Goal: Information Seeking & Learning: Check status

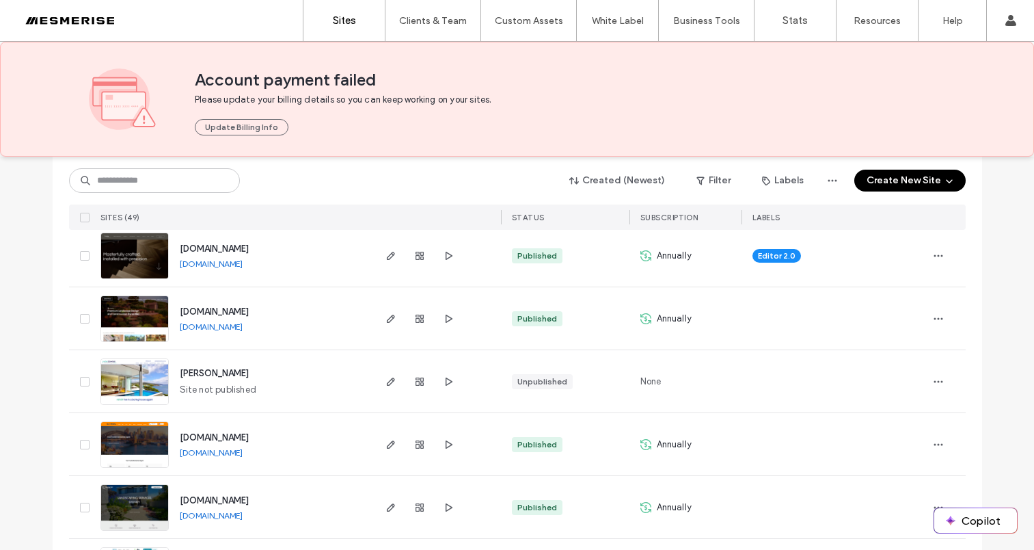
scroll to position [1234, 0]
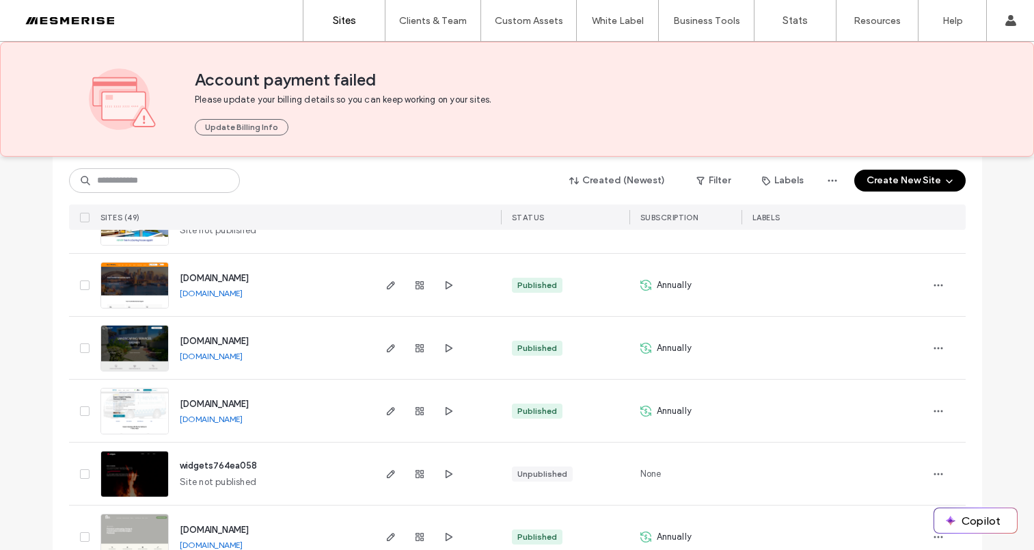
click at [952, 350] on div at bounding box center [947, 348] width 38 height 62
click at [943, 351] on span "button" at bounding box center [939, 348] width 22 height 22
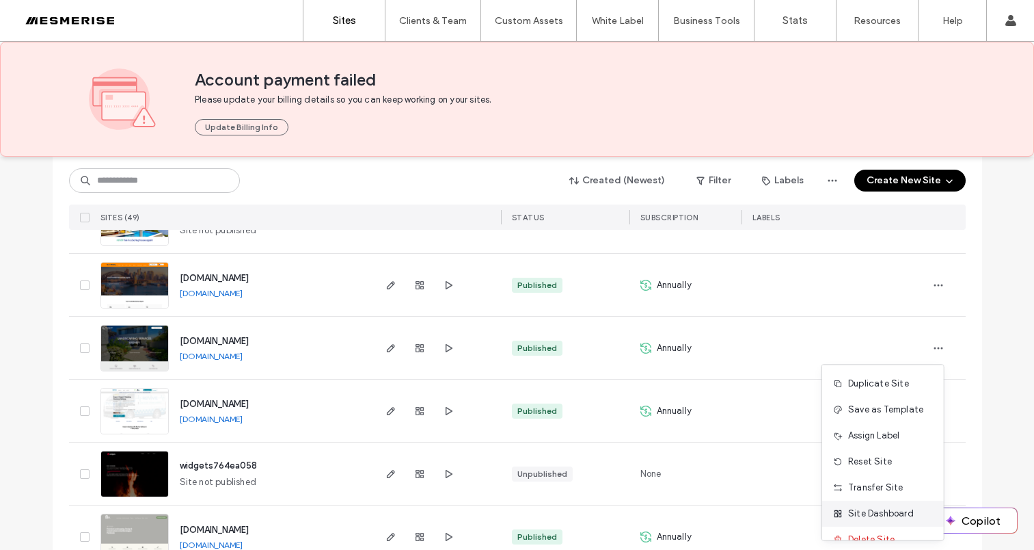
click at [902, 516] on span "Site Dashboard" at bounding box center [881, 514] width 66 height 14
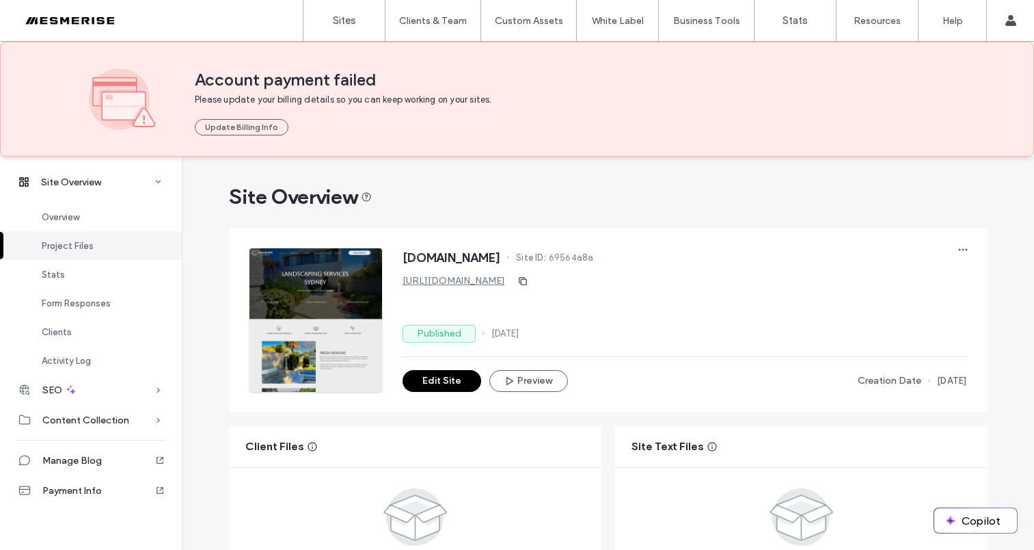
scroll to position [537, 0]
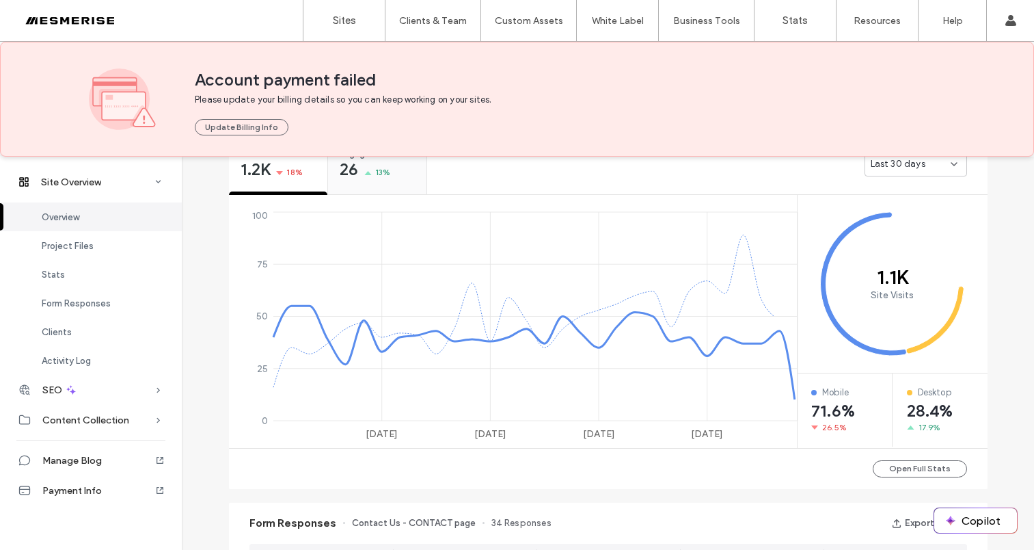
click at [355, 174] on div "26 13%" at bounding box center [365, 171] width 51 height 16
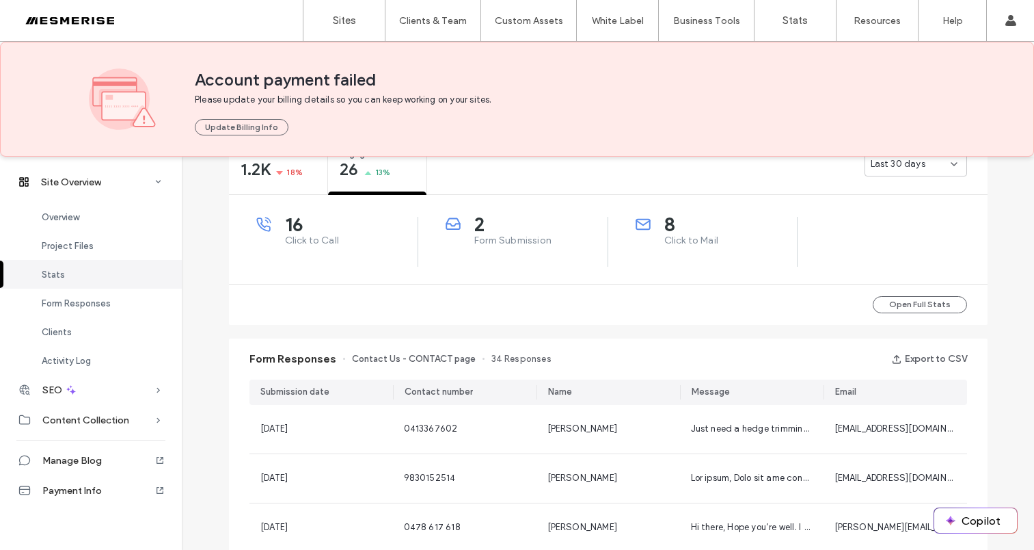
scroll to position [515, 0]
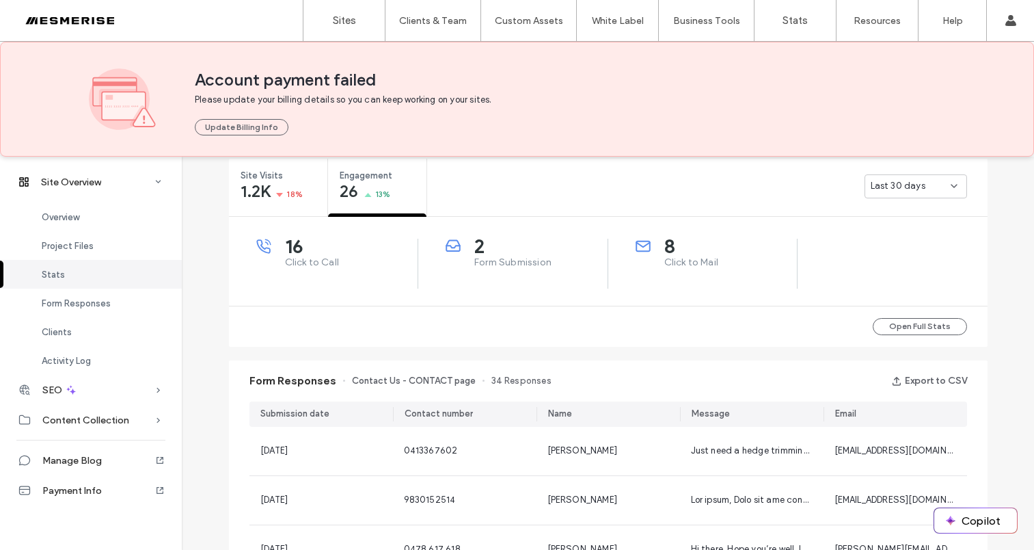
click at [891, 186] on span "Last 30 days" at bounding box center [898, 186] width 55 height 14
click at [898, 236] on span "Last 7 days" at bounding box center [890, 234] width 49 height 14
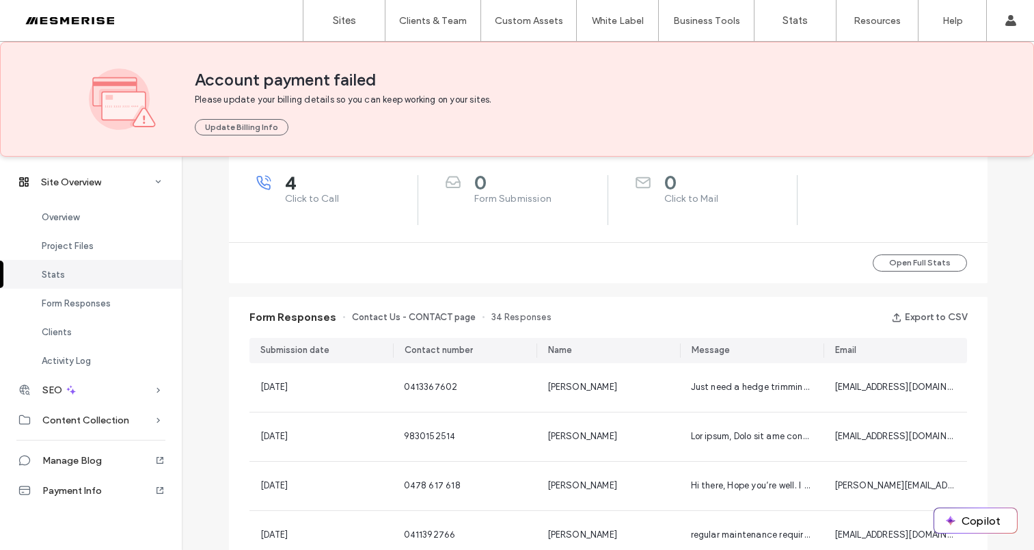
scroll to position [582, 0]
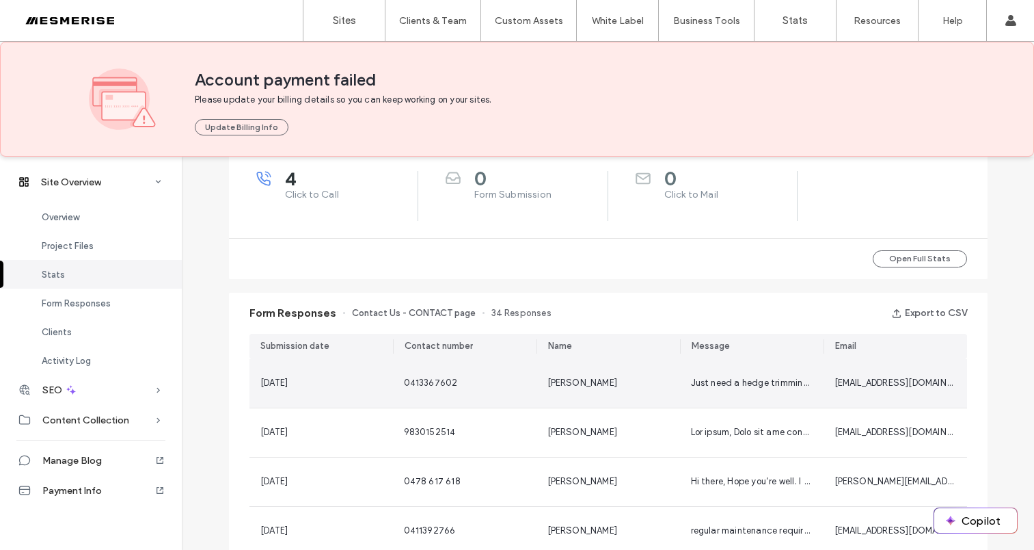
click at [750, 384] on span "Just need a hedge trimming and patio / walls jet washed. Looking for an estimat…" at bounding box center [951, 382] width 520 height 10
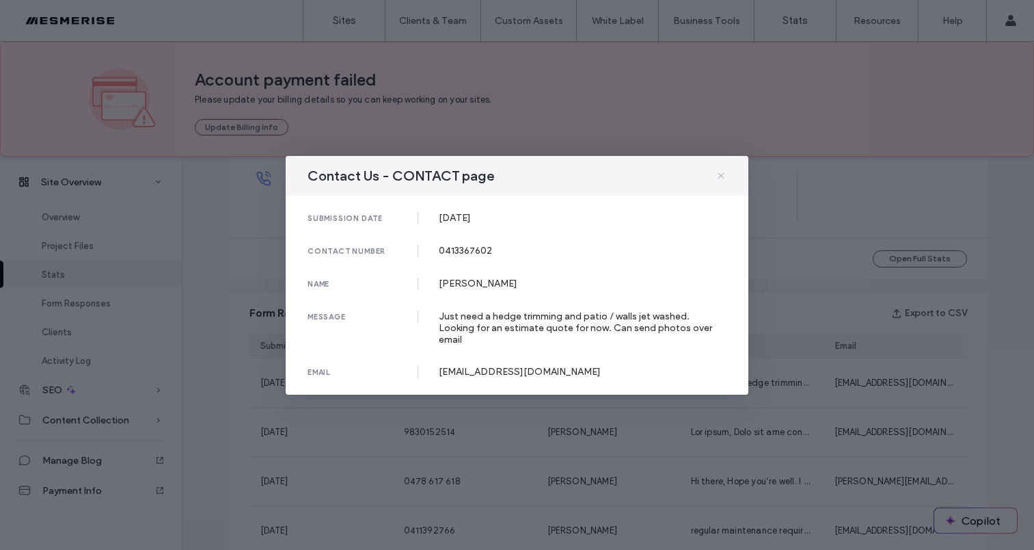
click at [720, 179] on icon at bounding box center [721, 175] width 11 height 11
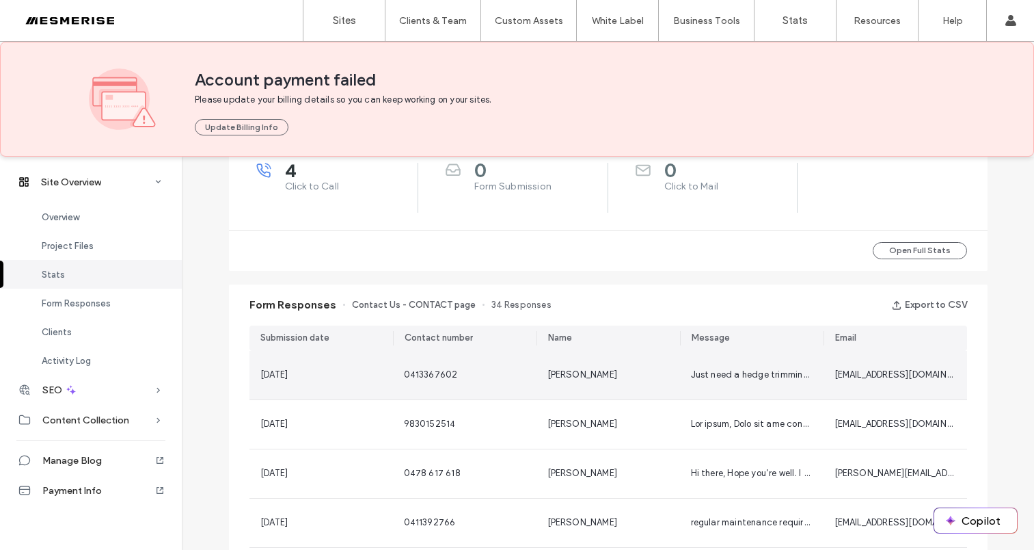
scroll to position [581, 0]
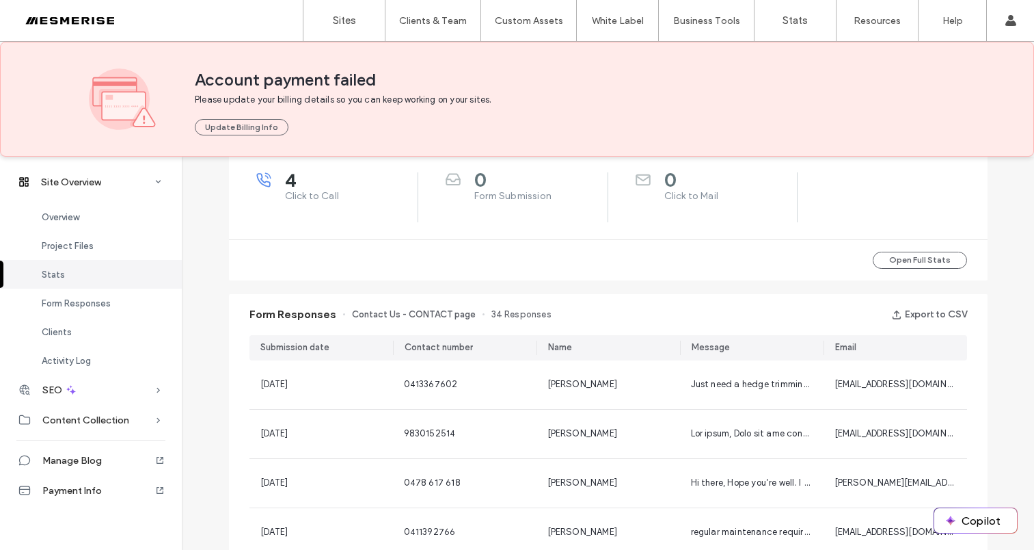
click at [301, 312] on span "Form Responses" at bounding box center [293, 314] width 87 height 15
drag, startPoint x: 301, startPoint y: 312, endPoint x: 237, endPoint y: 313, distance: 65.0
click at [301, 312] on span "Form Responses" at bounding box center [293, 314] width 87 height 15
click at [237, 313] on div "Form Responses Contact Us - CONTACT page 34 Responses Export to CSV" at bounding box center [608, 314] width 759 height 41
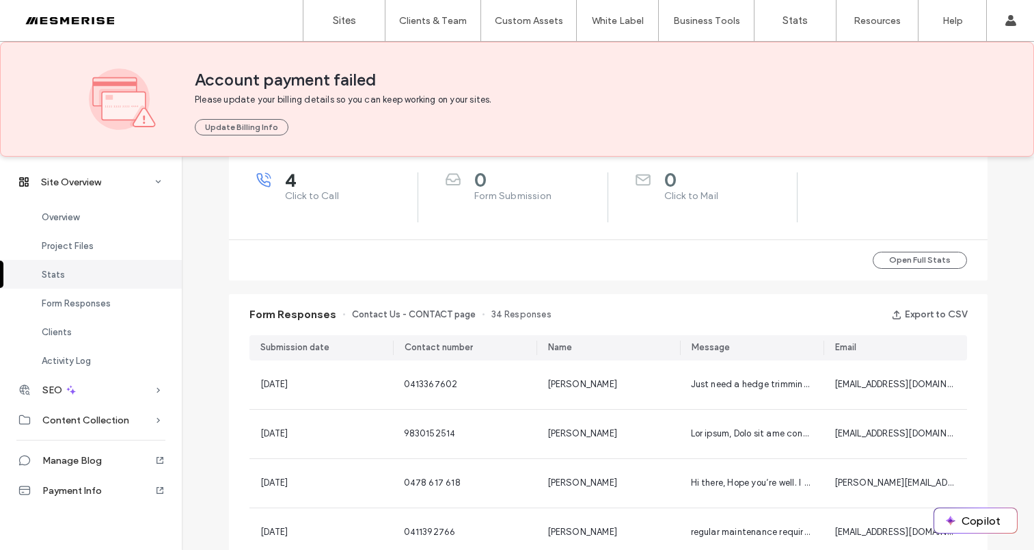
click at [263, 310] on span "Form Responses" at bounding box center [293, 314] width 87 height 15
click at [301, 312] on span "Form Responses" at bounding box center [293, 314] width 87 height 15
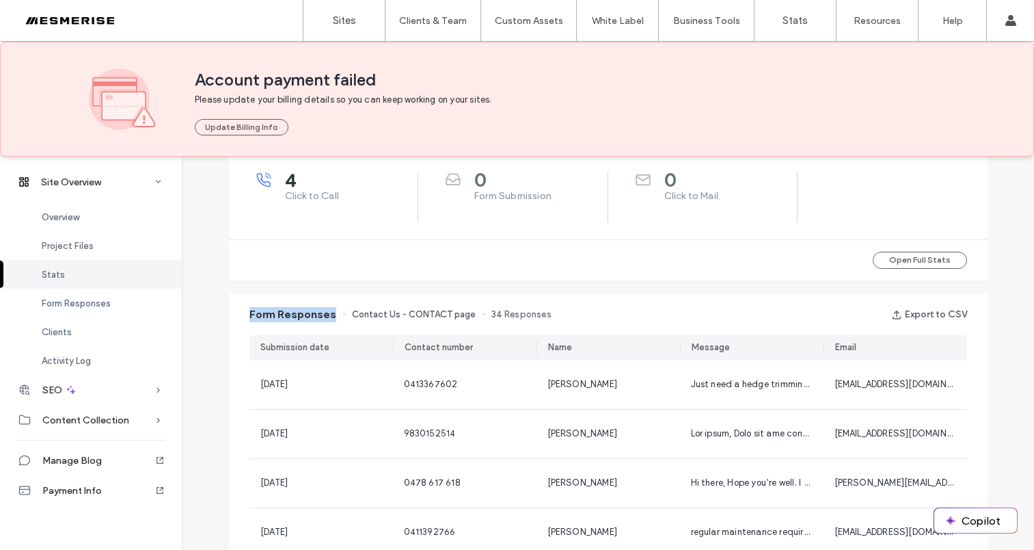
drag, startPoint x: 301, startPoint y: 312, endPoint x: 250, endPoint y: 312, distance: 51.3
click at [300, 312] on span "Form Responses" at bounding box center [293, 314] width 87 height 15
click at [250, 311] on span "Form Responses" at bounding box center [293, 314] width 87 height 15
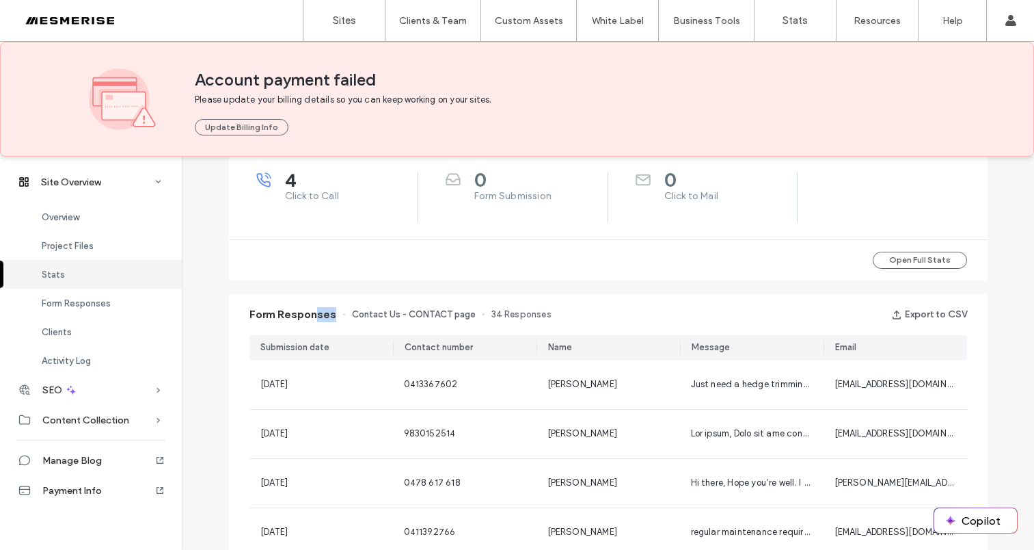
click at [313, 312] on span "Form Responses" at bounding box center [293, 314] width 87 height 15
click at [263, 312] on span "Form Responses" at bounding box center [293, 314] width 87 height 15
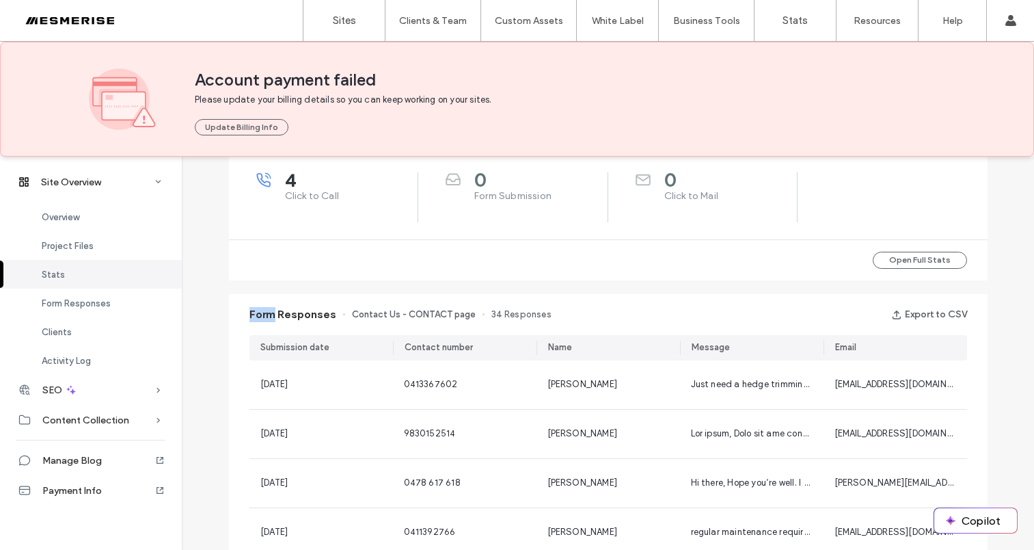
click at [263, 312] on span "Form Responses" at bounding box center [293, 314] width 87 height 15
click at [250, 312] on span "Form Responses" at bounding box center [293, 314] width 87 height 15
click at [280, 311] on span "Form Responses" at bounding box center [293, 314] width 87 height 15
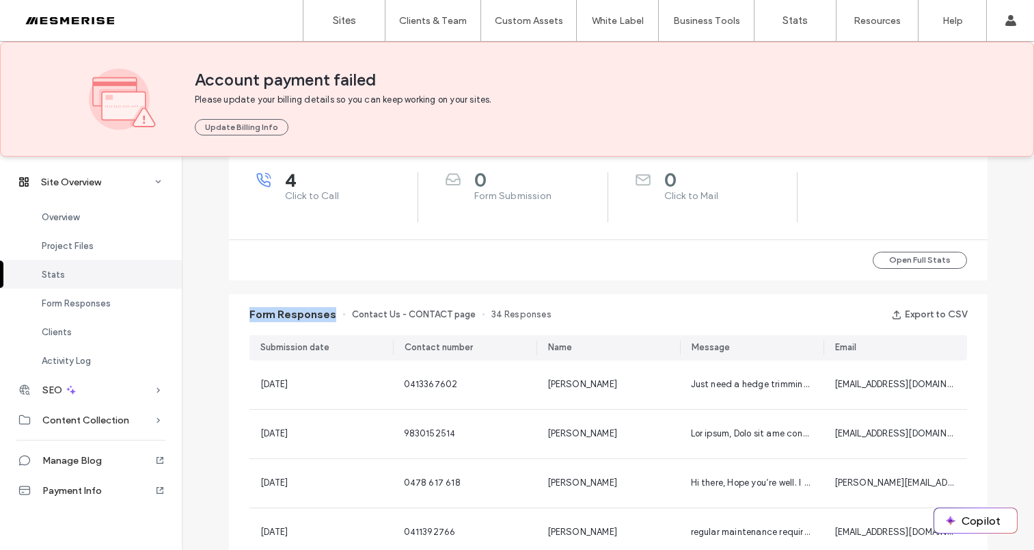
click at [280, 311] on span "Form Responses" at bounding box center [293, 314] width 87 height 15
click at [262, 314] on span "Form Responses" at bounding box center [293, 314] width 87 height 15
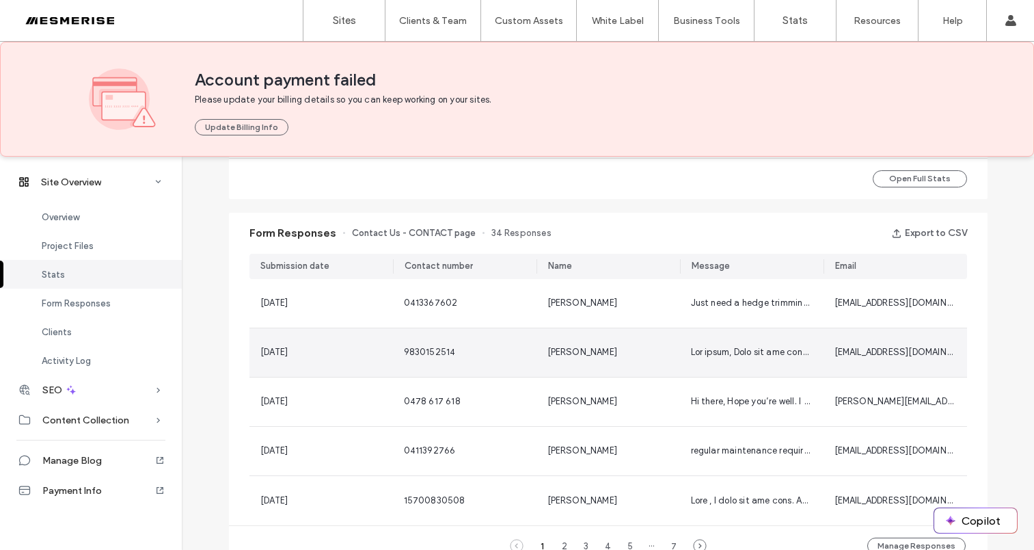
scroll to position [677, 0]
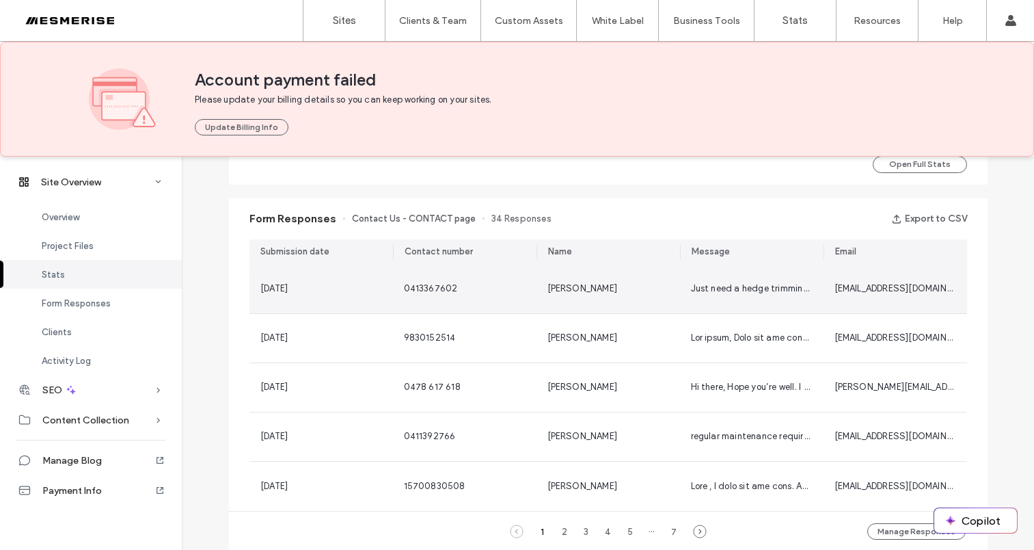
click at [557, 290] on span "Joseph Riccardi" at bounding box center [583, 288] width 70 height 10
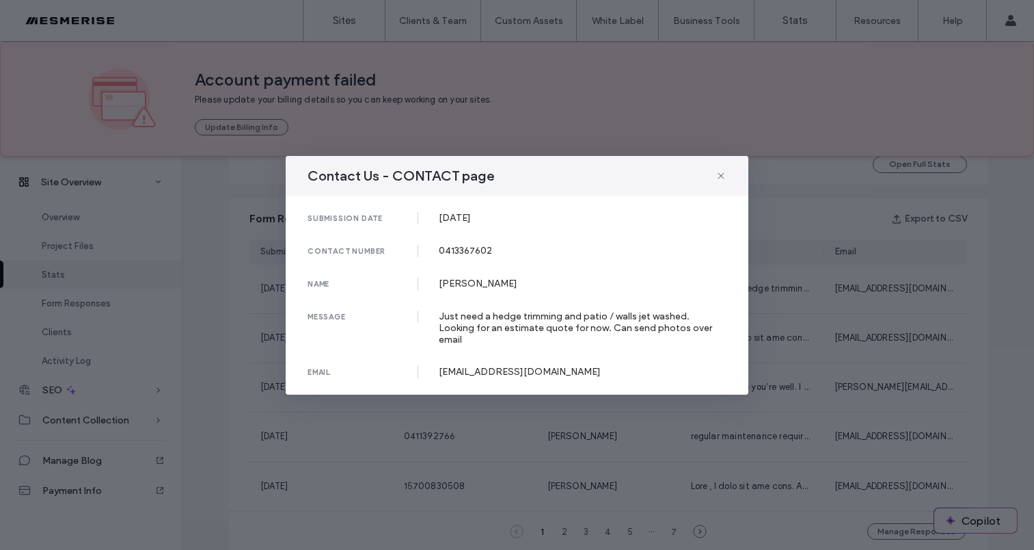
click at [479, 323] on div "Just need a hedge trimming and patio / walls jet washed. Looking for an estimat…" at bounding box center [583, 327] width 289 height 35
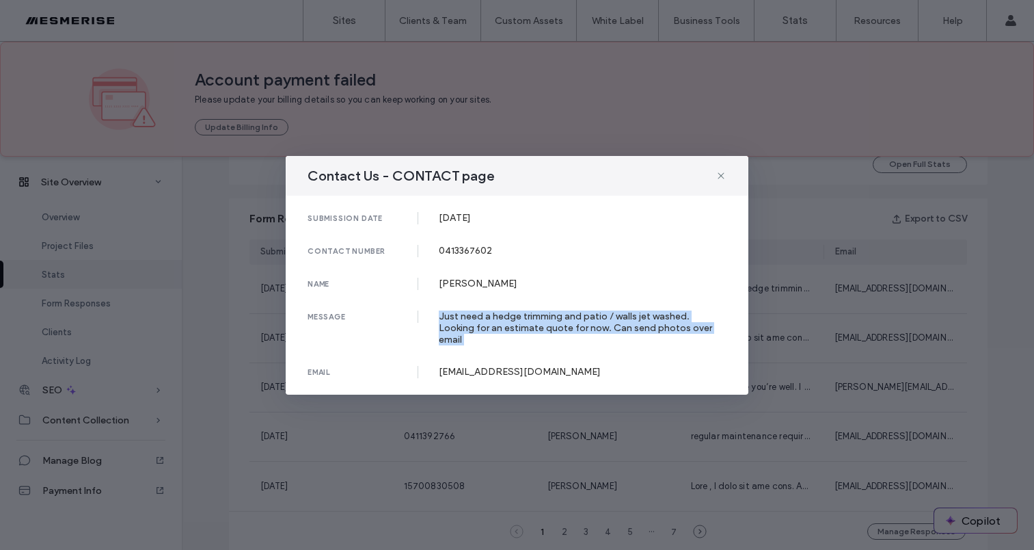
click at [479, 323] on div "Just need a hedge trimming and patio / walls jet washed. Looking for an estimat…" at bounding box center [583, 327] width 289 height 35
click at [511, 328] on div "Just need a hedge trimming and patio / walls jet washed. Looking for an estimat…" at bounding box center [583, 327] width 289 height 35
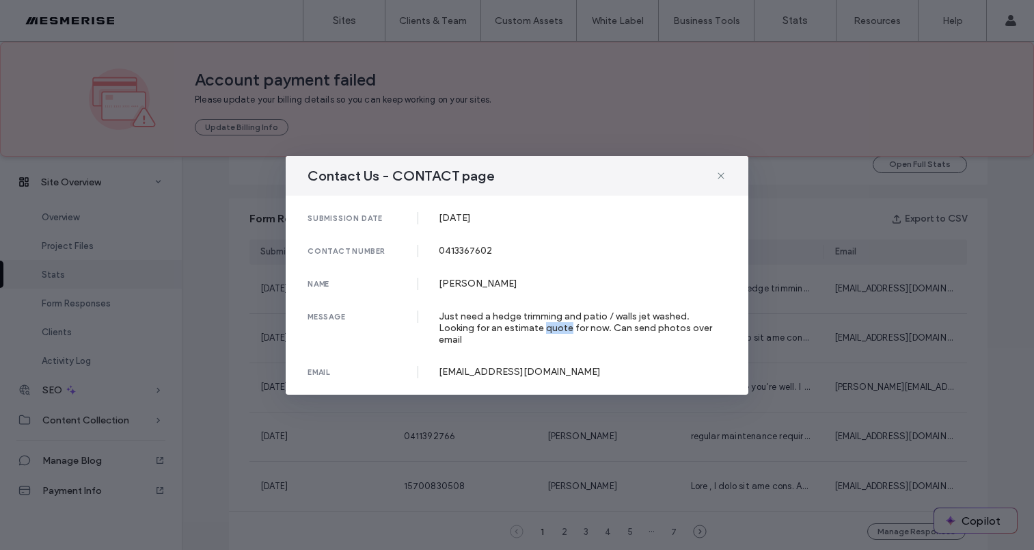
click at [511, 328] on div "Just need a hedge trimming and patio / walls jet washed. Looking for an estimat…" at bounding box center [583, 327] width 289 height 35
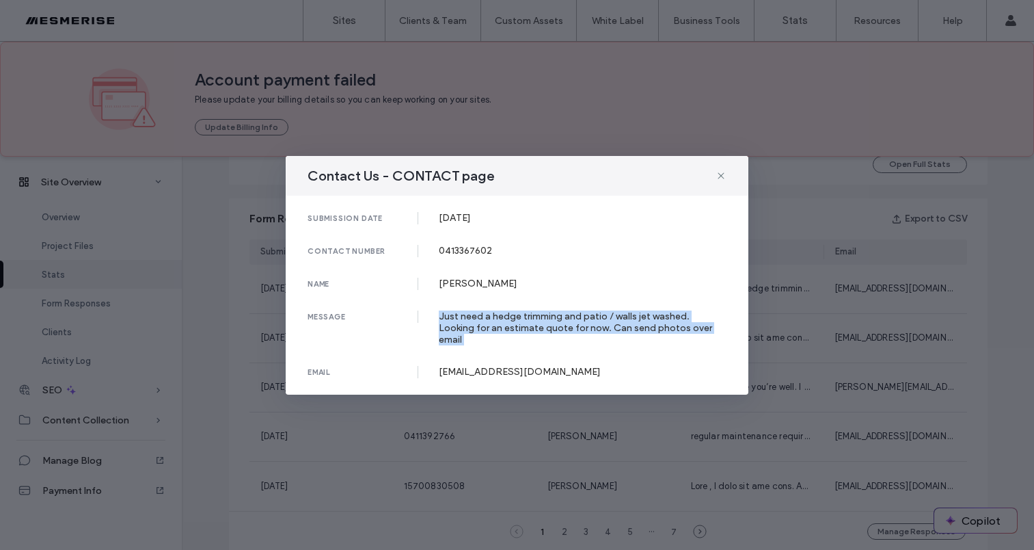
click at [511, 328] on div "Just need a hedge trimming and patio / walls jet washed. Looking for an estimat…" at bounding box center [583, 327] width 289 height 35
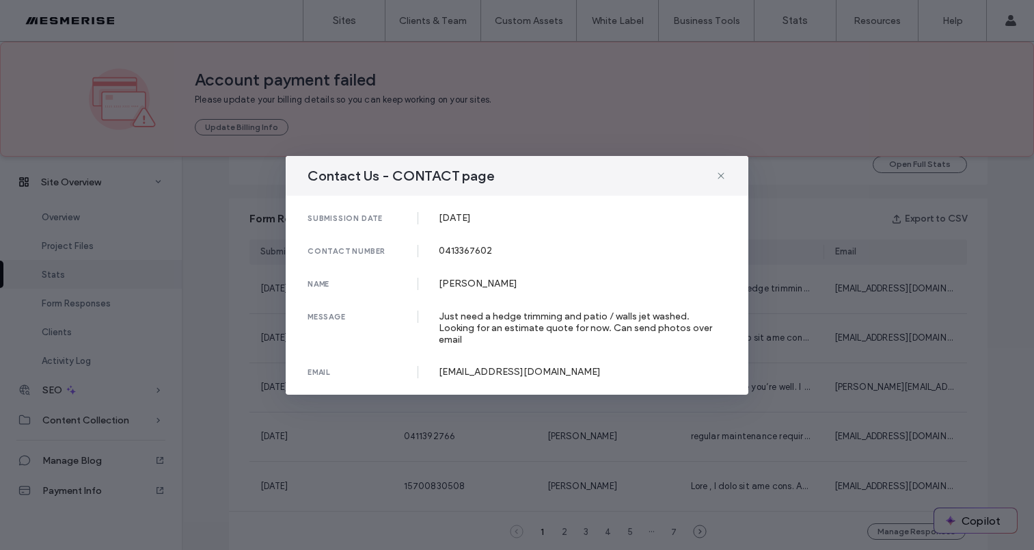
click at [440, 254] on div "0413367602" at bounding box center [583, 251] width 289 height 12
click at [490, 276] on div "submission date 03 Aug, 2025 contact number 0413367602 name Joseph Riccardi mes…" at bounding box center [517, 295] width 463 height 199
click at [510, 289] on div "Joseph Riccardi" at bounding box center [583, 284] width 289 height 12
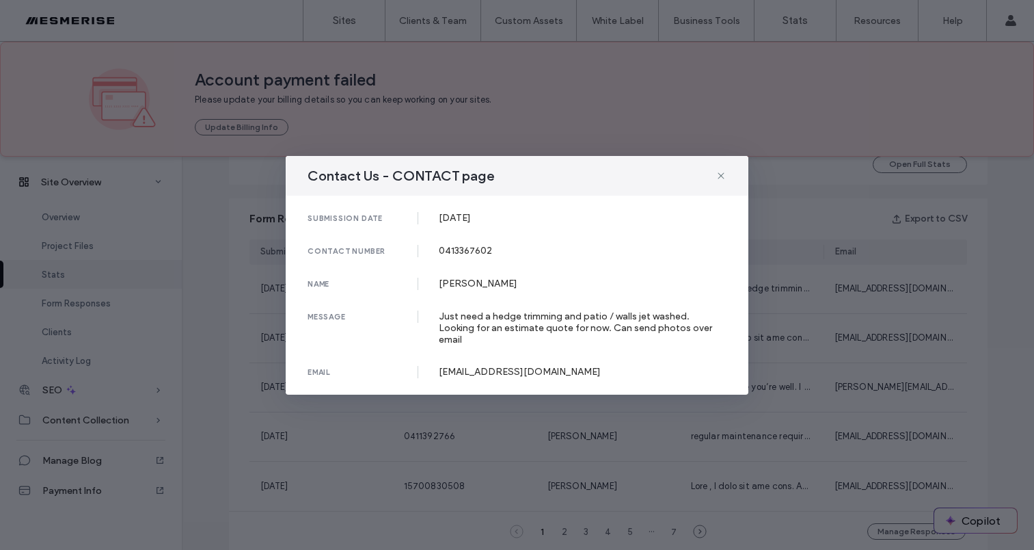
click at [509, 289] on div "Joseph Riccardi" at bounding box center [583, 284] width 289 height 12
click at [631, 330] on div "Just need a hedge trimming and patio / walls jet washed. Looking for an estimat…" at bounding box center [583, 327] width 289 height 35
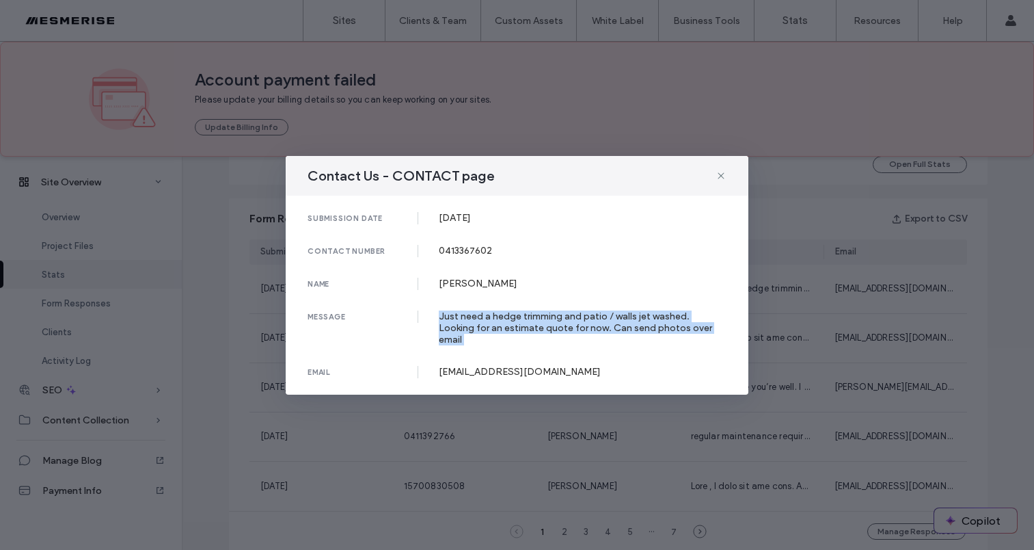
click at [631, 330] on div "Just need a hedge trimming and patio / walls jet washed. Looking for an estimat…" at bounding box center [583, 327] width 289 height 35
click at [673, 325] on div "Just need a hedge trimming and patio / walls jet washed. Looking for an estimat…" at bounding box center [583, 327] width 289 height 35
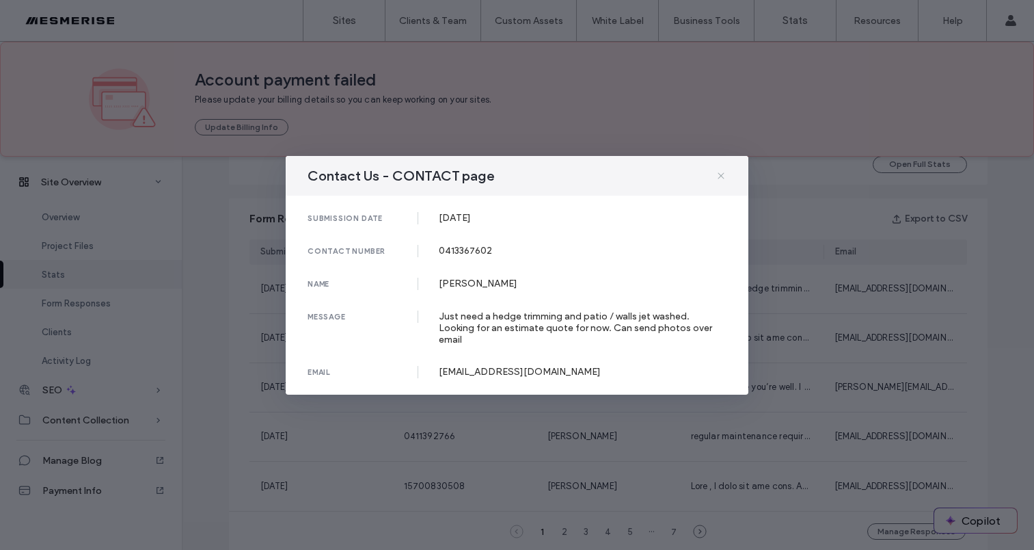
click at [716, 178] on icon at bounding box center [721, 175] width 11 height 11
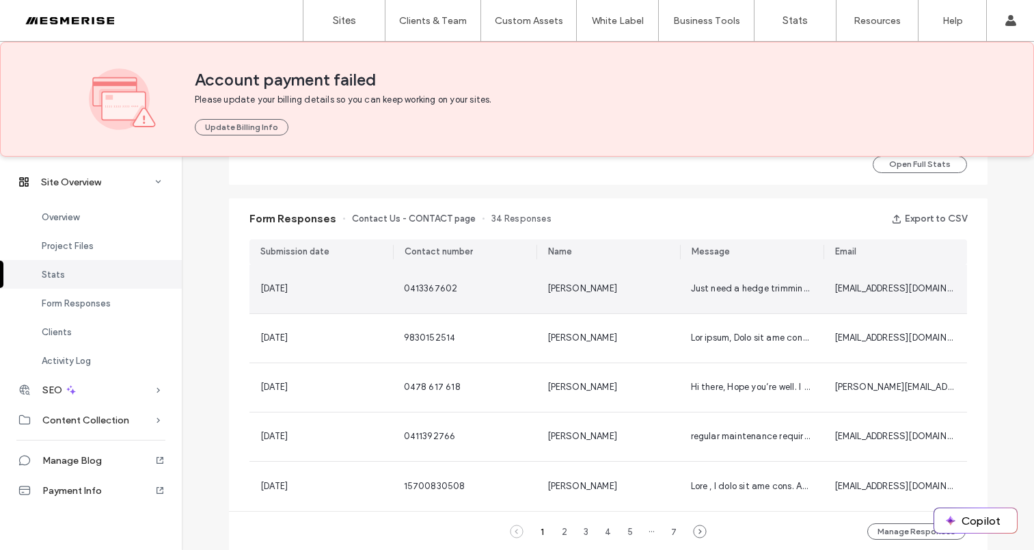
click at [732, 289] on span "Just need a hedge trimming and patio / walls jet washed. Looking for an estimat…" at bounding box center [951, 288] width 520 height 10
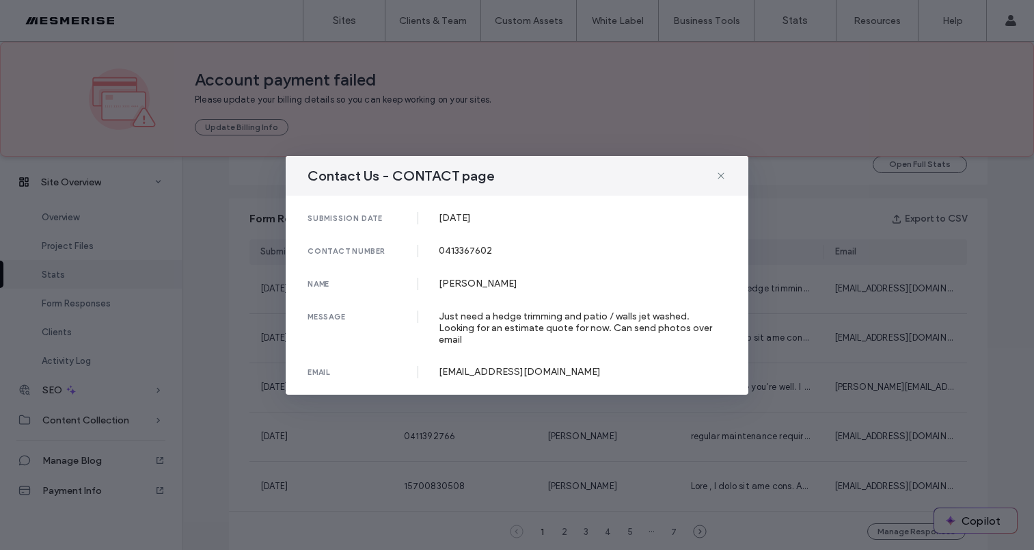
click at [640, 333] on div "Just need a hedge trimming and patio / walls jet washed. Looking for an estimat…" at bounding box center [583, 327] width 289 height 35
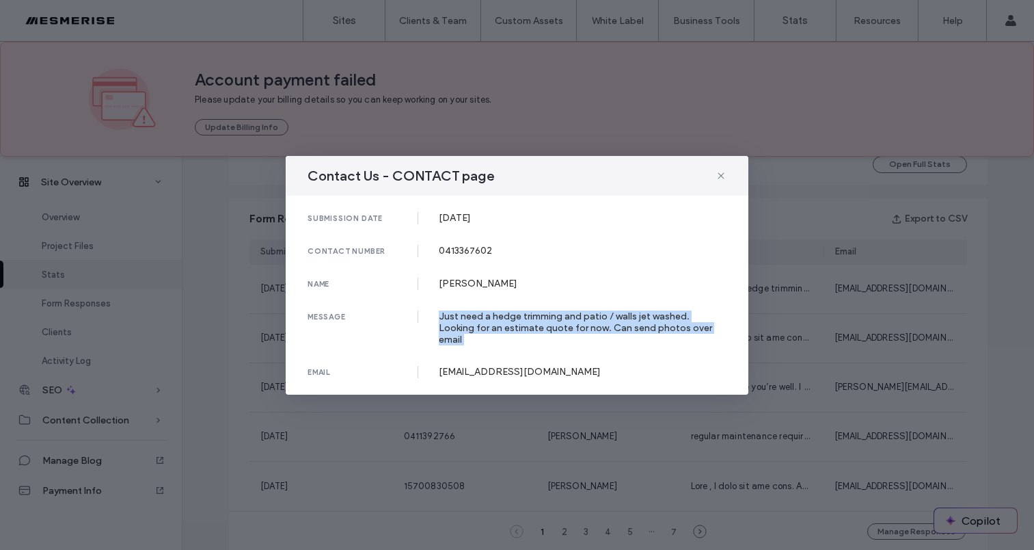
click at [640, 333] on div "Just need a hedge trimming and patio / walls jet washed. Looking for an estimat…" at bounding box center [583, 327] width 289 height 35
click at [671, 332] on div "Just need a hedge trimming and patio / walls jet washed. Looking for an estimat…" at bounding box center [583, 327] width 289 height 35
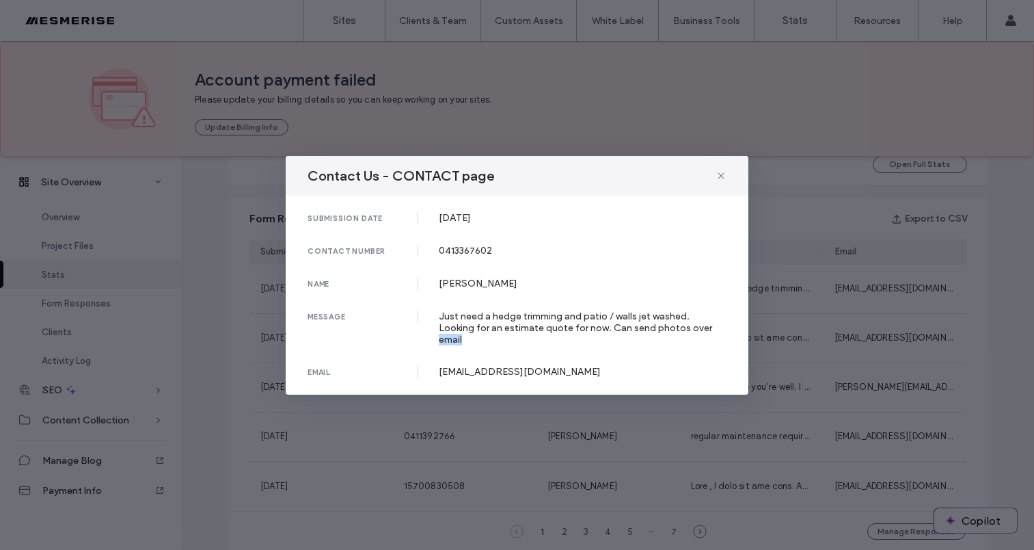
click at [671, 332] on div "Just need a hedge trimming and patio / walls jet washed. Looking for an estimat…" at bounding box center [583, 327] width 289 height 35
click at [626, 333] on div "Just need a hedge trimming and patio / walls jet washed. Looking for an estimat…" at bounding box center [583, 327] width 289 height 35
click at [473, 369] on div "[EMAIL_ADDRESS][DOMAIN_NAME]" at bounding box center [583, 372] width 289 height 12
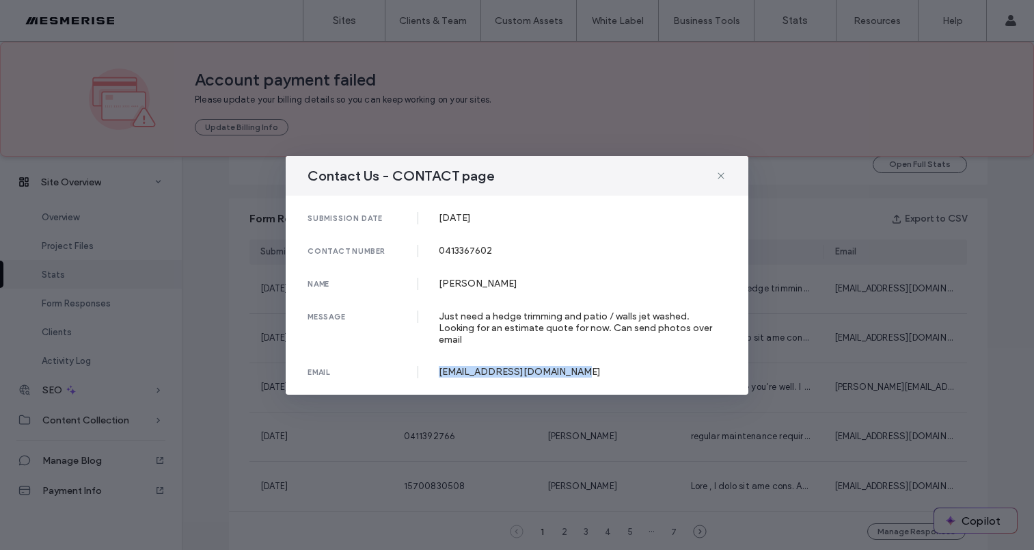
click at [534, 367] on div "[EMAIL_ADDRESS][DOMAIN_NAME]" at bounding box center [583, 372] width 289 height 12
click at [498, 366] on div "[EMAIL_ADDRESS][DOMAIN_NAME]" at bounding box center [583, 372] width 289 height 12
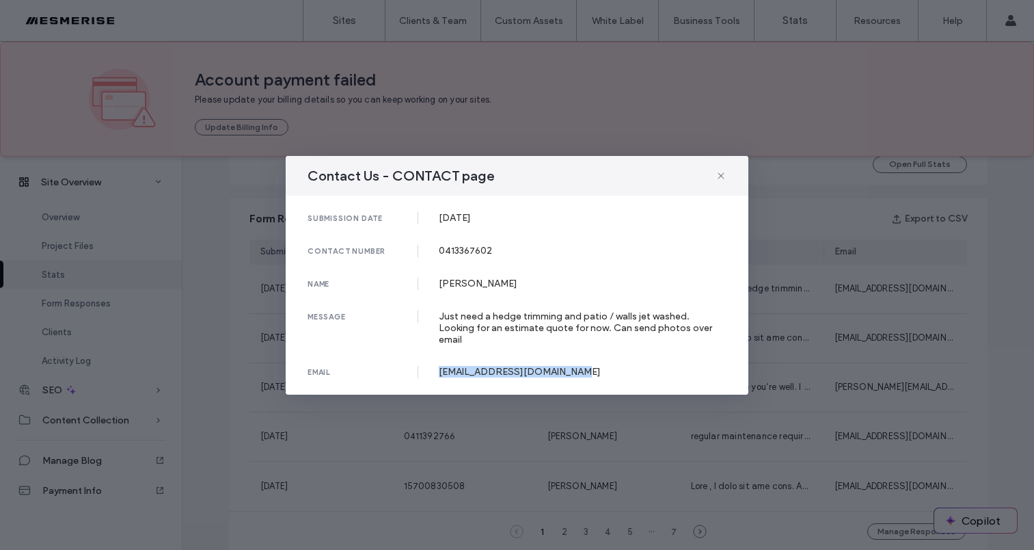
click at [498, 366] on div "[EMAIL_ADDRESS][DOMAIN_NAME]" at bounding box center [583, 372] width 289 height 12
click at [534, 366] on div "[EMAIL_ADDRESS][DOMAIN_NAME]" at bounding box center [583, 372] width 289 height 12
click at [501, 314] on div "submission date 03 Aug, 2025 contact number 0413367602 name Joseph Riccardi mes…" at bounding box center [517, 295] width 463 height 199
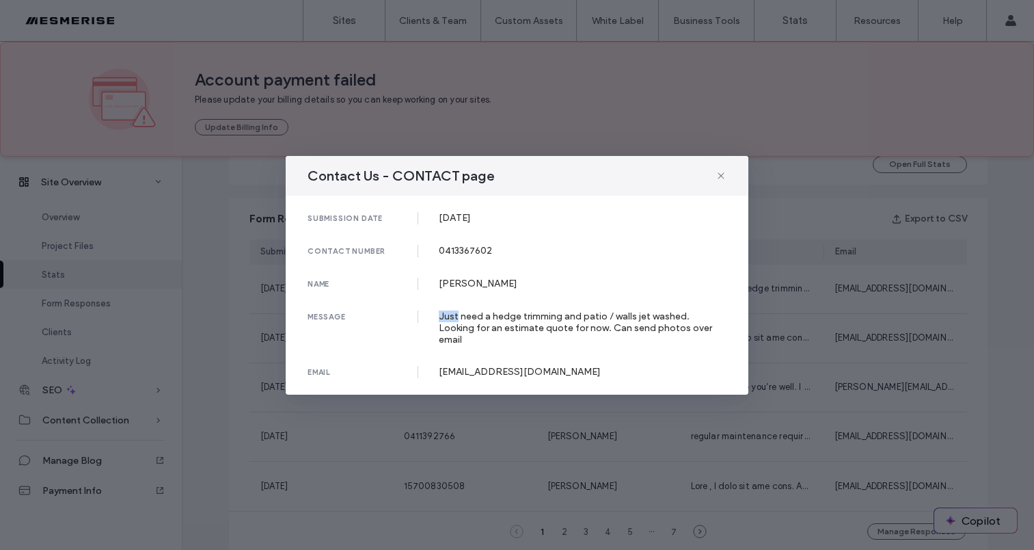
click at [501, 314] on div "submission date 03 Aug, 2025 contact number 0413367602 name Joseph Riccardi mes…" at bounding box center [517, 295] width 463 height 199
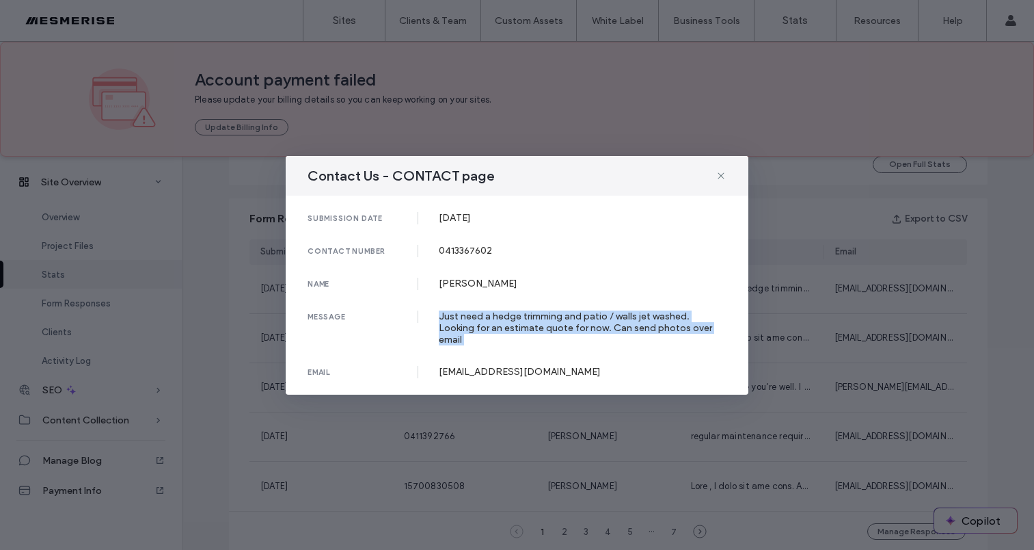
click at [501, 314] on div "submission date 03 Aug, 2025 contact number 0413367602 name Joseph Riccardi mes…" at bounding box center [517, 295] width 463 height 199
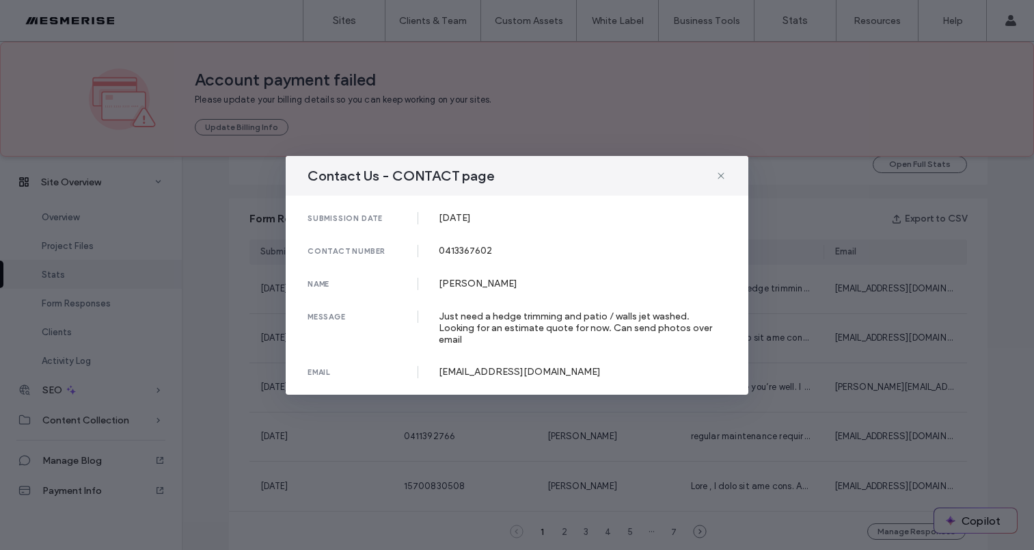
click at [487, 285] on div "[PERSON_NAME]" at bounding box center [583, 284] width 289 height 12
click at [514, 318] on div "Just need a hedge trimming and patio / walls jet washed. Looking for an estimat…" at bounding box center [583, 327] width 289 height 35
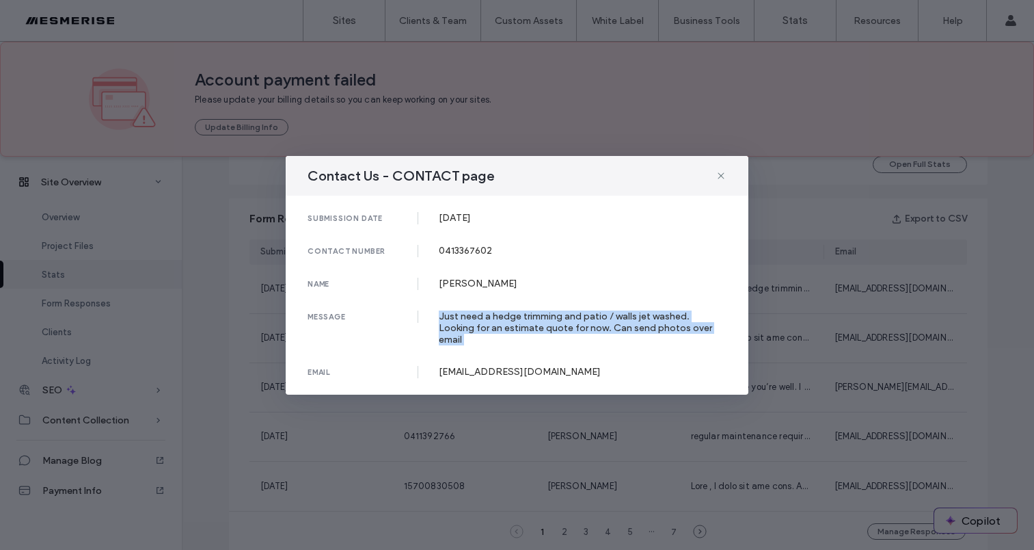
click at [514, 318] on div "Just need a hedge trimming and patio / walls jet washed. Looking for an estimat…" at bounding box center [583, 327] width 289 height 35
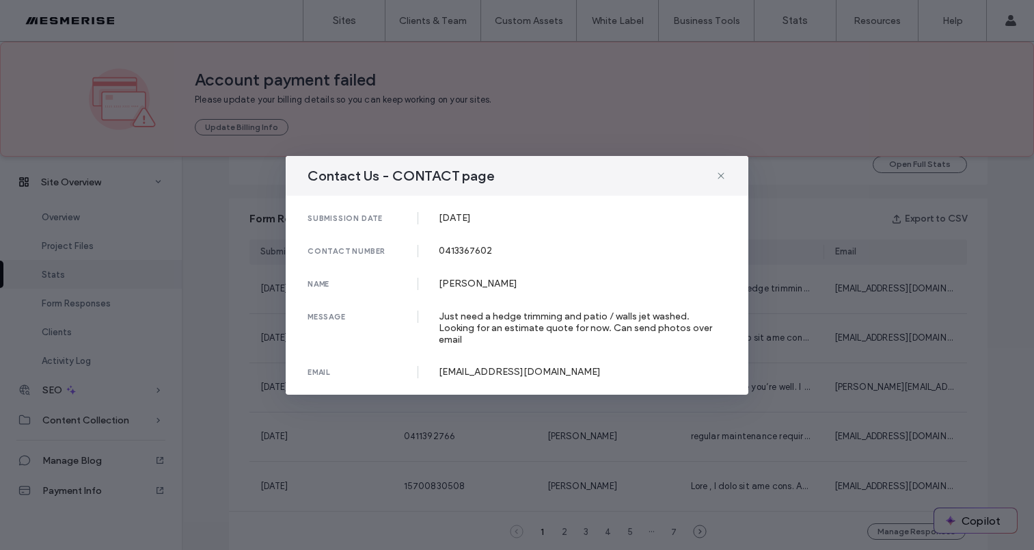
click at [514, 366] on div "[EMAIL_ADDRESS][DOMAIN_NAME]" at bounding box center [583, 372] width 289 height 12
click at [521, 319] on div "Just need a hedge trimming and patio / walls jet washed. Looking for an estimat…" at bounding box center [583, 327] width 289 height 35
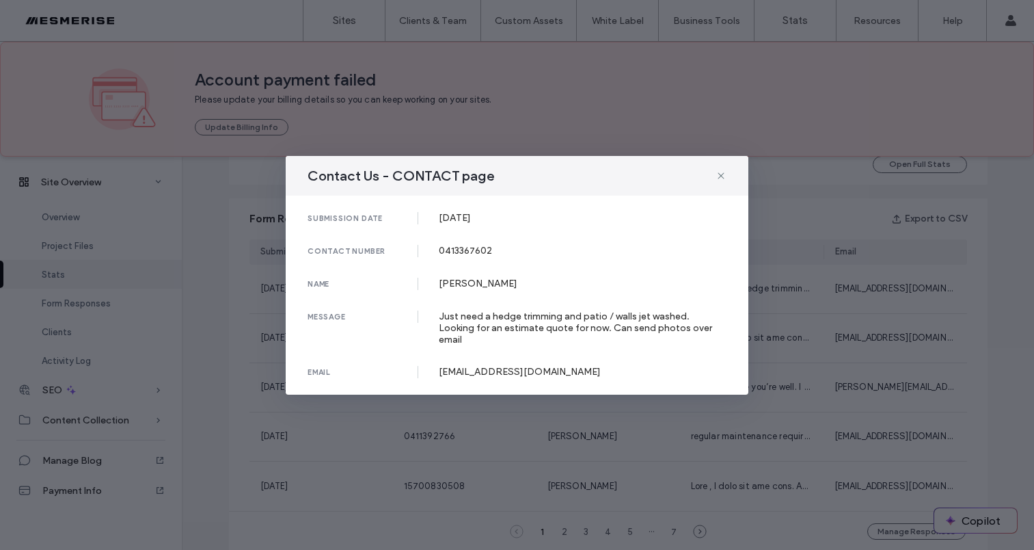
click at [518, 314] on div "submission date 03 Aug, 2025 contact number 0413367602 name Joseph Riccardi mes…" at bounding box center [517, 295] width 463 height 199
click at [491, 286] on div "[PERSON_NAME]" at bounding box center [583, 284] width 289 height 12
click at [468, 256] on div "0413367602" at bounding box center [583, 251] width 289 height 12
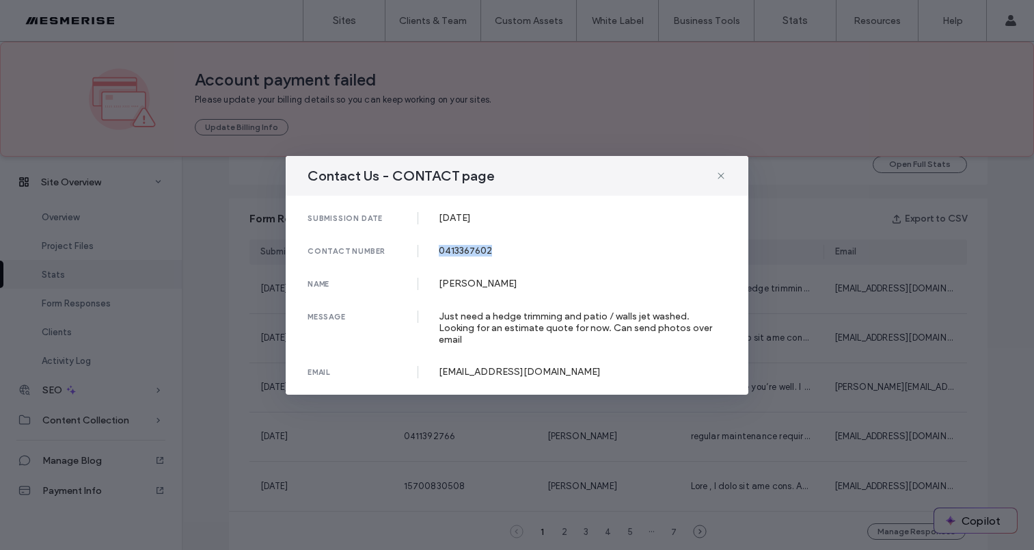
click at [468, 256] on div "0413367602" at bounding box center [583, 251] width 289 height 12
click at [472, 221] on div "[DATE]" at bounding box center [583, 218] width 289 height 12
click at [462, 224] on div "[DATE]" at bounding box center [583, 218] width 289 height 12
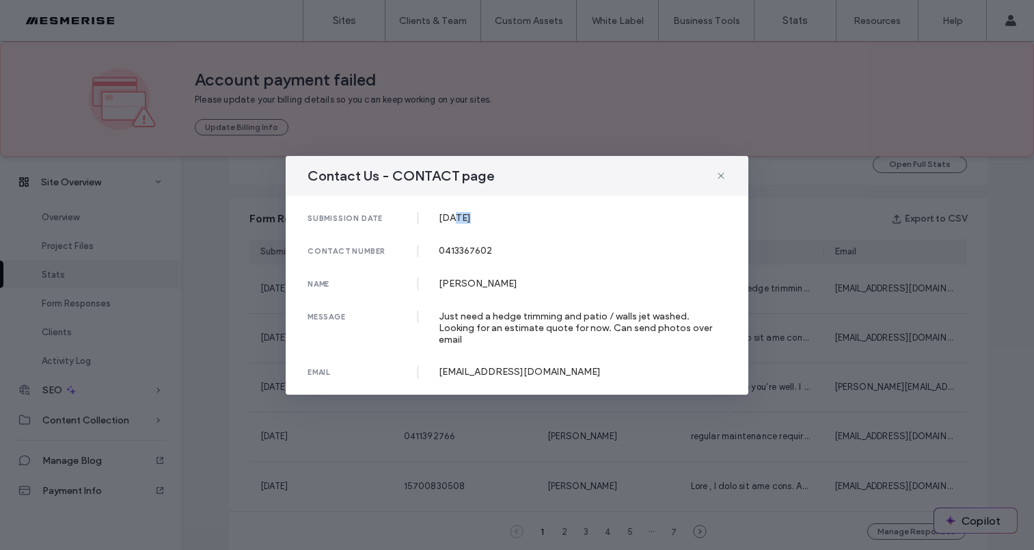
click at [462, 224] on div "[DATE]" at bounding box center [583, 218] width 289 height 12
click at [487, 224] on div "[DATE]" at bounding box center [583, 218] width 289 height 12
click at [465, 224] on div "[DATE]" at bounding box center [583, 218] width 289 height 12
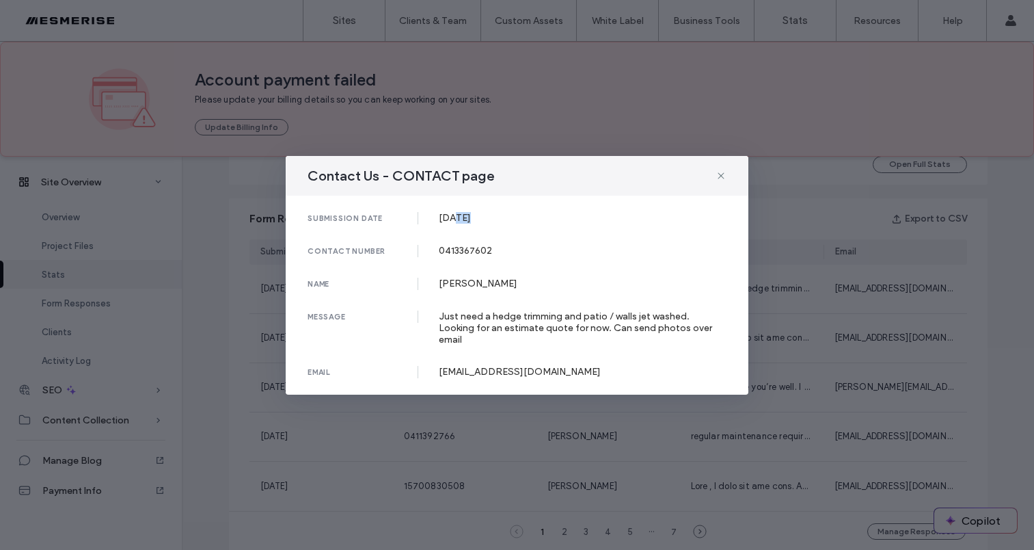
click at [444, 224] on div "[DATE]" at bounding box center [583, 218] width 289 height 12
click at [450, 224] on div "[DATE]" at bounding box center [583, 218] width 289 height 12
click at [481, 224] on div "[DATE]" at bounding box center [583, 218] width 289 height 12
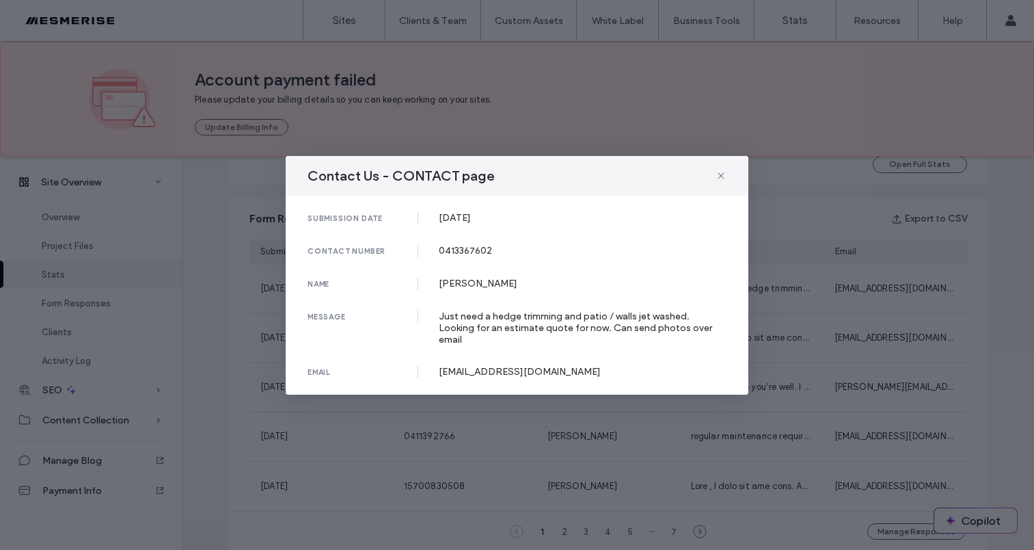
click at [481, 224] on div "[DATE]" at bounding box center [583, 218] width 289 height 12
click at [454, 224] on div "[DATE]" at bounding box center [583, 218] width 289 height 12
click at [442, 224] on div "[DATE]" at bounding box center [583, 218] width 289 height 12
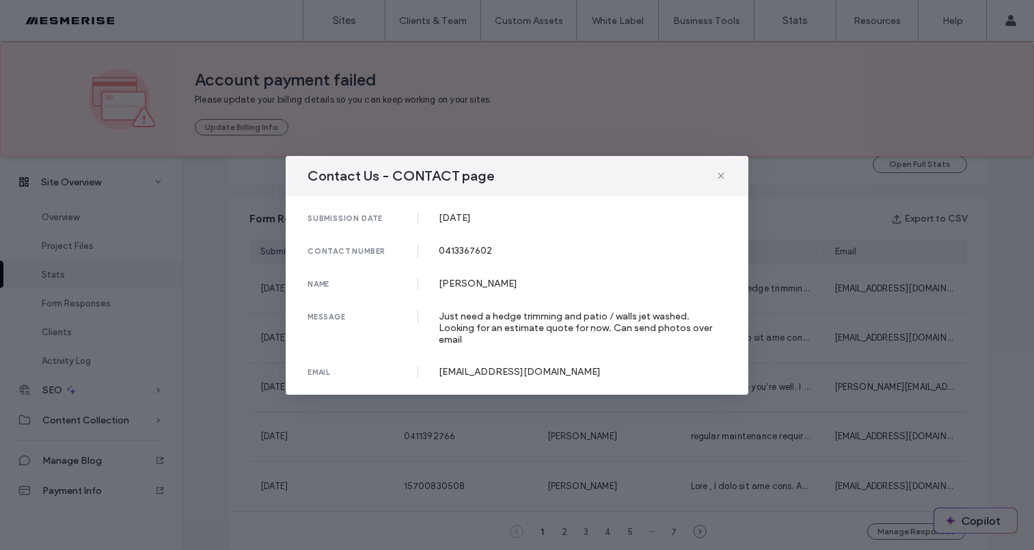
click at [467, 224] on div "[DATE]" at bounding box center [583, 218] width 289 height 12
click at [481, 224] on div "[DATE]" at bounding box center [583, 218] width 289 height 12
click at [468, 224] on div "[DATE]" at bounding box center [583, 218] width 289 height 12
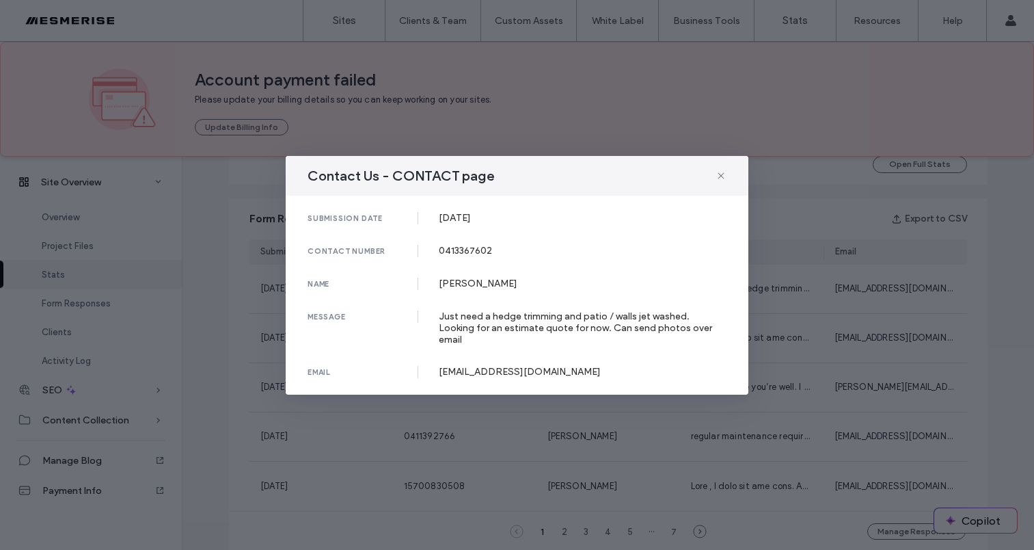
click at [456, 224] on div "[DATE]" at bounding box center [583, 218] width 289 height 12
click at [439, 224] on div "[DATE]" at bounding box center [583, 218] width 289 height 12
click at [487, 224] on div "[DATE]" at bounding box center [583, 218] width 289 height 12
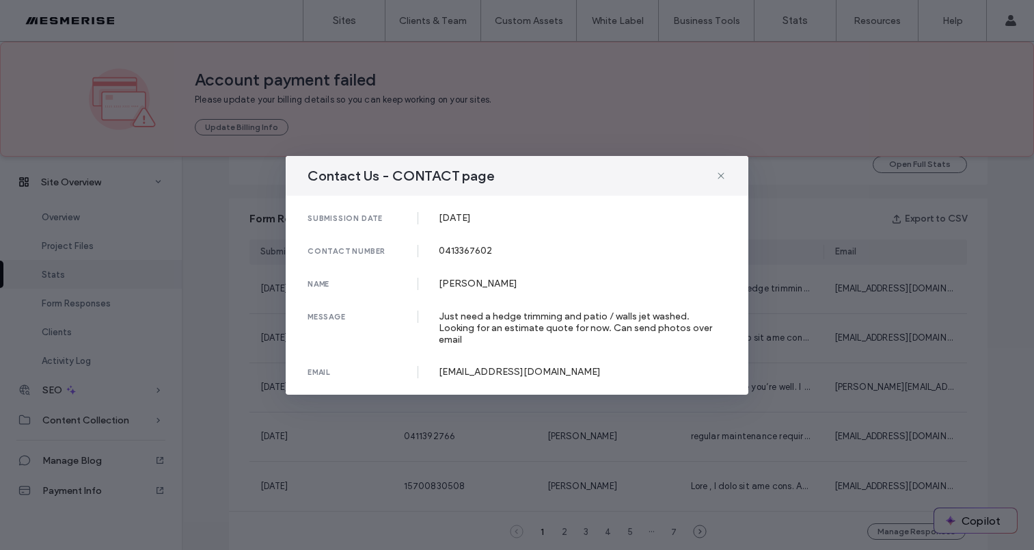
click at [487, 224] on div "[DATE]" at bounding box center [583, 218] width 289 height 12
click at [468, 250] on div "0413367602" at bounding box center [583, 251] width 289 height 12
click at [466, 288] on div "[PERSON_NAME]" at bounding box center [583, 284] width 289 height 12
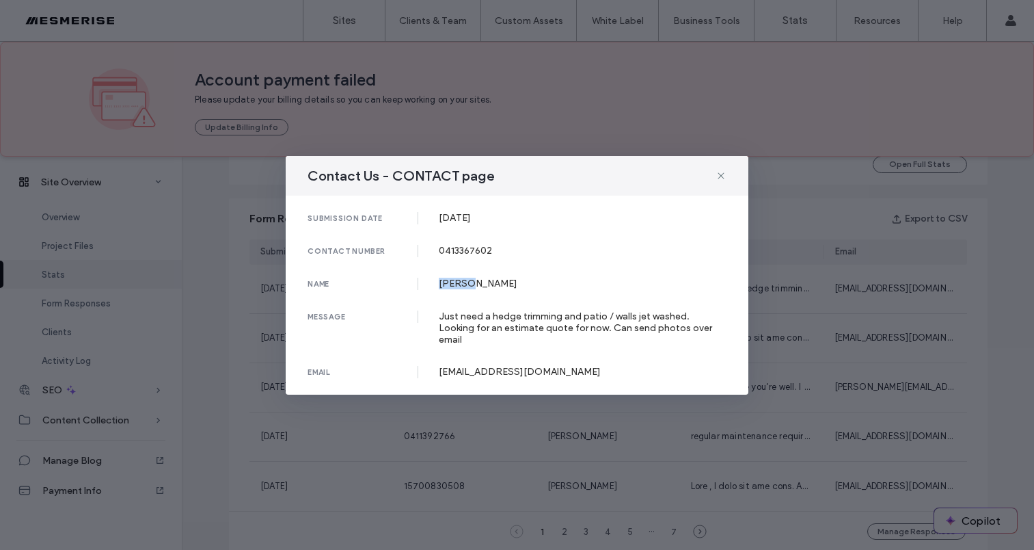
click at [466, 288] on div "[PERSON_NAME]" at bounding box center [583, 284] width 289 height 12
click at [489, 320] on div "Just need a hedge trimming and patio / walls jet washed. Looking for an estimat…" at bounding box center [583, 327] width 289 height 35
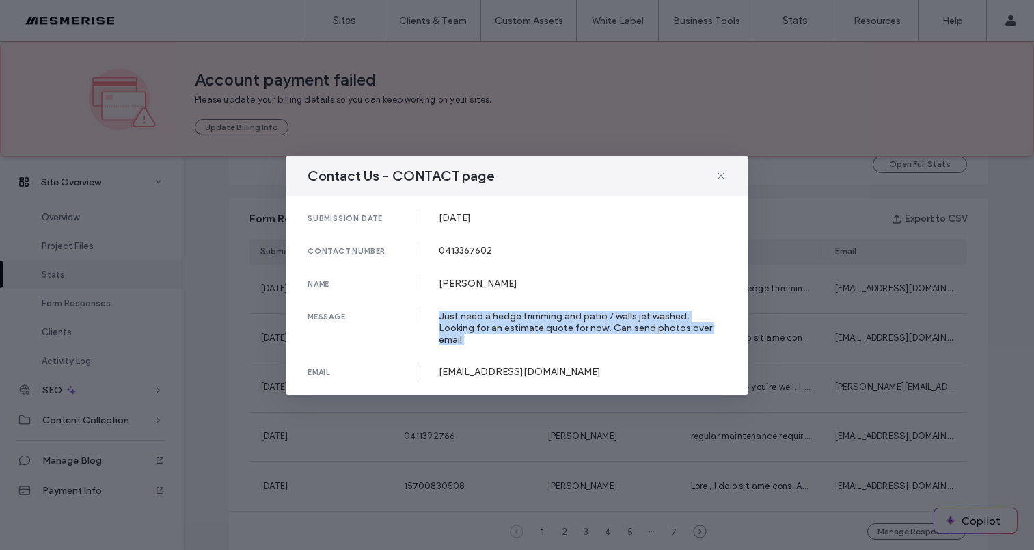
click at [489, 320] on div "Just need a hedge trimming and patio / walls jet washed. Looking for an estimat…" at bounding box center [583, 327] width 289 height 35
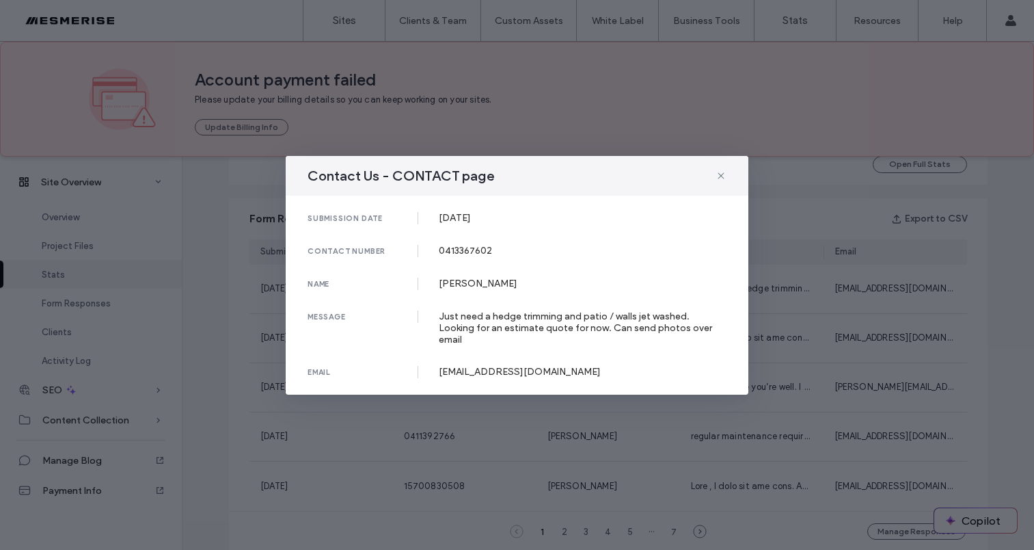
click at [480, 285] on div "[PERSON_NAME]" at bounding box center [583, 284] width 289 height 12
click at [463, 252] on div "0413367602" at bounding box center [583, 251] width 289 height 12
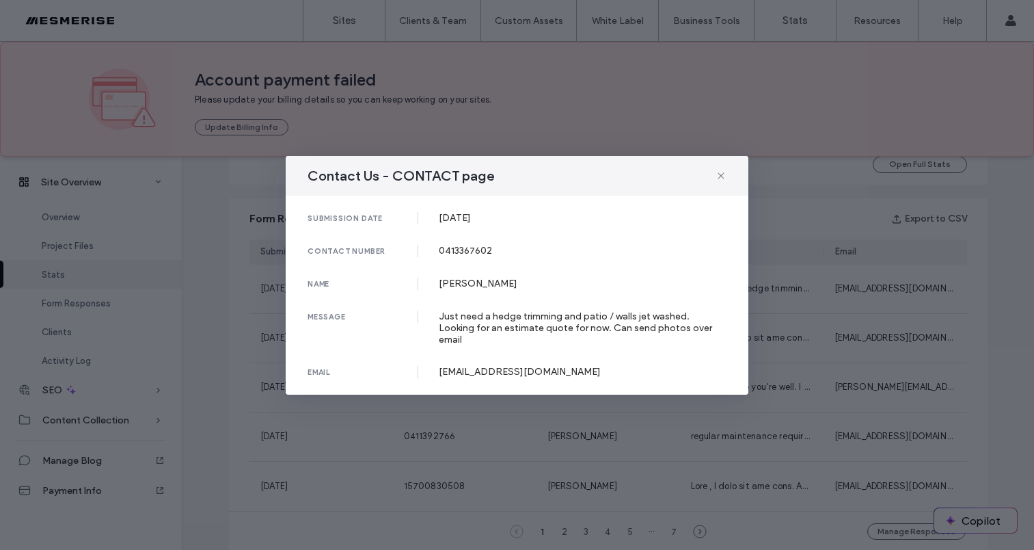
click at [471, 224] on div "[DATE]" at bounding box center [583, 218] width 289 height 12
click at [461, 366] on div "[EMAIL_ADDRESS][DOMAIN_NAME]" at bounding box center [583, 372] width 289 height 12
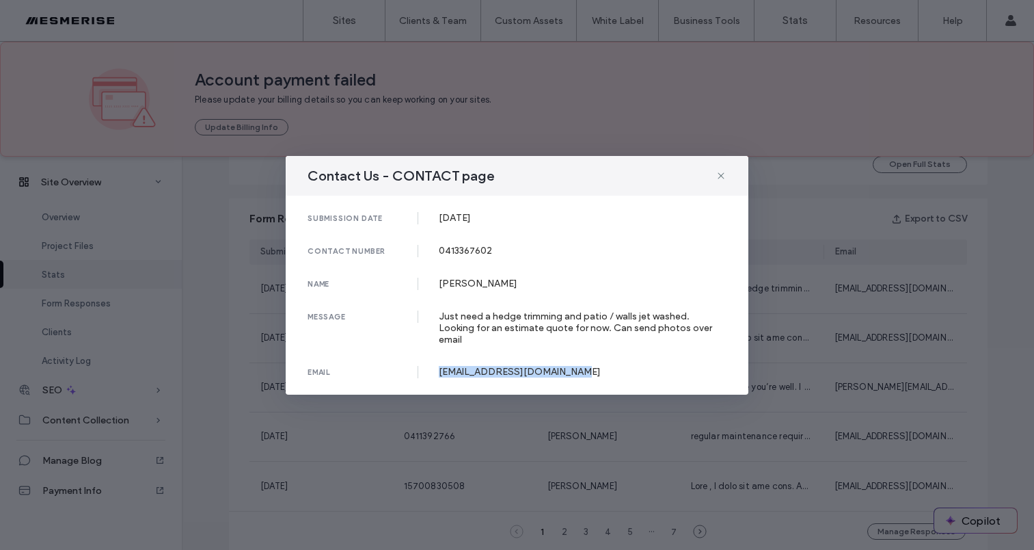
drag, startPoint x: 461, startPoint y: 366, endPoint x: 469, endPoint y: 316, distance: 50.6
click at [461, 366] on div "[EMAIL_ADDRESS][DOMAIN_NAME]" at bounding box center [583, 372] width 289 height 12
click at [469, 315] on div "Just need a hedge trimming and patio / walls jet washed. Looking for an estimat…" at bounding box center [583, 327] width 289 height 35
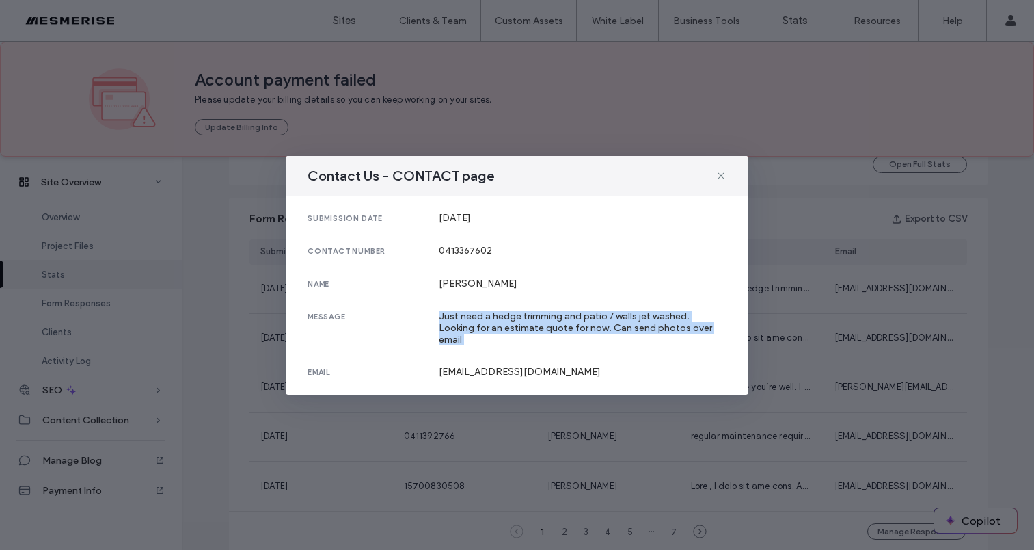
click at [469, 315] on div "Just need a hedge trimming and patio / walls jet washed. Looking for an estimat…" at bounding box center [583, 327] width 289 height 35
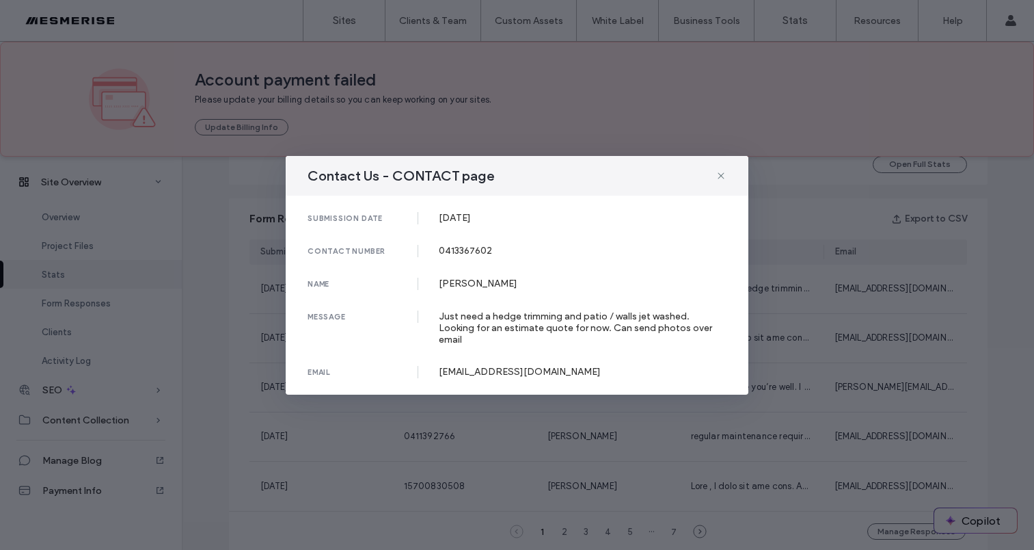
click at [470, 280] on div "submission date 03 Aug, 2025 contact number 0413367602 name Joseph Riccardi mes…" at bounding box center [517, 295] width 463 height 199
click at [725, 180] on icon at bounding box center [721, 175] width 11 height 11
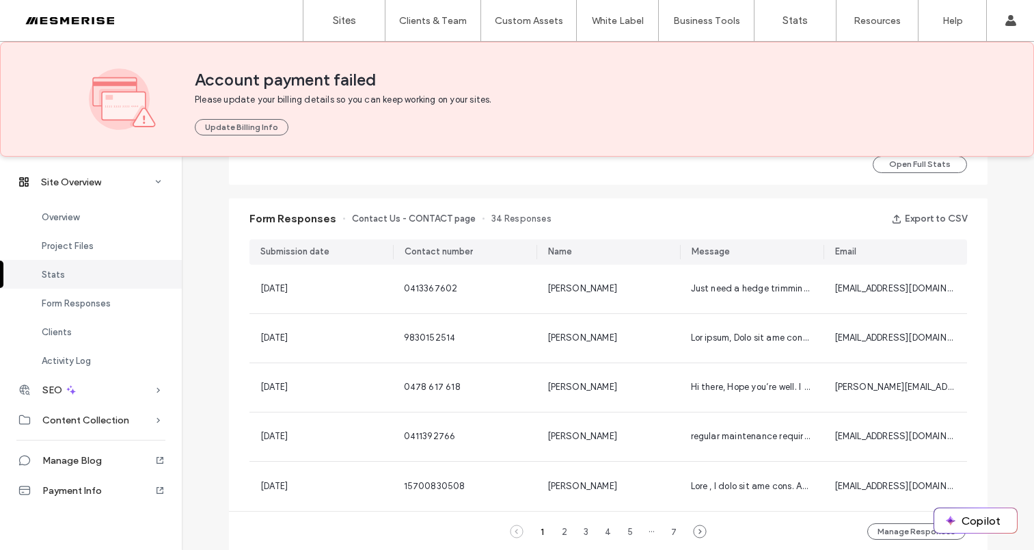
scroll to position [0, 0]
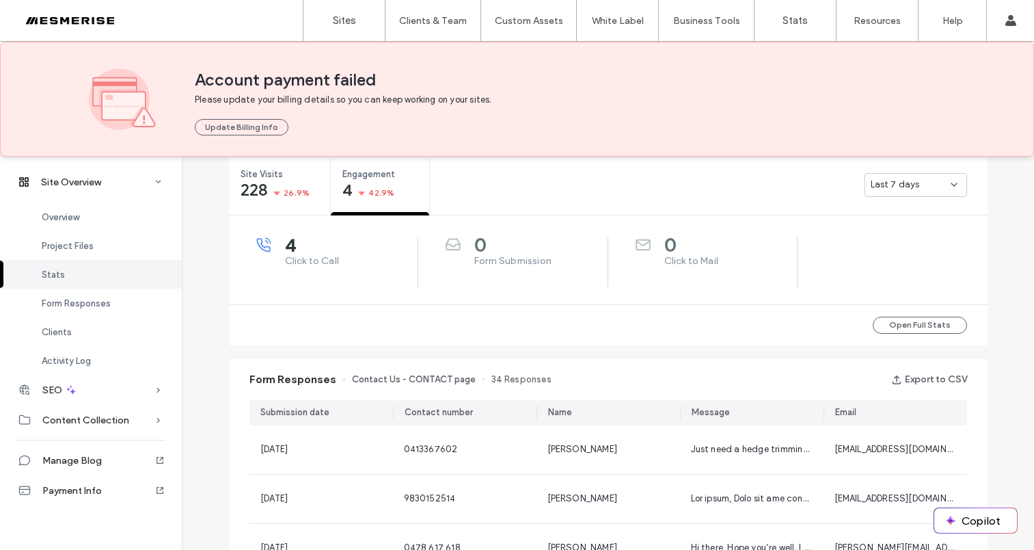
scroll to position [388, 0]
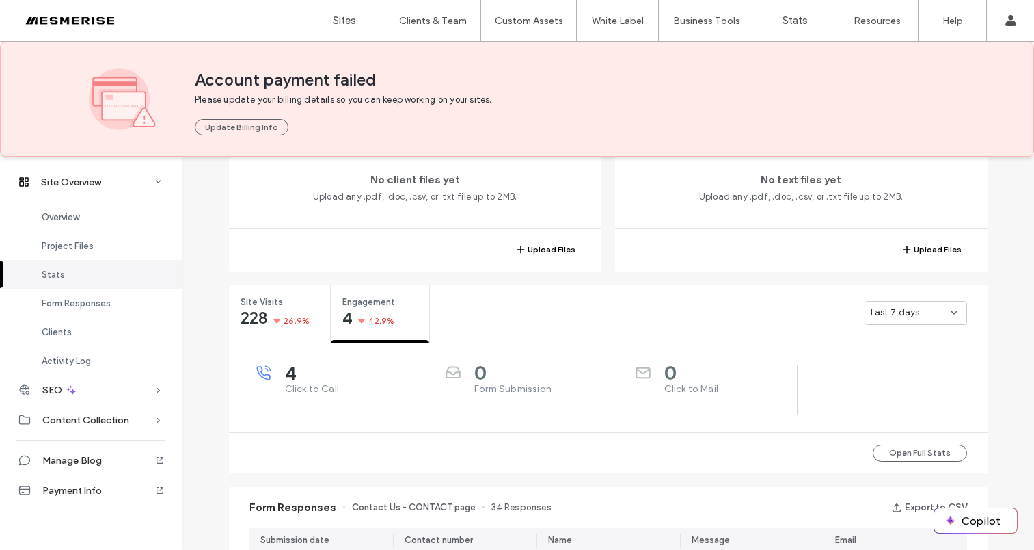
click at [916, 317] on div "Last 7 days" at bounding box center [911, 313] width 80 height 14
click at [646, 314] on div "Last 7 days" at bounding box center [708, 312] width 557 height 55
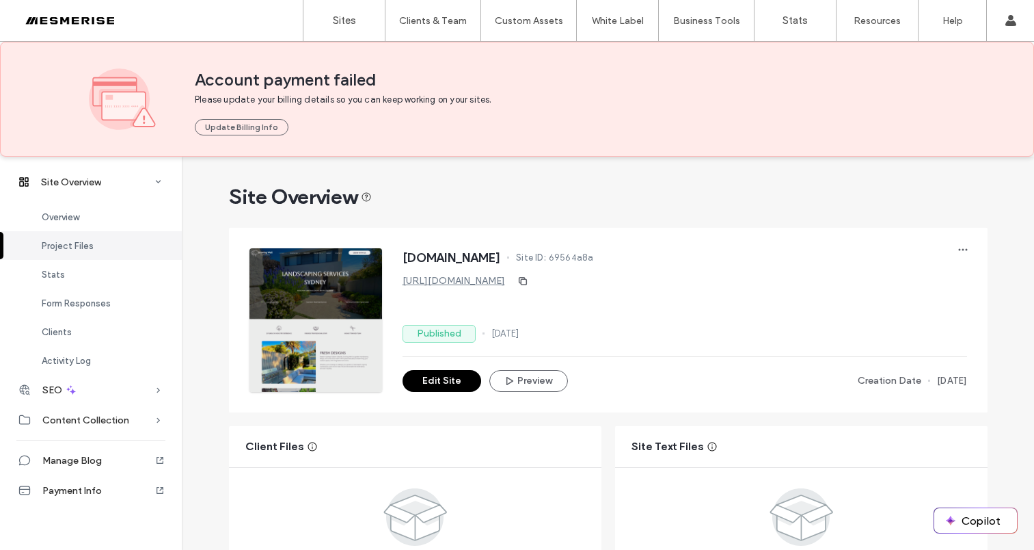
scroll to position [375, 0]
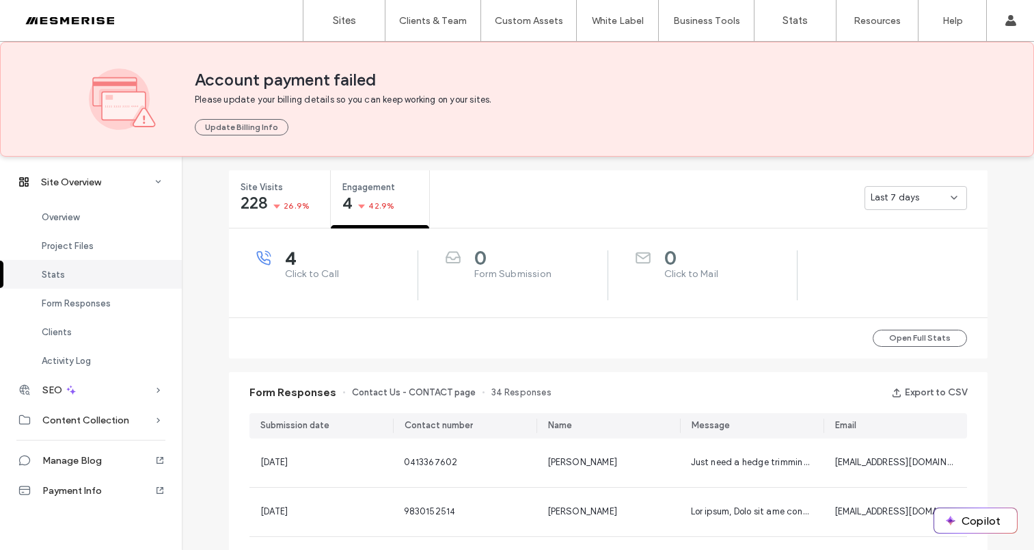
scroll to position [604, 0]
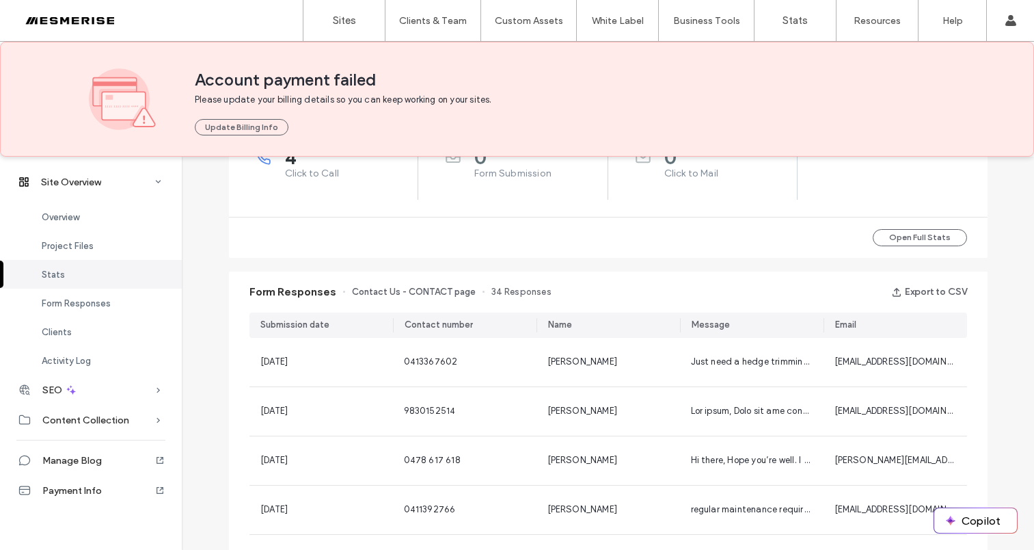
click at [427, 287] on span "Contact Us - CONTACT page" at bounding box center [414, 292] width 124 height 14
click at [403, 293] on span "Contact Us - CONTACT page" at bounding box center [414, 292] width 124 height 14
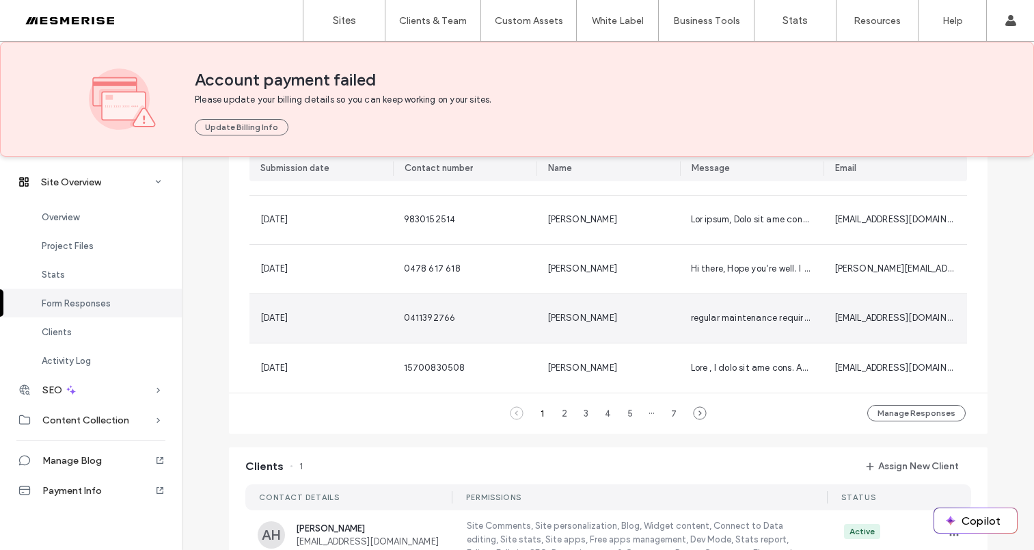
scroll to position [671, 0]
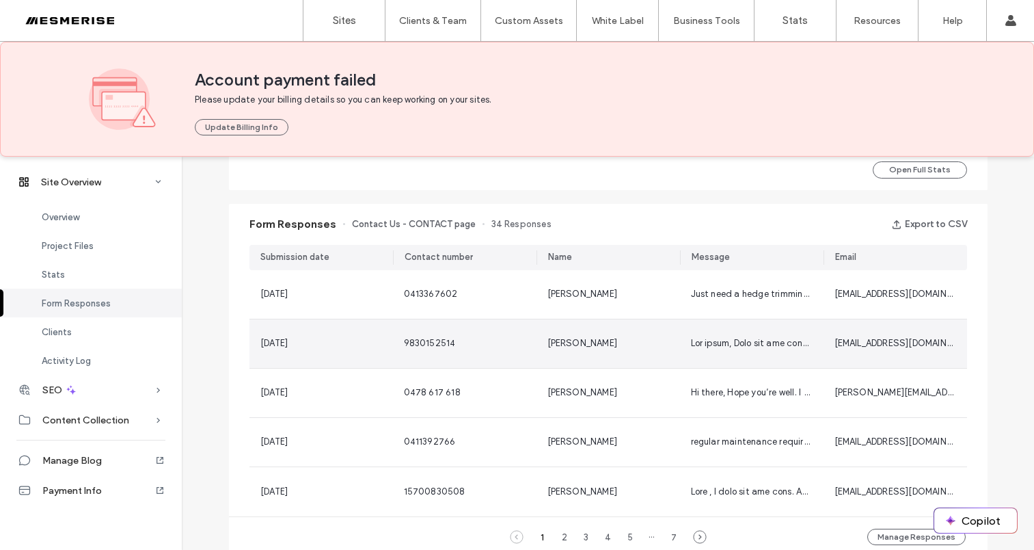
click at [563, 347] on span "Rakesh Singh" at bounding box center [583, 343] width 70 height 10
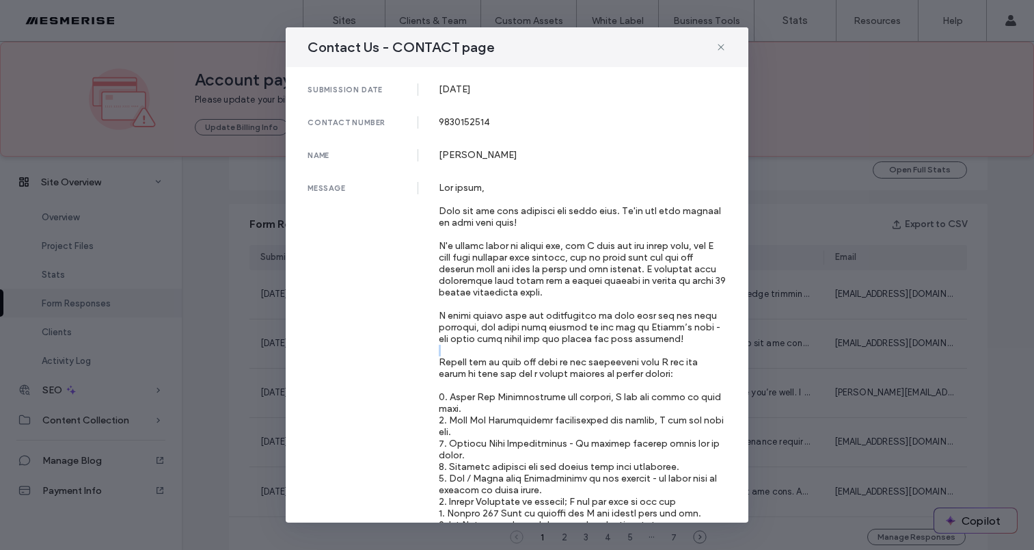
click at [563, 347] on div at bounding box center [583, 513] width 289 height 662
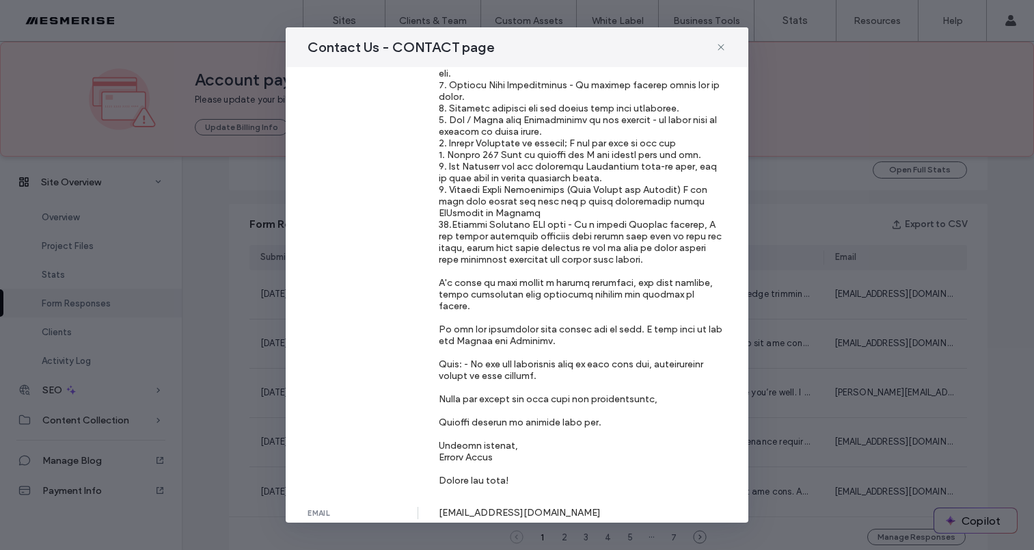
scroll to position [0, 0]
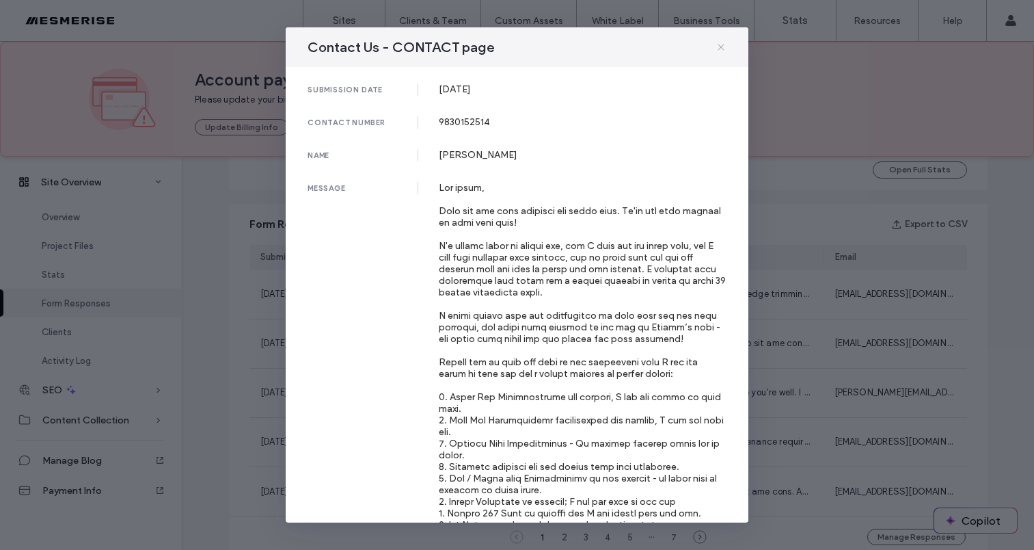
click at [719, 46] on icon at bounding box center [721, 47] width 11 height 11
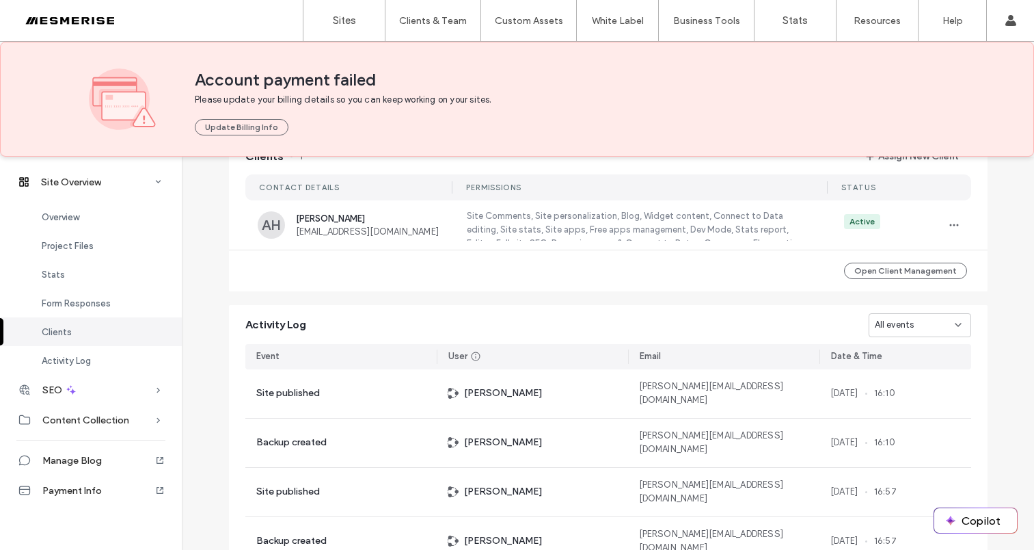
scroll to position [699, 0]
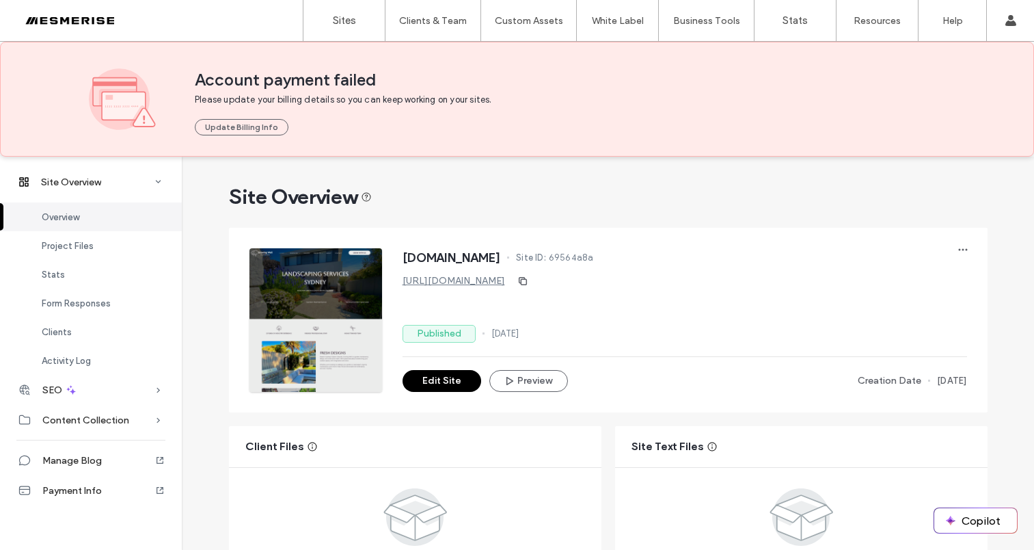
click at [474, 256] on span "[DOMAIN_NAME]" at bounding box center [452, 258] width 98 height 14
click at [458, 254] on span "[DOMAIN_NAME]" at bounding box center [452, 258] width 98 height 14
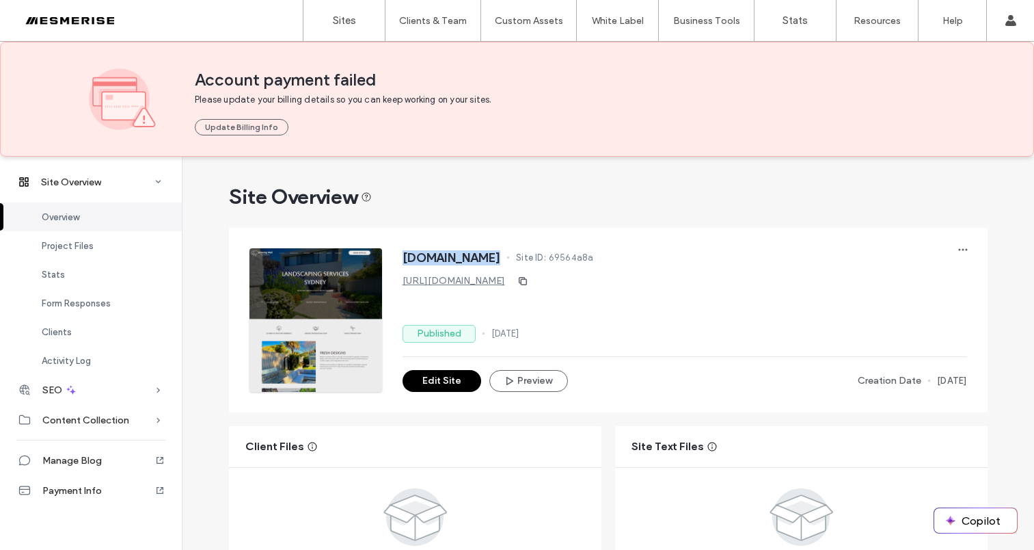
click at [458, 254] on span "[DOMAIN_NAME]" at bounding box center [452, 258] width 98 height 14
click at [431, 258] on span "[DOMAIN_NAME]" at bounding box center [452, 258] width 98 height 14
click at [501, 258] on span "[DOMAIN_NAME]" at bounding box center [452, 258] width 98 height 14
click at [500, 258] on span "[DOMAIN_NAME]" at bounding box center [452, 258] width 98 height 14
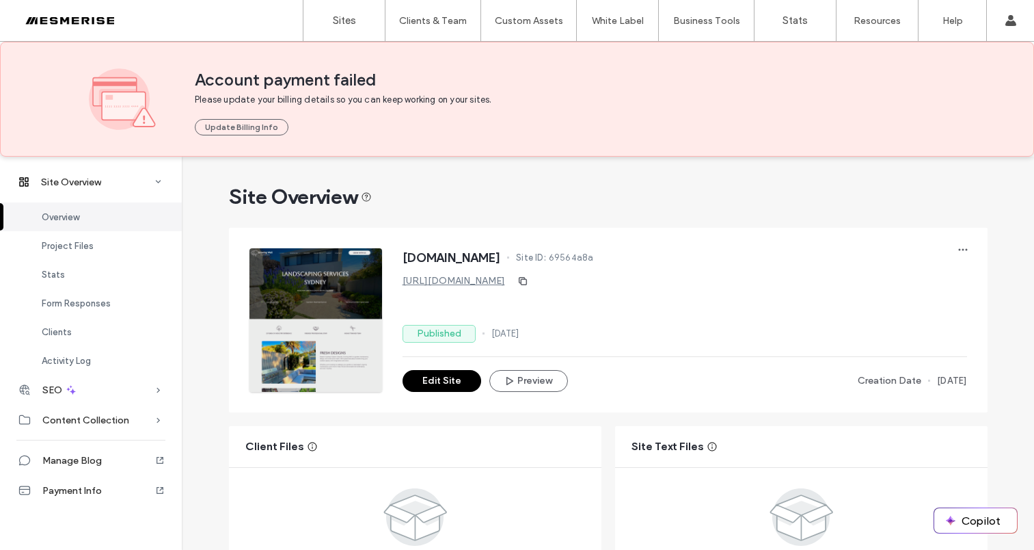
click at [500, 258] on span "[DOMAIN_NAME]" at bounding box center [452, 258] width 98 height 14
drag, startPoint x: 500, startPoint y: 258, endPoint x: 492, endPoint y: 258, distance: 8.9
click at [500, 258] on span "[DOMAIN_NAME]" at bounding box center [452, 258] width 98 height 14
click at [468, 259] on span "[DOMAIN_NAME]" at bounding box center [452, 258] width 98 height 14
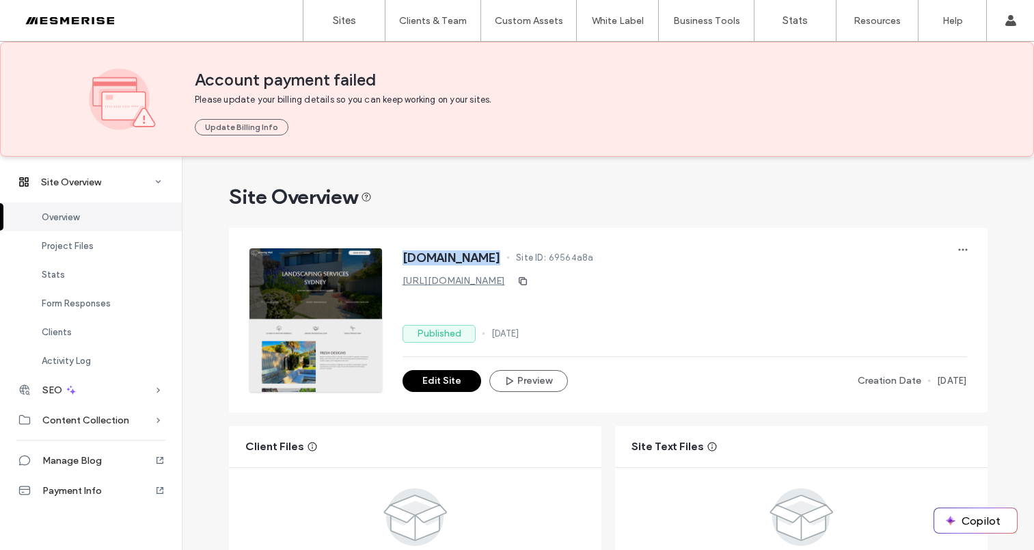
click at [468, 259] on span "[DOMAIN_NAME]" at bounding box center [452, 258] width 98 height 14
click at [440, 260] on span "[DOMAIN_NAME]" at bounding box center [452, 258] width 98 height 14
click at [413, 259] on span "[DOMAIN_NAME]" at bounding box center [452, 258] width 98 height 14
click at [459, 258] on span "[DOMAIN_NAME]" at bounding box center [452, 258] width 98 height 14
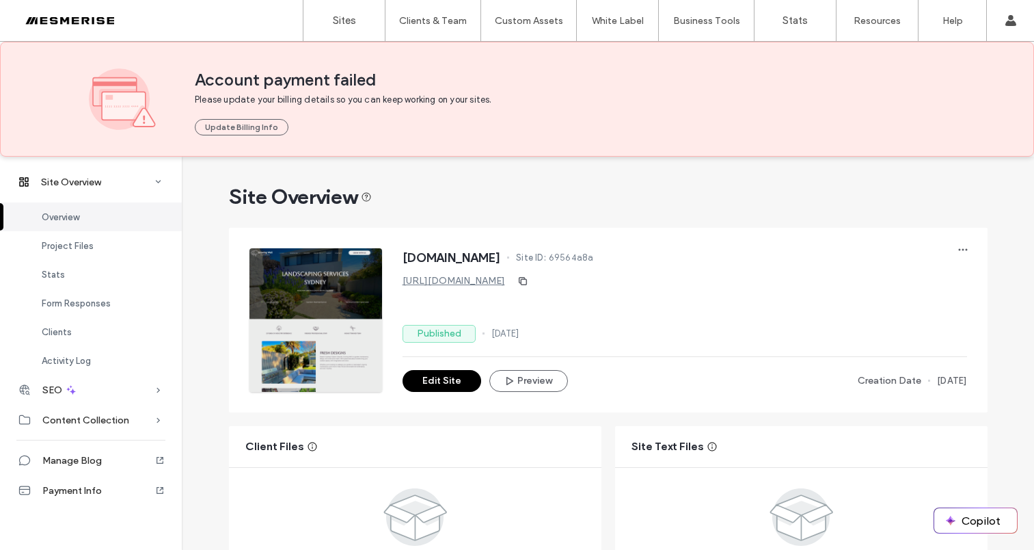
click at [459, 258] on span "[DOMAIN_NAME]" at bounding box center [452, 258] width 98 height 14
click at [501, 257] on span "[DOMAIN_NAME]" at bounding box center [452, 258] width 98 height 14
click at [501, 258] on span "[DOMAIN_NAME]" at bounding box center [452, 258] width 98 height 14
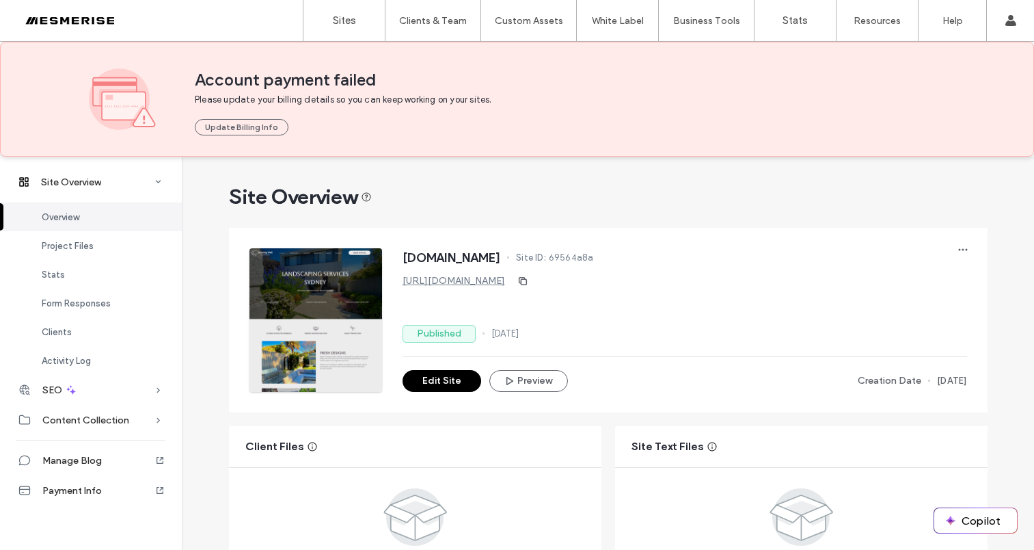
click at [501, 260] on span "[DOMAIN_NAME]" at bounding box center [452, 258] width 98 height 14
click at [472, 259] on span "[DOMAIN_NAME]" at bounding box center [452, 258] width 98 height 14
click at [405, 259] on span "[DOMAIN_NAME]" at bounding box center [452, 258] width 98 height 14
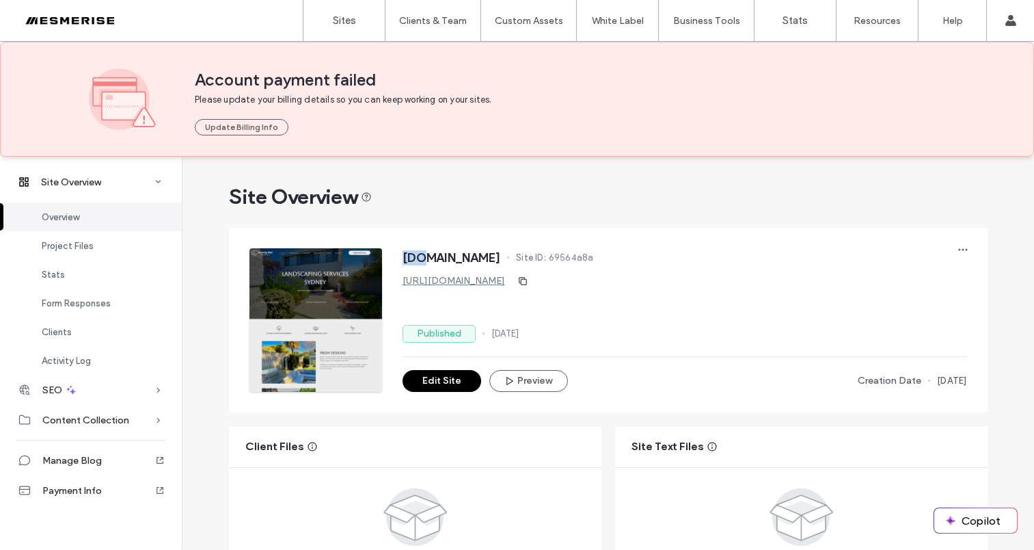
click at [405, 259] on span "[DOMAIN_NAME]" at bounding box center [452, 258] width 98 height 14
click at [461, 258] on span "[DOMAIN_NAME]" at bounding box center [452, 258] width 98 height 14
click at [501, 257] on span "[DOMAIN_NAME]" at bounding box center [452, 258] width 98 height 14
click at [501, 258] on span "[DOMAIN_NAME]" at bounding box center [452, 258] width 98 height 14
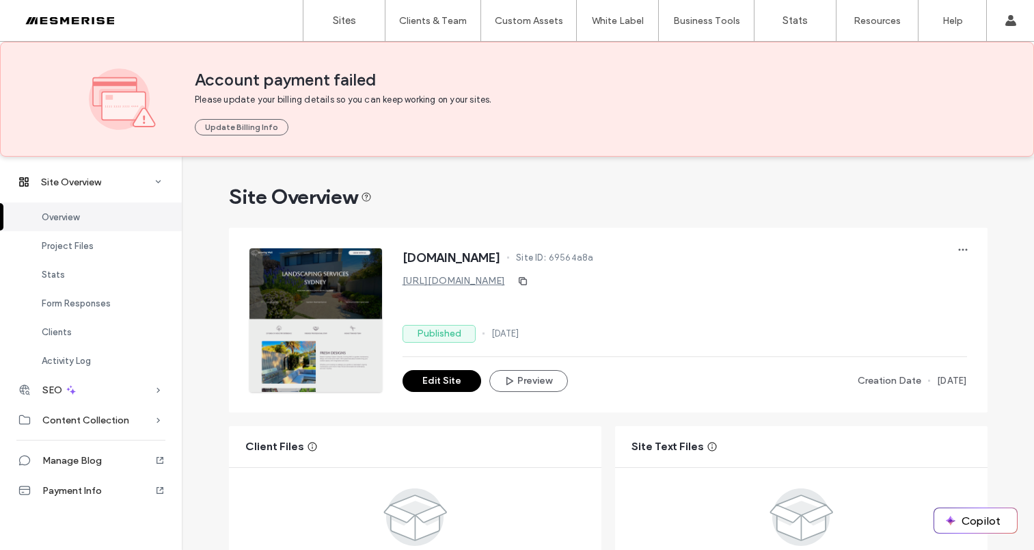
click at [501, 258] on span "[DOMAIN_NAME]" at bounding box center [452, 258] width 98 height 14
click at [501, 259] on span "[DOMAIN_NAME]" at bounding box center [452, 258] width 98 height 14
click at [501, 260] on span "[DOMAIN_NAME]" at bounding box center [452, 258] width 98 height 14
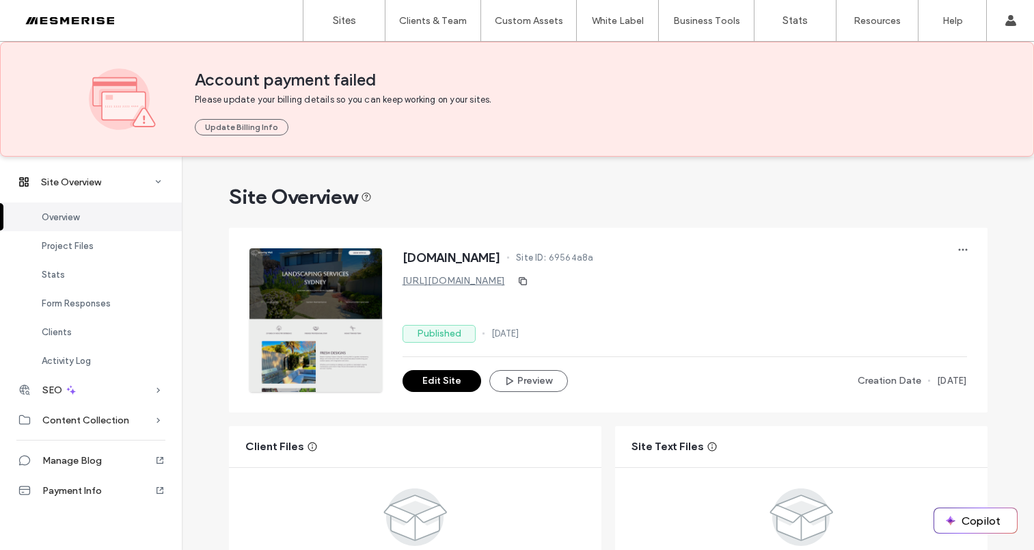
click at [501, 259] on span "[DOMAIN_NAME]" at bounding box center [452, 258] width 98 height 14
click at [501, 258] on span "[DOMAIN_NAME]" at bounding box center [452, 258] width 98 height 14
click at [501, 259] on span "[DOMAIN_NAME]" at bounding box center [452, 258] width 98 height 14
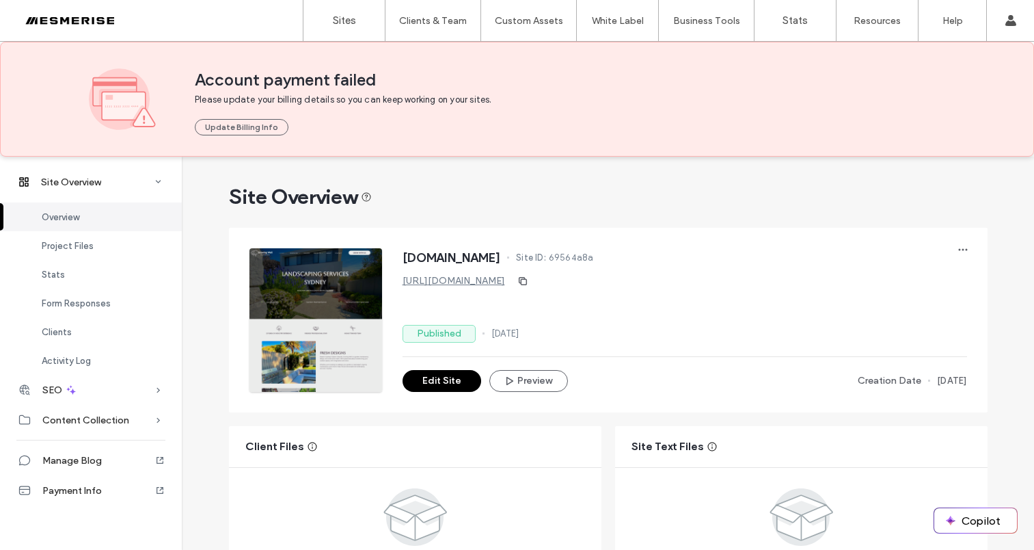
click at [501, 260] on span "[DOMAIN_NAME]" at bounding box center [452, 258] width 98 height 14
click at [483, 260] on span "[DOMAIN_NAME]" at bounding box center [452, 258] width 98 height 14
click at [413, 258] on span "[DOMAIN_NAME]" at bounding box center [452, 258] width 98 height 14
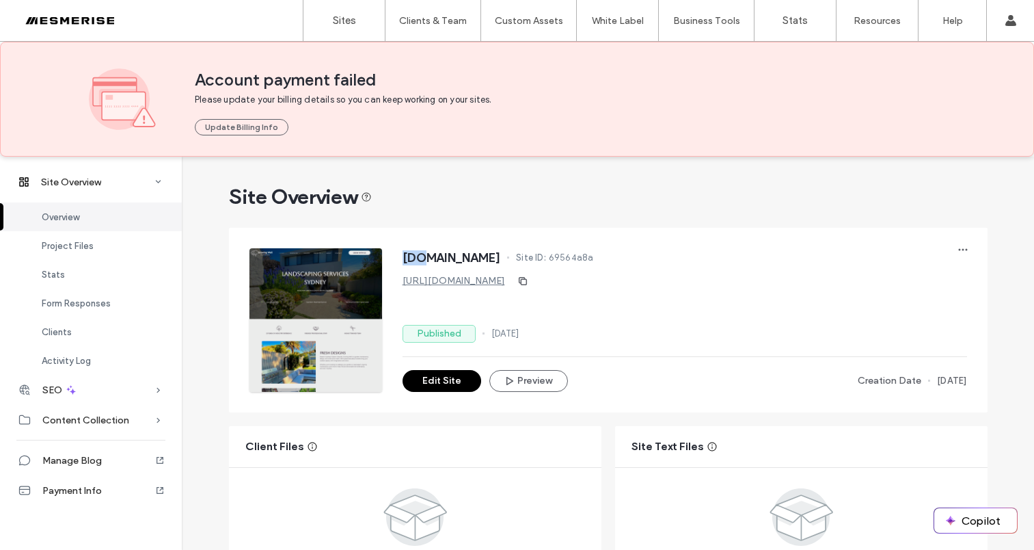
click at [413, 258] on span "[DOMAIN_NAME]" at bounding box center [452, 258] width 98 height 14
click at [453, 256] on span "[DOMAIN_NAME]" at bounding box center [452, 258] width 98 height 14
drag, startPoint x: 453, startPoint y: 256, endPoint x: 487, endPoint y: 256, distance: 34.2
click at [453, 256] on span "[DOMAIN_NAME]" at bounding box center [452, 258] width 98 height 14
click at [501, 256] on span "[DOMAIN_NAME]" at bounding box center [452, 258] width 98 height 14
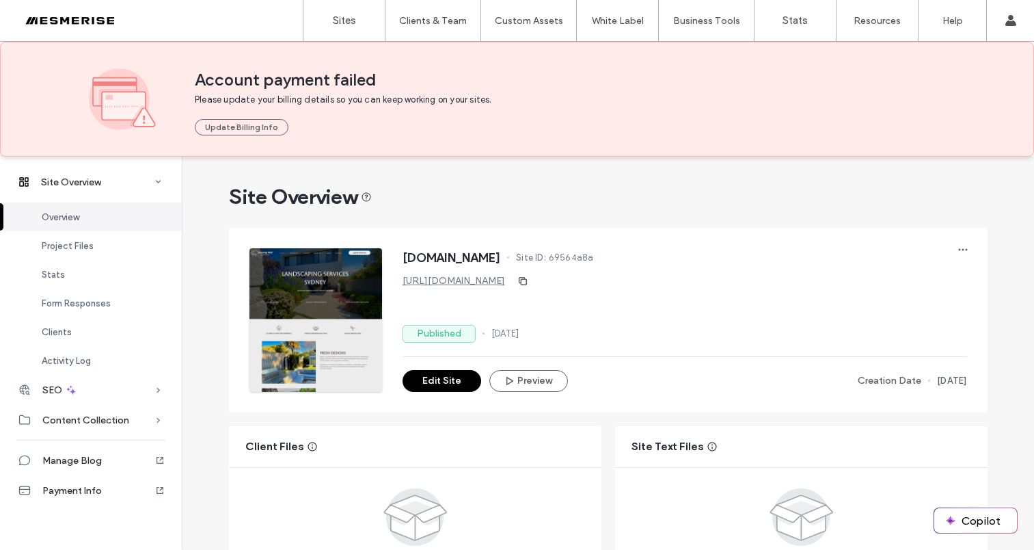
click at [501, 256] on span "[DOMAIN_NAME]" at bounding box center [452, 258] width 98 height 14
click at [501, 259] on span "[DOMAIN_NAME]" at bounding box center [452, 258] width 98 height 14
click at [501, 260] on span "[DOMAIN_NAME]" at bounding box center [452, 258] width 98 height 14
drag, startPoint x: 519, startPoint y: 260, endPoint x: 476, endPoint y: 260, distance: 43.1
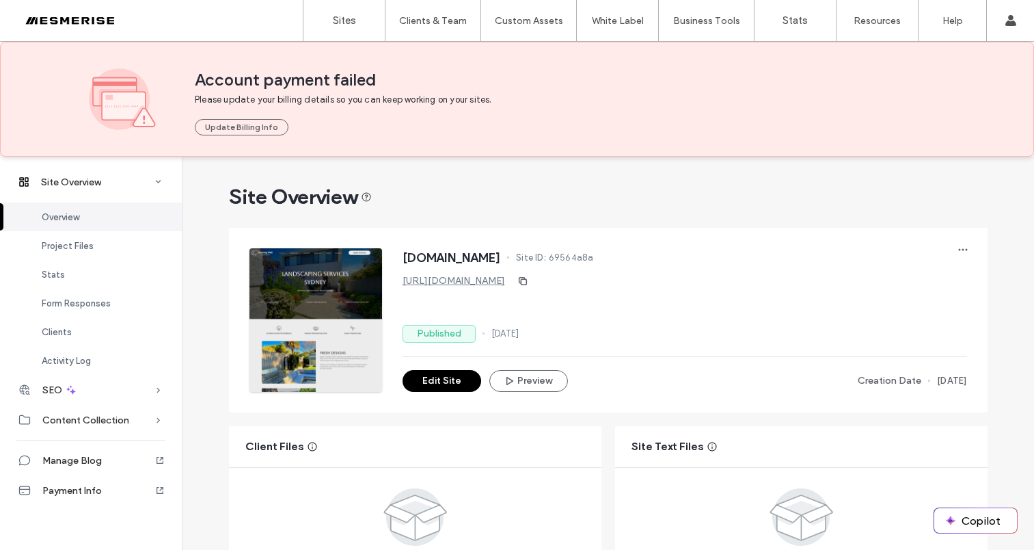
click at [501, 260] on span "[DOMAIN_NAME]" at bounding box center [452, 258] width 98 height 14
click at [476, 260] on span "[DOMAIN_NAME]" at bounding box center [452, 258] width 98 height 14
click at [418, 258] on span "[DOMAIN_NAME]" at bounding box center [452, 258] width 98 height 14
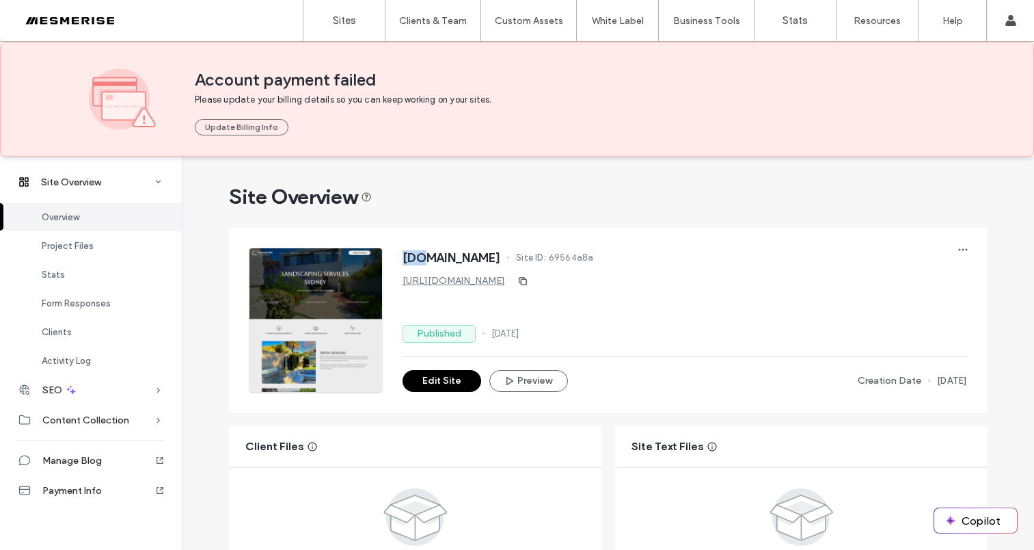
click at [418, 258] on span "[DOMAIN_NAME]" at bounding box center [452, 258] width 98 height 14
click at [451, 258] on span "[DOMAIN_NAME]" at bounding box center [452, 258] width 98 height 14
click at [501, 257] on span "[DOMAIN_NAME]" at bounding box center [452, 258] width 98 height 14
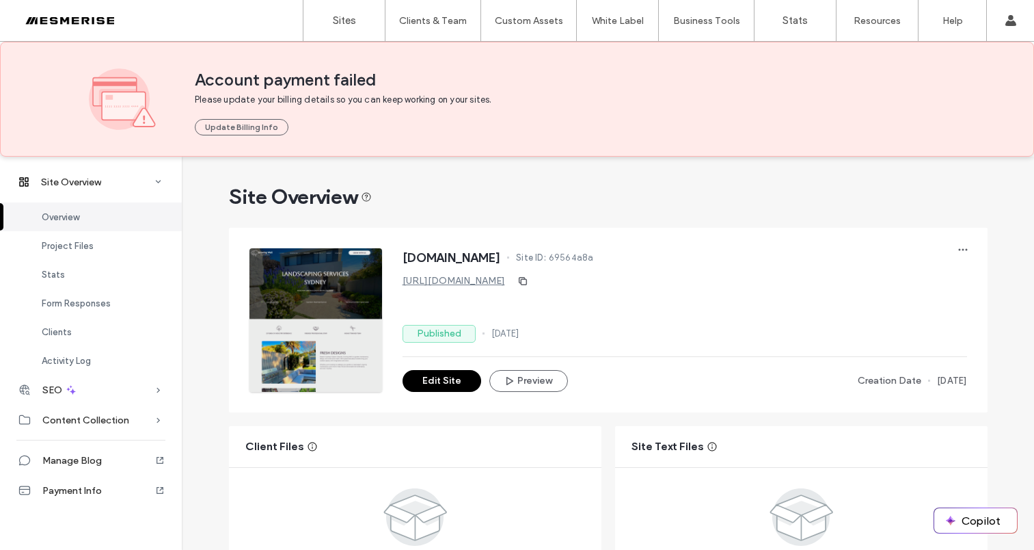
click at [501, 258] on span "[DOMAIN_NAME]" at bounding box center [452, 258] width 98 height 14
click at [501, 260] on span "[DOMAIN_NAME]" at bounding box center [452, 258] width 98 height 14
click at [469, 257] on span "[DOMAIN_NAME]" at bounding box center [452, 258] width 98 height 14
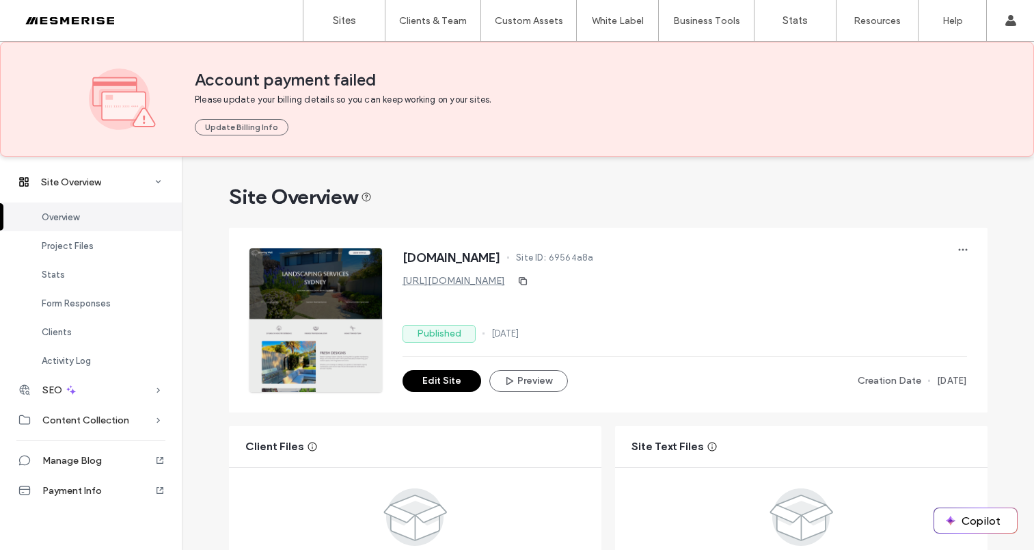
click at [469, 257] on span "[DOMAIN_NAME]" at bounding box center [452, 258] width 98 height 14
click at [418, 260] on span "[DOMAIN_NAME]" at bounding box center [452, 258] width 98 height 14
click at [451, 258] on span "[DOMAIN_NAME]" at bounding box center [452, 258] width 98 height 14
click at [451, 257] on span "[DOMAIN_NAME]" at bounding box center [452, 258] width 98 height 14
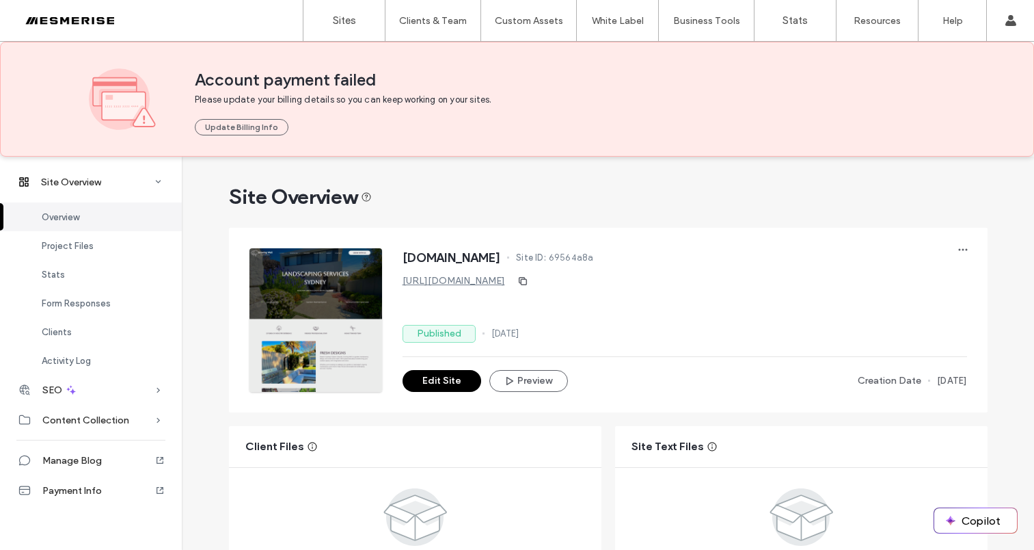
click at [501, 256] on span "[DOMAIN_NAME]" at bounding box center [452, 258] width 98 height 14
click at [501, 259] on span "[DOMAIN_NAME]" at bounding box center [452, 258] width 98 height 14
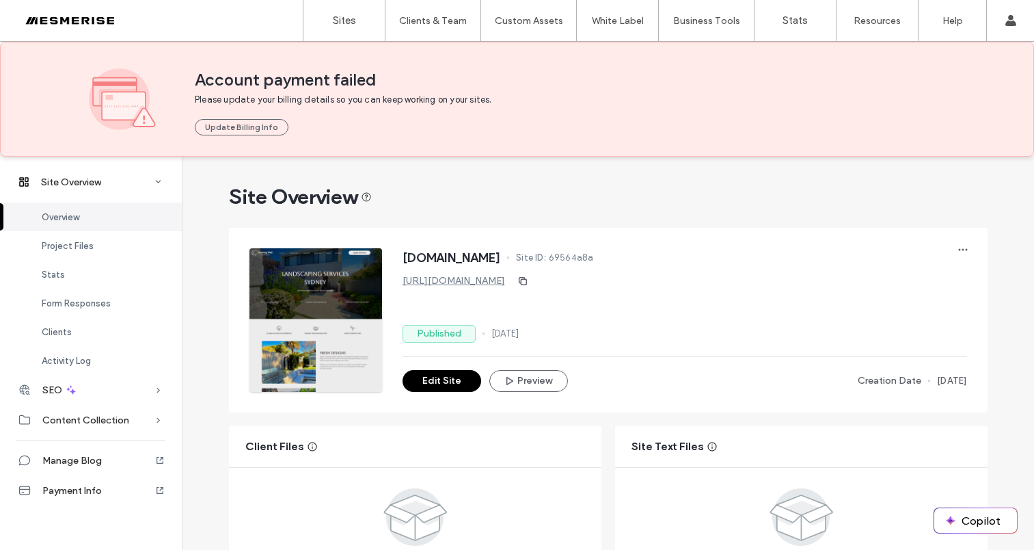
click at [501, 259] on span "[DOMAIN_NAME]" at bounding box center [452, 258] width 98 height 14
click at [468, 258] on span "[DOMAIN_NAME]" at bounding box center [452, 258] width 98 height 14
click at [415, 258] on span "[DOMAIN_NAME]" at bounding box center [452, 258] width 98 height 14
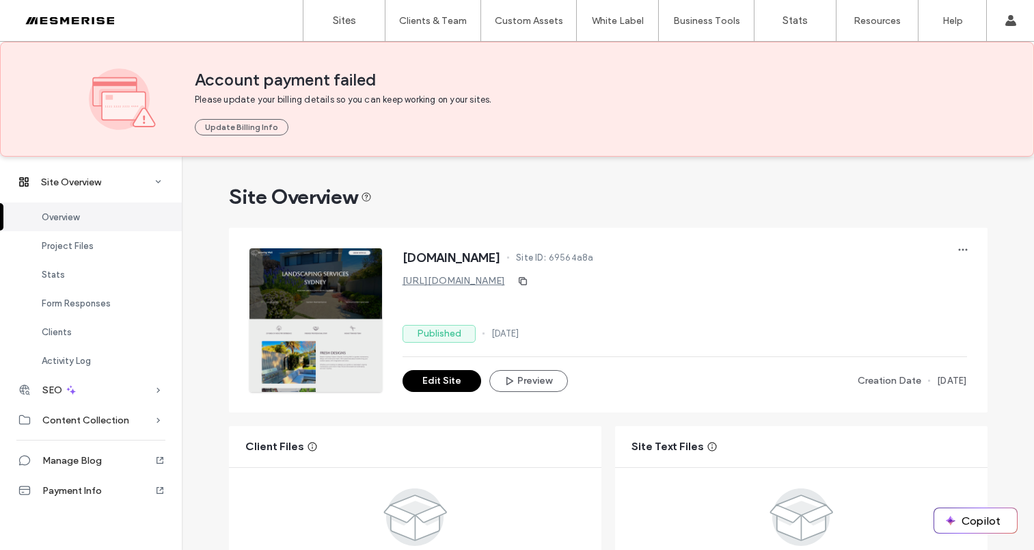
click at [453, 258] on span "[DOMAIN_NAME]" at bounding box center [452, 258] width 98 height 14
click at [501, 257] on span "[DOMAIN_NAME]" at bounding box center [452, 258] width 98 height 14
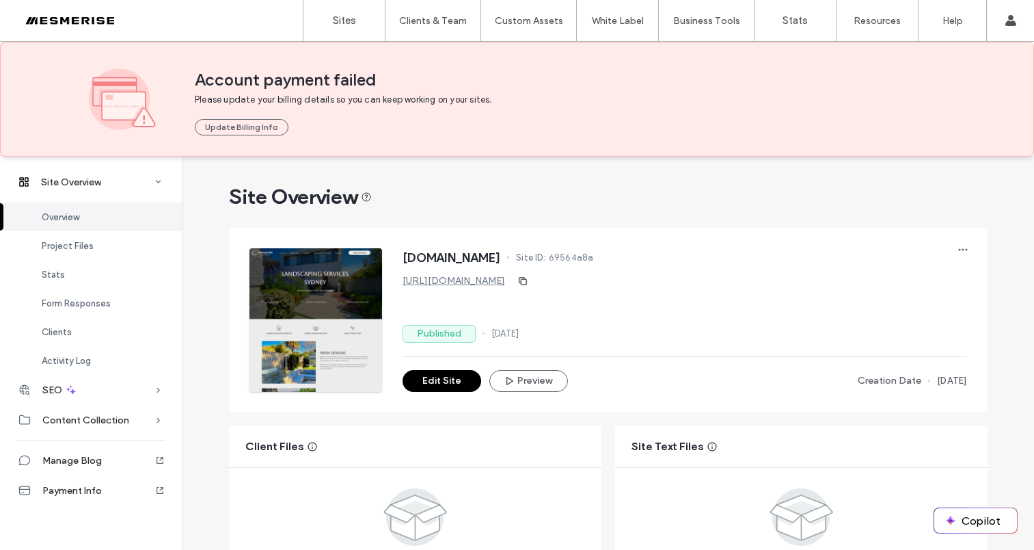
click at [501, 257] on span "[DOMAIN_NAME]" at bounding box center [452, 258] width 98 height 14
click at [501, 259] on span "[DOMAIN_NAME]" at bounding box center [452, 258] width 98 height 14
click at [483, 259] on span "[DOMAIN_NAME]" at bounding box center [452, 258] width 98 height 14
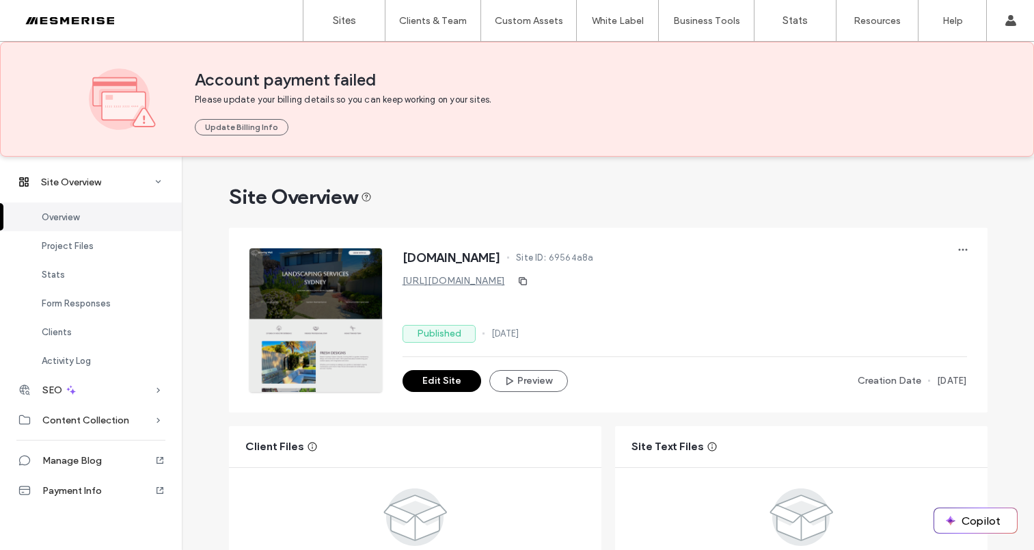
click at [418, 258] on span "[DOMAIN_NAME]" at bounding box center [452, 258] width 98 height 14
click at [451, 260] on span "[DOMAIN_NAME]" at bounding box center [452, 258] width 98 height 14
click at [501, 260] on span "[DOMAIN_NAME]" at bounding box center [452, 258] width 98 height 14
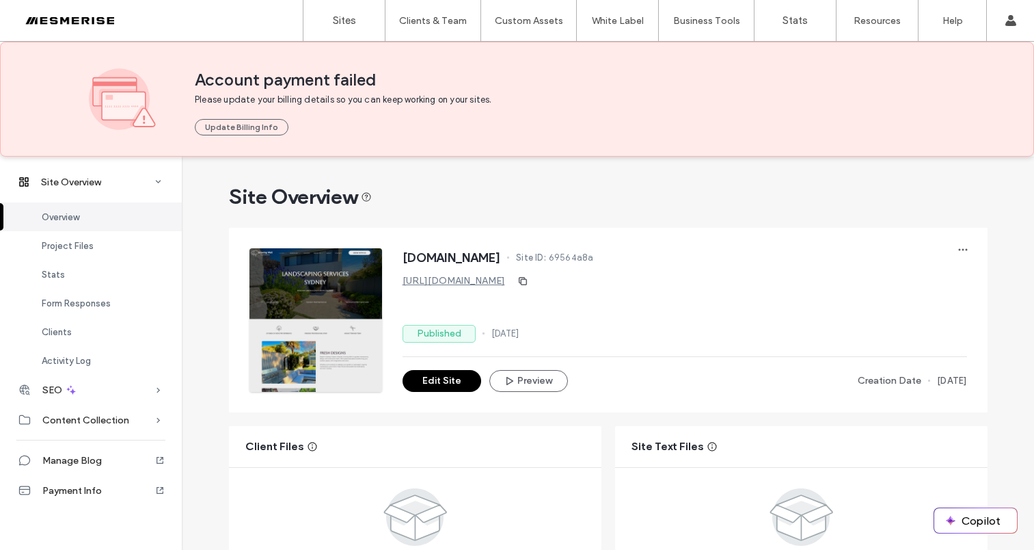
click at [501, 260] on span "[DOMAIN_NAME]" at bounding box center [452, 258] width 98 height 14
click at [501, 258] on span "[DOMAIN_NAME]" at bounding box center [452, 258] width 98 height 14
click at [501, 259] on span "[DOMAIN_NAME]" at bounding box center [452, 258] width 98 height 14
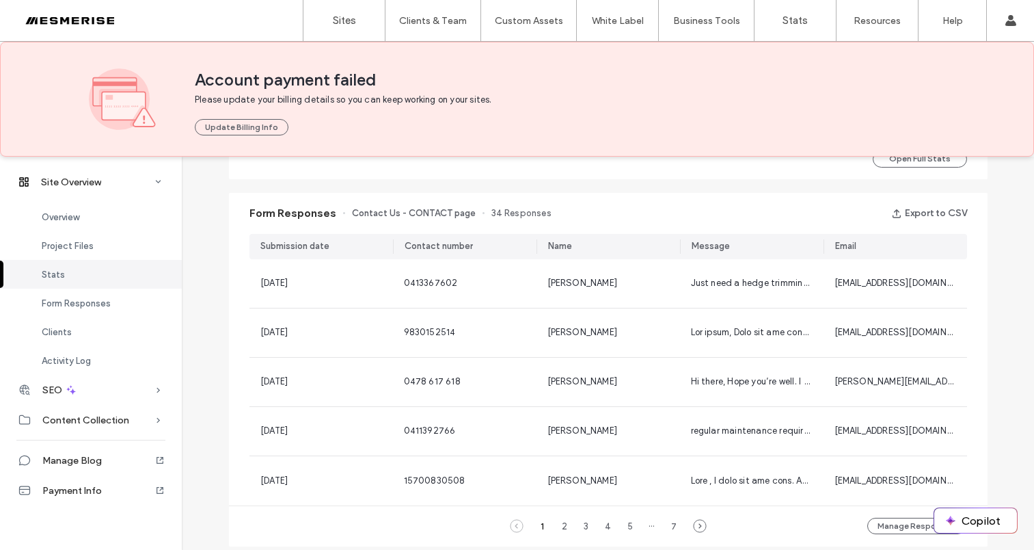
scroll to position [909, 0]
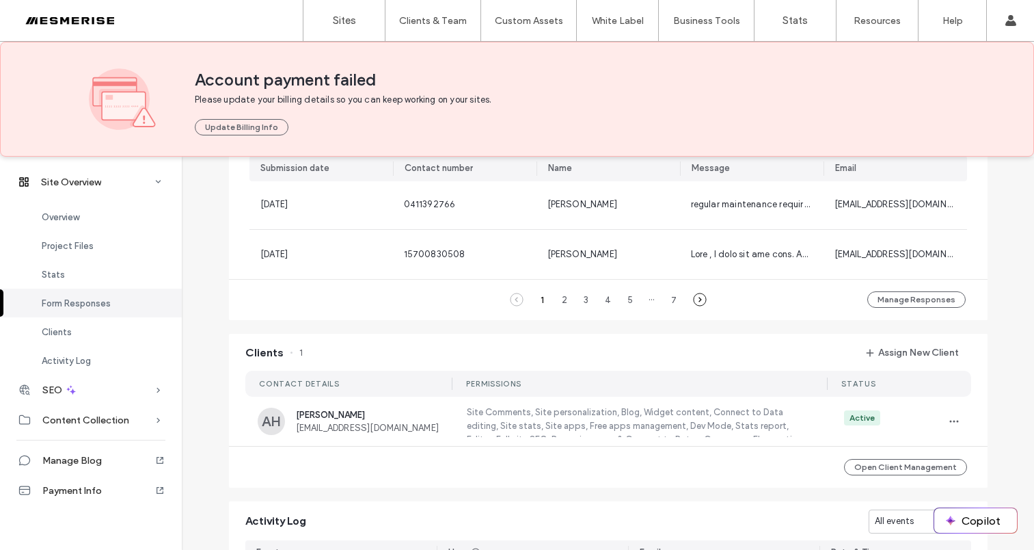
click at [693, 300] on icon at bounding box center [700, 300] width 14 height 14
click at [518, 296] on use at bounding box center [516, 299] width 12 height 12
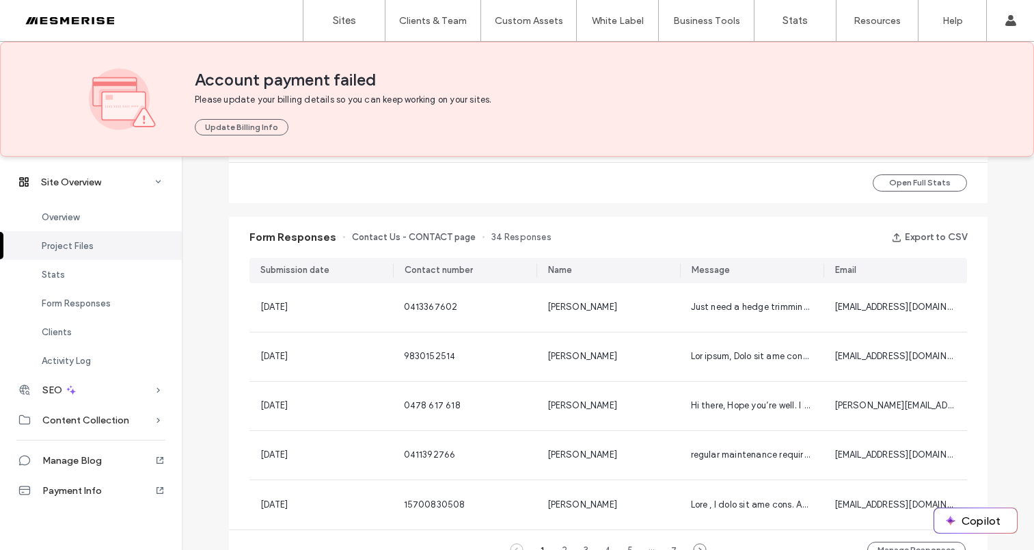
scroll to position [265, 0]
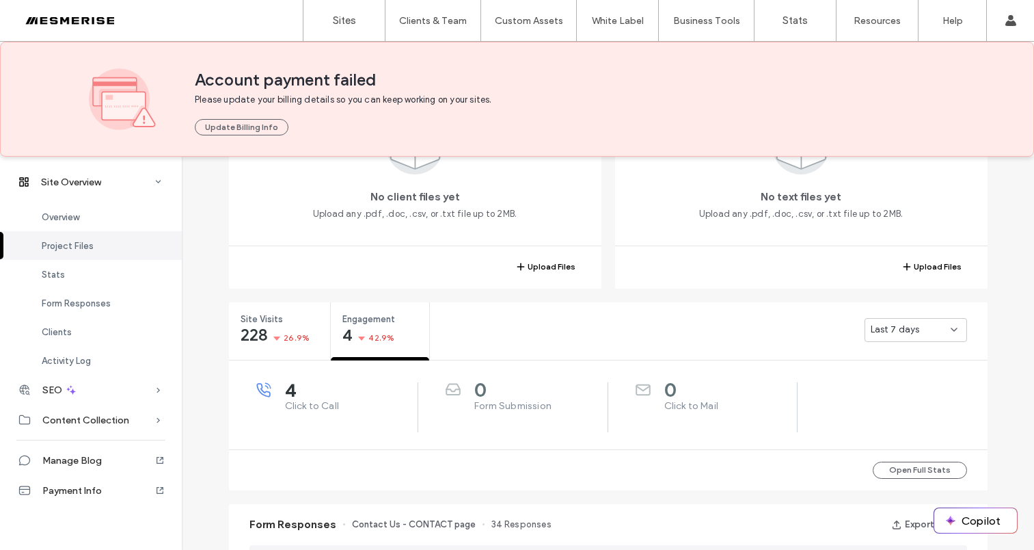
scroll to position [385, 0]
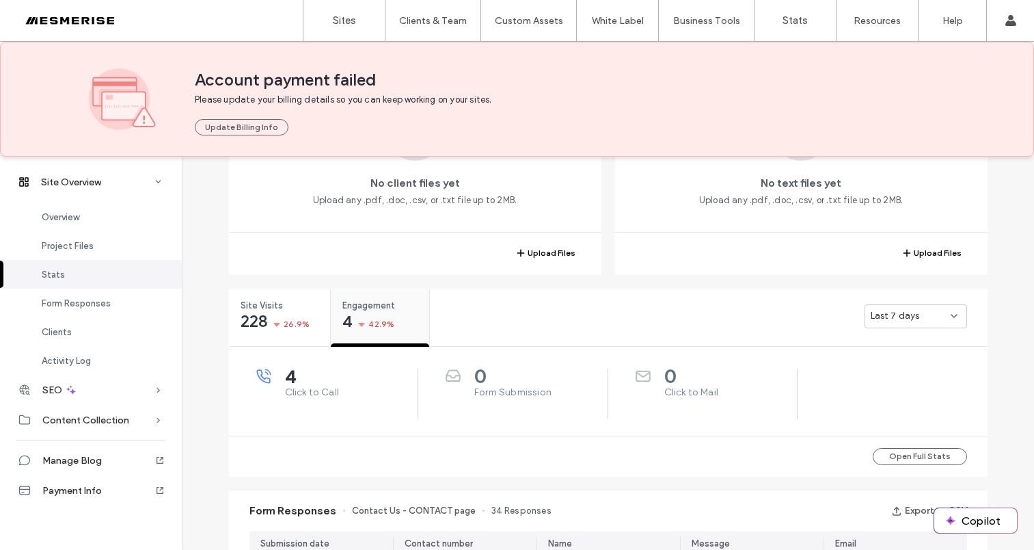
click at [368, 319] on span "42.9%" at bounding box center [381, 324] width 26 height 14
click at [252, 331] on div "Site Visits 228 26.9%" at bounding box center [280, 314] width 102 height 51
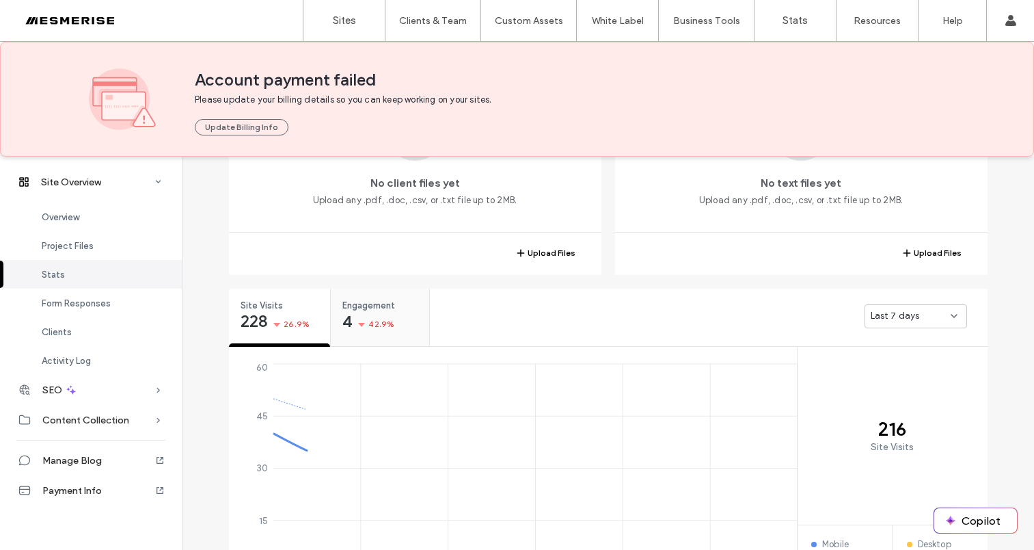
click at [362, 315] on div "4 42.9%" at bounding box center [369, 322] width 52 height 16
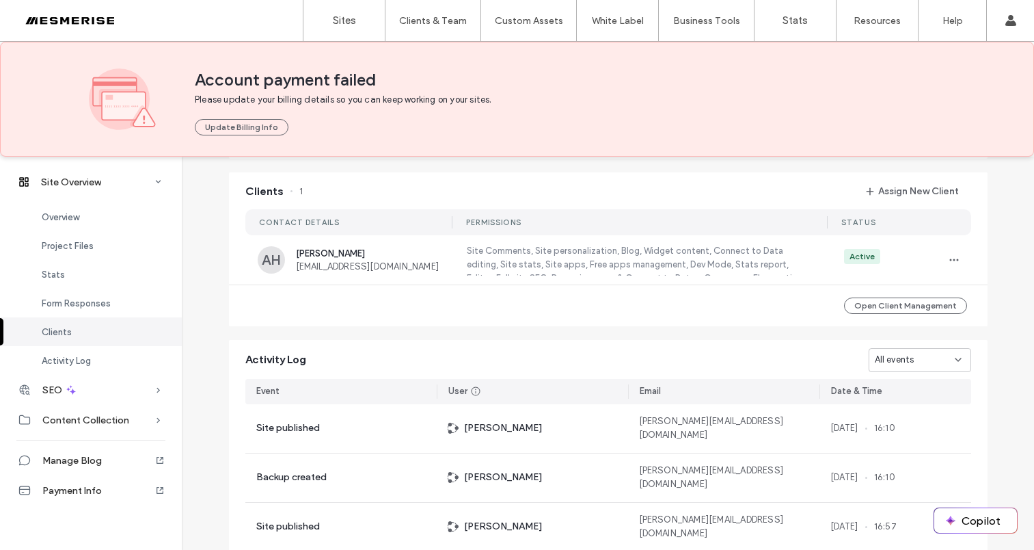
scroll to position [1071, 0]
click at [567, 244] on label "Site Comments, Site personalization, Blog, Widget content, Connect to Data edit…" at bounding box center [638, 258] width 347 height 31
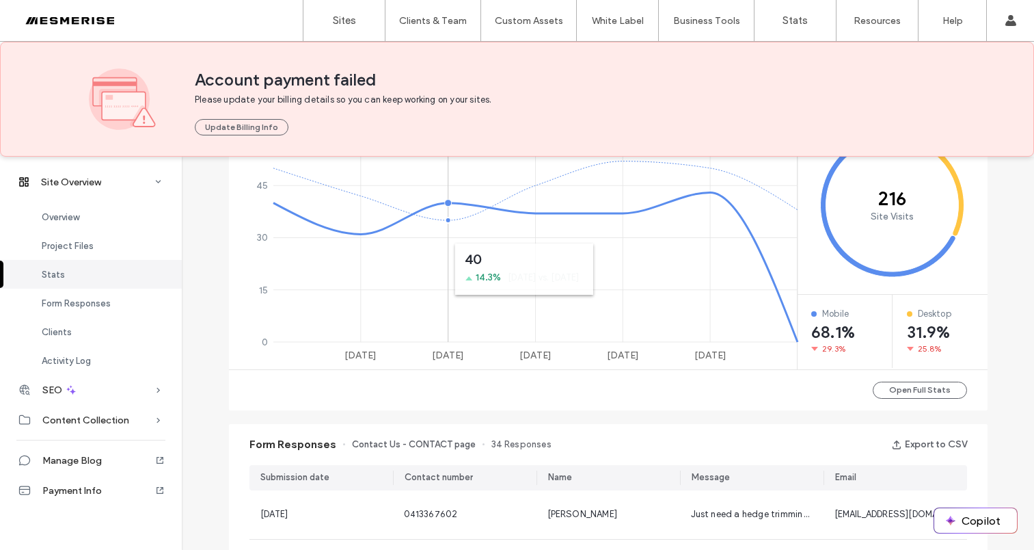
scroll to position [295, 0]
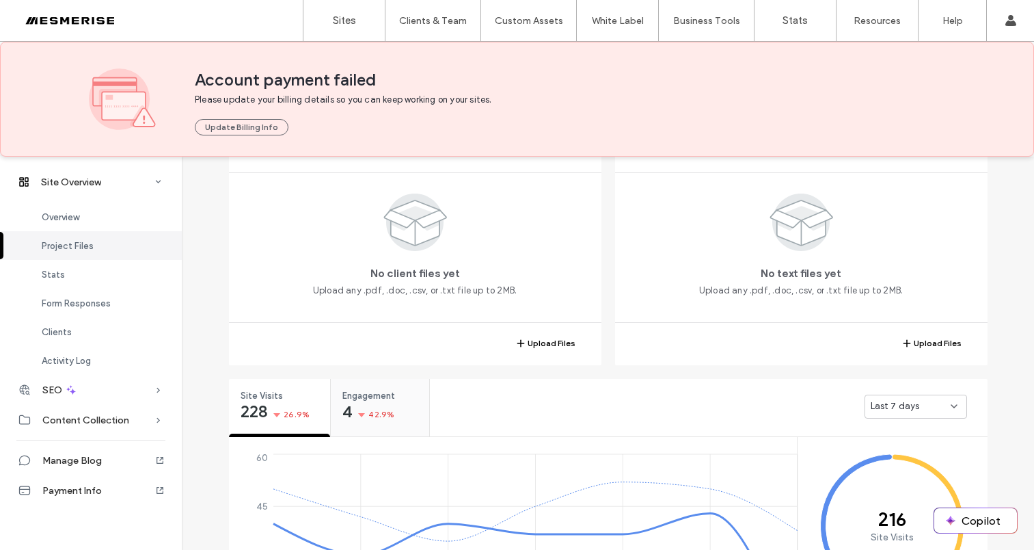
click at [370, 400] on span "Engagement" at bounding box center [376, 396] width 66 height 14
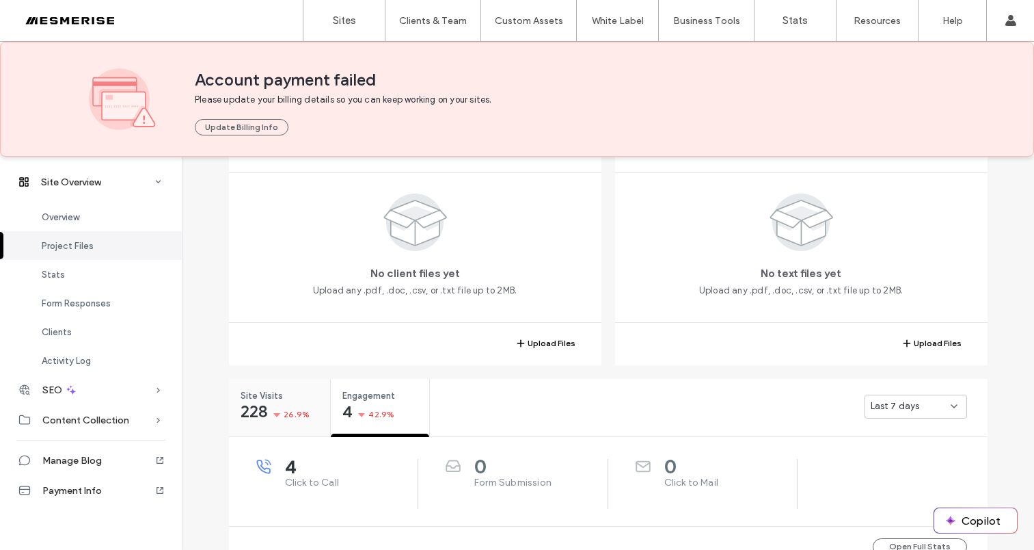
click at [284, 407] on span "26.9%" at bounding box center [297, 414] width 26 height 14
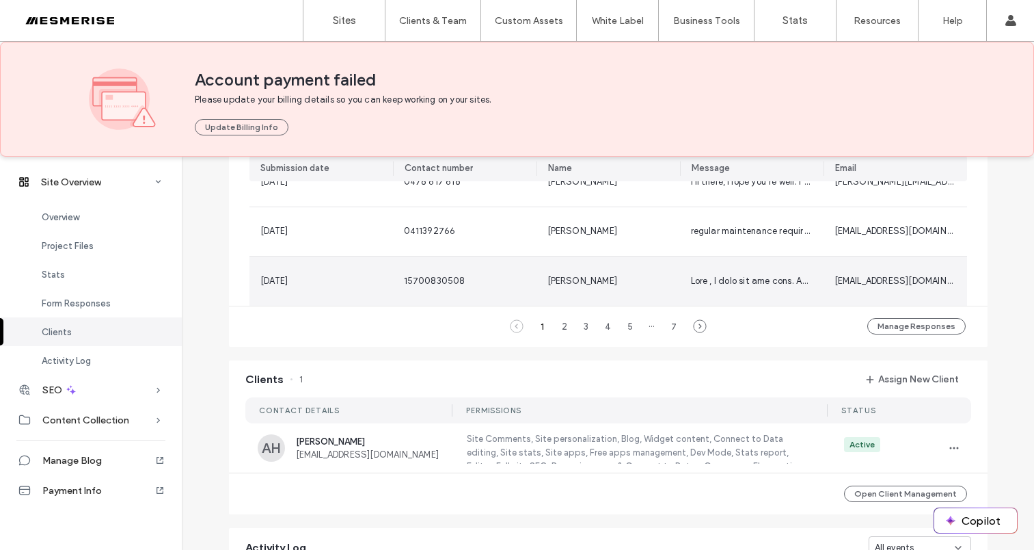
scroll to position [1033, 0]
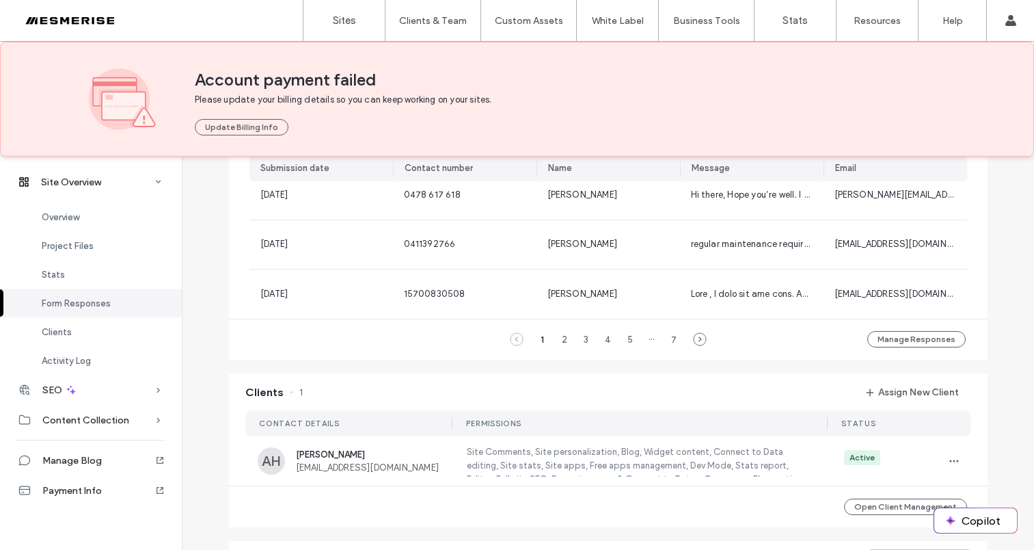
scroll to position [135, 0]
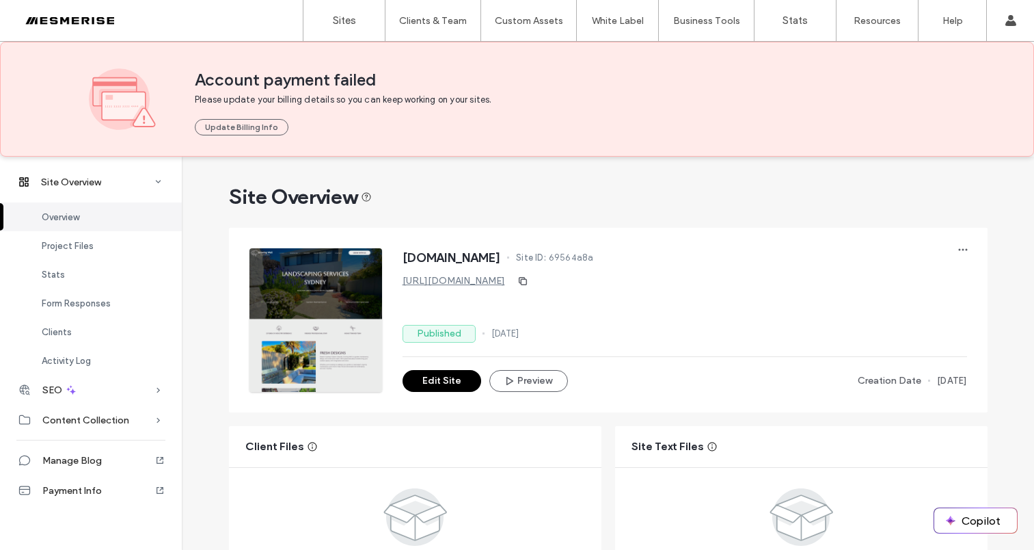
click at [501, 256] on span "[DOMAIN_NAME]" at bounding box center [452, 258] width 98 height 14
click at [453, 256] on span "[DOMAIN_NAME]" at bounding box center [452, 258] width 98 height 14
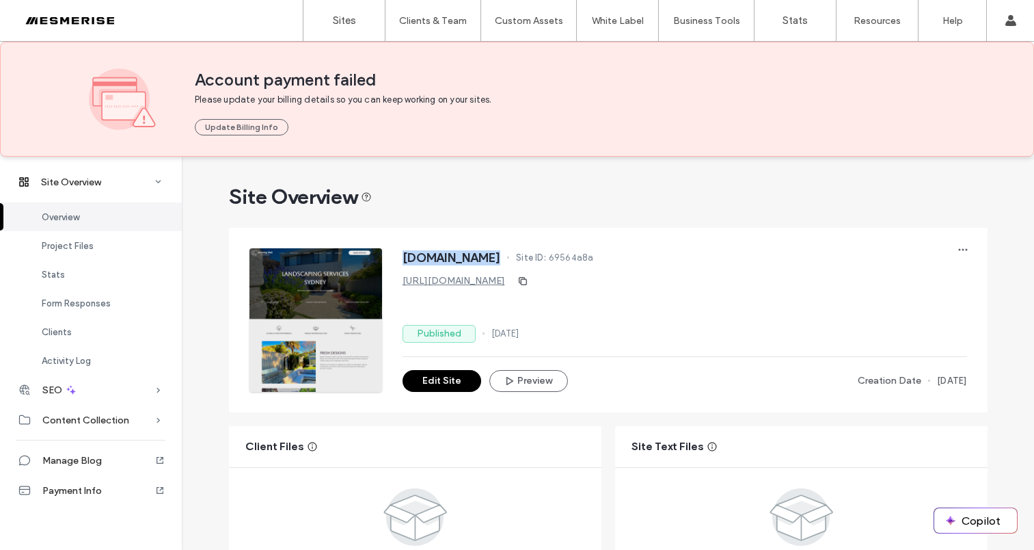
click at [453, 256] on span "[DOMAIN_NAME]" at bounding box center [452, 258] width 98 height 14
click at [410, 258] on span "[DOMAIN_NAME]" at bounding box center [452, 258] width 98 height 14
click at [479, 259] on span "[DOMAIN_NAME]" at bounding box center [452, 258] width 98 height 14
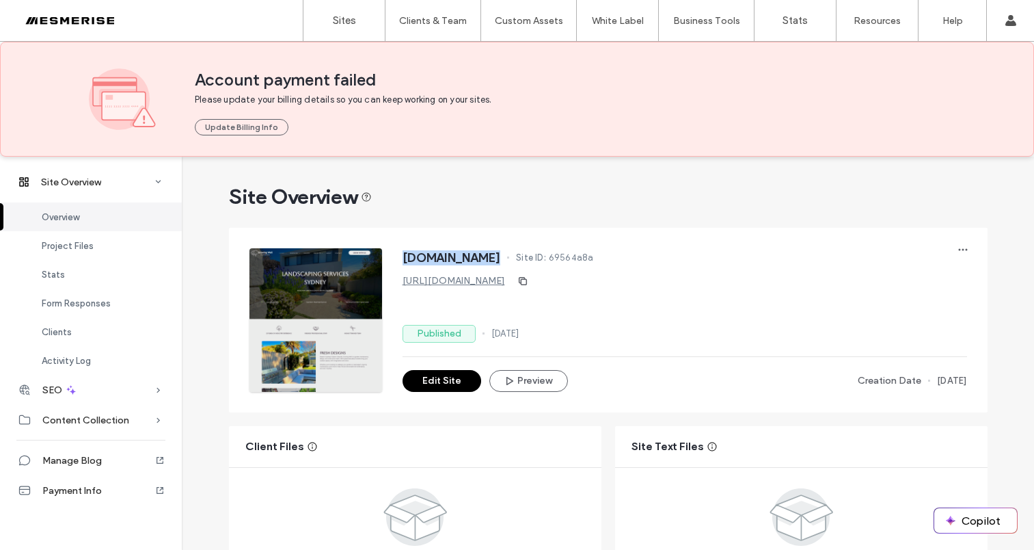
click at [479, 259] on span "[DOMAIN_NAME]" at bounding box center [452, 258] width 98 height 14
click at [501, 262] on span "[DOMAIN_NAME]" at bounding box center [452, 258] width 98 height 14
click at [501, 258] on span "[DOMAIN_NAME]" at bounding box center [452, 258] width 98 height 14
drag, startPoint x: 540, startPoint y: 258, endPoint x: 504, endPoint y: 263, distance: 36.6
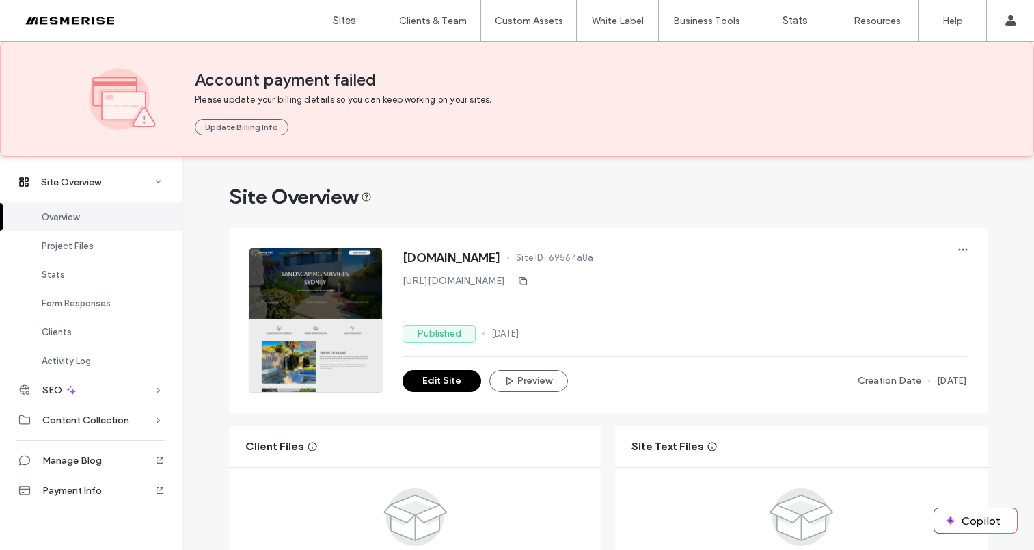
click at [501, 258] on span "[DOMAIN_NAME]" at bounding box center [452, 258] width 98 height 14
click at [501, 263] on span "[DOMAIN_NAME]" at bounding box center [452, 258] width 98 height 14
click at [466, 260] on span "[DOMAIN_NAME]" at bounding box center [452, 258] width 98 height 14
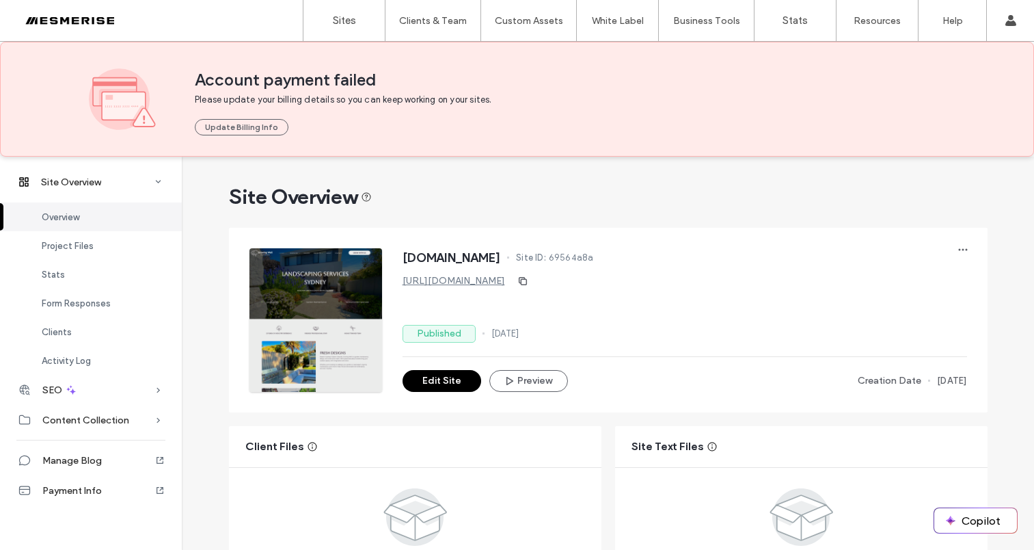
click at [414, 260] on span "[DOMAIN_NAME]" at bounding box center [452, 258] width 98 height 14
click at [480, 260] on span "[DOMAIN_NAME]" at bounding box center [452, 258] width 98 height 14
click at [501, 254] on span "[DOMAIN_NAME]" at bounding box center [452, 258] width 98 height 14
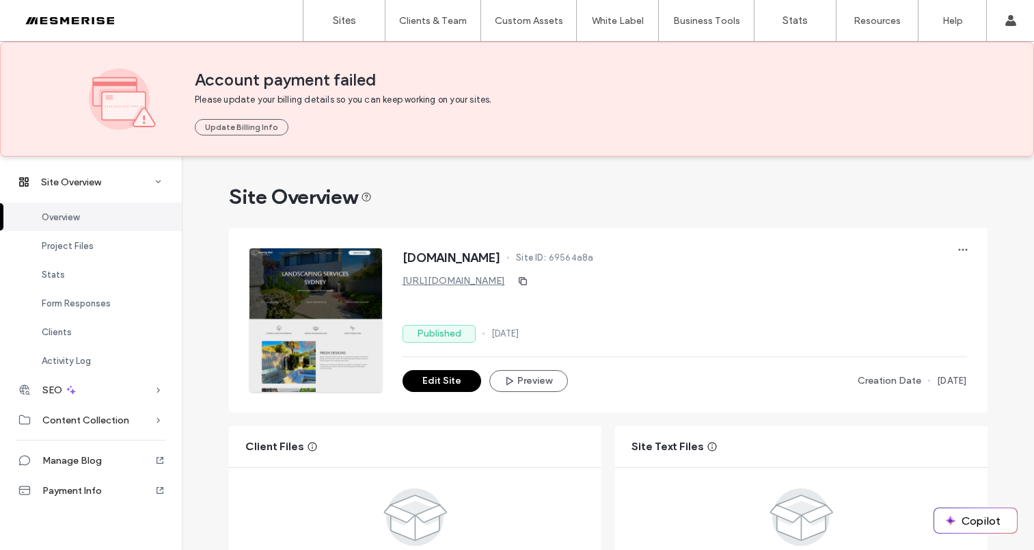
click at [501, 254] on span "[DOMAIN_NAME]" at bounding box center [452, 258] width 98 height 14
click at [501, 257] on span "[DOMAIN_NAME]" at bounding box center [452, 258] width 98 height 14
click at [501, 258] on span "[DOMAIN_NAME]" at bounding box center [452, 258] width 98 height 14
click at [501, 263] on span "[DOMAIN_NAME]" at bounding box center [452, 258] width 98 height 14
drag, startPoint x: 520, startPoint y: 263, endPoint x: 475, endPoint y: 262, distance: 45.1
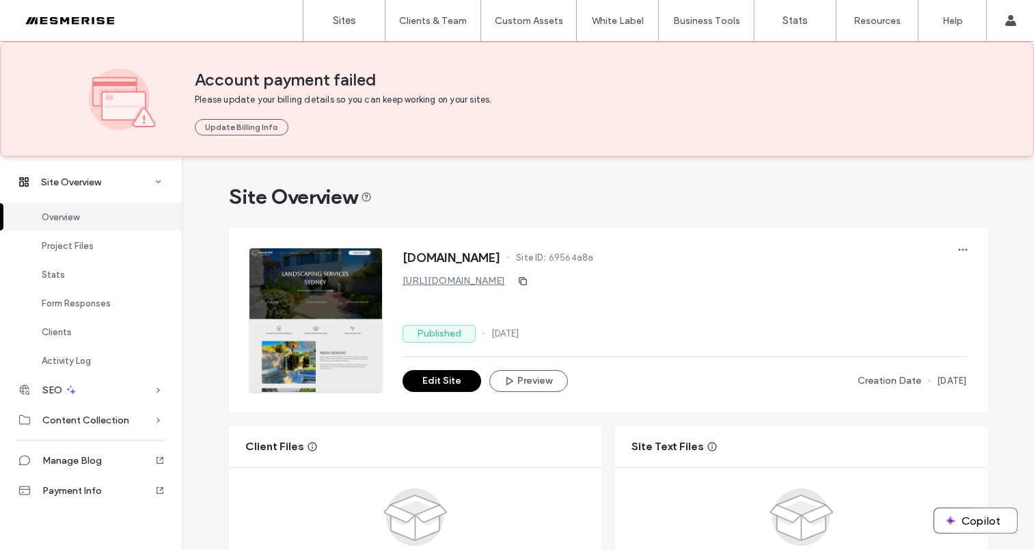
click at [501, 263] on span "[DOMAIN_NAME]" at bounding box center [452, 258] width 98 height 14
click at [472, 261] on span "[DOMAIN_NAME]" at bounding box center [452, 258] width 98 height 14
click at [416, 258] on span "[DOMAIN_NAME]" at bounding box center [452, 258] width 98 height 14
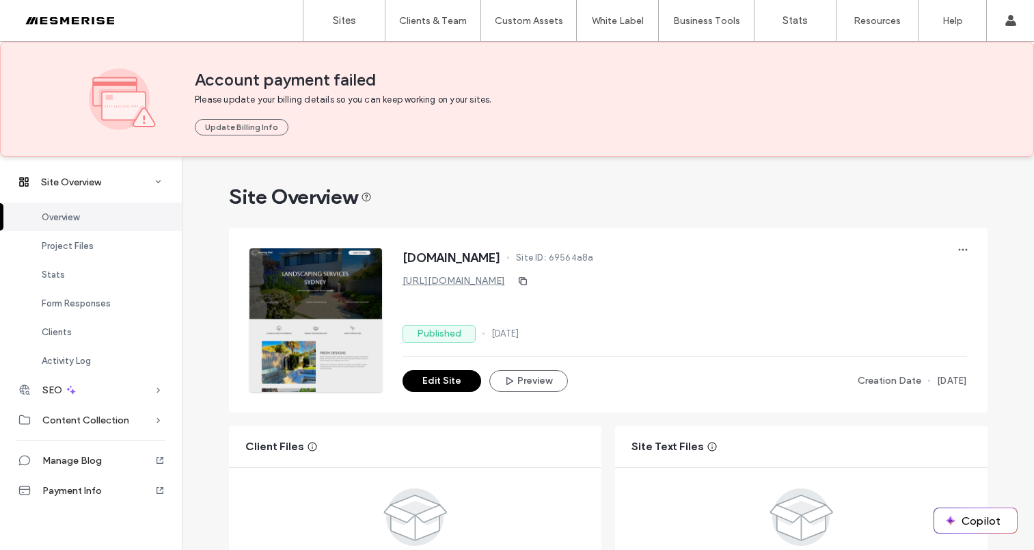
click at [453, 256] on span "[DOMAIN_NAME]" at bounding box center [452, 258] width 98 height 14
click at [501, 252] on span "[DOMAIN_NAME]" at bounding box center [452, 258] width 98 height 14
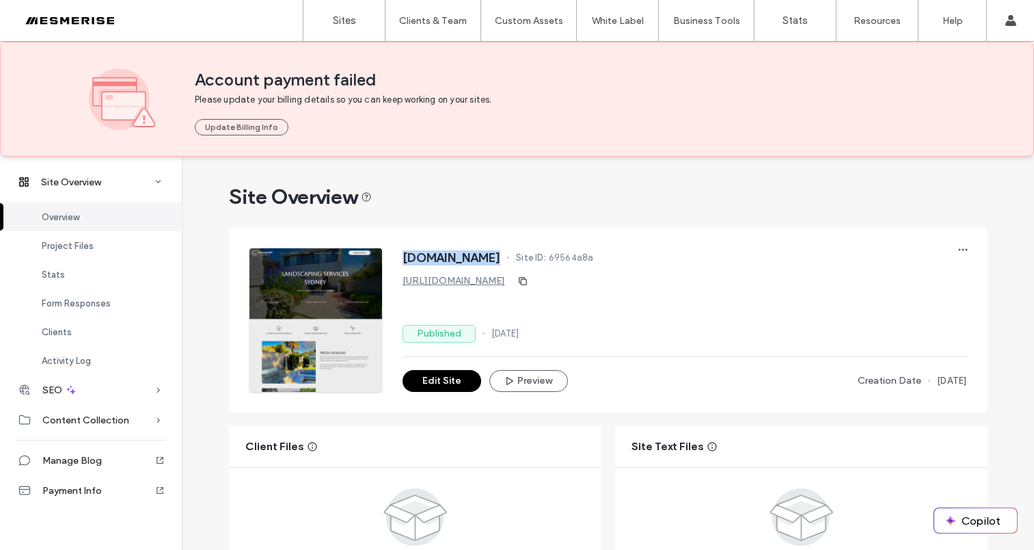
click at [501, 258] on span "[DOMAIN_NAME]" at bounding box center [452, 258] width 98 height 14
click at [487, 259] on span "[DOMAIN_NAME]" at bounding box center [452, 258] width 98 height 14
click at [414, 258] on span "[DOMAIN_NAME]" at bounding box center [452, 258] width 98 height 14
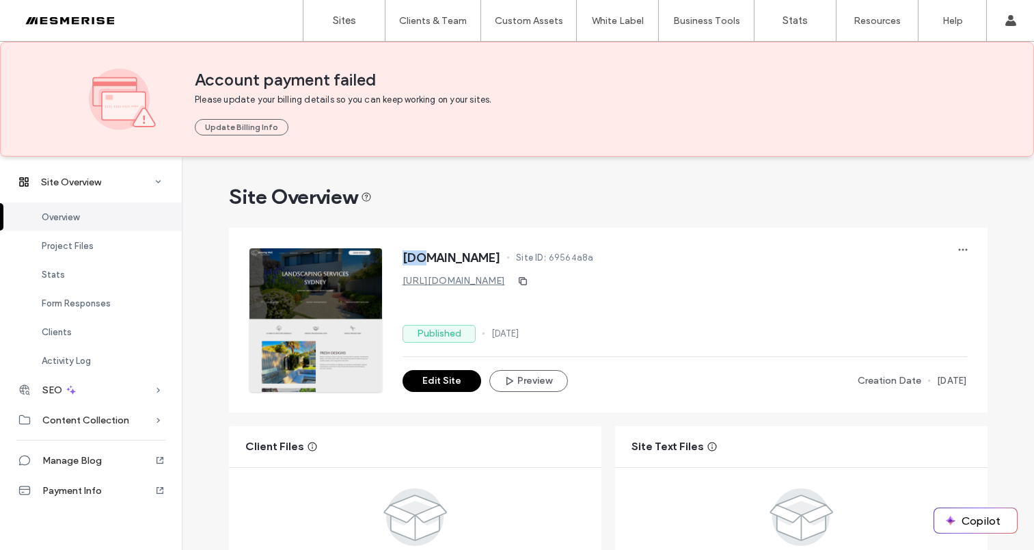
click at [414, 258] on span "[DOMAIN_NAME]" at bounding box center [452, 258] width 98 height 14
click at [457, 256] on span "[DOMAIN_NAME]" at bounding box center [452, 258] width 98 height 14
click at [501, 254] on span "[DOMAIN_NAME]" at bounding box center [452, 258] width 98 height 14
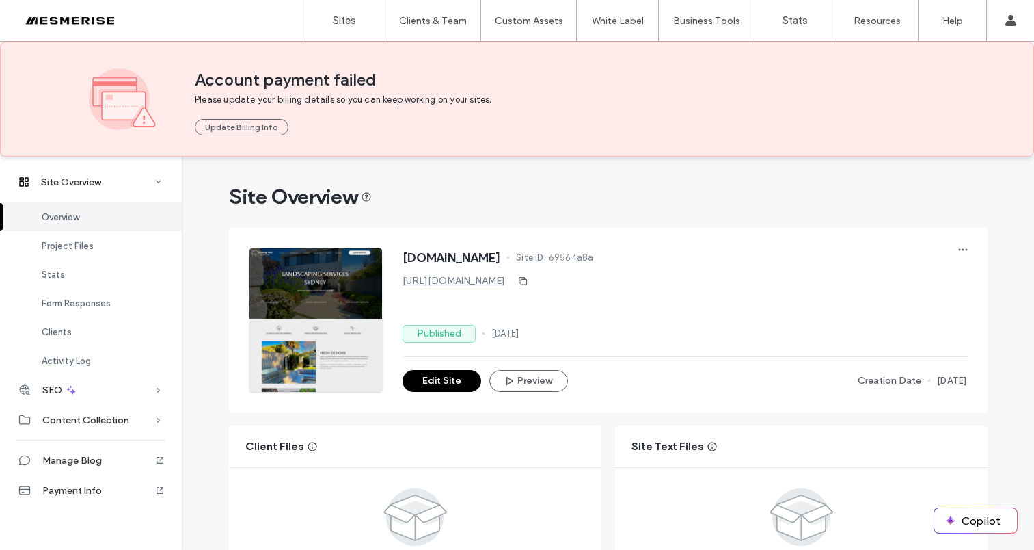
click at [501, 260] on span "[DOMAIN_NAME]" at bounding box center [452, 258] width 98 height 14
click at [501, 263] on span "[DOMAIN_NAME]" at bounding box center [452, 258] width 98 height 14
click at [479, 262] on span "[DOMAIN_NAME]" at bounding box center [452, 258] width 98 height 14
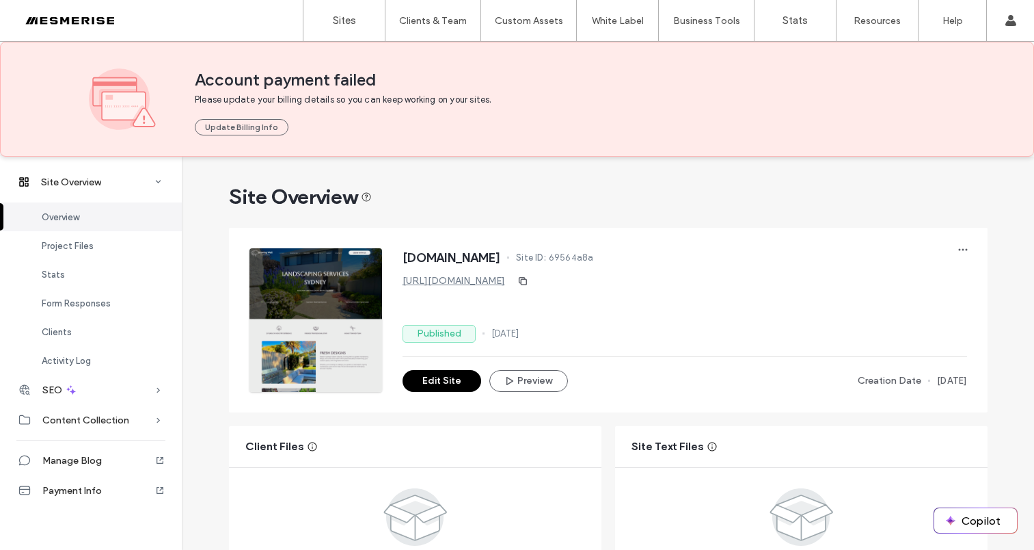
click at [479, 262] on span "[DOMAIN_NAME]" at bounding box center [452, 258] width 98 height 14
click at [422, 259] on span "[DOMAIN_NAME]" at bounding box center [452, 258] width 98 height 14
click at [464, 258] on span "[DOMAIN_NAME]" at bounding box center [452, 258] width 98 height 14
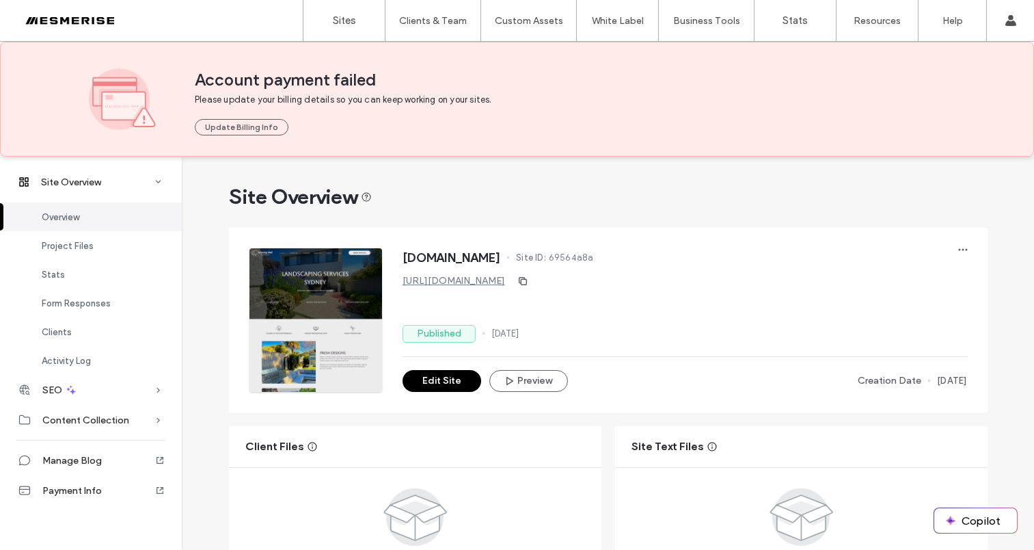
click at [464, 258] on span "[DOMAIN_NAME]" at bounding box center [452, 258] width 98 height 14
click at [501, 256] on span "[DOMAIN_NAME]" at bounding box center [452, 258] width 98 height 14
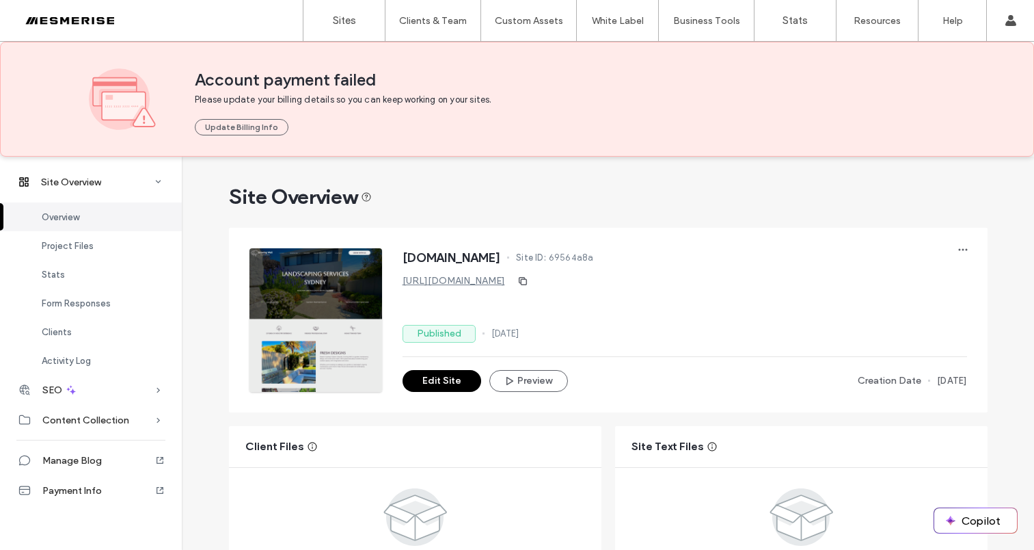
click at [501, 260] on span "[DOMAIN_NAME]" at bounding box center [452, 258] width 98 height 14
click at [459, 262] on span "[DOMAIN_NAME]" at bounding box center [452, 258] width 98 height 14
click at [501, 255] on span "[DOMAIN_NAME]" at bounding box center [452, 258] width 98 height 14
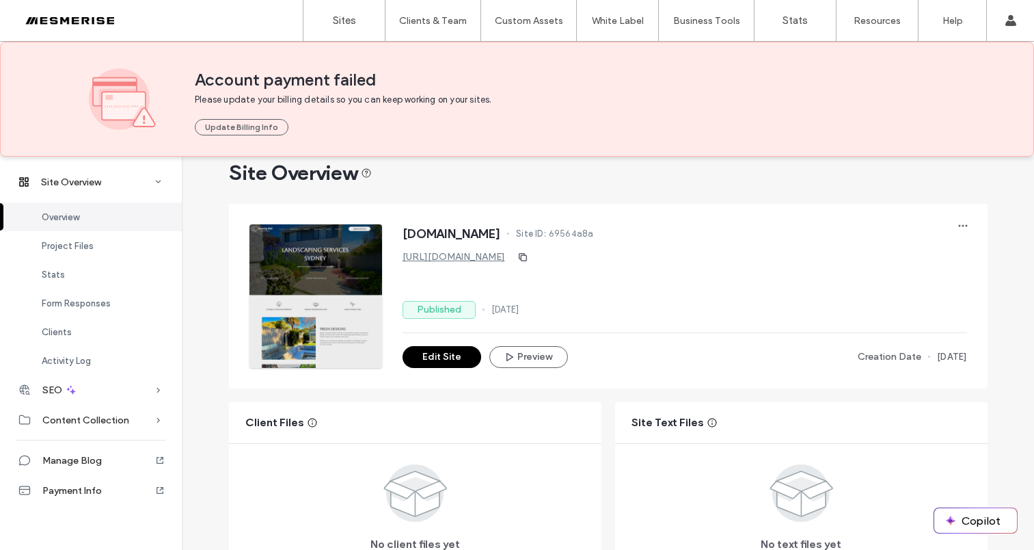
scroll to position [161, 0]
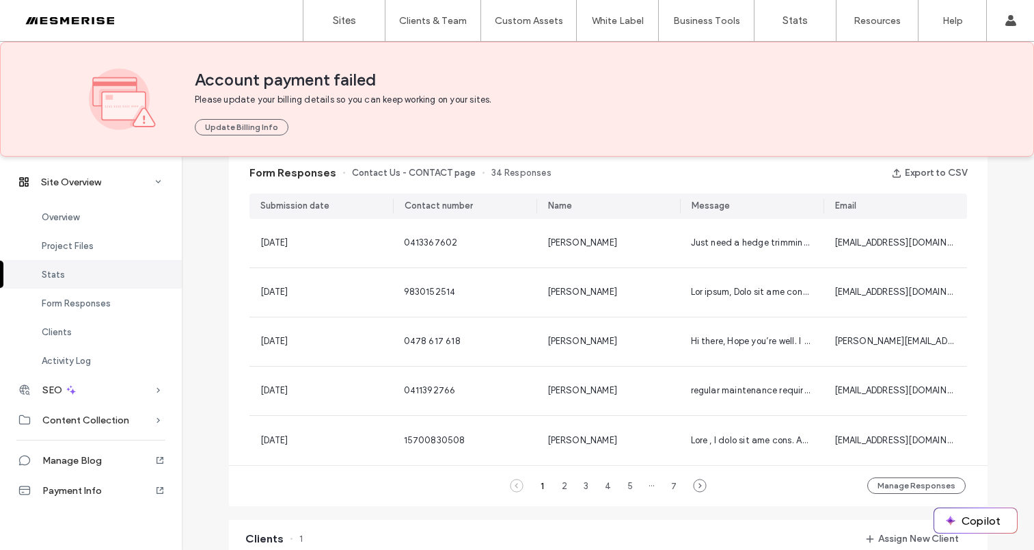
scroll to position [995, 0]
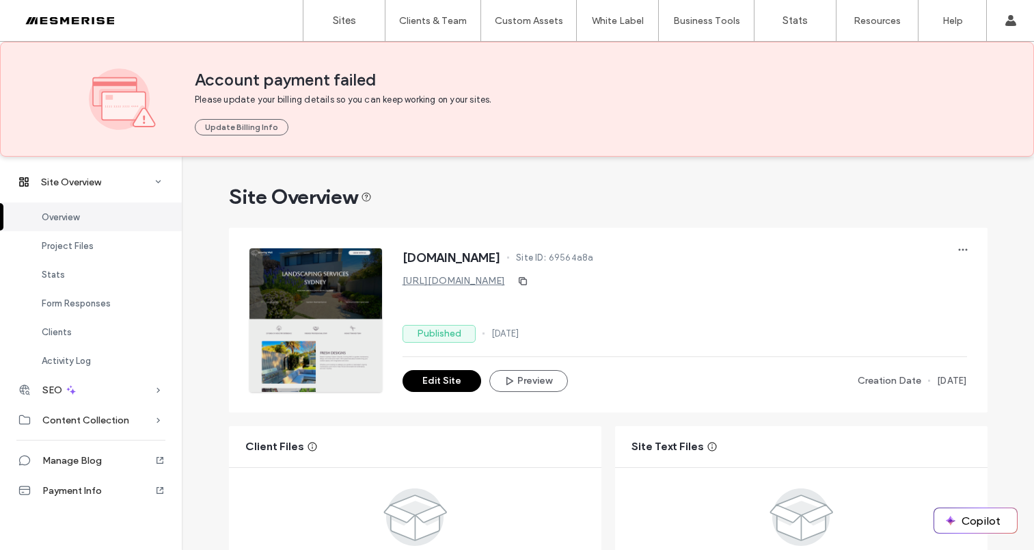
click at [546, 258] on span "Site ID:" at bounding box center [531, 258] width 30 height 14
click at [594, 256] on span "69564a8a" at bounding box center [571, 258] width 45 height 14
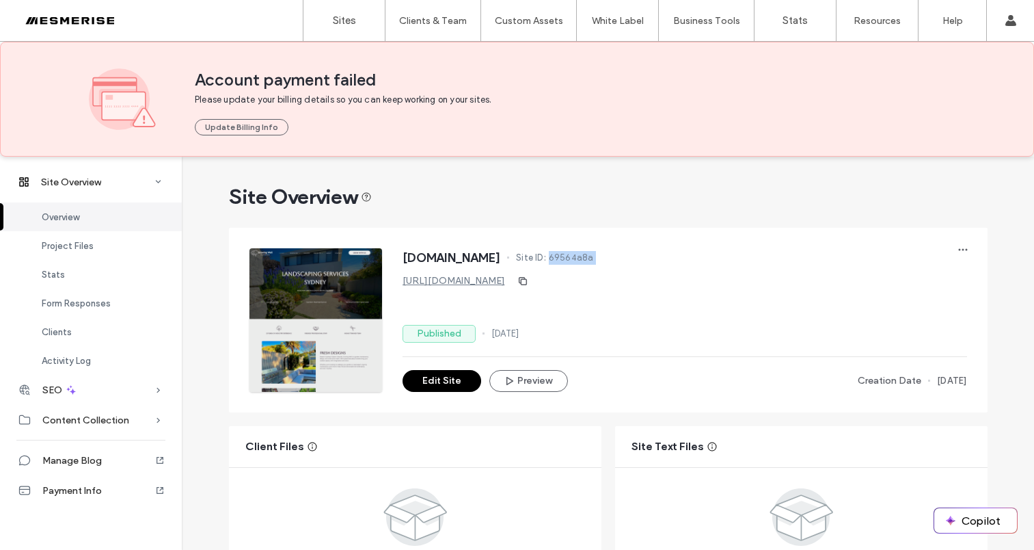
drag, startPoint x: 614, startPoint y: 256, endPoint x: 580, endPoint y: 256, distance: 33.5
click at [594, 256] on span "69564a8a" at bounding box center [571, 258] width 45 height 14
click at [546, 256] on span "Site ID:" at bounding box center [531, 258] width 30 height 14
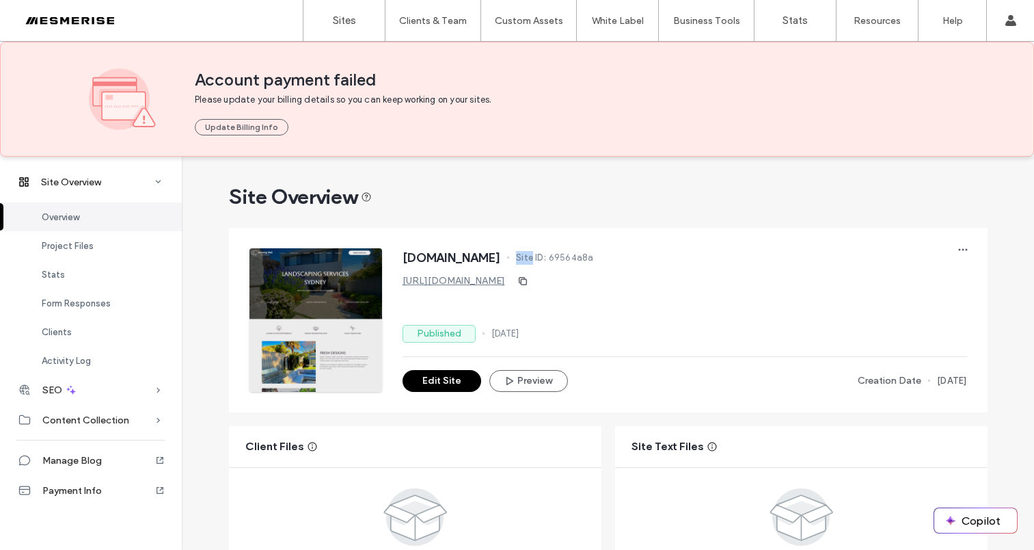
click at [546, 256] on span "Site ID:" at bounding box center [531, 258] width 30 height 14
click at [594, 258] on span "69564a8a" at bounding box center [571, 258] width 45 height 14
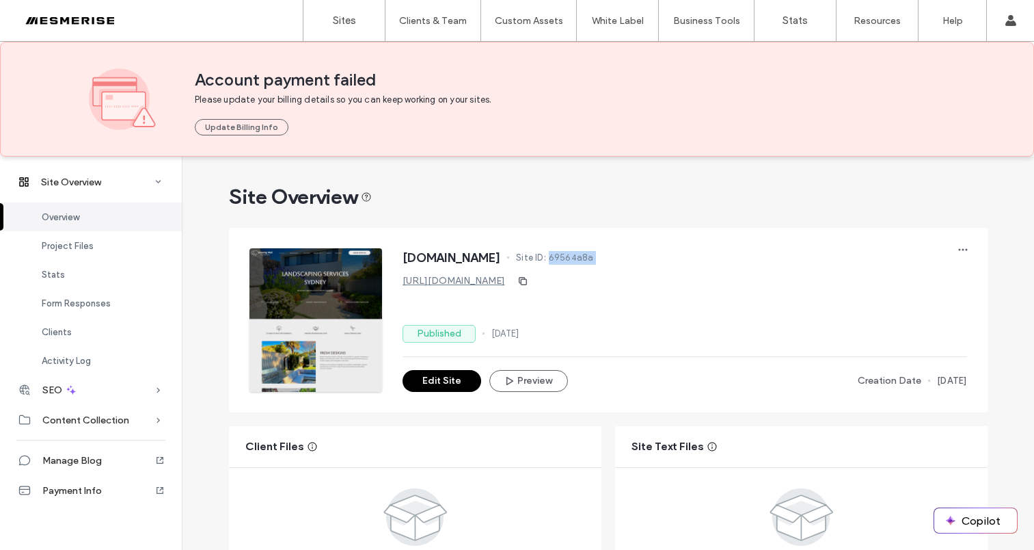
click at [594, 258] on span "69564a8a" at bounding box center [571, 258] width 45 height 14
click at [546, 258] on span "Site ID:" at bounding box center [531, 258] width 30 height 14
click at [546, 259] on span "Site ID:" at bounding box center [531, 258] width 30 height 14
click at [565, 260] on div "www.growingwell.com.au Site ID: 69564a8a" at bounding box center [685, 259] width 565 height 22
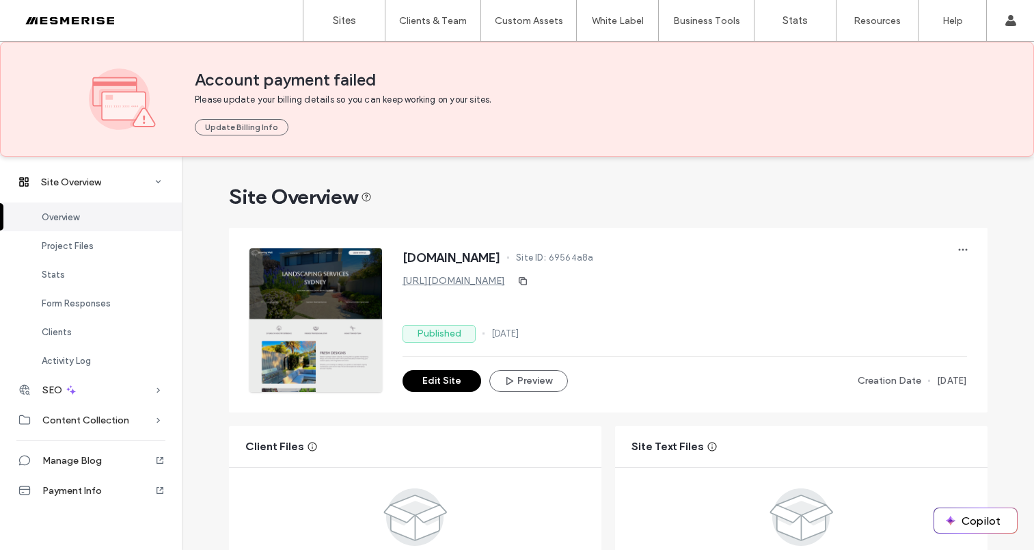
click at [594, 259] on span "69564a8a" at bounding box center [571, 258] width 45 height 14
click at [546, 260] on span "Site ID:" at bounding box center [531, 258] width 30 height 14
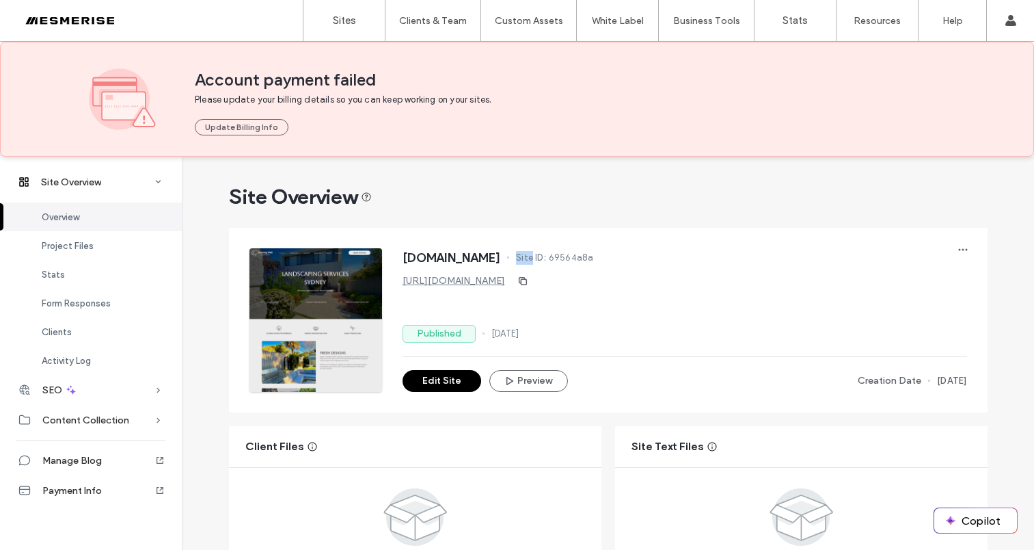
click at [546, 260] on span "Site ID:" at bounding box center [531, 258] width 30 height 14
click at [546, 259] on span "Site ID:" at bounding box center [531, 258] width 30 height 14
click at [594, 258] on span "69564a8a" at bounding box center [571, 258] width 45 height 14
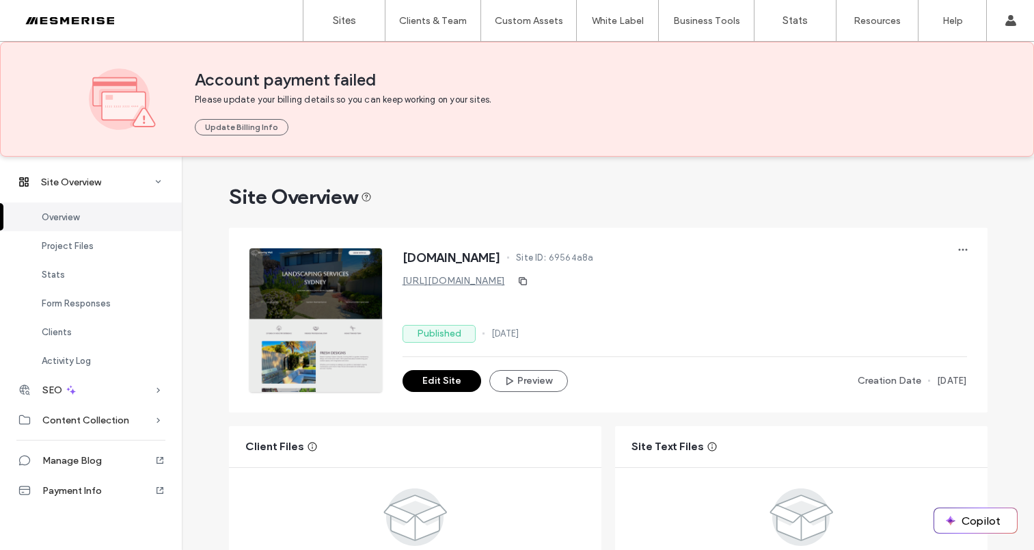
click at [546, 260] on span "Site ID:" at bounding box center [531, 258] width 30 height 14
click at [594, 258] on span "69564a8a" at bounding box center [571, 258] width 45 height 14
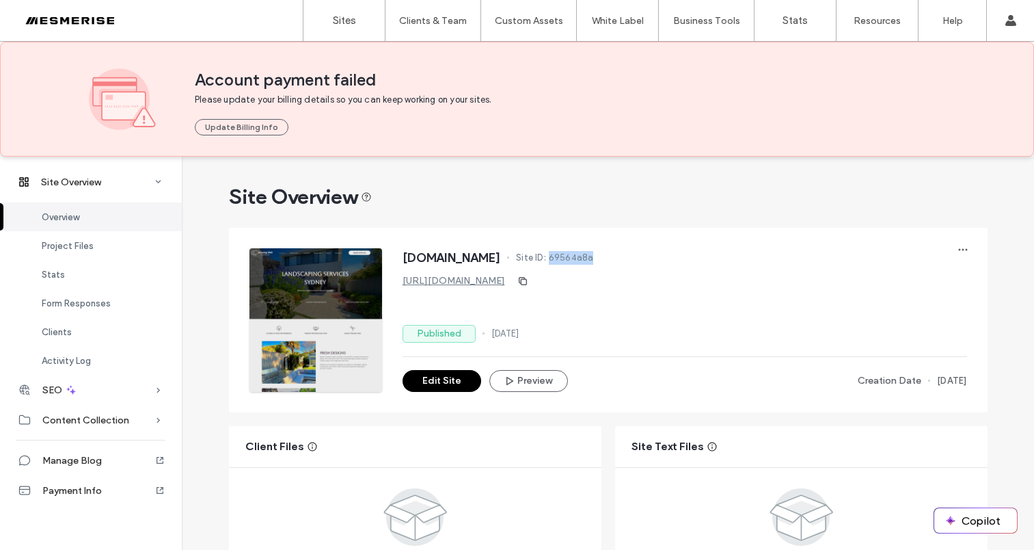
click at [594, 258] on span "69564a8a" at bounding box center [571, 258] width 45 height 14
click at [546, 260] on span "Site ID:" at bounding box center [531, 258] width 30 height 14
click at [546, 261] on span "Site ID:" at bounding box center [531, 258] width 30 height 14
click at [546, 262] on span "Site ID:" at bounding box center [531, 258] width 30 height 14
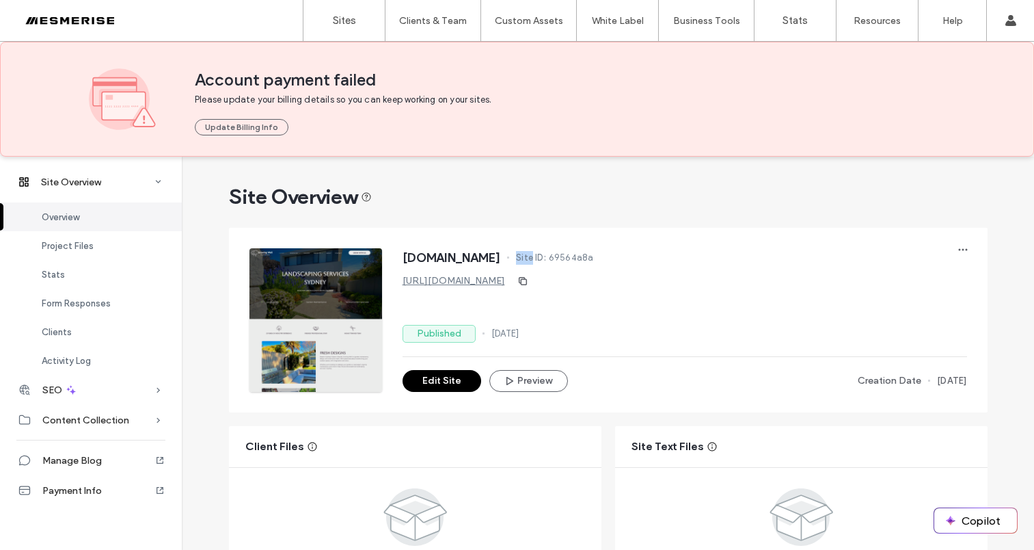
click at [546, 262] on span "Site ID:" at bounding box center [531, 258] width 30 height 14
click at [594, 260] on span "69564a8a" at bounding box center [571, 258] width 45 height 14
click at [546, 260] on span "Site ID:" at bounding box center [531, 258] width 30 height 14
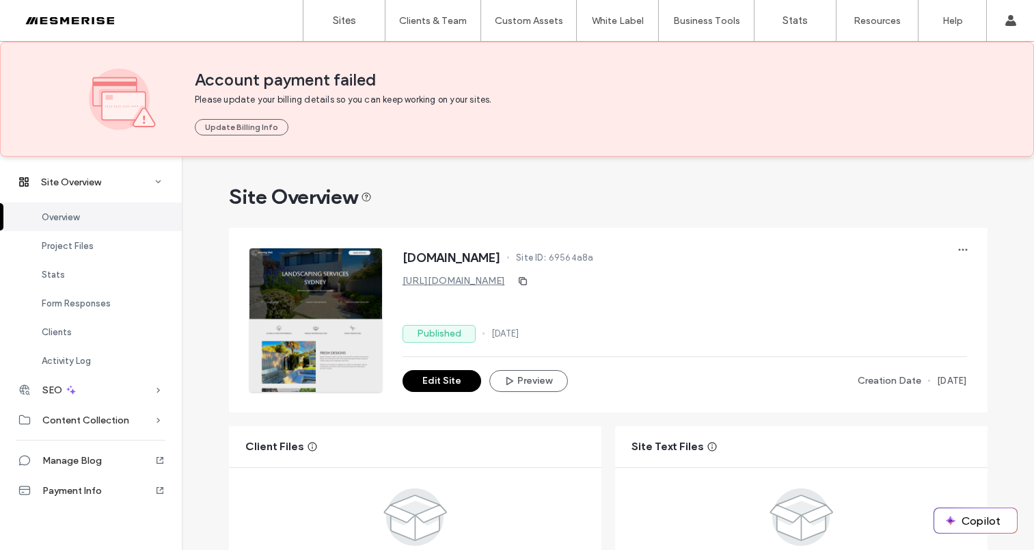
click at [546, 260] on span "Site ID:" at bounding box center [531, 258] width 30 height 14
click at [594, 256] on span "69564a8a" at bounding box center [571, 258] width 45 height 14
click at [546, 262] on span "Site ID:" at bounding box center [531, 258] width 30 height 14
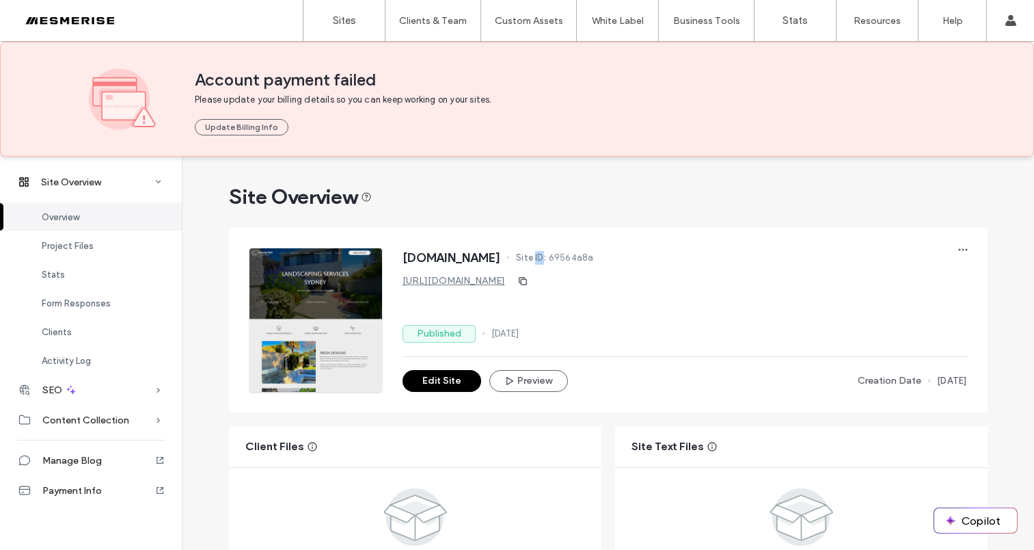
click at [546, 262] on span "Site ID:" at bounding box center [531, 258] width 30 height 14
click at [546, 260] on span "Site ID:" at bounding box center [531, 258] width 30 height 14
click at [596, 256] on div "www.growingwell.com.au Site ID: 69564a8a" at bounding box center [685, 259] width 565 height 22
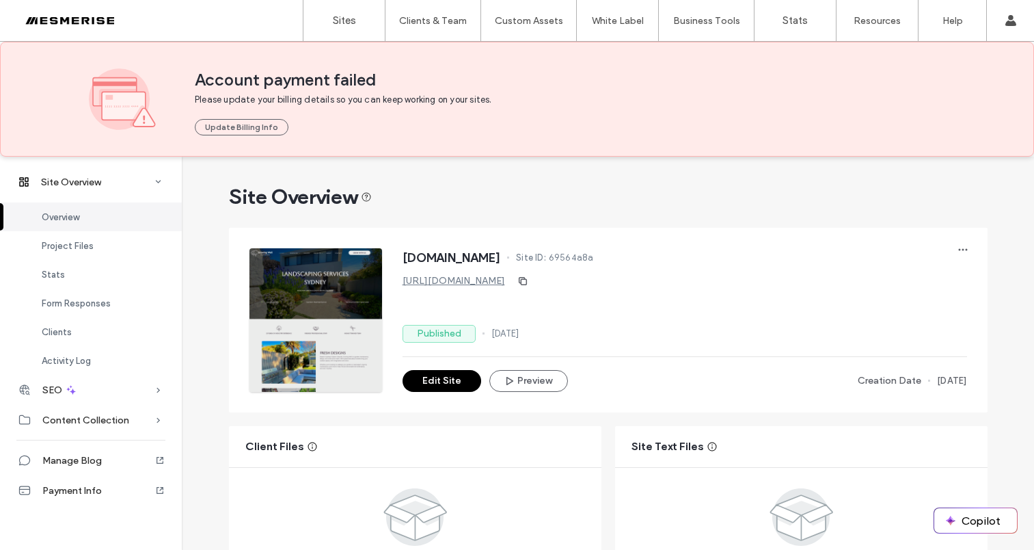
click at [546, 256] on span "Site ID:" at bounding box center [531, 258] width 30 height 14
click at [546, 257] on span "Site ID:" at bounding box center [531, 258] width 30 height 14
click at [546, 258] on span "Site ID:" at bounding box center [531, 258] width 30 height 14
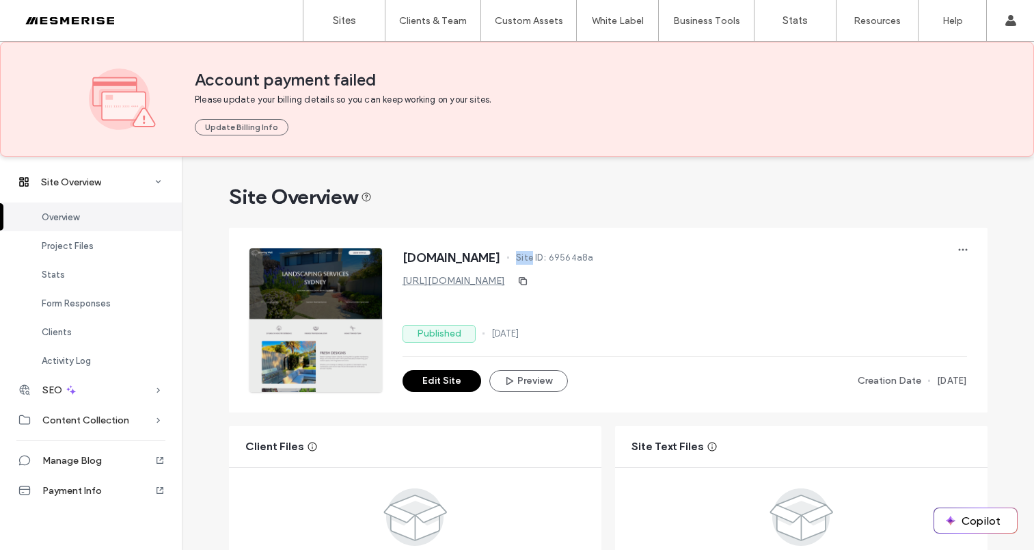
click at [546, 258] on span "Site ID:" at bounding box center [531, 258] width 30 height 14
click at [594, 256] on span "69564a8a" at bounding box center [571, 258] width 45 height 14
click at [546, 258] on span "Site ID:" at bounding box center [531, 258] width 30 height 14
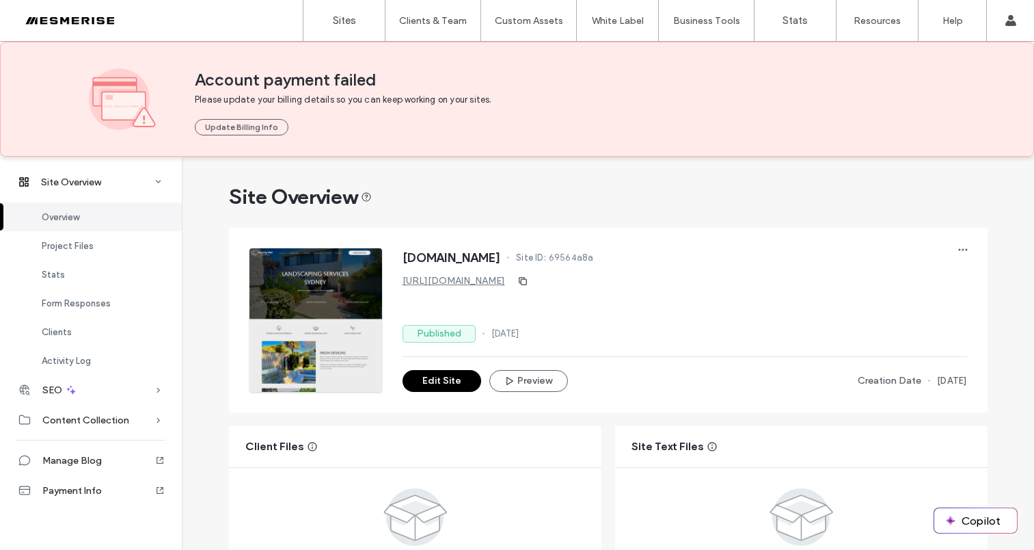
click at [546, 260] on span "Site ID:" at bounding box center [531, 258] width 30 height 14
click at [594, 258] on span "69564a8a" at bounding box center [571, 258] width 45 height 14
drag, startPoint x: 613, startPoint y: 258, endPoint x: 590, endPoint y: 259, distance: 23.3
click at [594, 258] on span "69564a8a" at bounding box center [571, 258] width 45 height 14
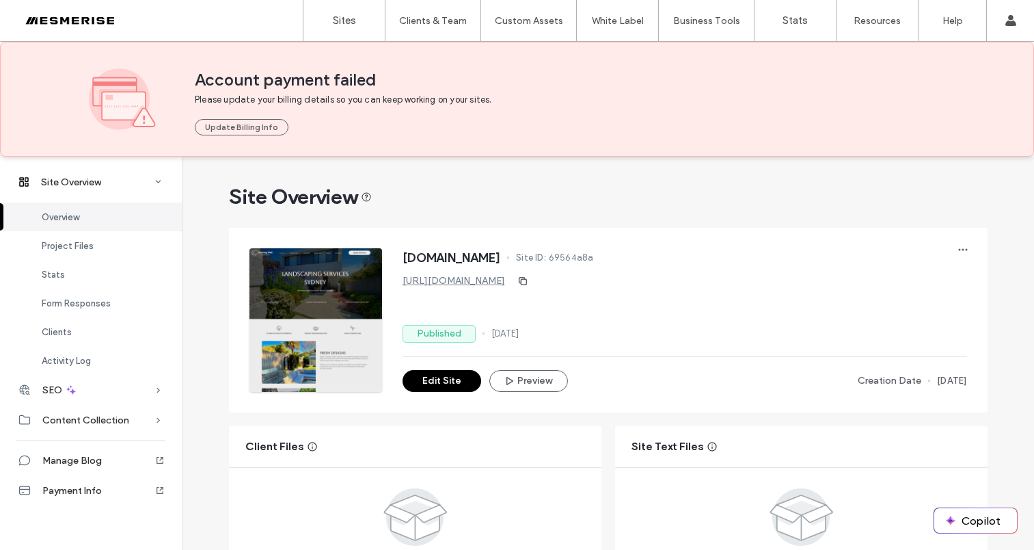
click at [546, 259] on span "Site ID:" at bounding box center [531, 258] width 30 height 14
click at [563, 259] on div "www.growingwell.com.au Site ID: 69564a8a" at bounding box center [685, 259] width 565 height 22
click at [594, 255] on span "69564a8a" at bounding box center [571, 258] width 45 height 14
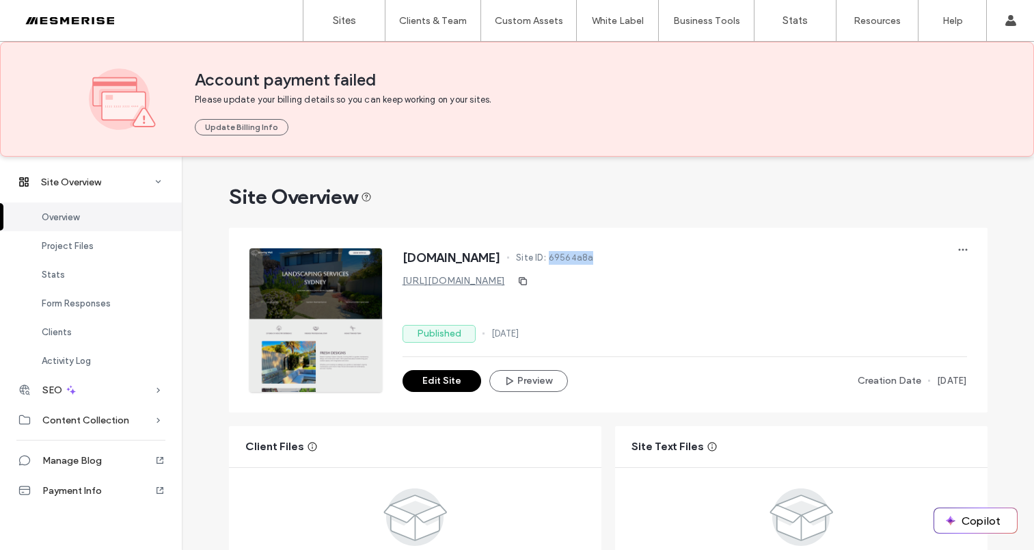
click at [594, 255] on span "69564a8a" at bounding box center [571, 258] width 45 height 14
click at [546, 259] on span "Site ID:" at bounding box center [531, 258] width 30 height 14
click at [546, 260] on span "Site ID:" at bounding box center [531, 258] width 30 height 14
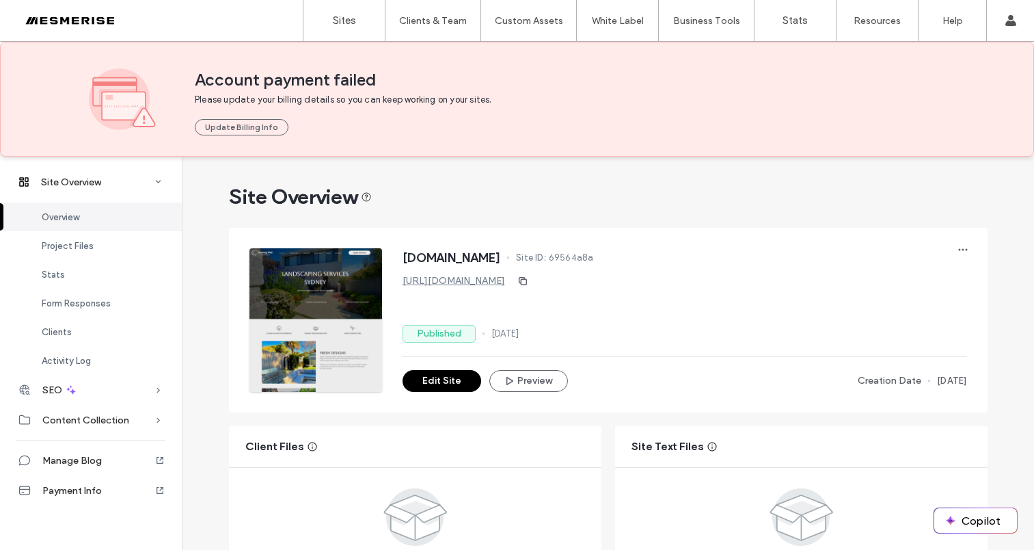
click at [546, 258] on span "Site ID:" at bounding box center [531, 258] width 30 height 14
click at [594, 257] on span "69564a8a" at bounding box center [571, 258] width 45 height 14
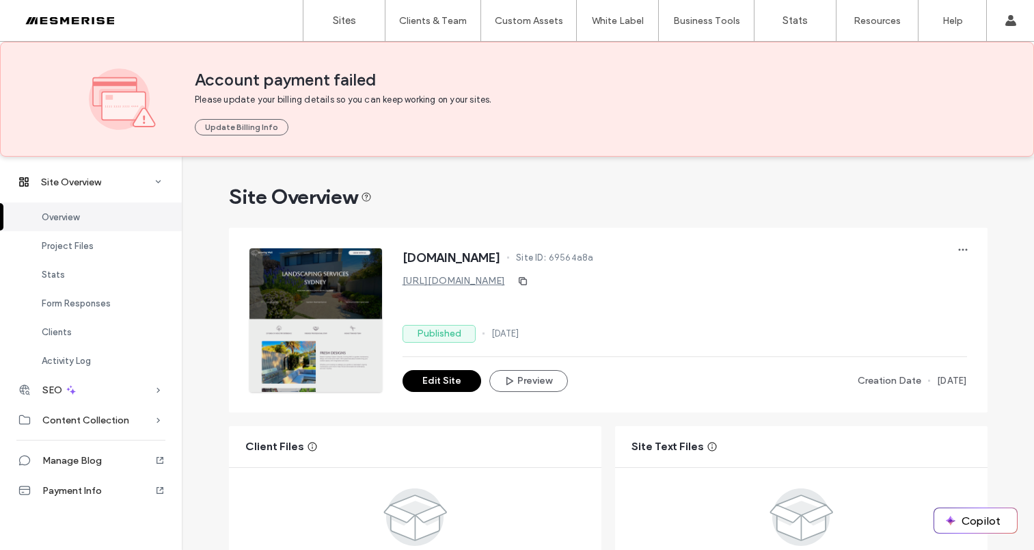
click at [546, 260] on span "Site ID:" at bounding box center [531, 258] width 30 height 14
click at [546, 256] on span "Site ID:" at bounding box center [531, 258] width 30 height 14
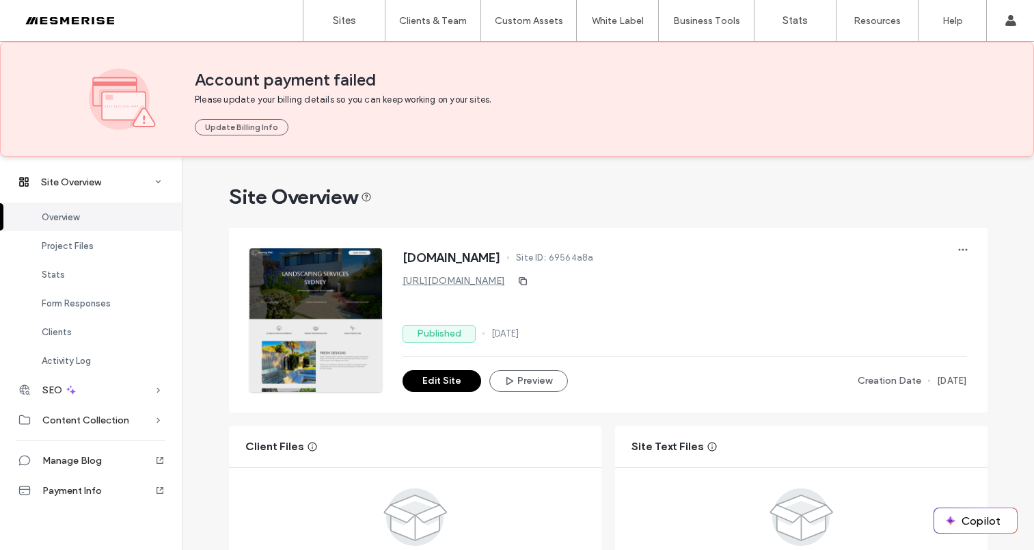
click at [546, 258] on span "Site ID:" at bounding box center [531, 258] width 30 height 14
click at [594, 258] on span "69564a8a" at bounding box center [571, 258] width 45 height 14
click at [546, 261] on span "Site ID:" at bounding box center [531, 258] width 30 height 14
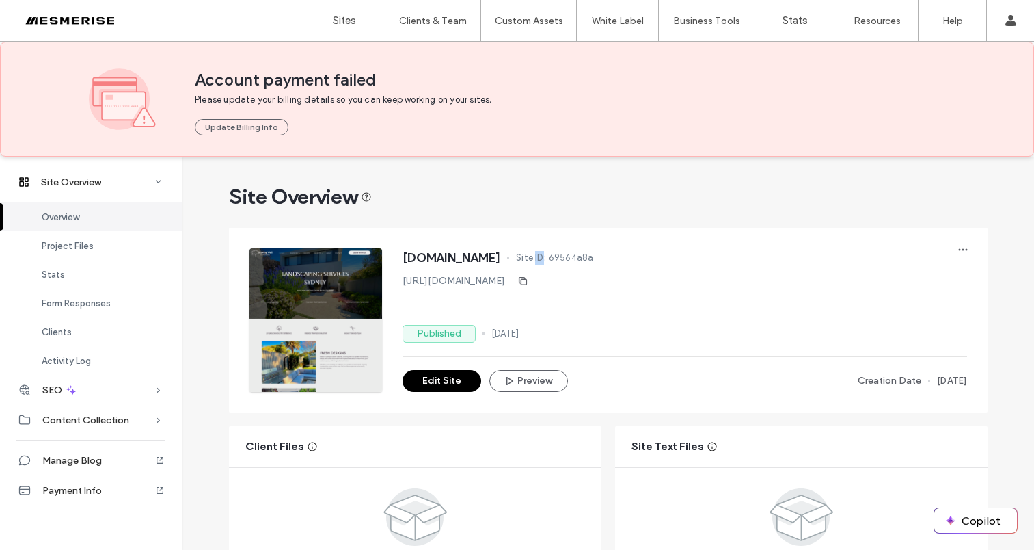
click at [546, 261] on span "Site ID:" at bounding box center [531, 258] width 30 height 14
click at [594, 259] on span "69564a8a" at bounding box center [571, 258] width 45 height 14
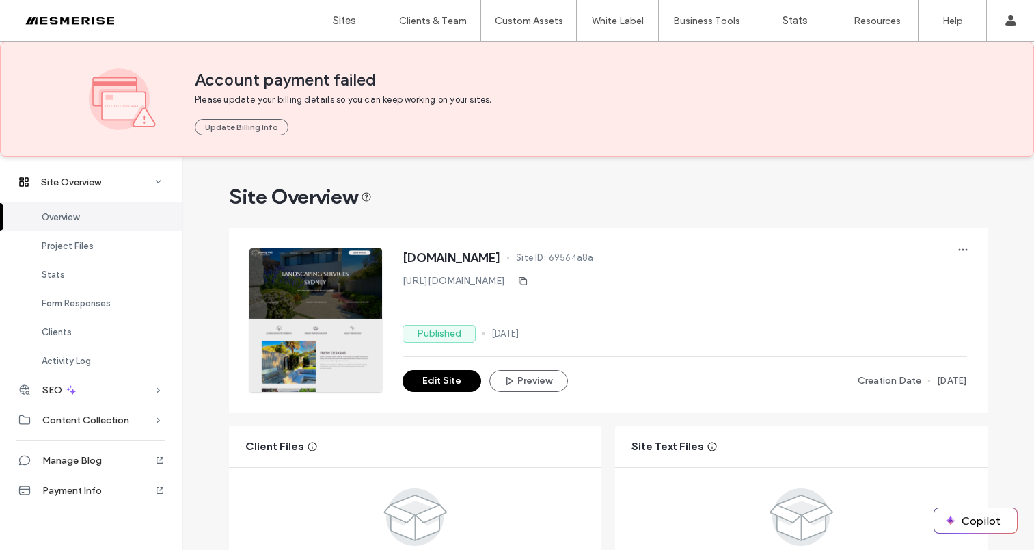
click at [633, 273] on div "https://www.growingwell.com.au" at bounding box center [685, 281] width 565 height 22
click at [546, 258] on span "Site ID:" at bounding box center [531, 258] width 30 height 14
click at [546, 257] on span "Site ID:" at bounding box center [531, 258] width 30 height 14
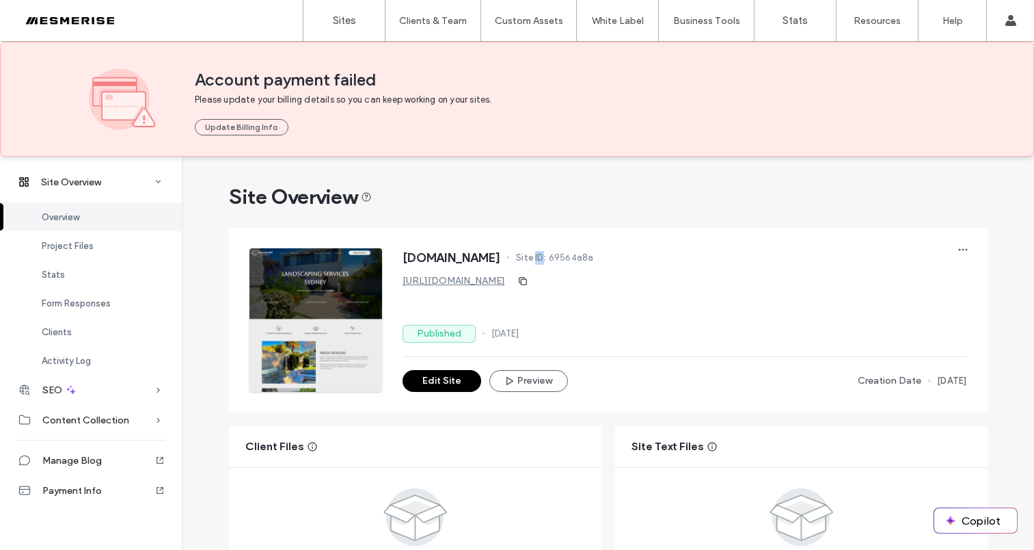
click at [546, 257] on span "Site ID:" at bounding box center [531, 258] width 30 height 14
click at [594, 258] on span "69564a8a" at bounding box center [571, 258] width 45 height 14
click at [546, 258] on span "Site ID:" at bounding box center [531, 258] width 30 height 14
click at [546, 259] on span "Site ID:" at bounding box center [531, 258] width 30 height 14
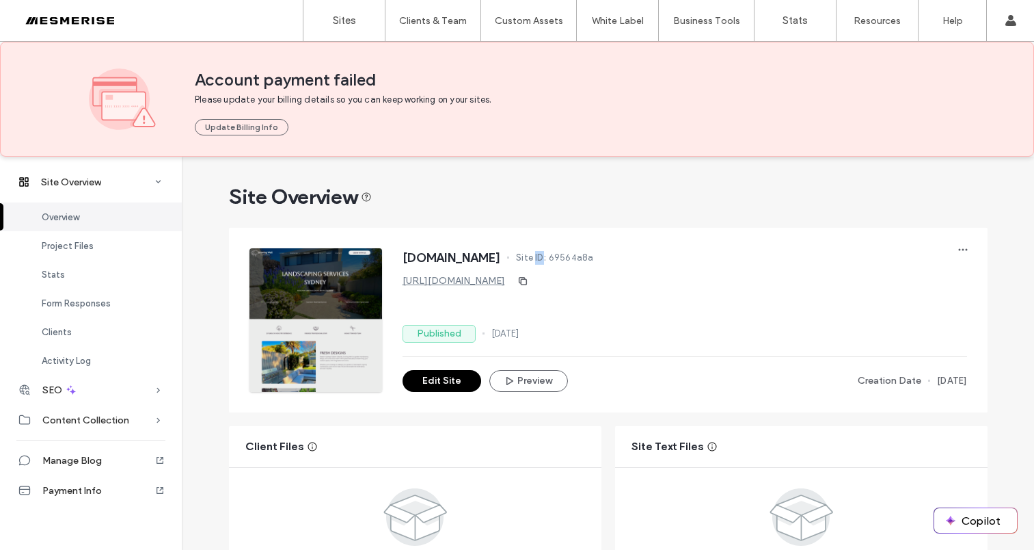
click at [546, 259] on span "Site ID:" at bounding box center [531, 258] width 30 height 14
click at [546, 260] on span "Site ID:" at bounding box center [531, 258] width 30 height 14
click at [594, 258] on span "69564a8a" at bounding box center [571, 258] width 45 height 14
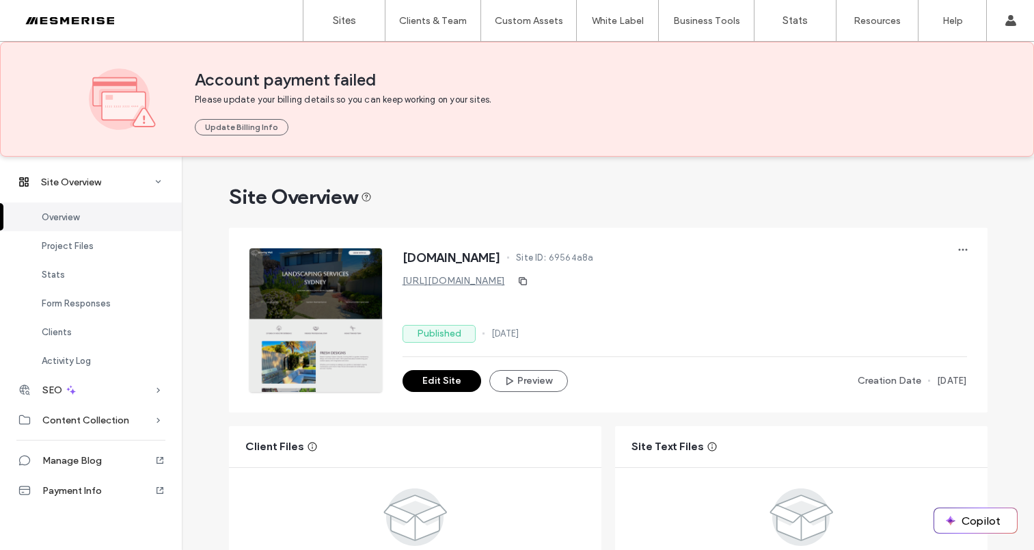
click at [546, 260] on span "Site ID:" at bounding box center [531, 258] width 30 height 14
click at [564, 260] on div "www.growingwell.com.au Site ID: 69564a8a" at bounding box center [685, 259] width 565 height 22
click at [594, 254] on span "69564a8a" at bounding box center [571, 258] width 45 height 14
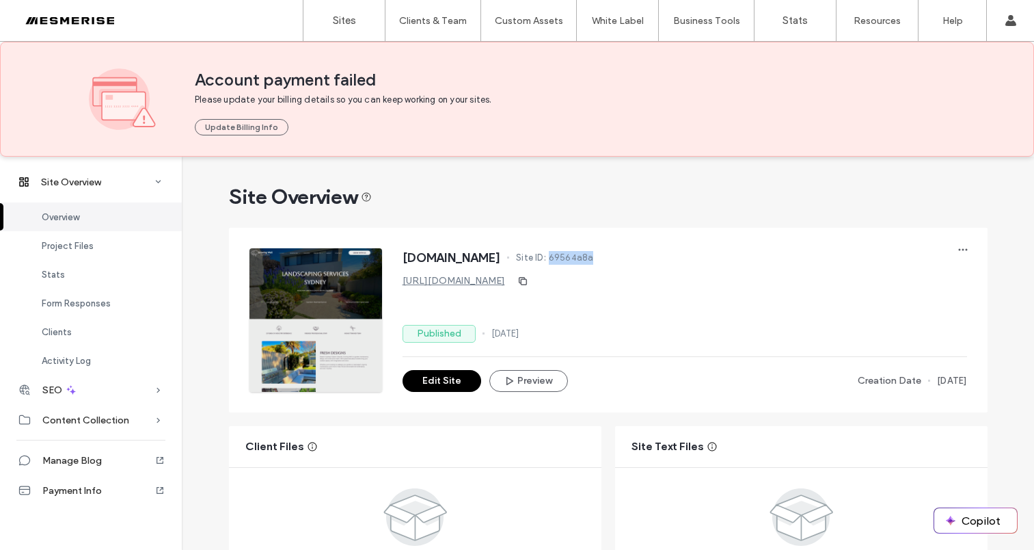
click at [594, 254] on span "69564a8a" at bounding box center [571, 258] width 45 height 14
click at [546, 260] on span "Site ID:" at bounding box center [531, 258] width 30 height 14
click at [546, 259] on span "Site ID:" at bounding box center [531, 258] width 30 height 14
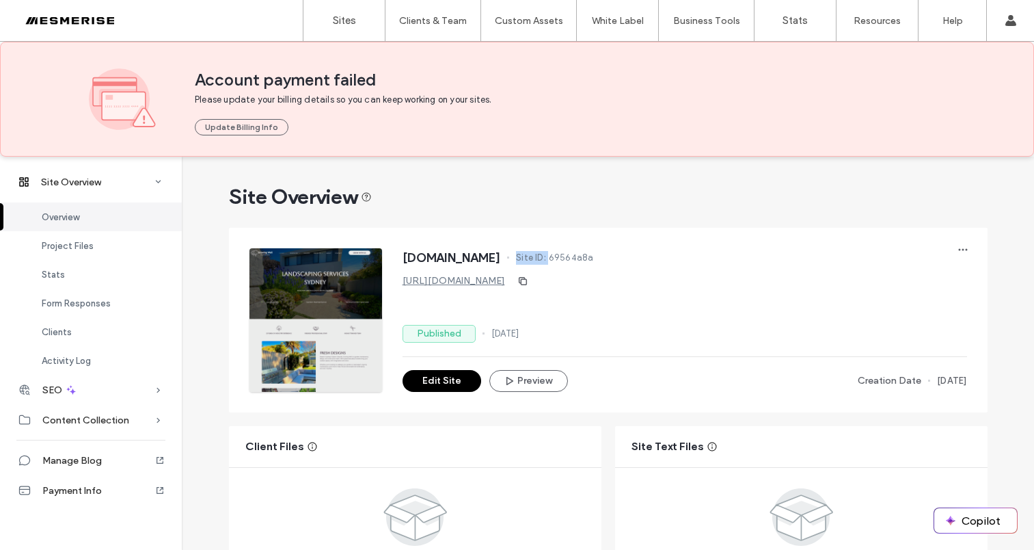
click at [546, 259] on span "Site ID:" at bounding box center [531, 258] width 30 height 14
click at [594, 256] on span "69564a8a" at bounding box center [571, 258] width 45 height 14
click at [546, 260] on span "Site ID:" at bounding box center [531, 258] width 30 height 14
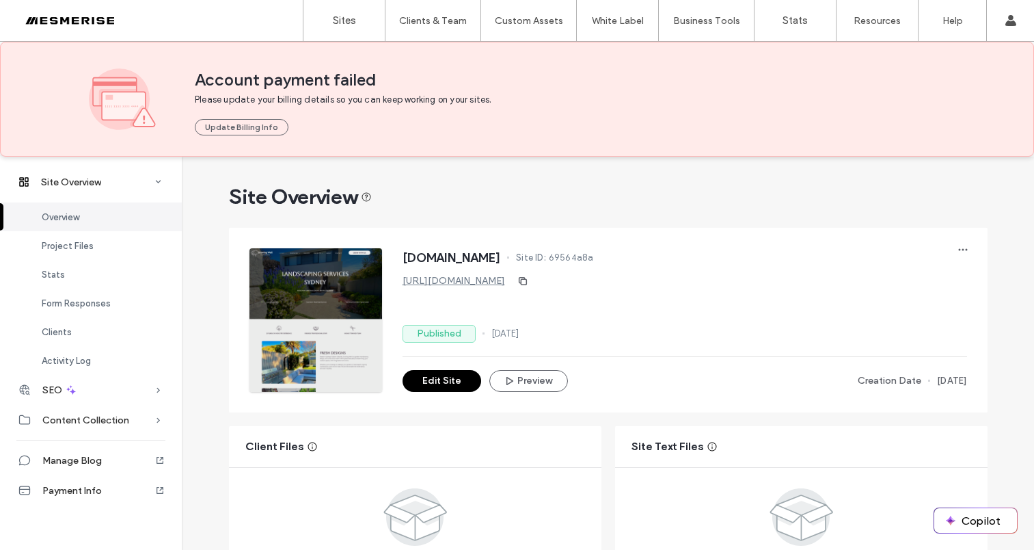
click at [546, 260] on span "Site ID:" at bounding box center [531, 258] width 30 height 14
click at [594, 260] on span "69564a8a" at bounding box center [571, 258] width 45 height 14
click at [546, 259] on span "Site ID:" at bounding box center [531, 258] width 30 height 14
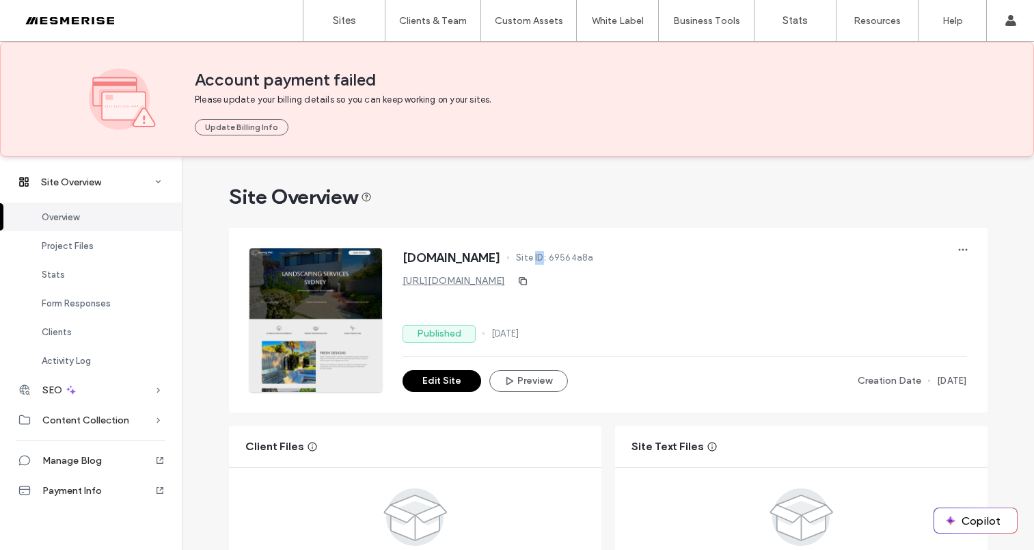
click at [546, 259] on span "Site ID:" at bounding box center [531, 258] width 30 height 14
drag, startPoint x: 566, startPoint y: 259, endPoint x: 596, endPoint y: 256, distance: 30.3
click at [546, 258] on span "Site ID:" at bounding box center [531, 258] width 30 height 14
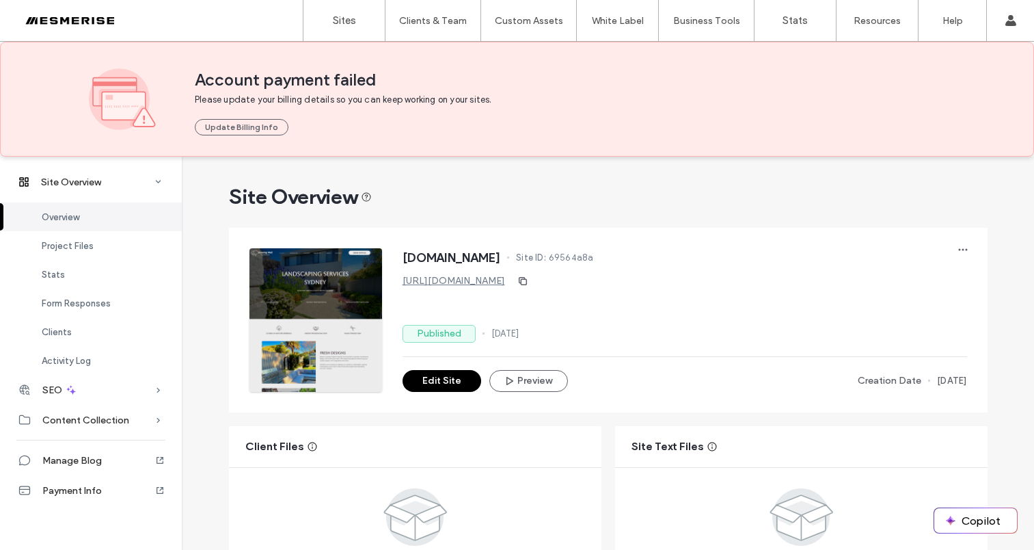
click at [594, 256] on span "69564a8a" at bounding box center [571, 258] width 45 height 14
click at [546, 260] on span "Site ID:" at bounding box center [531, 258] width 30 height 14
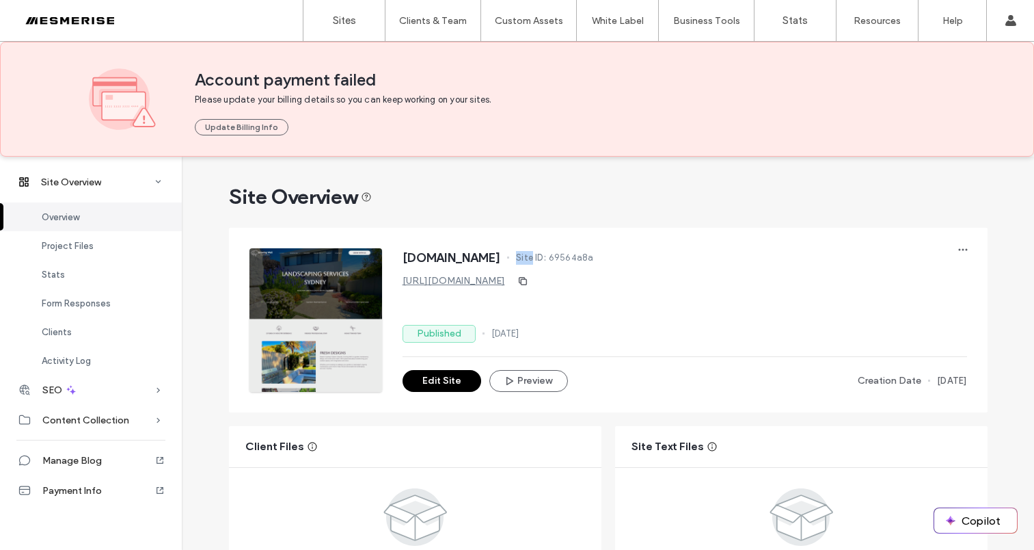
click at [546, 260] on span "Site ID:" at bounding box center [531, 258] width 30 height 14
click at [594, 254] on span "69564a8a" at bounding box center [571, 258] width 45 height 14
click at [546, 260] on span "Site ID:" at bounding box center [531, 258] width 30 height 14
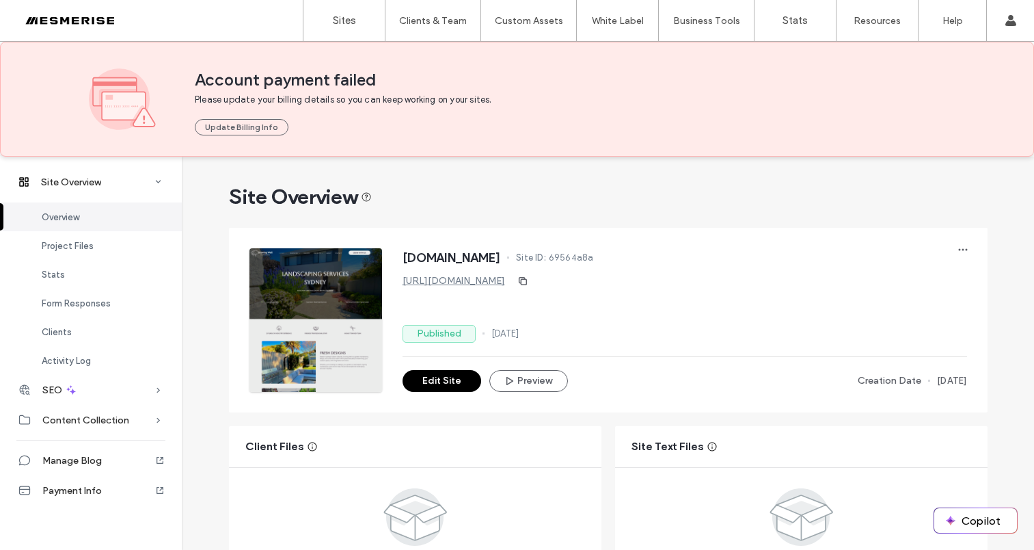
click at [565, 260] on div "www.growingwell.com.au Site ID: 69564a8a" at bounding box center [685, 259] width 565 height 22
click at [643, 256] on div "www.growingwell.com.au Site ID: 69564a8a" at bounding box center [685, 259] width 565 height 22
click at [594, 254] on span "69564a8a" at bounding box center [571, 258] width 45 height 14
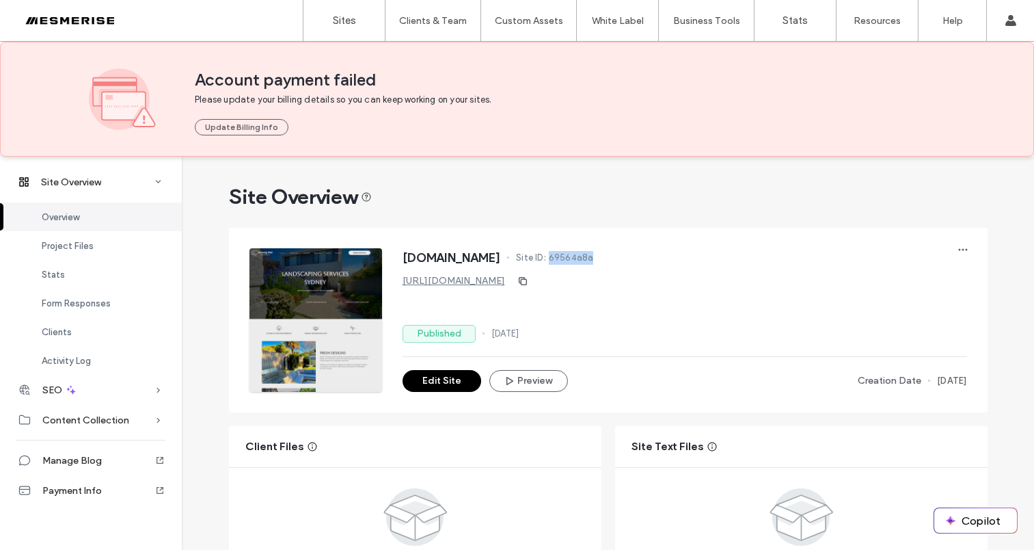
click at [594, 254] on span "69564a8a" at bounding box center [571, 258] width 45 height 14
click at [546, 256] on span "Site ID:" at bounding box center [531, 258] width 30 height 14
click at [546, 258] on span "Site ID:" at bounding box center [531, 258] width 30 height 14
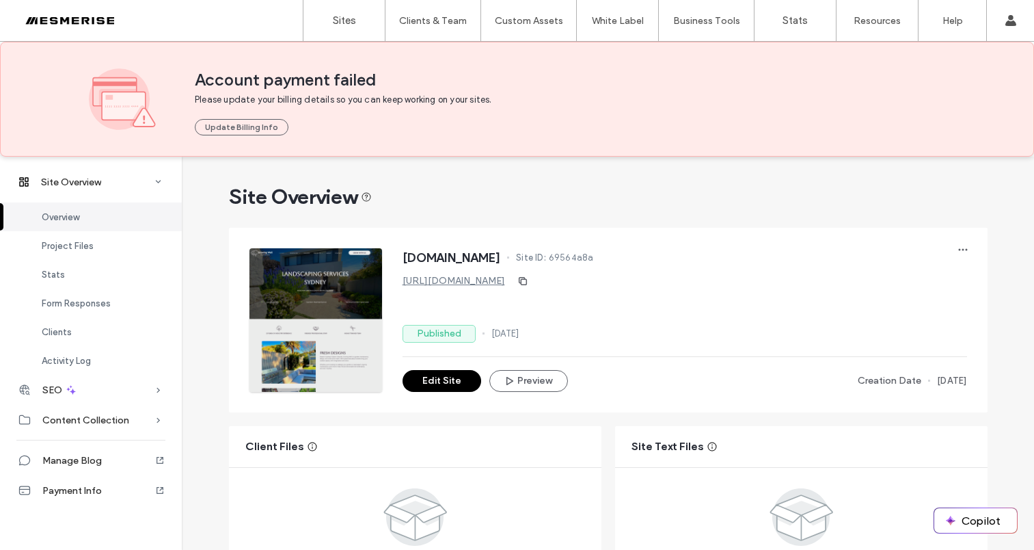
click at [594, 256] on span "69564a8a" at bounding box center [571, 258] width 45 height 14
click at [546, 258] on span "Site ID:" at bounding box center [531, 258] width 30 height 14
click at [546, 259] on span "Site ID:" at bounding box center [531, 258] width 30 height 14
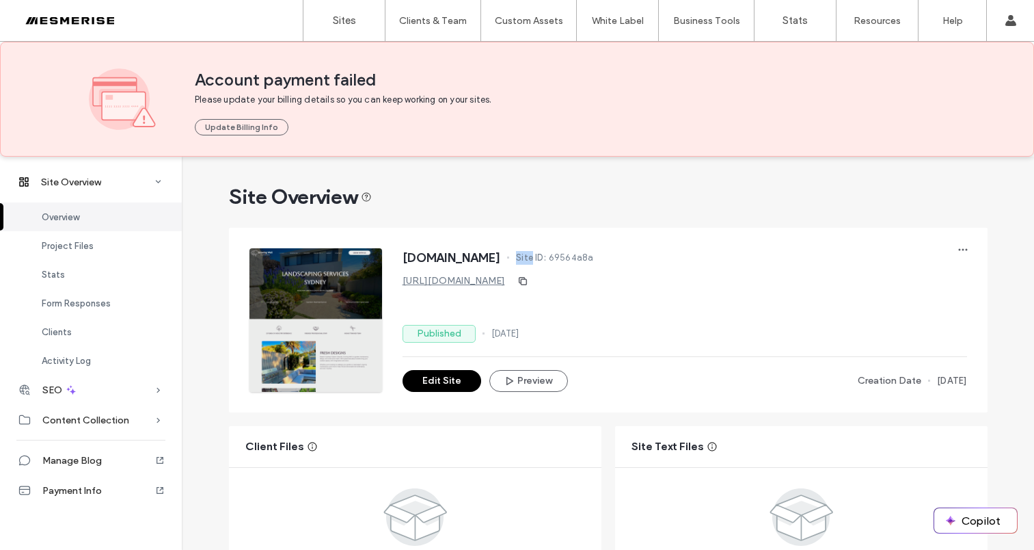
click at [546, 259] on span "Site ID:" at bounding box center [531, 258] width 30 height 14
click at [594, 256] on span "69564a8a" at bounding box center [571, 258] width 45 height 14
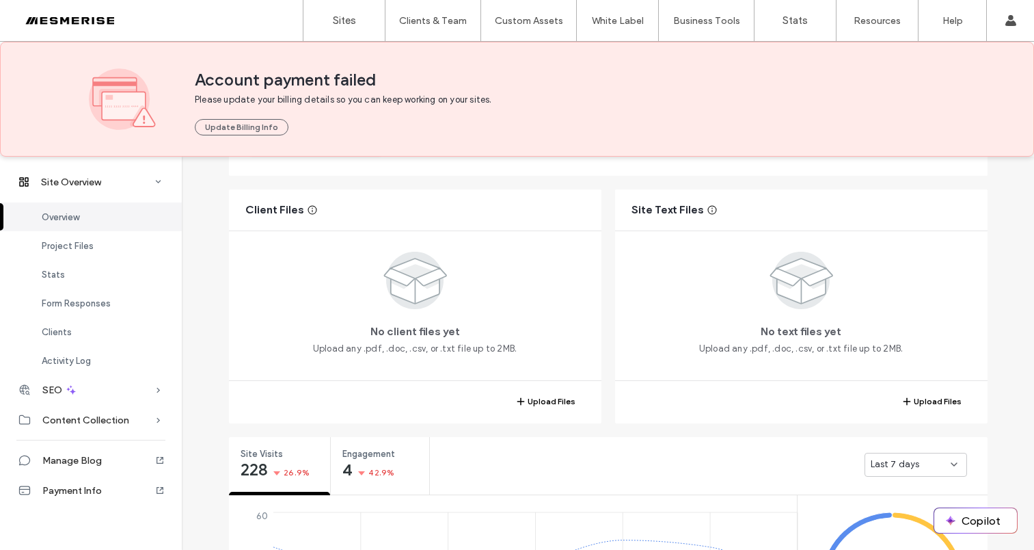
scroll to position [399, 0]
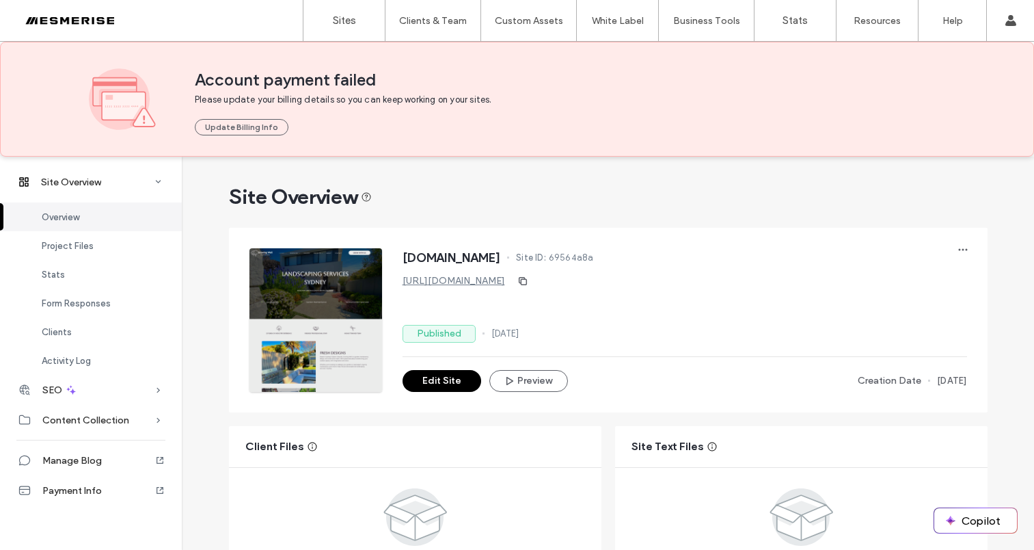
click at [546, 251] on span "Site ID:" at bounding box center [531, 258] width 30 height 14
click at [594, 252] on span "69564a8a" at bounding box center [571, 258] width 45 height 14
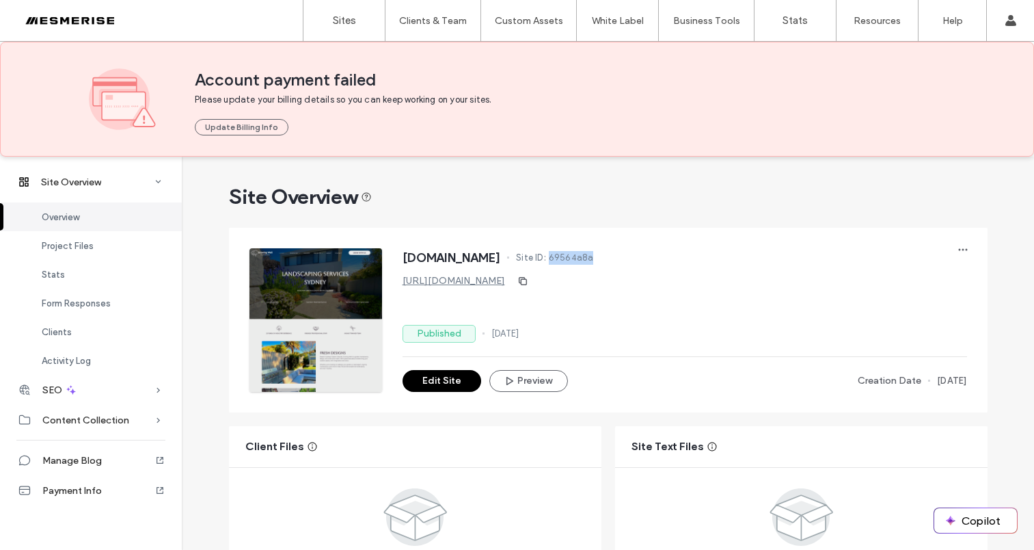
click at [594, 262] on span "69564a8a" at bounding box center [571, 258] width 45 height 14
click at [546, 259] on span "Site ID:" at bounding box center [531, 258] width 30 height 14
click at [546, 257] on span "Site ID:" at bounding box center [531, 258] width 30 height 14
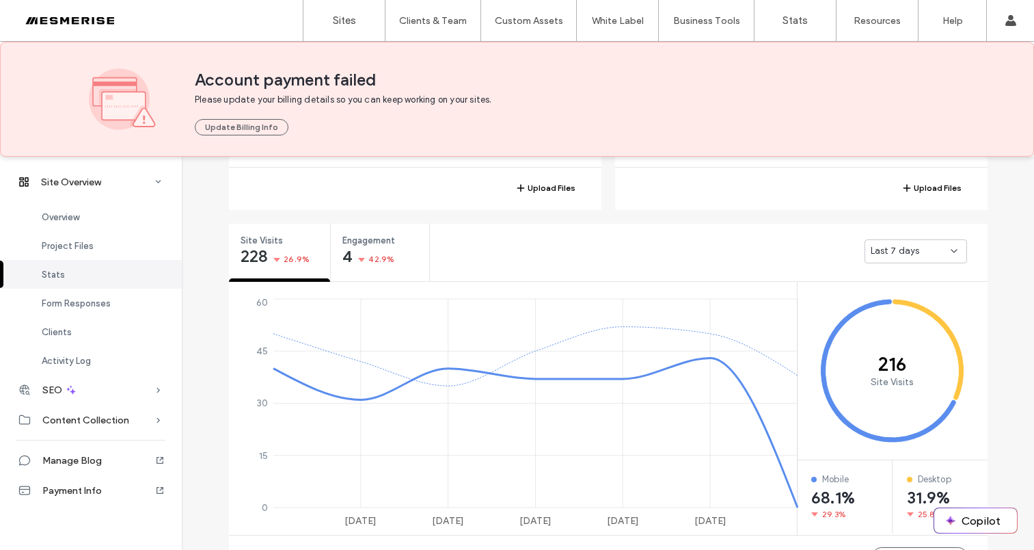
scroll to position [466, 0]
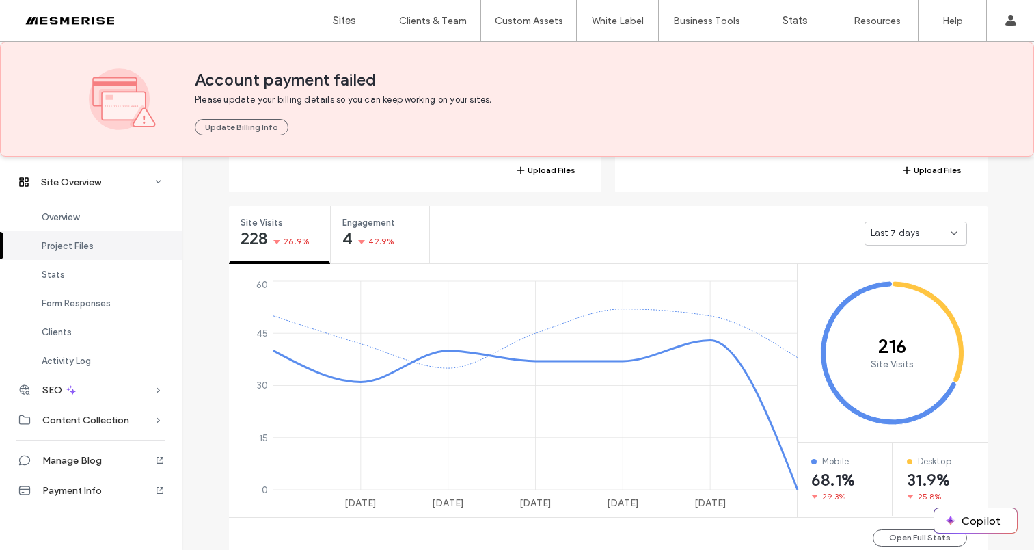
scroll to position [501, 0]
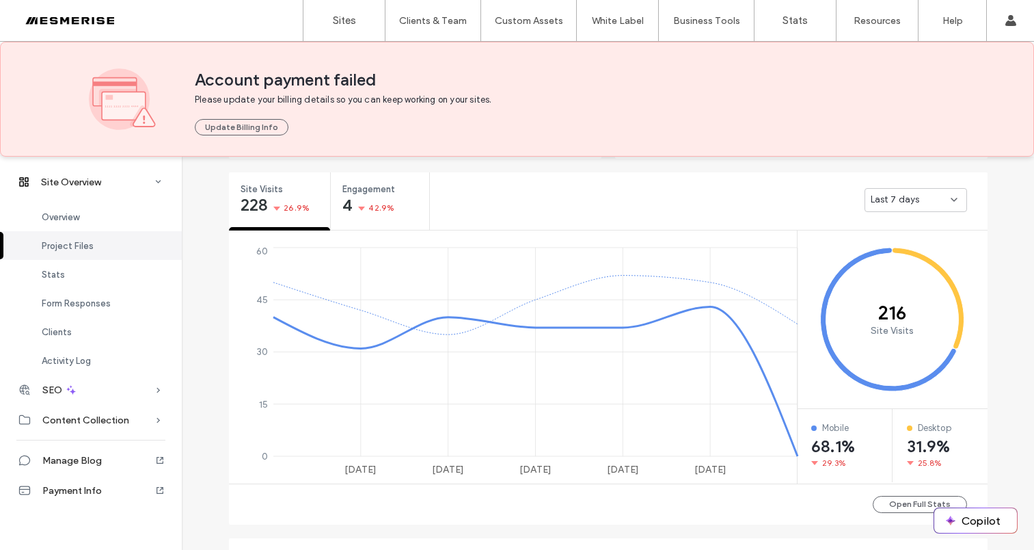
click at [905, 193] on span "Last 7 days" at bounding box center [895, 200] width 49 height 14
click at [882, 270] on span "Last 30 days" at bounding box center [893, 272] width 55 height 14
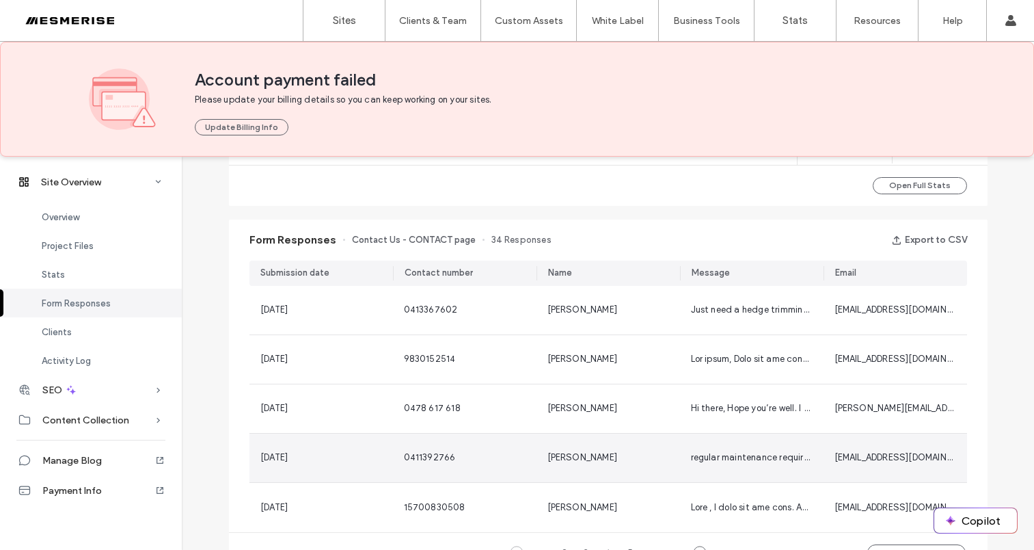
scroll to position [794, 0]
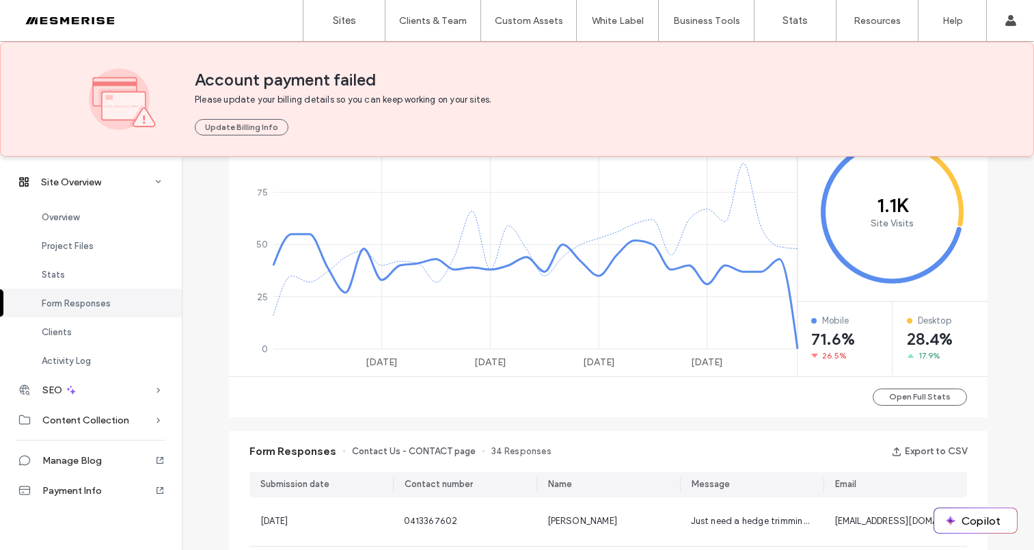
scroll to position [441, 0]
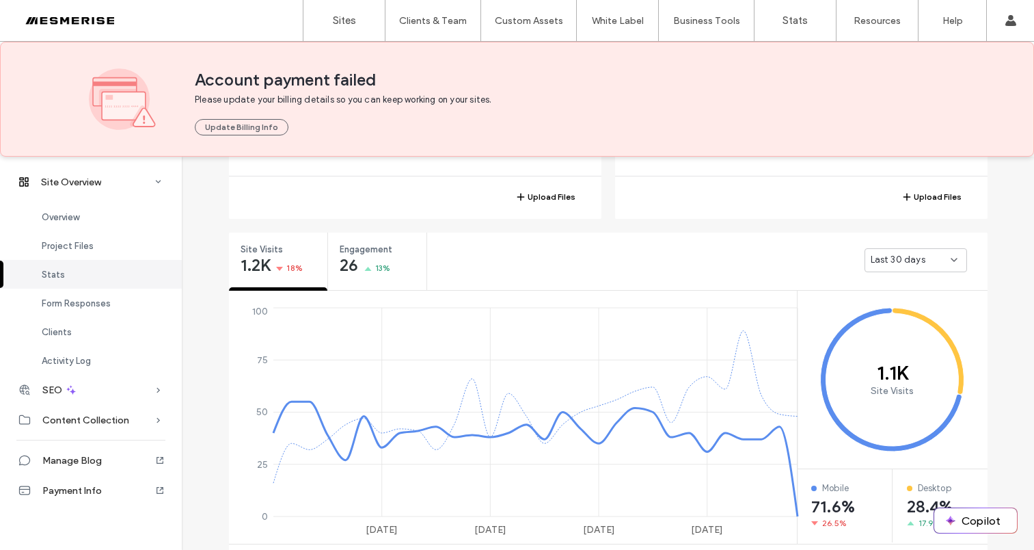
click at [904, 266] on span "Last 30 days" at bounding box center [898, 260] width 55 height 14
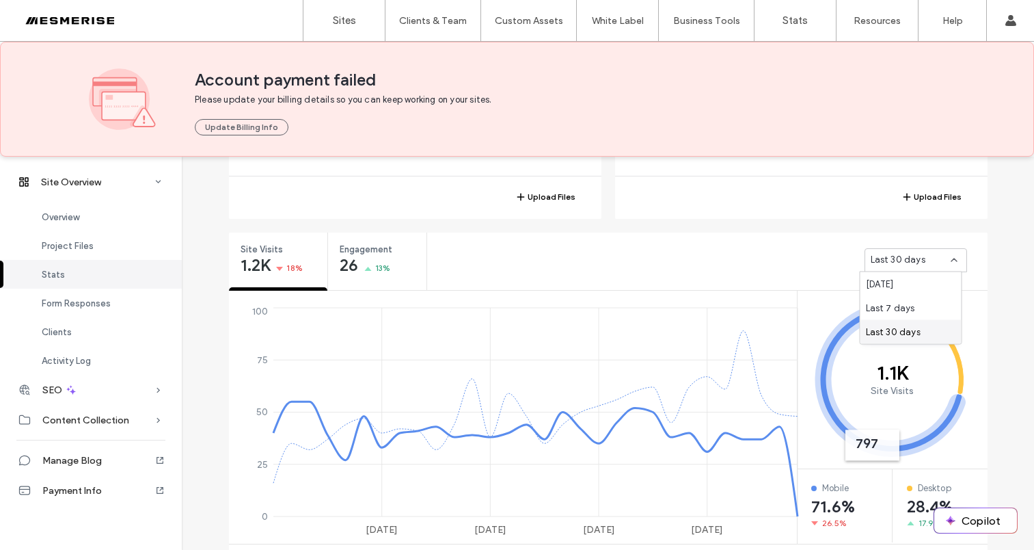
click at [708, 215] on div "Upload Files" at bounding box center [801, 196] width 373 height 41
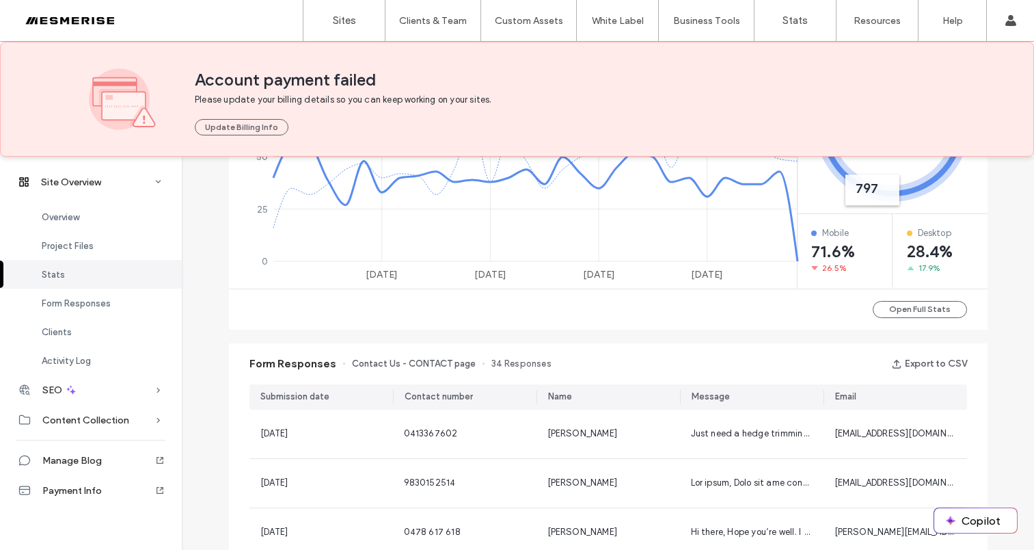
scroll to position [688, 0]
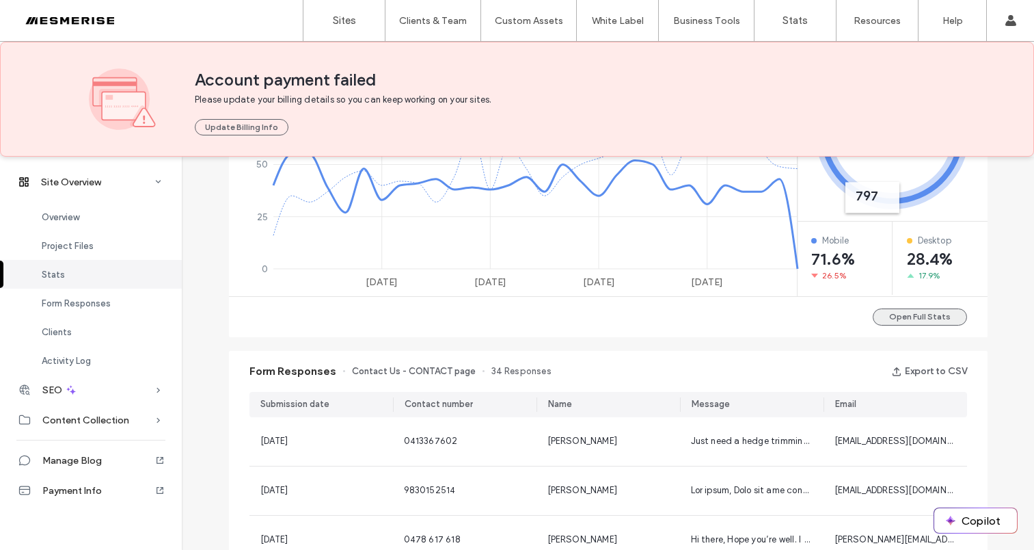
click at [927, 314] on button "Open Full Stats" at bounding box center [920, 316] width 94 height 17
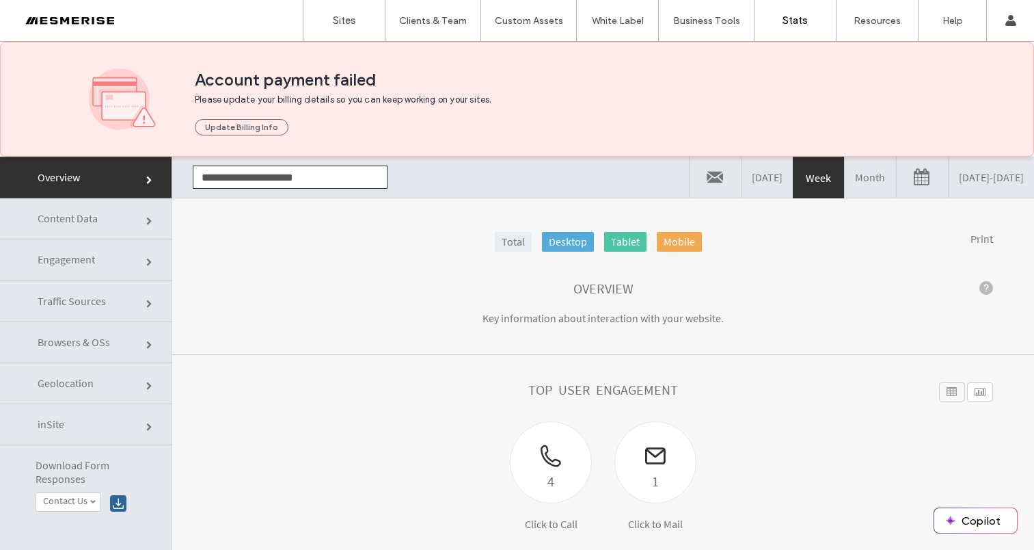
scroll to position [13, 0]
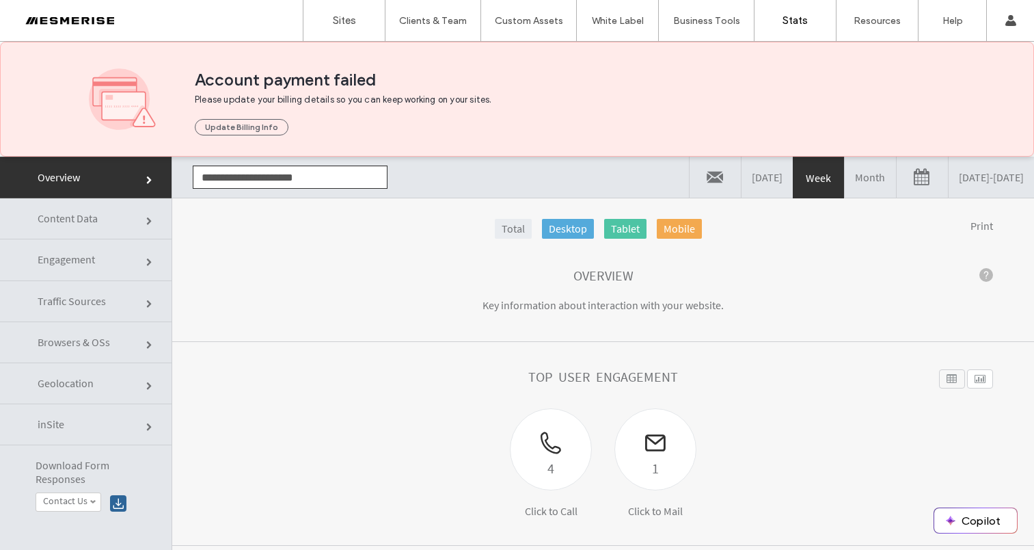
click link
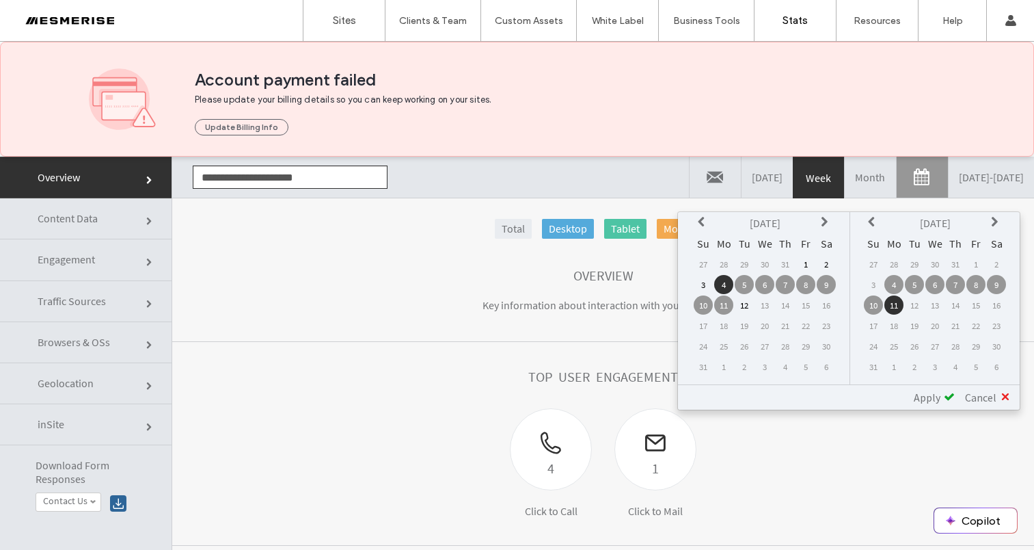
click at [699, 222] on icon at bounding box center [703, 222] width 11 height 11
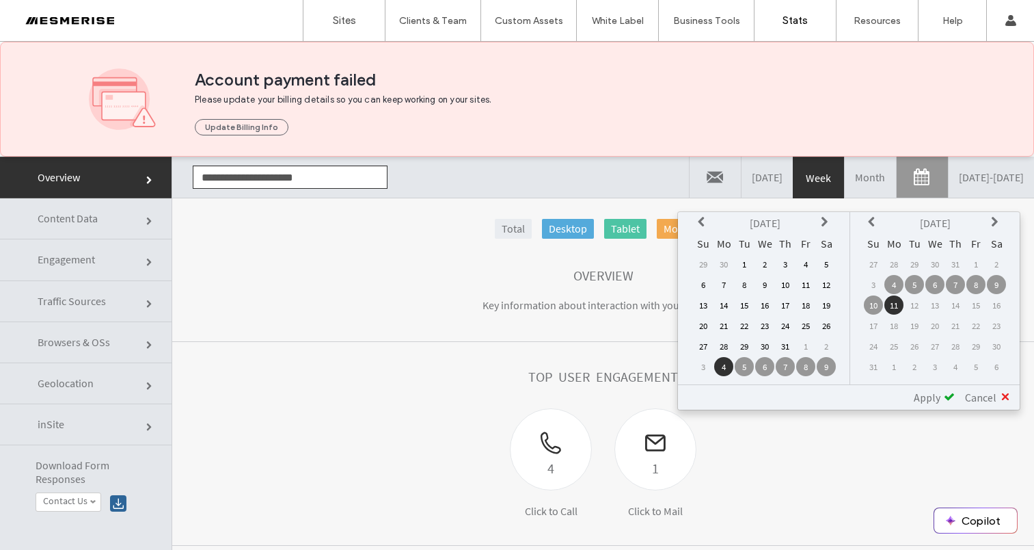
click at [699, 221] on icon at bounding box center [703, 222] width 11 height 11
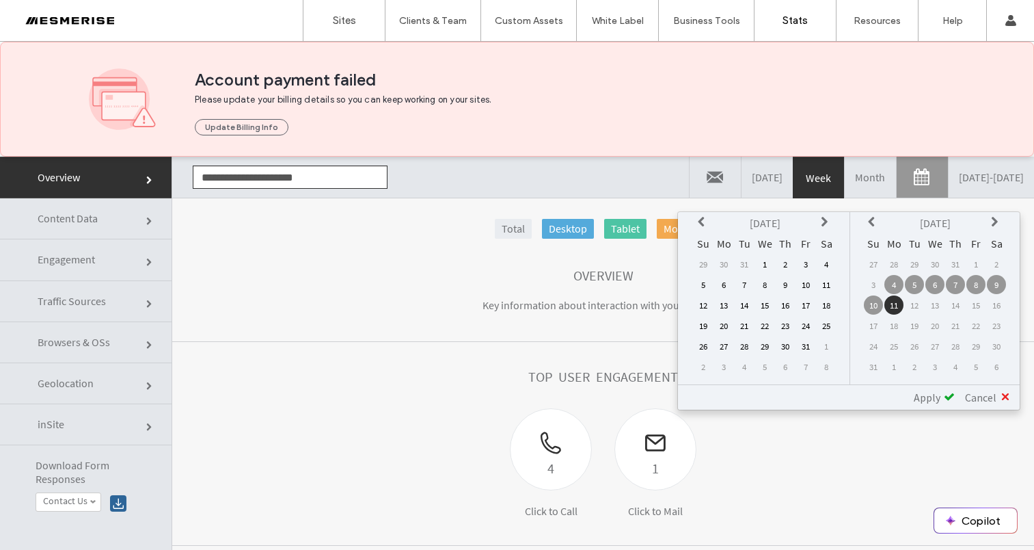
click at [762, 263] on td "1" at bounding box center [764, 263] width 19 height 19
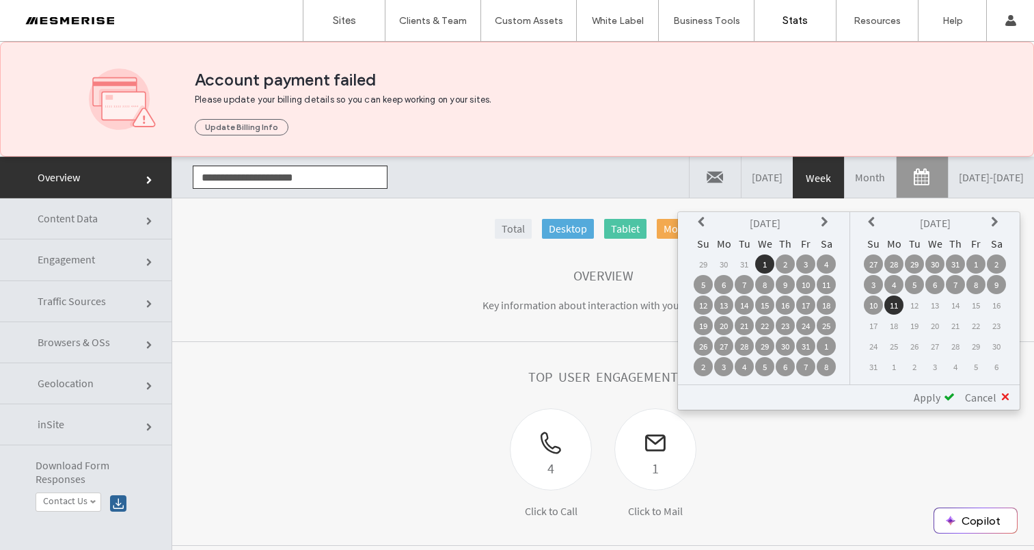
click at [939, 399] on span "Apply" at bounding box center [927, 397] width 27 height 14
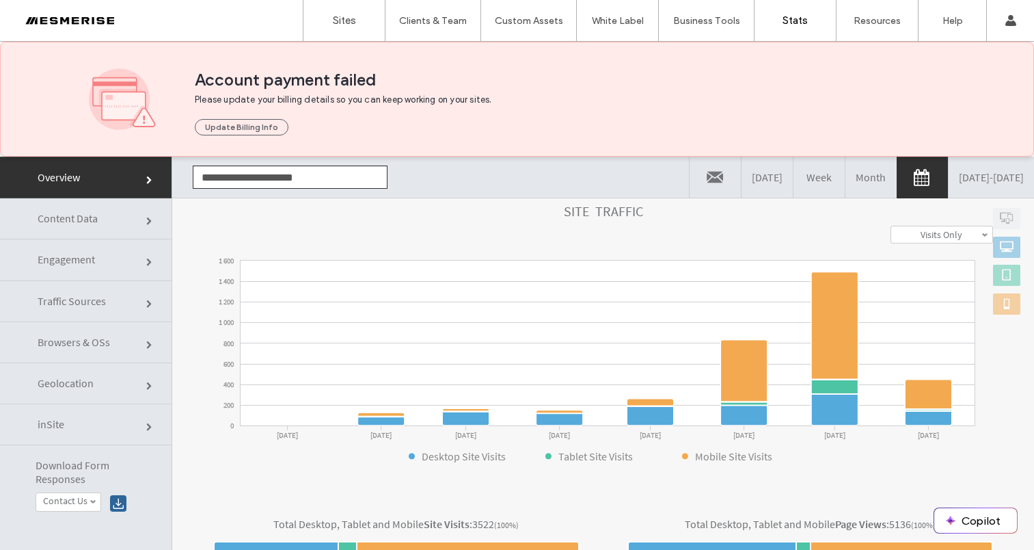
scroll to position [231, 0]
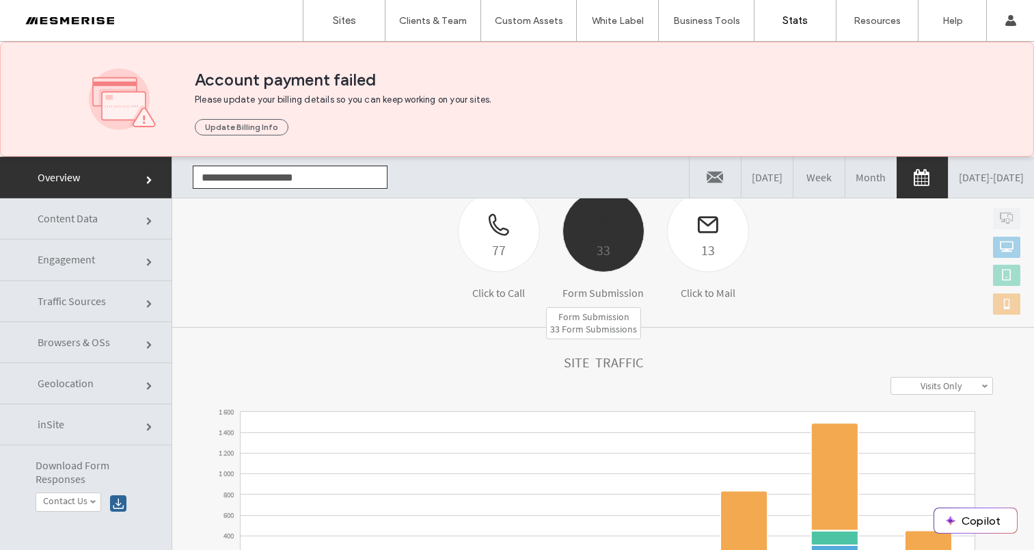
click div "33"
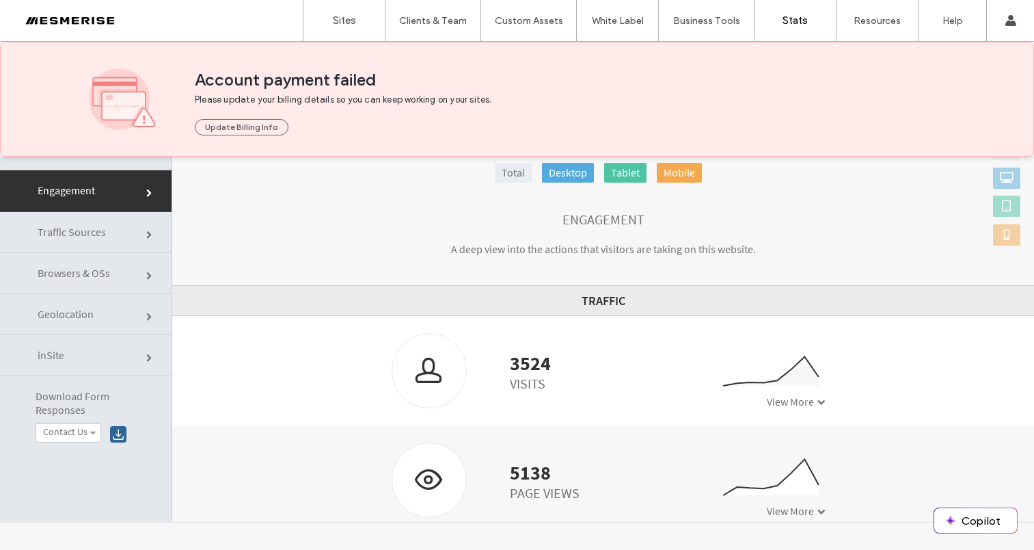
scroll to position [0, 0]
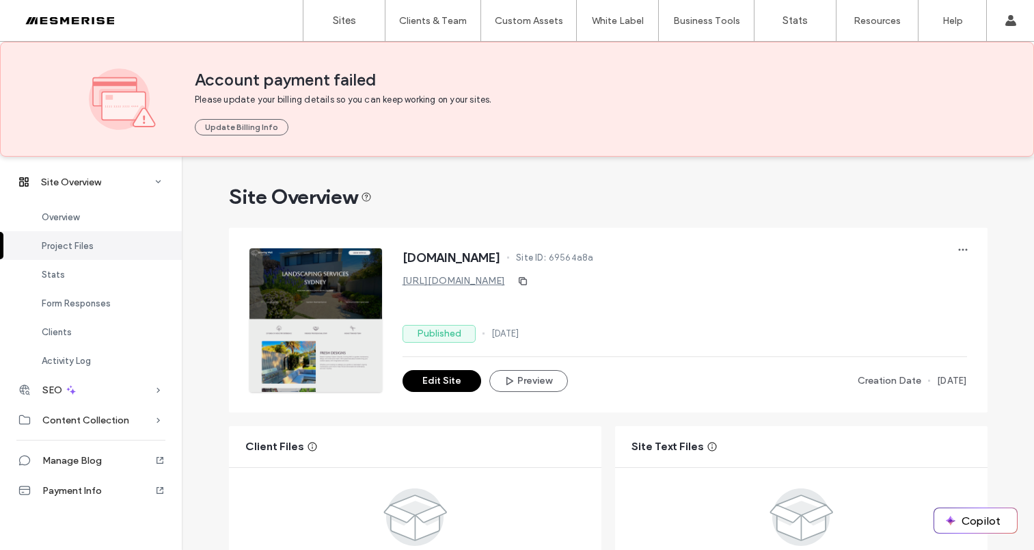
scroll to position [522, 0]
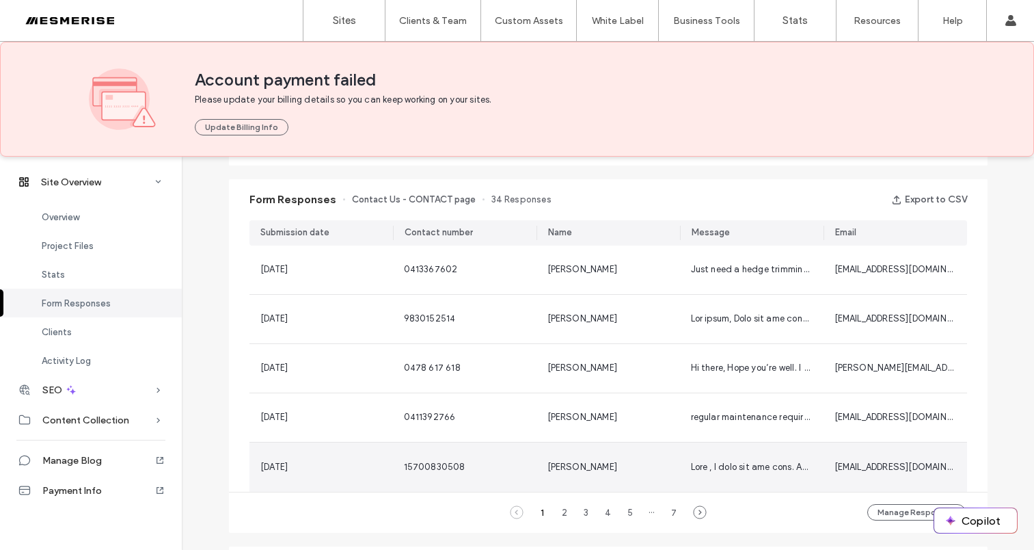
scroll to position [942, 0]
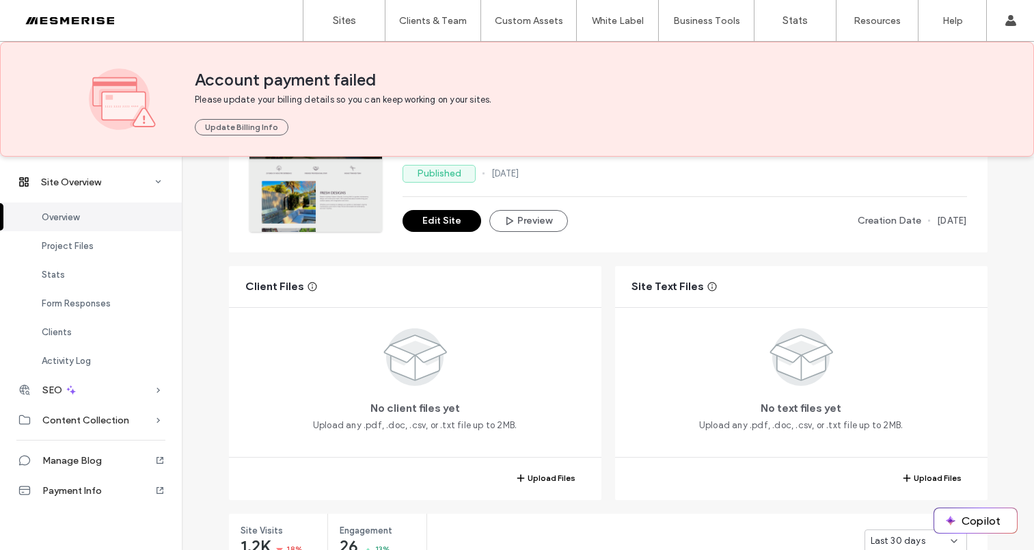
scroll to position [367, 0]
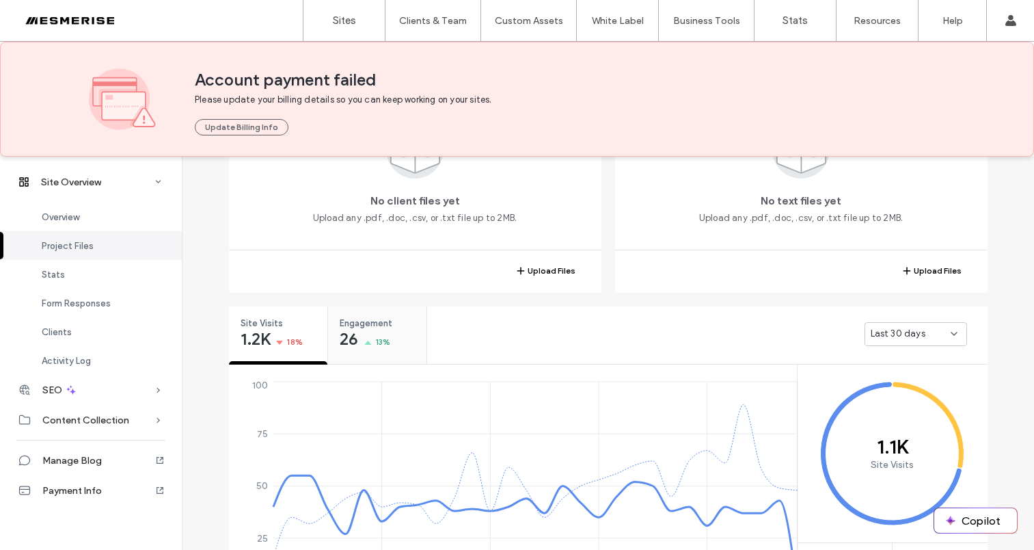
click at [364, 337] on div "26 13%" at bounding box center [365, 340] width 51 height 16
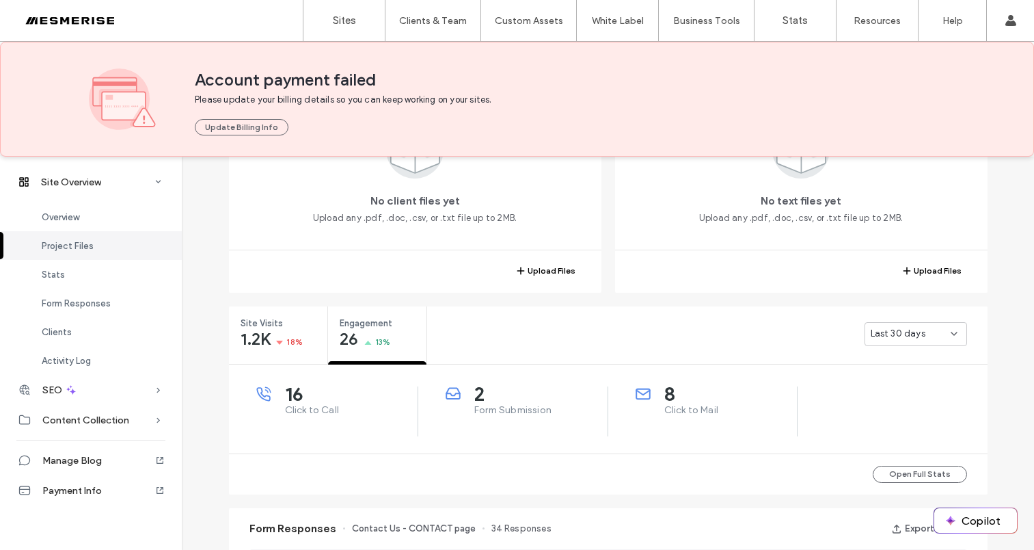
click at [955, 340] on div "Last 30 days" at bounding box center [916, 334] width 103 height 24
click at [598, 291] on div "Client Files No client files yet Upload any .pdf, .doc, .csv, or .txt file up t…" at bounding box center [608, 176] width 759 height 234
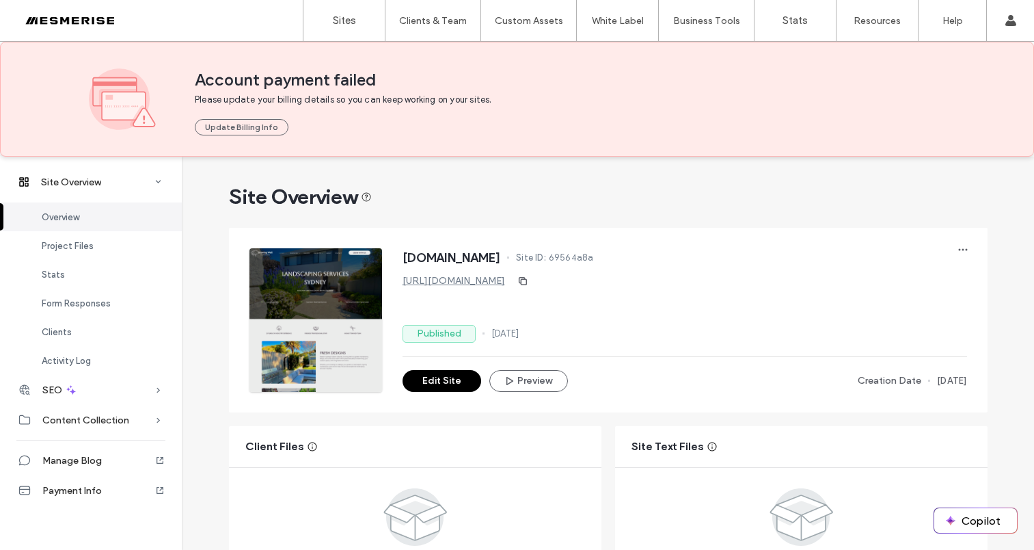
click at [546, 257] on span "Site ID:" at bounding box center [531, 258] width 30 height 14
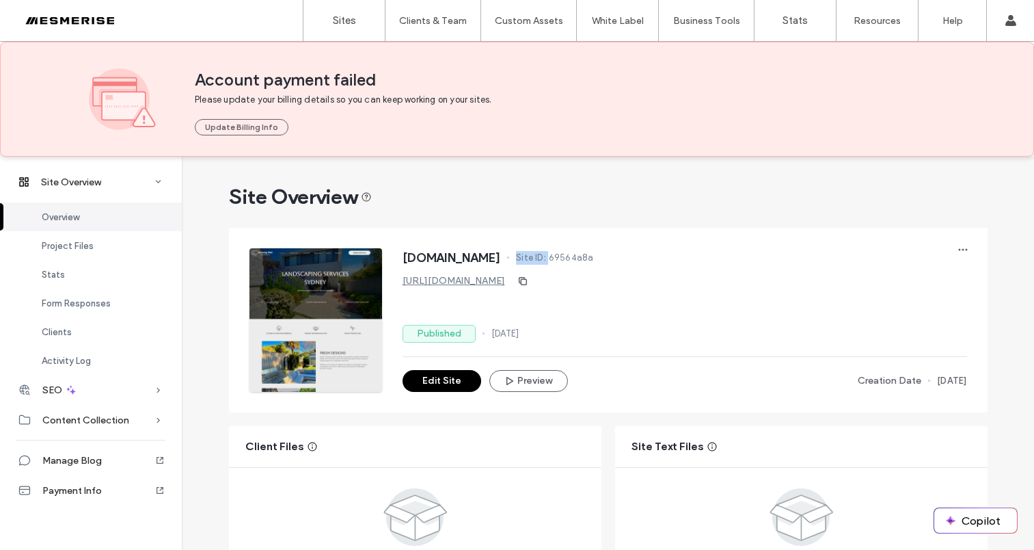
drag, startPoint x: 580, startPoint y: 257, endPoint x: 604, endPoint y: 258, distance: 23.9
click at [546, 257] on span "Site ID:" at bounding box center [531, 258] width 30 height 14
click at [594, 258] on span "69564a8a" at bounding box center [571, 258] width 45 height 14
drag, startPoint x: 604, startPoint y: 258, endPoint x: 589, endPoint y: 258, distance: 14.4
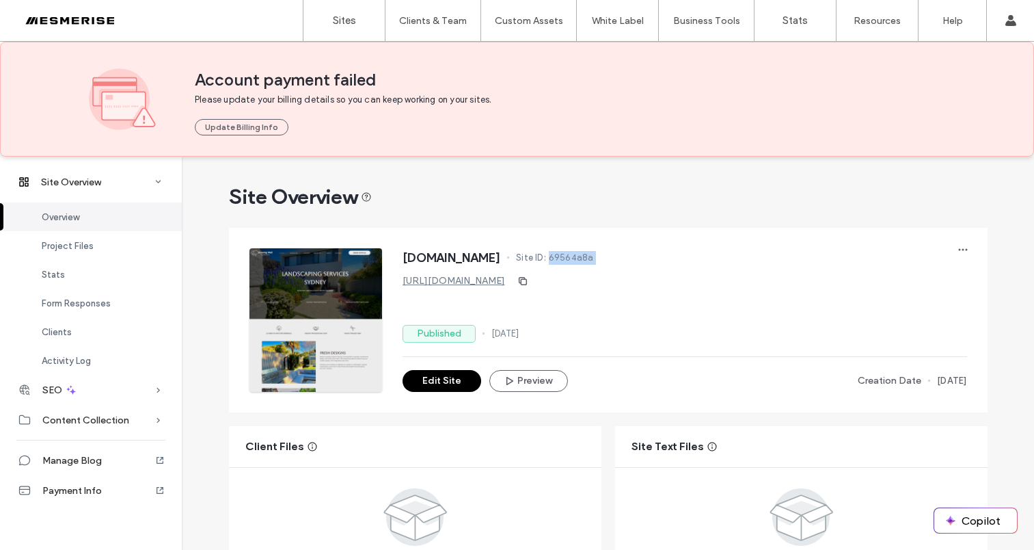
click at [594, 258] on span "69564a8a" at bounding box center [571, 258] width 45 height 14
click at [546, 258] on span "Site ID:" at bounding box center [531, 258] width 30 height 14
click at [594, 258] on span "69564a8a" at bounding box center [571, 258] width 45 height 14
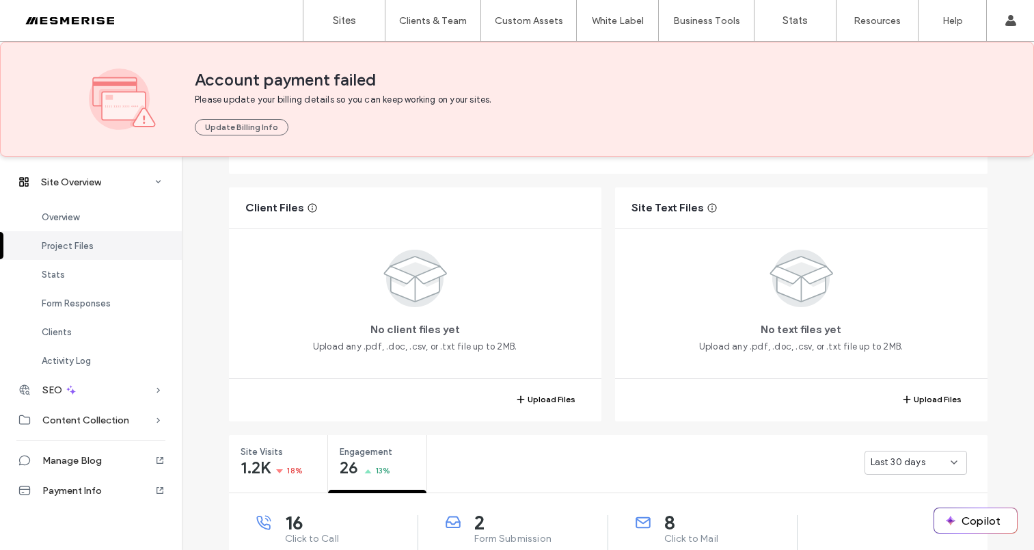
scroll to position [398, 0]
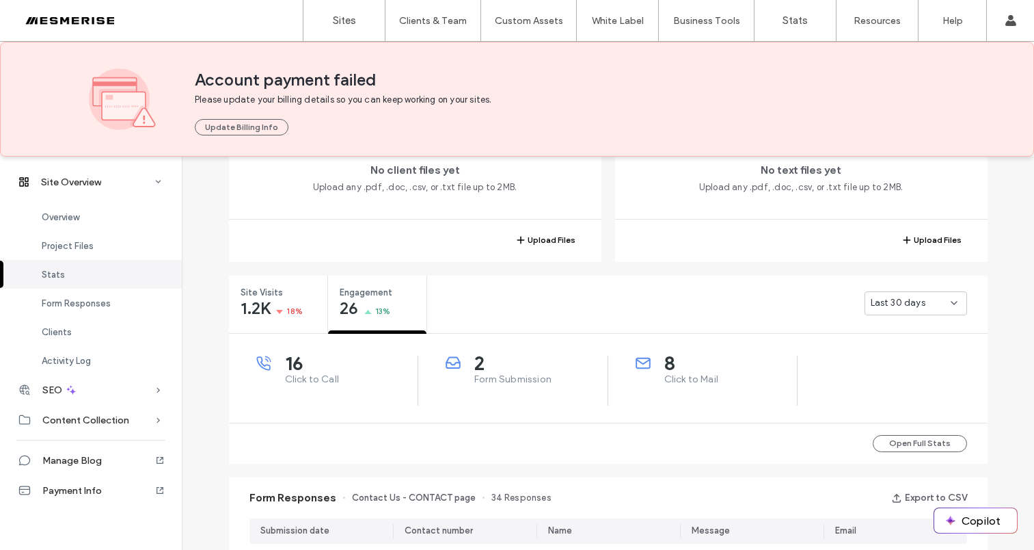
click at [606, 272] on div "Site Visits 1.2K 18% Engagement 26 13% Last 30 days 16 Click to Call 2 Form Sub…" at bounding box center [608, 370] width 773 height 202
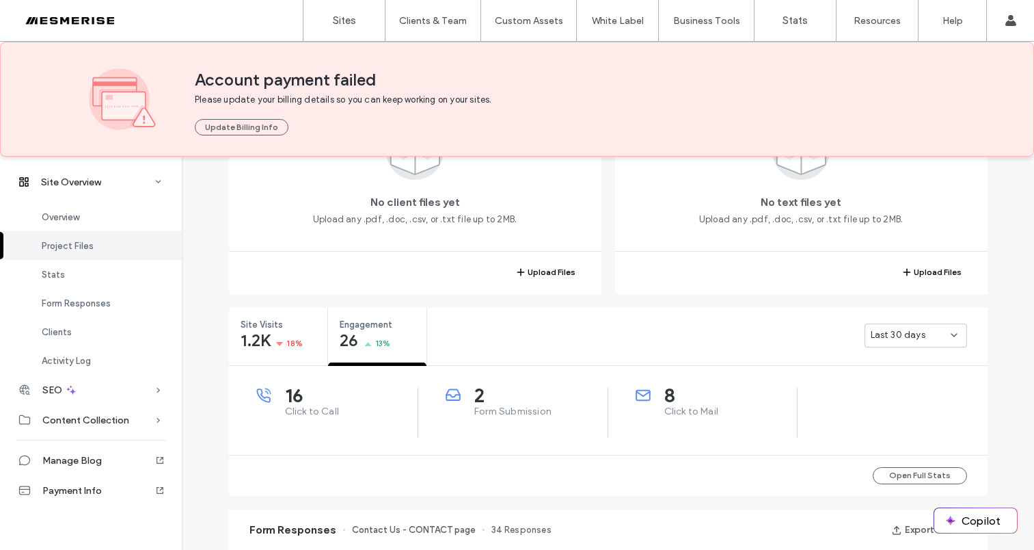
scroll to position [479, 0]
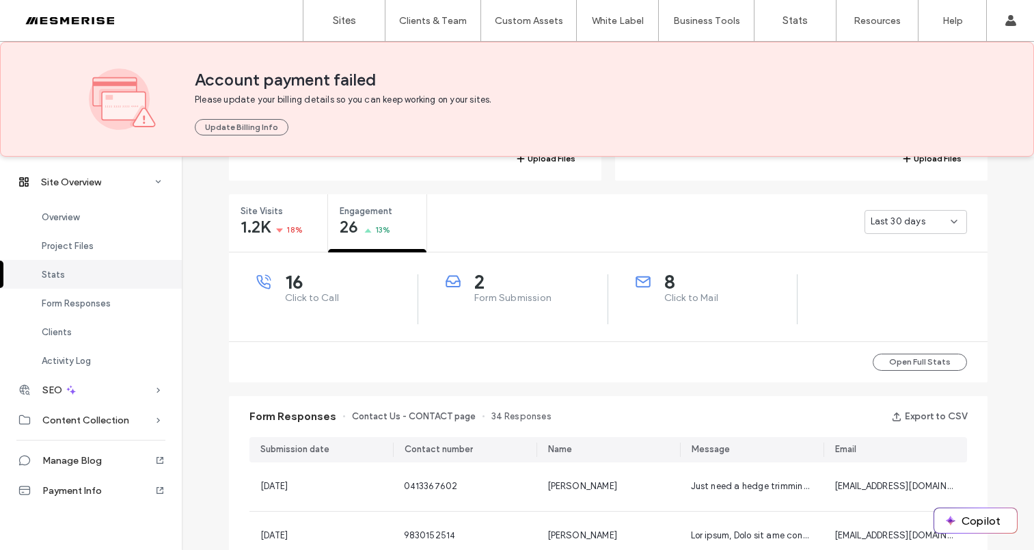
click at [494, 293] on span "Form Submission" at bounding box center [540, 298] width 133 height 14
click at [666, 296] on span "Click to Mail" at bounding box center [731, 298] width 133 height 14
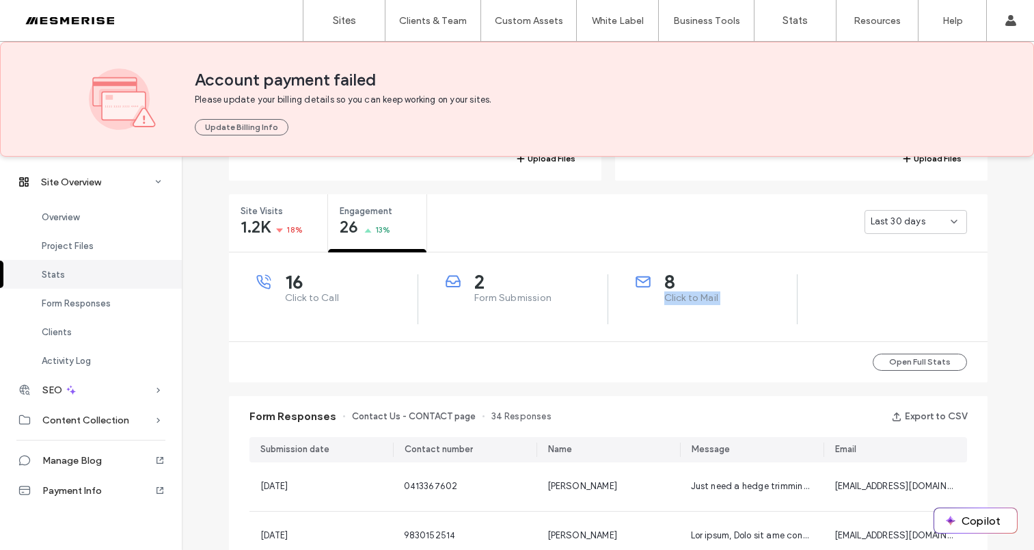
click at [666, 296] on span "Click to Mail" at bounding box center [731, 298] width 133 height 14
click at [539, 299] on span "Form Submission" at bounding box center [540, 298] width 133 height 14
click at [269, 297] on div "16 Click to Call" at bounding box center [337, 289] width 162 height 31
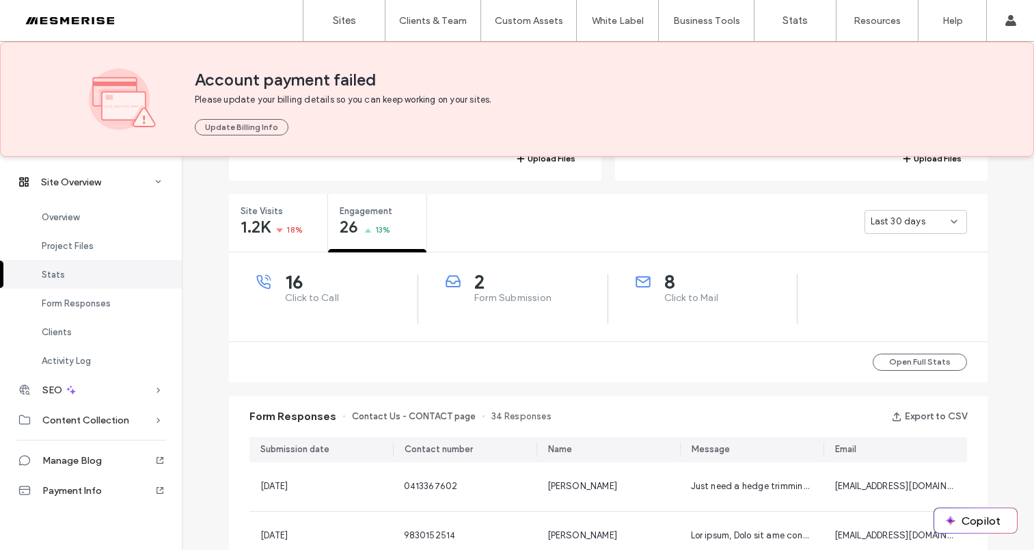
click at [317, 295] on span "Click to Call" at bounding box center [351, 298] width 133 height 14
drag, startPoint x: 317, startPoint y: 295, endPoint x: 610, endPoint y: 254, distance: 296.2
click at [317, 295] on span "Click to Call" at bounding box center [351, 298] width 133 height 14
click at [527, 298] on span "Form Submission" at bounding box center [540, 298] width 133 height 14
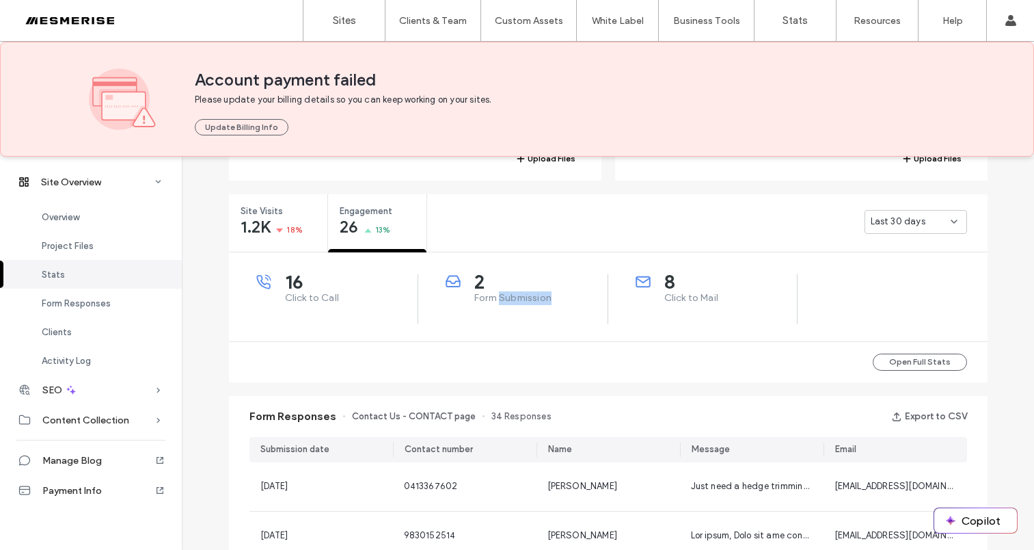
click at [527, 298] on span "Form Submission" at bounding box center [540, 298] width 133 height 14
drag, startPoint x: 527, startPoint y: 298, endPoint x: 693, endPoint y: 300, distance: 166.1
click at [529, 297] on span "Form Submission" at bounding box center [540, 298] width 133 height 14
click at [709, 299] on span "Click to Mail" at bounding box center [731, 298] width 133 height 14
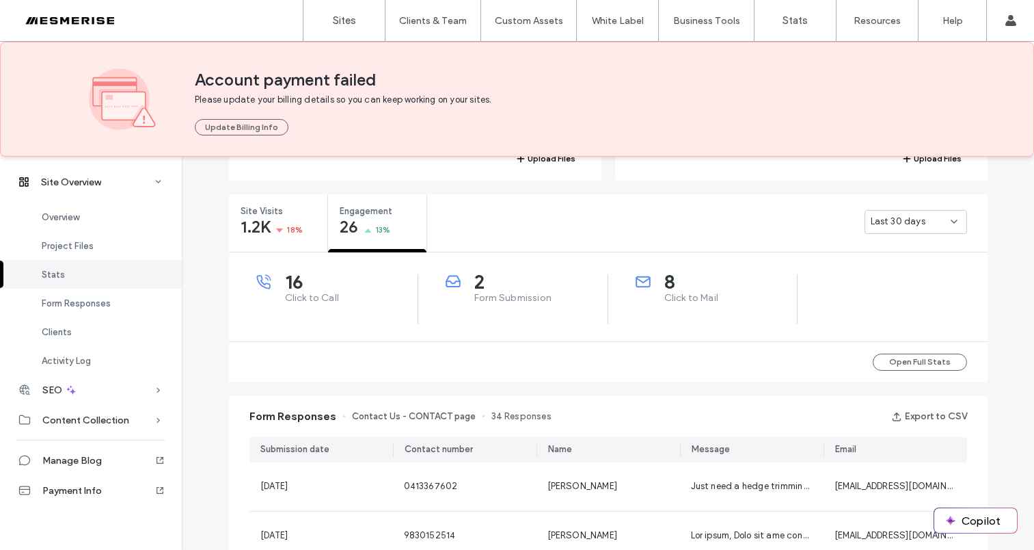
click at [673, 297] on span "Click to Mail" at bounding box center [731, 298] width 133 height 14
click at [705, 289] on div "8 Click to Mail" at bounding box center [717, 289] width 162 height 31
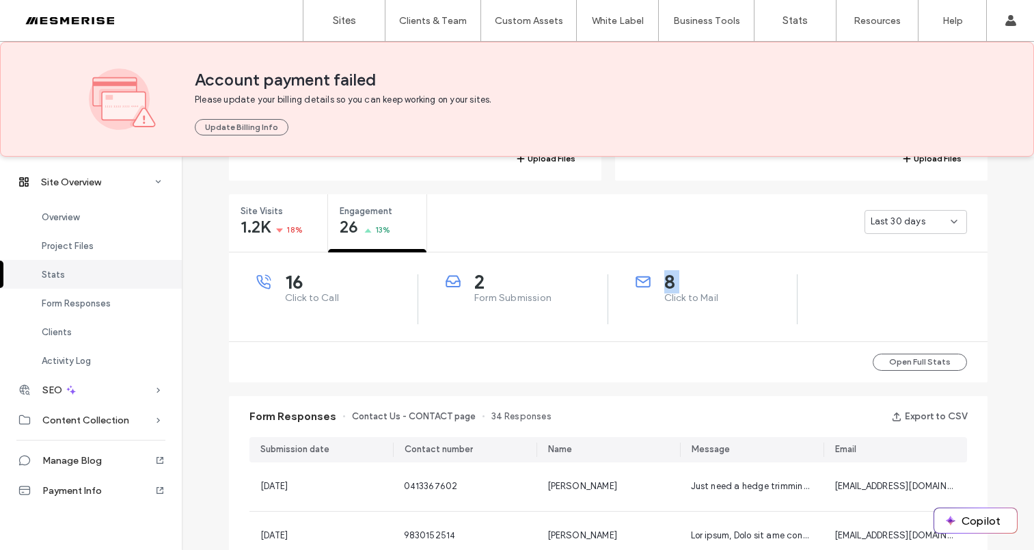
click at [705, 289] on div "8 Click to Mail" at bounding box center [717, 289] width 162 height 31
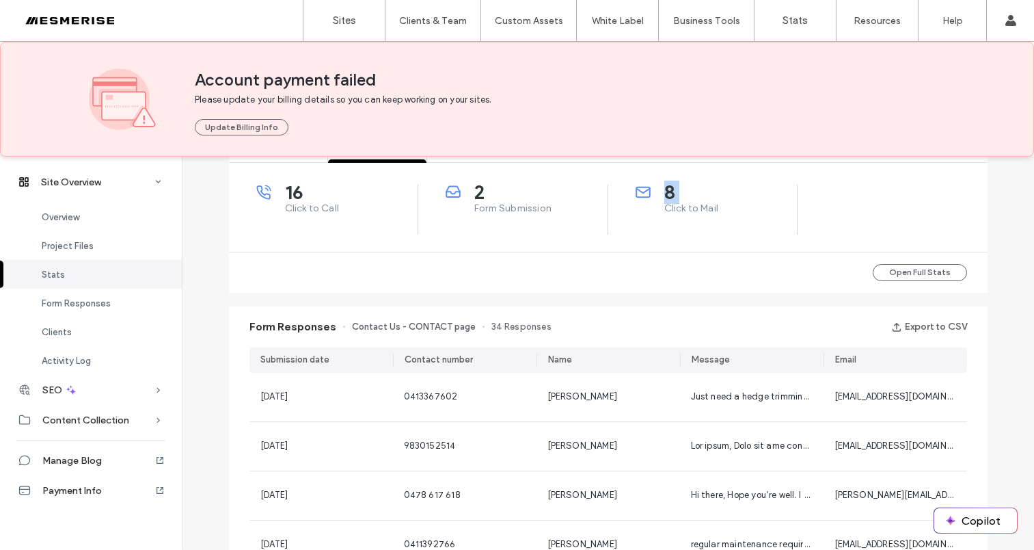
scroll to position [586, 0]
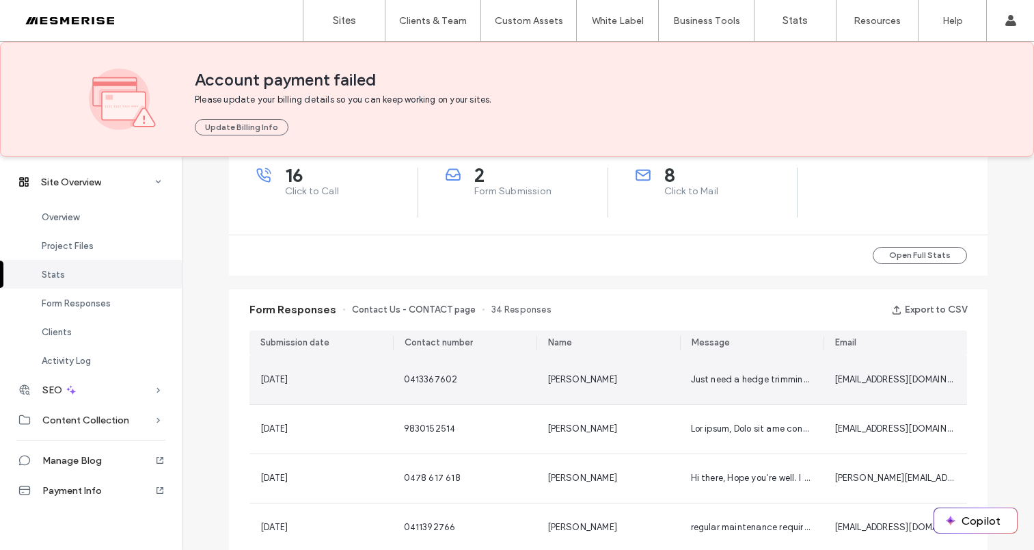
click at [431, 384] on span "0413367602" at bounding box center [431, 379] width 54 height 10
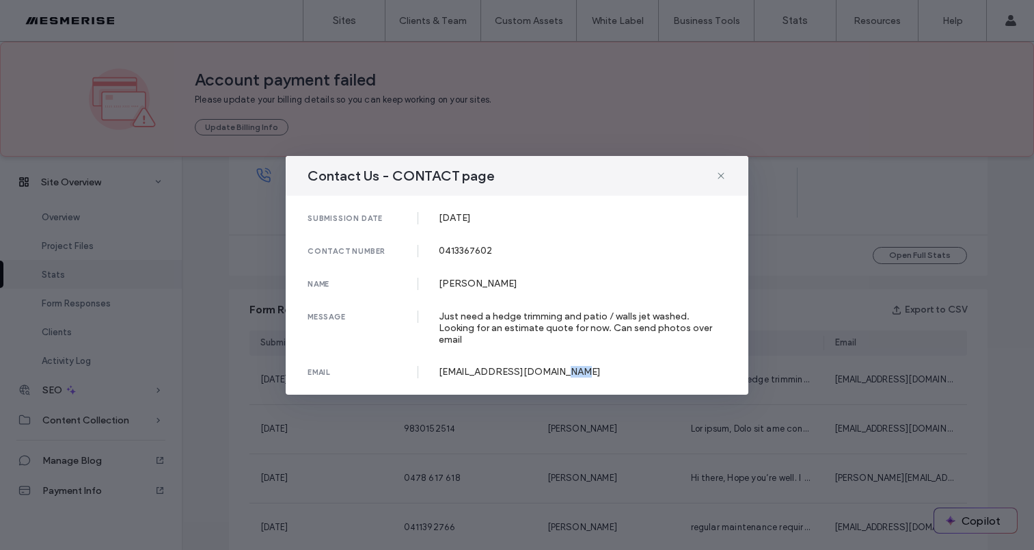
click at [431, 384] on div "submission date 03 Aug, 2025 contact number 0413367602 name Joseph Riccardi mes…" at bounding box center [517, 295] width 463 height 199
click at [526, 332] on div "Just need a hedge trimming and patio / walls jet washed. Looking for an estimat…" at bounding box center [583, 327] width 289 height 35
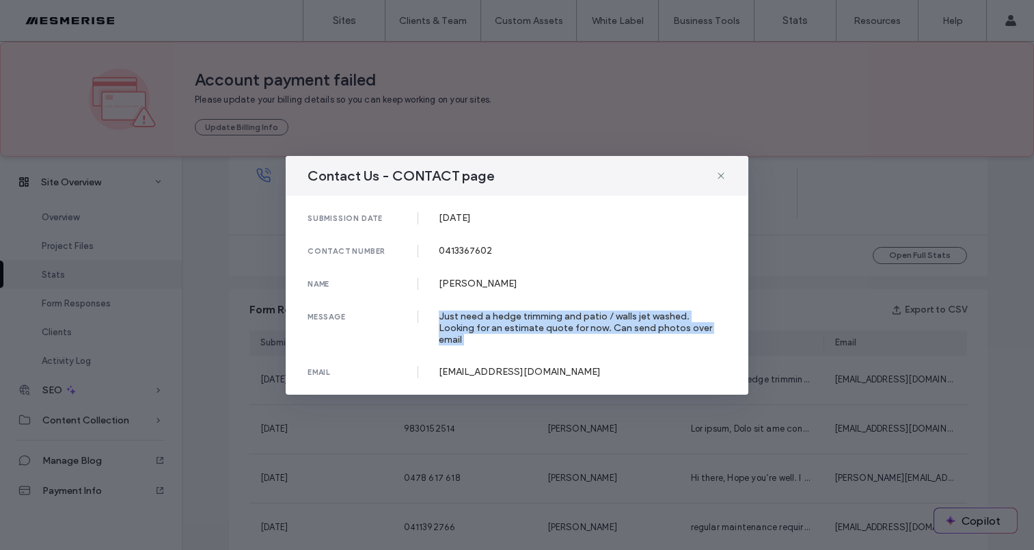
click at [526, 332] on div "Just need a hedge trimming and patio / walls jet washed. Looking for an estimat…" at bounding box center [583, 327] width 289 height 35
click at [573, 325] on div "Just need a hedge trimming and patio / walls jet washed. Looking for an estimat…" at bounding box center [583, 327] width 289 height 35
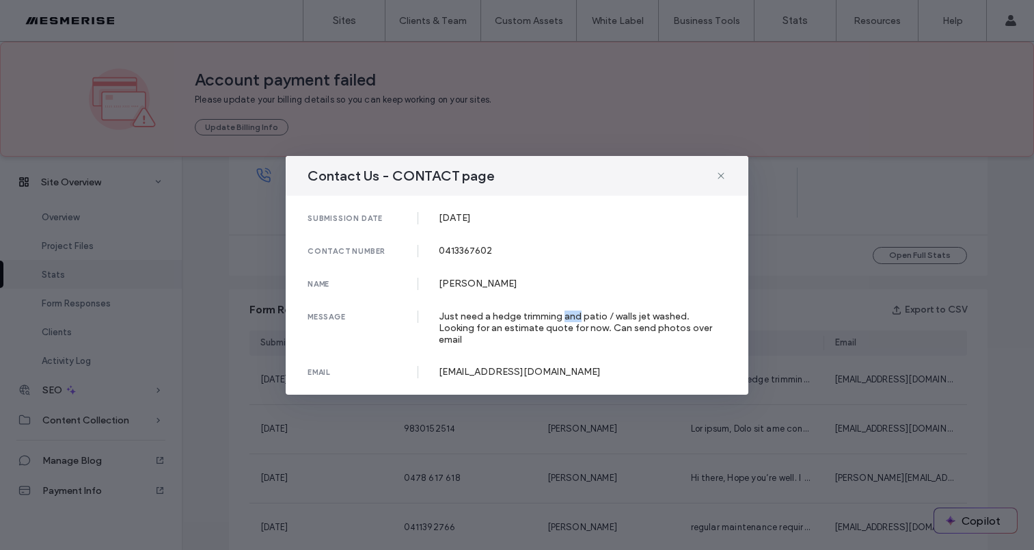
click at [573, 325] on div "Just need a hedge trimming and patio / walls jet washed. Looking for an estimat…" at bounding box center [583, 327] width 289 height 35
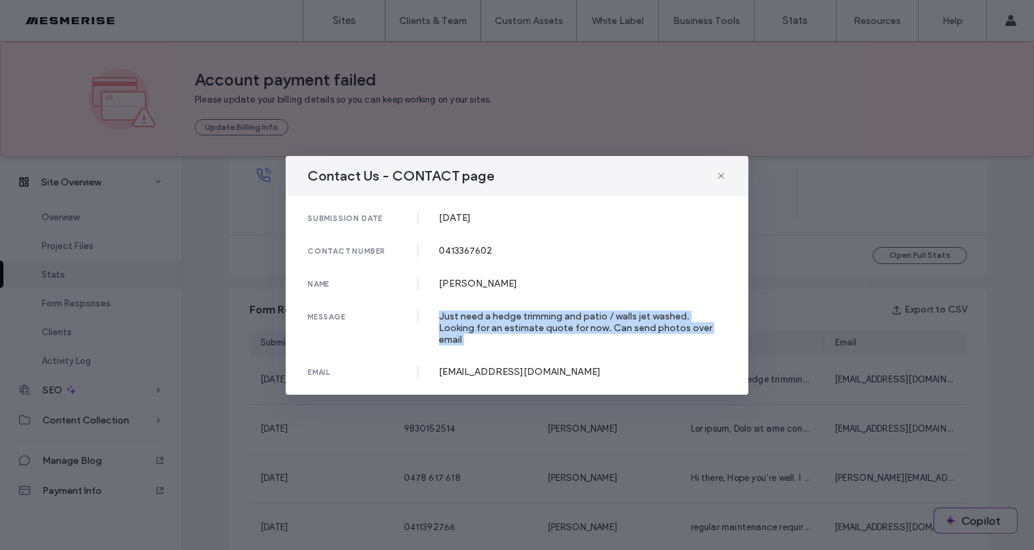
click at [573, 325] on div "Just need a hedge trimming and patio / walls jet washed. Looking for an estimat…" at bounding box center [583, 327] width 289 height 35
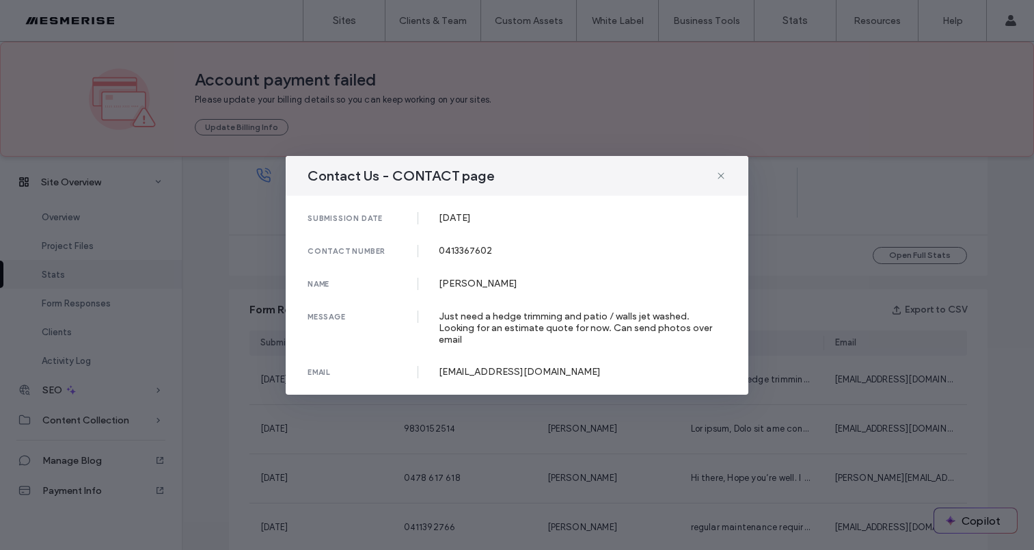
click at [482, 287] on div "Joseph Riccardi" at bounding box center [583, 284] width 289 height 12
click at [463, 252] on div "0413367602" at bounding box center [583, 251] width 289 height 12
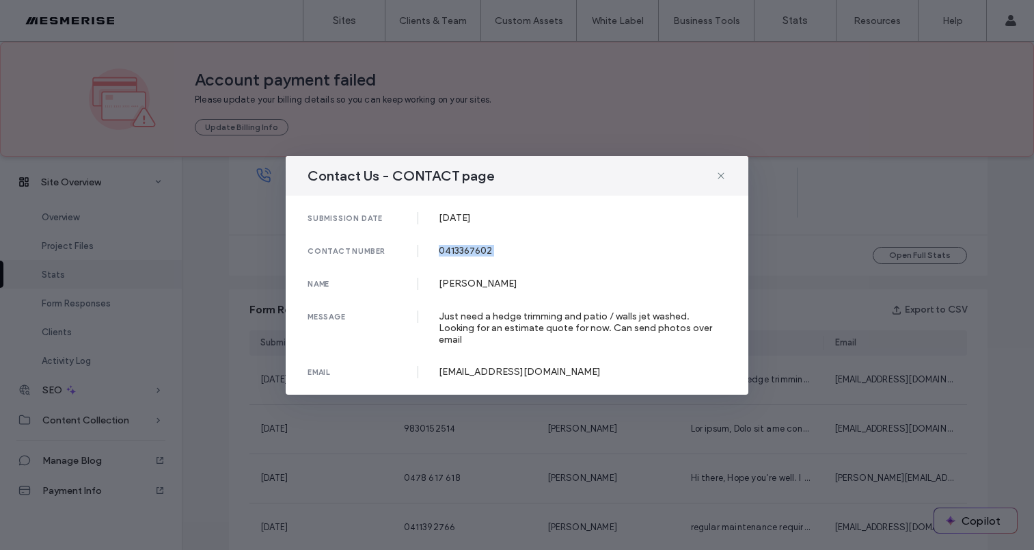
click at [463, 252] on div "0413367602" at bounding box center [583, 251] width 289 height 12
click at [471, 224] on div "03 Aug, 2025" at bounding box center [583, 218] width 289 height 12
click at [471, 249] on div "submission date 03 Aug, 2025 contact number 0413367602 name Joseph Riccardi mes…" at bounding box center [517, 295] width 463 height 199
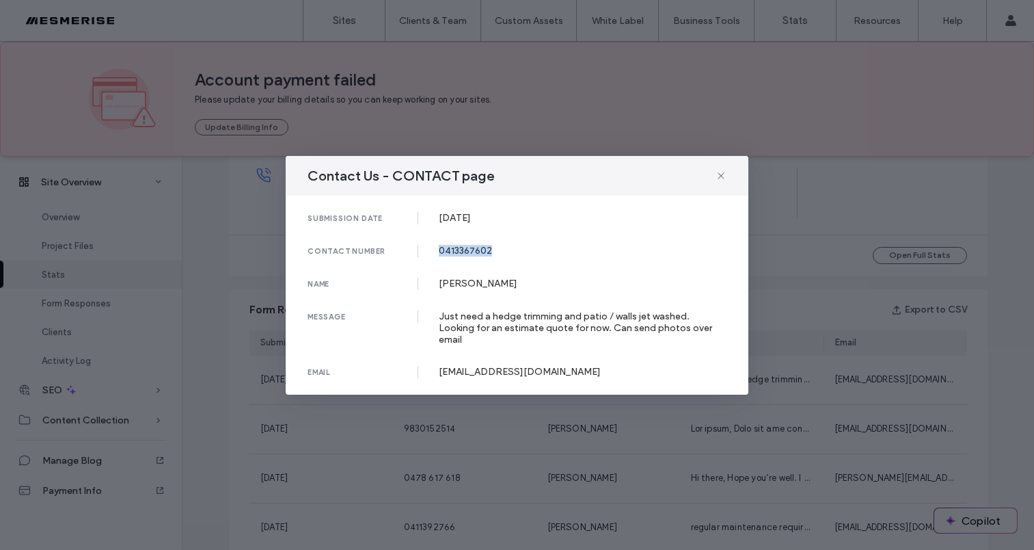
click at [471, 249] on div "submission date 03 Aug, 2025 contact number 0413367602 name Joseph Riccardi mes…" at bounding box center [517, 295] width 463 height 199
click at [477, 289] on div "Joseph Riccardi" at bounding box center [583, 284] width 289 height 12
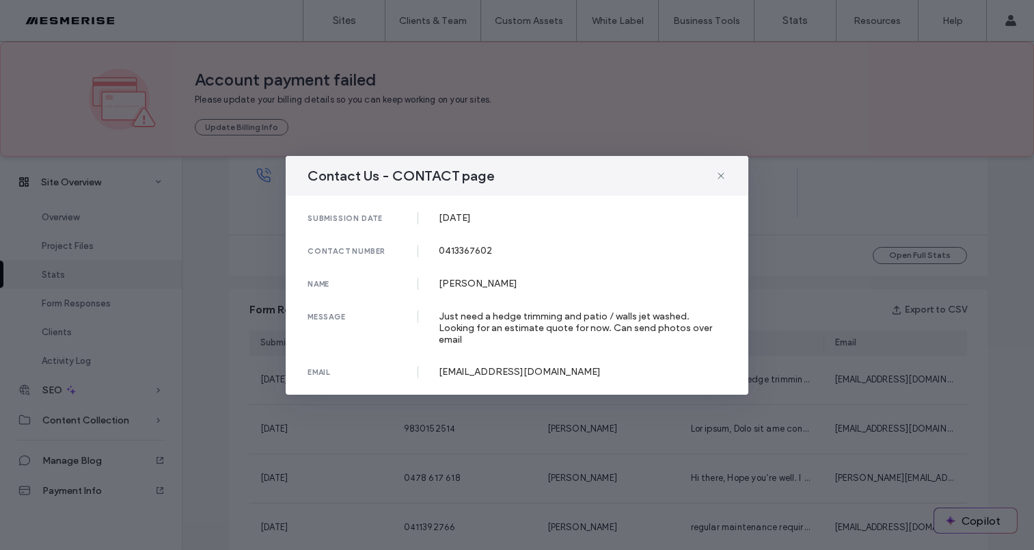
click at [474, 334] on div "Just need a hedge trimming and patio / walls jet washed. Looking for an estimat…" at bounding box center [583, 327] width 289 height 35
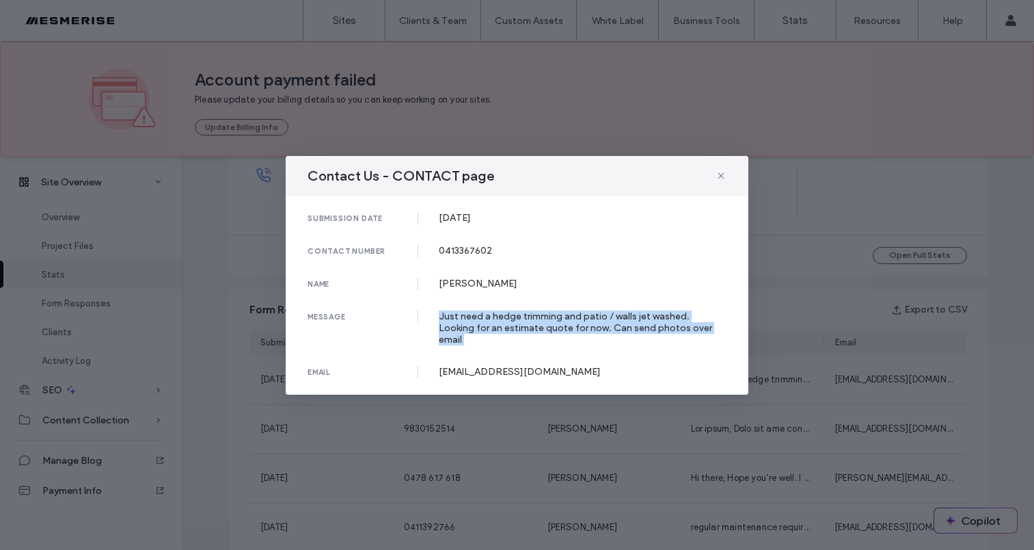
click at [474, 334] on div "Just need a hedge trimming and patio / walls jet washed. Looking for an estimat…" at bounding box center [583, 327] width 289 height 35
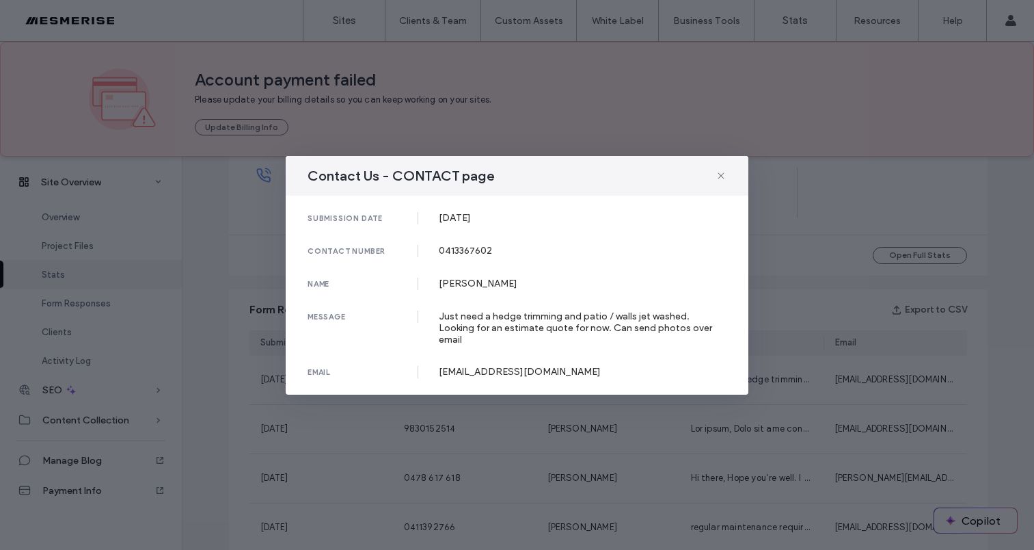
click at [471, 295] on div "submission date 03 Aug, 2025 contact number 0413367602 name Joseph Riccardi mes…" at bounding box center [517, 295] width 463 height 199
click at [471, 289] on div "Joseph Riccardi" at bounding box center [583, 284] width 289 height 12
click at [457, 289] on div "Joseph Riccardi" at bounding box center [583, 284] width 289 height 12
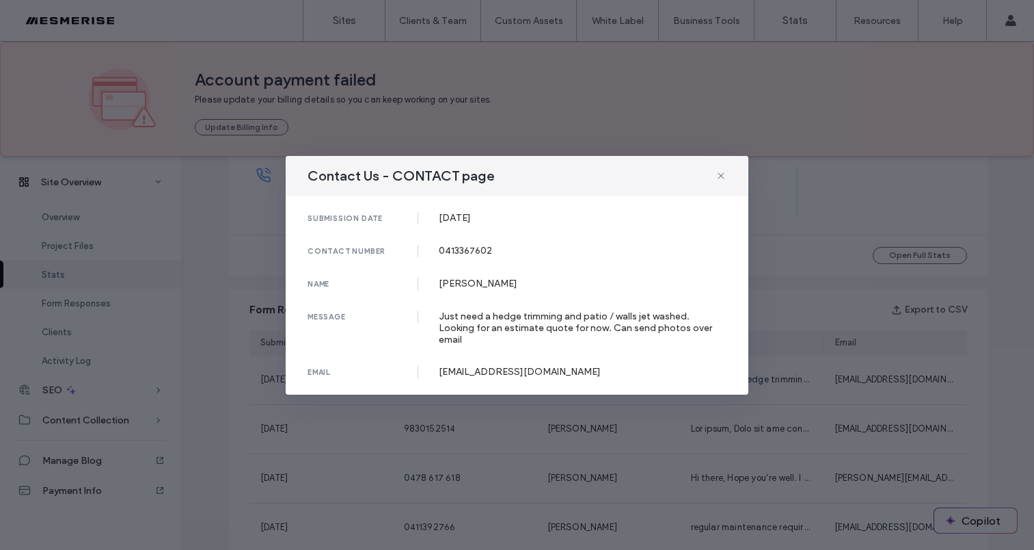
click at [477, 285] on div "Joseph Riccardi" at bounding box center [583, 284] width 289 height 12
click at [461, 289] on div "Joseph Riccardi" at bounding box center [583, 284] width 289 height 12
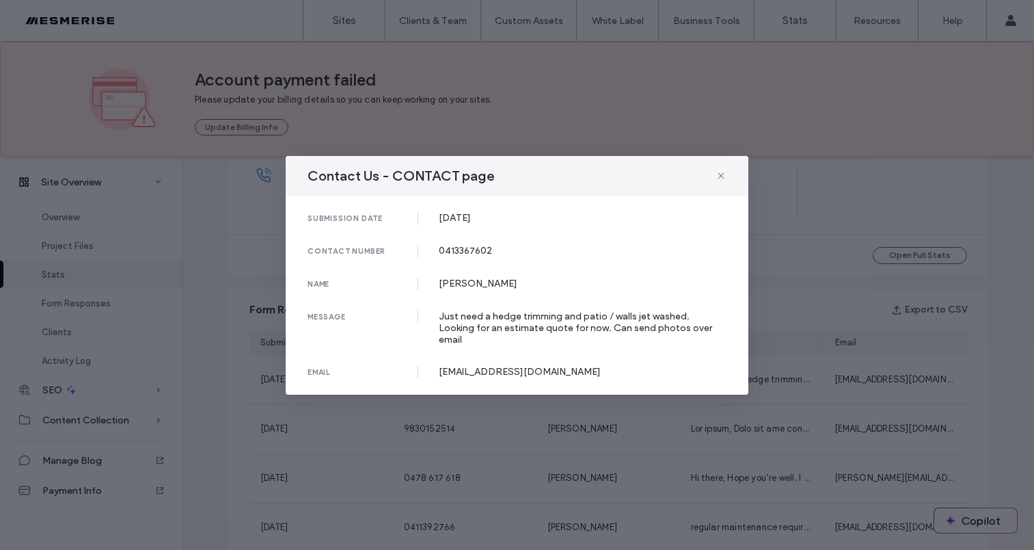
click at [490, 289] on div "Joseph Riccardi" at bounding box center [583, 284] width 289 height 12
click at [454, 288] on div "Joseph Riccardi" at bounding box center [583, 284] width 289 height 12
click at [486, 288] on div "Joseph Riccardi" at bounding box center [583, 284] width 289 height 12
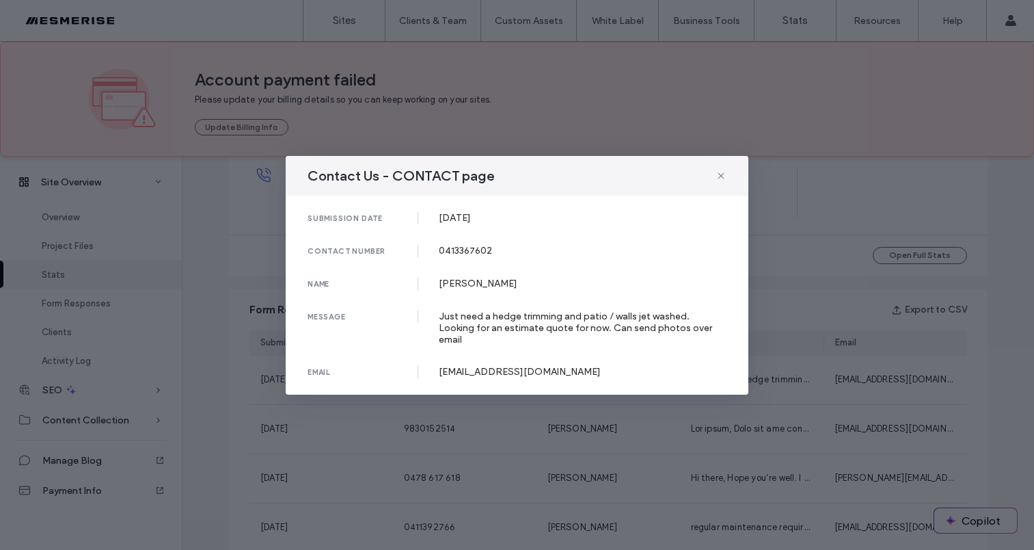
click at [486, 288] on div "Joseph Riccardi" at bounding box center [583, 284] width 289 height 12
click at [456, 286] on div "Joseph Riccardi" at bounding box center [583, 284] width 289 height 12
click at [494, 289] on div "Joseph Riccardi" at bounding box center [583, 284] width 289 height 12
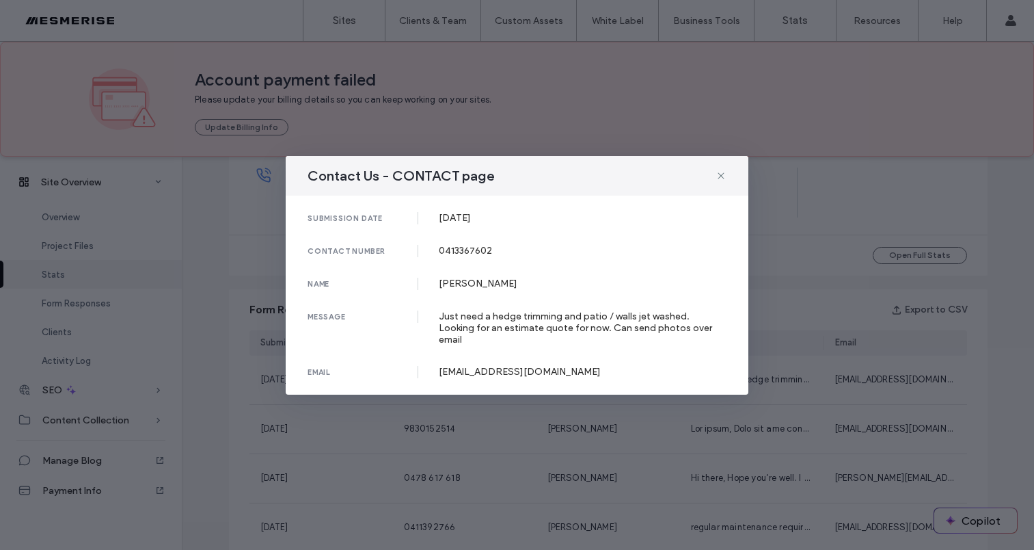
click at [447, 289] on div "Joseph Riccardi" at bounding box center [583, 284] width 289 height 12
click at [488, 289] on div "Joseph Riccardi" at bounding box center [583, 284] width 289 height 12
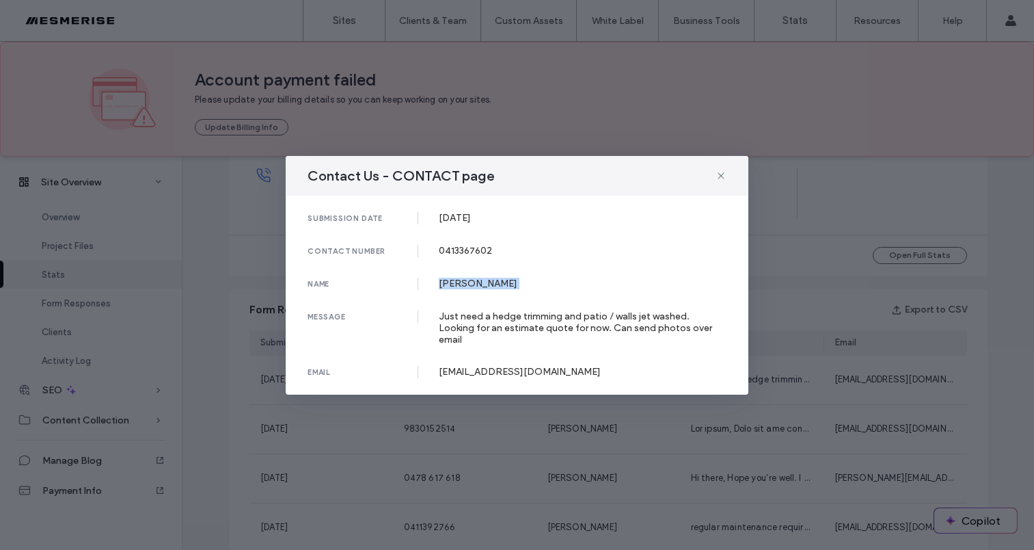
click at [488, 289] on div "Joseph Riccardi" at bounding box center [583, 284] width 289 height 12
click at [476, 337] on div "Just need a hedge trimming and patio / walls jet washed. Looking for an estimat…" at bounding box center [583, 327] width 289 height 35
click at [476, 336] on div "Just need a hedge trimming and patio / walls jet washed. Looking for an estimat…" at bounding box center [583, 327] width 289 height 35
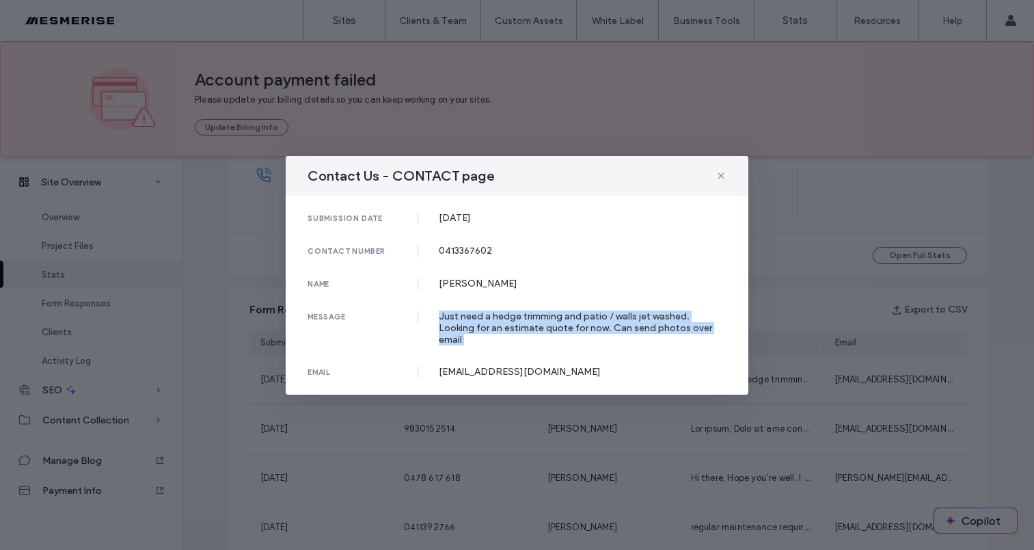
click at [476, 336] on div "Just need a hedge trimming and patio / walls jet washed. Looking for an estimat…" at bounding box center [583, 327] width 289 height 35
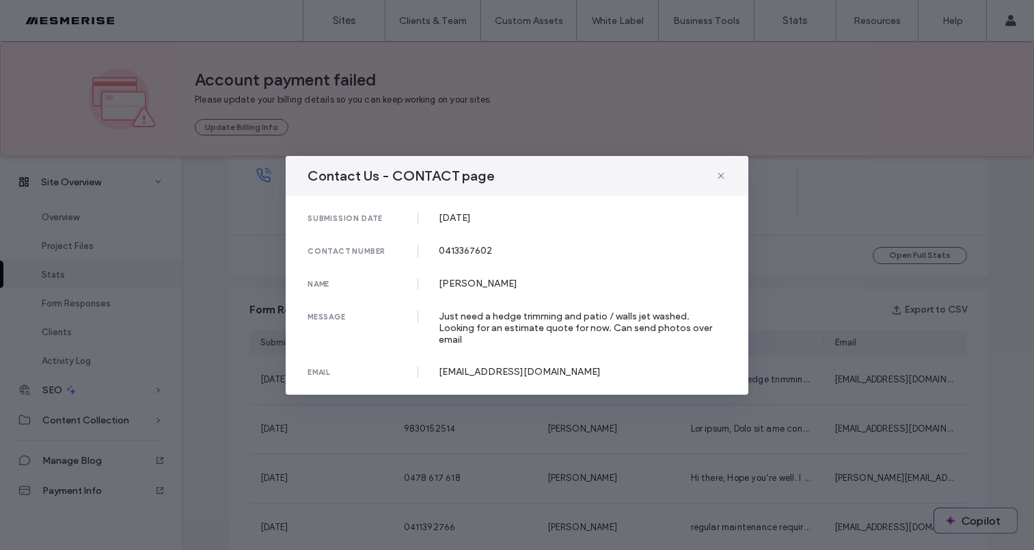
click at [481, 366] on div "josephriccardi96@gmail.com" at bounding box center [583, 372] width 289 height 12
drag, startPoint x: 481, startPoint y: 366, endPoint x: 474, endPoint y: 319, distance: 47.0
click at [481, 366] on div "josephriccardi96@gmail.com" at bounding box center [583, 372] width 289 height 12
click at [474, 319] on div "Just need a hedge trimming and patio / walls jet washed. Looking for an estimat…" at bounding box center [583, 327] width 289 height 35
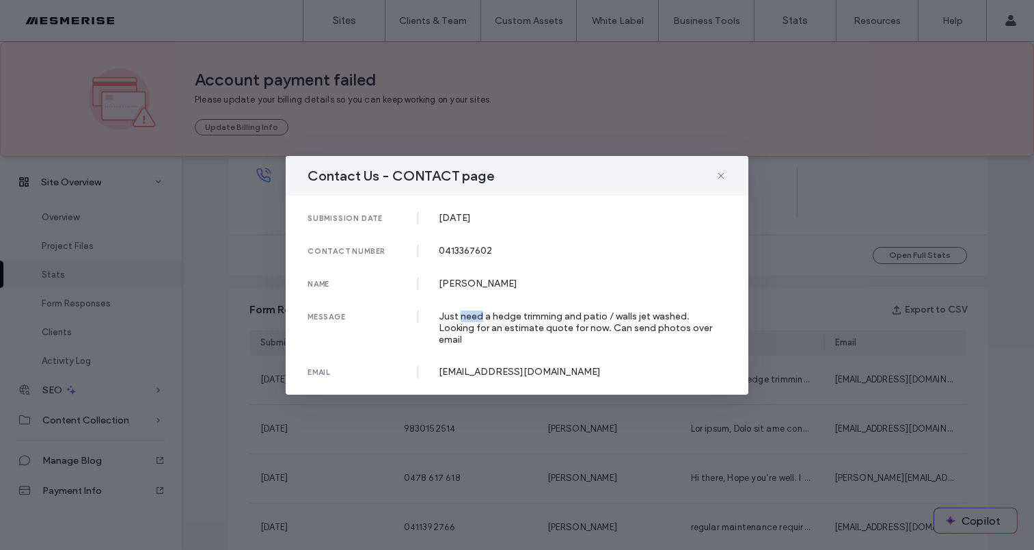
click at [474, 319] on div "Just need a hedge trimming and patio / walls jet washed. Looking for an estimat…" at bounding box center [583, 327] width 289 height 35
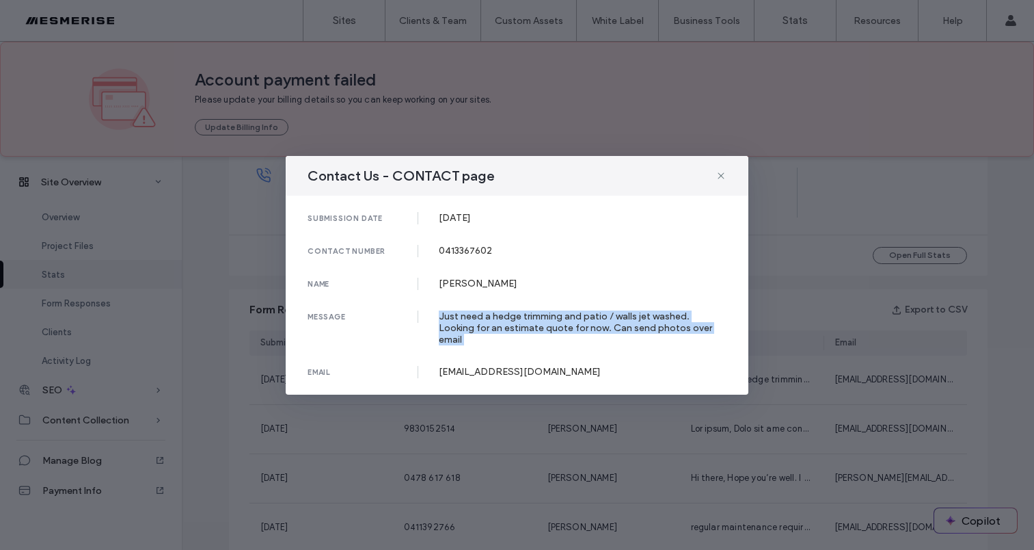
click at [474, 319] on div "Just need a hedge trimming and patio / walls jet washed. Looking for an estimat…" at bounding box center [583, 327] width 289 height 35
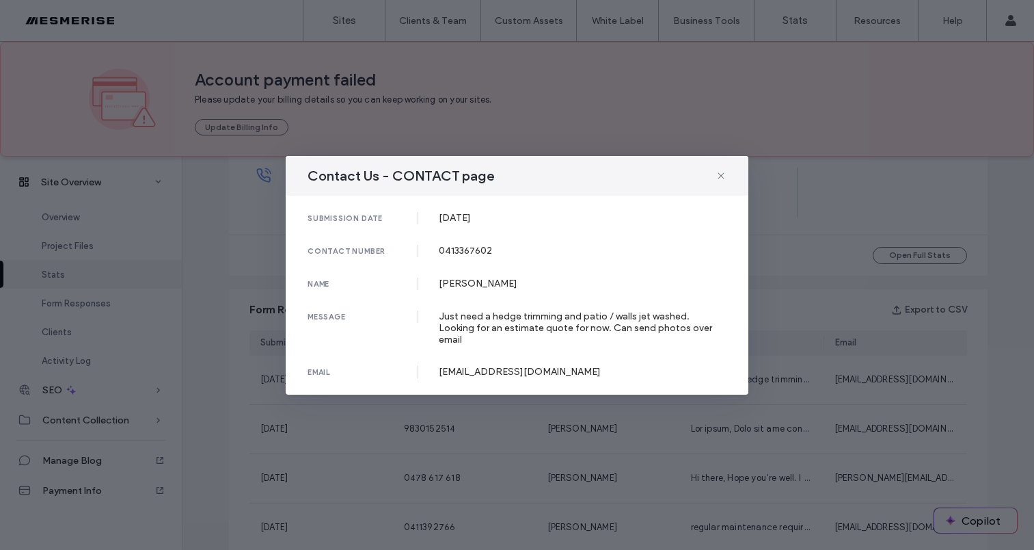
click at [472, 289] on div "Joseph Riccardi" at bounding box center [583, 284] width 289 height 12
click at [466, 256] on div "0413367602" at bounding box center [583, 251] width 289 height 12
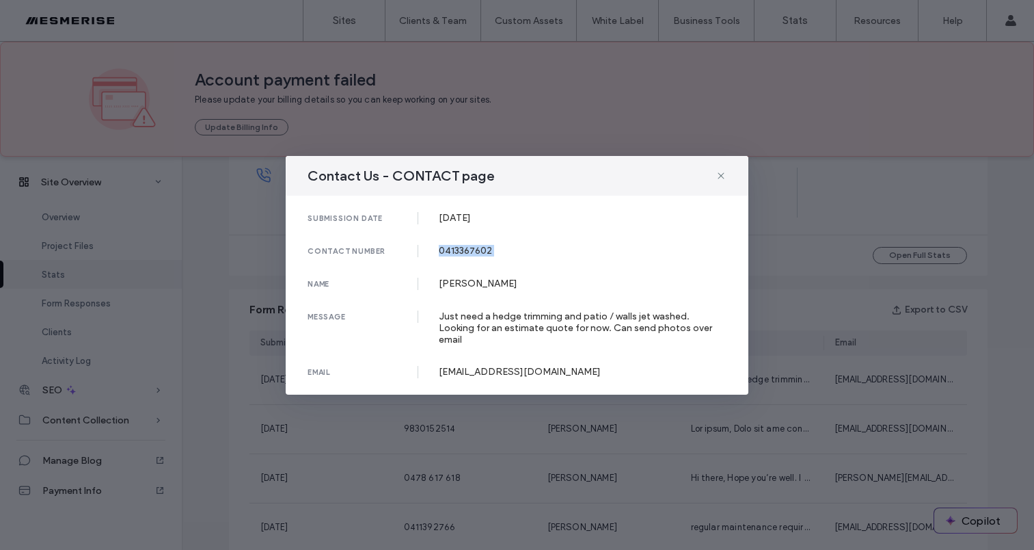
click at [466, 256] on div "0413367602" at bounding box center [583, 251] width 289 height 12
click at [463, 214] on div "submission date 03 Aug, 2025 contact number 0413367602 name Joseph Riccardi mes…" at bounding box center [517, 295] width 463 height 199
click at [457, 222] on div "03 Aug, 2025" at bounding box center [583, 218] width 289 height 12
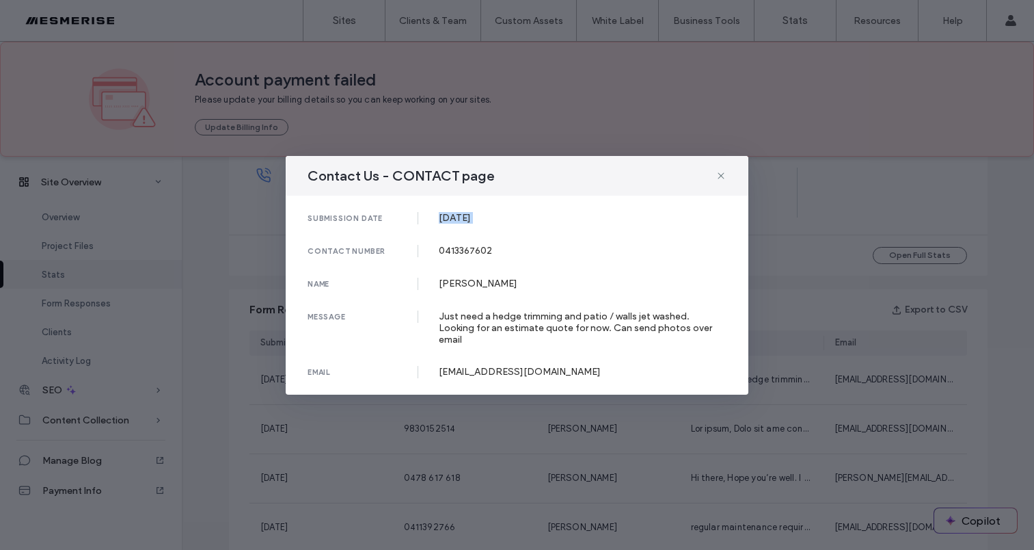
click at [444, 224] on div "03 Aug, 2025" at bounding box center [583, 218] width 289 height 12
click at [461, 252] on div "0413367602" at bounding box center [583, 251] width 289 height 12
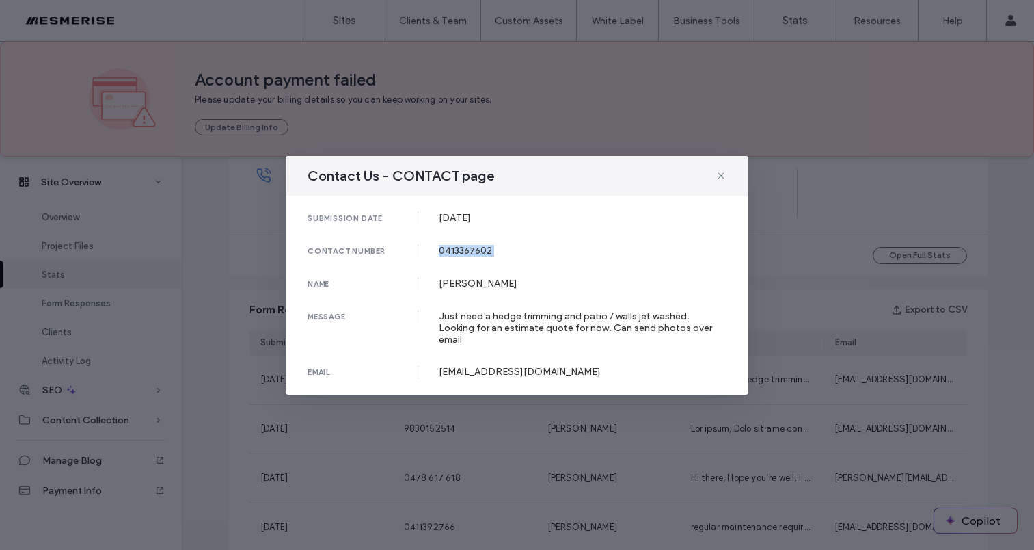
click at [461, 252] on div "0413367602" at bounding box center [583, 251] width 289 height 12
click at [464, 298] on div "submission date 03 Aug, 2025 contact number 0413367602 name Joseph Riccardi mes…" at bounding box center [517, 295] width 463 height 199
click at [464, 289] on div "Joseph Riccardi" at bounding box center [583, 284] width 289 height 12
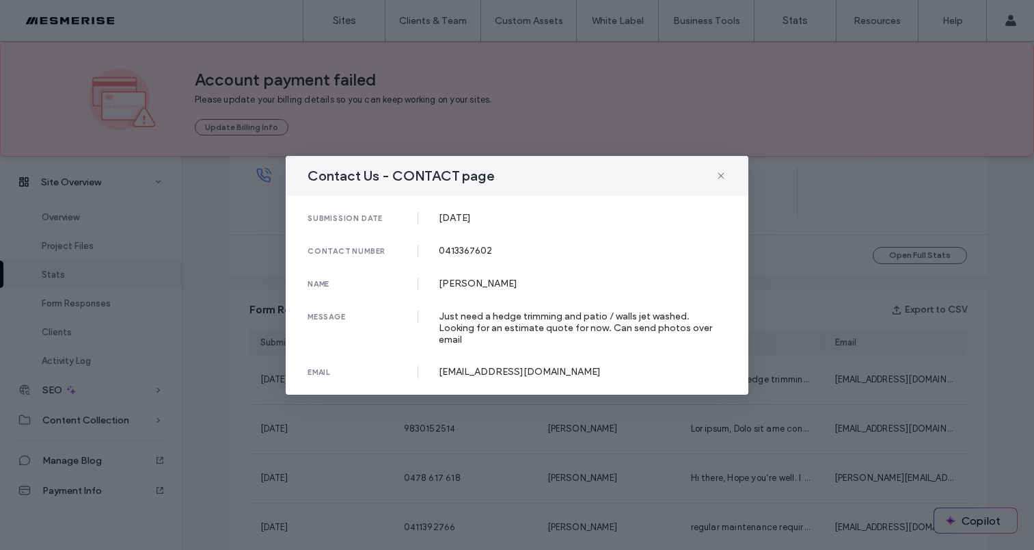
click at [464, 330] on div "Just need a hedge trimming and patio / walls jet washed. Looking for an estimat…" at bounding box center [583, 327] width 289 height 35
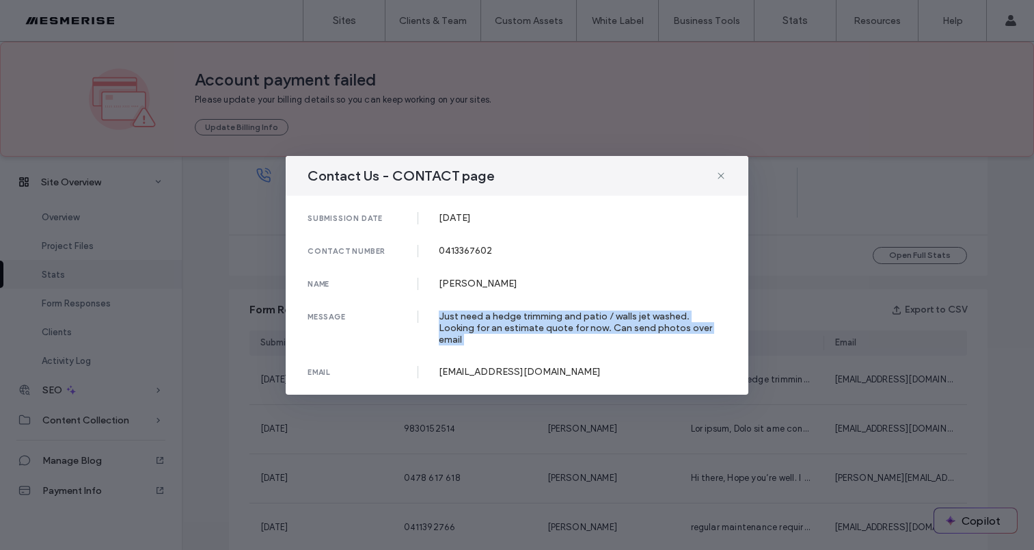
click at [464, 330] on div "Just need a hedge trimming and patio / walls jet washed. Looking for an estimat…" at bounding box center [583, 327] width 289 height 35
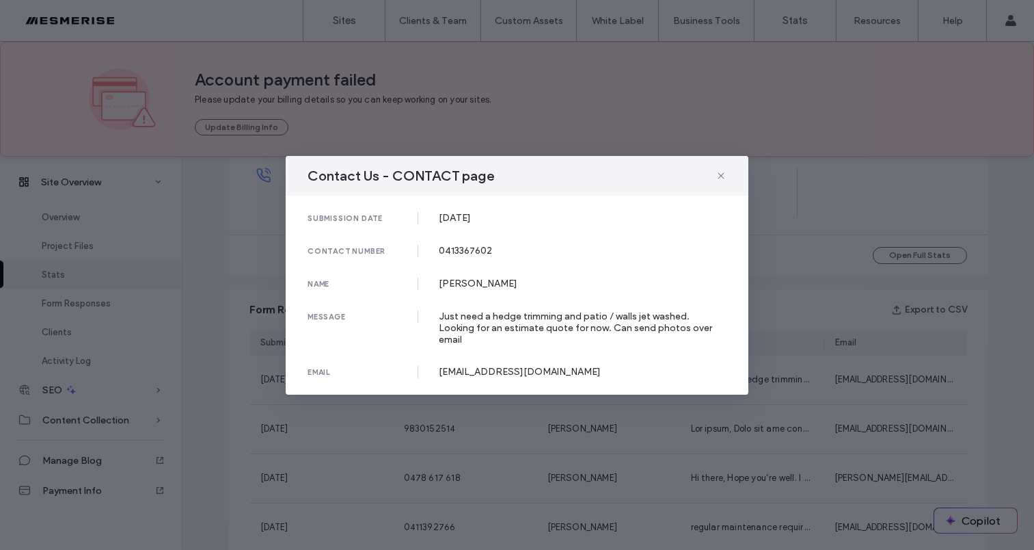
click at [461, 368] on div "josephriccardi96@gmail.com" at bounding box center [583, 372] width 289 height 12
drag, startPoint x: 461, startPoint y: 368, endPoint x: 468, endPoint y: 336, distance: 33.4
click at [461, 368] on div "josephriccardi96@gmail.com" at bounding box center [583, 372] width 289 height 12
click at [468, 334] on div "Just need a hedge trimming and patio / walls jet washed. Looking for an estimat…" at bounding box center [583, 327] width 289 height 35
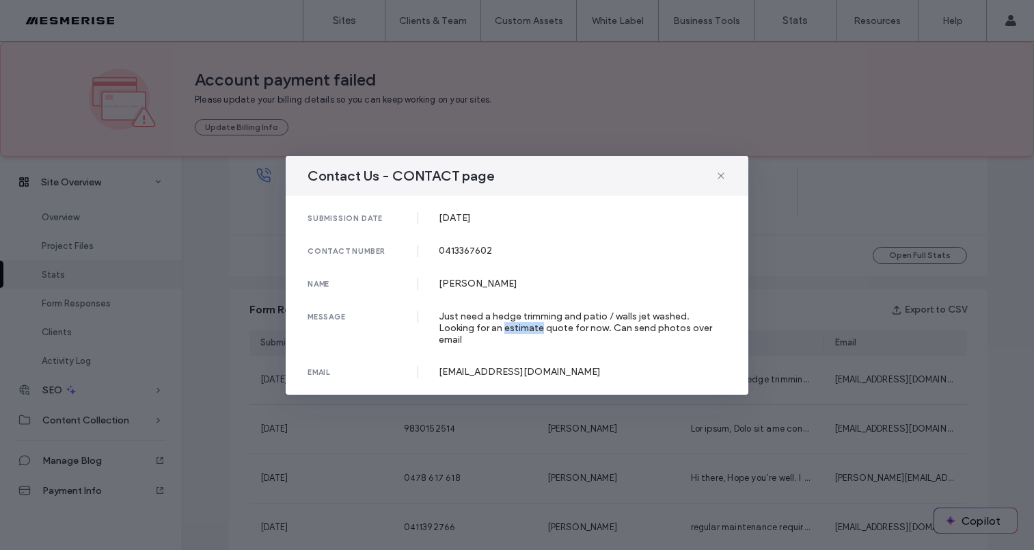
click at [468, 334] on div "Just need a hedge trimming and patio / walls jet washed. Looking for an estimat…" at bounding box center [583, 327] width 289 height 35
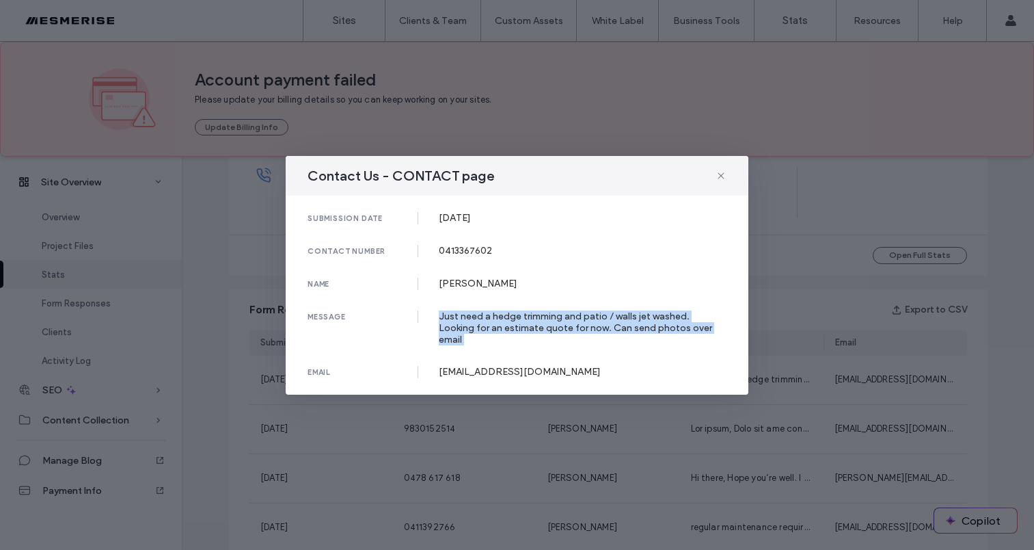
drag, startPoint x: 468, startPoint y: 334, endPoint x: 468, endPoint y: 310, distance: 23.9
click at [468, 334] on div "Just need a hedge trimming and patio / walls jet washed. Looking for an estimat…" at bounding box center [583, 327] width 289 height 35
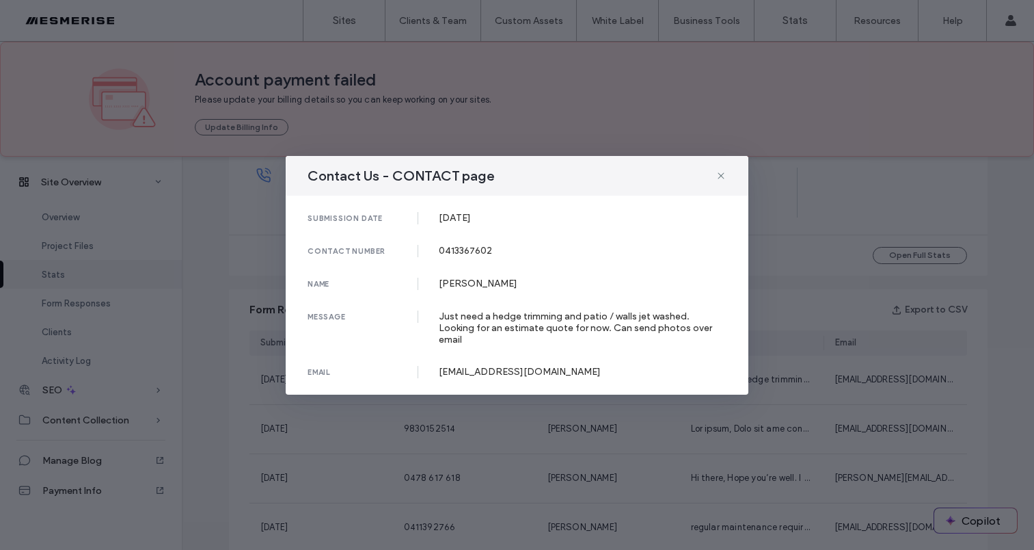
click at [468, 286] on div "Joseph Riccardi" at bounding box center [583, 284] width 289 height 12
click at [458, 249] on div "submission date 03 Aug, 2025 contact number 0413367602 name Joseph Riccardi mes…" at bounding box center [517, 295] width 463 height 199
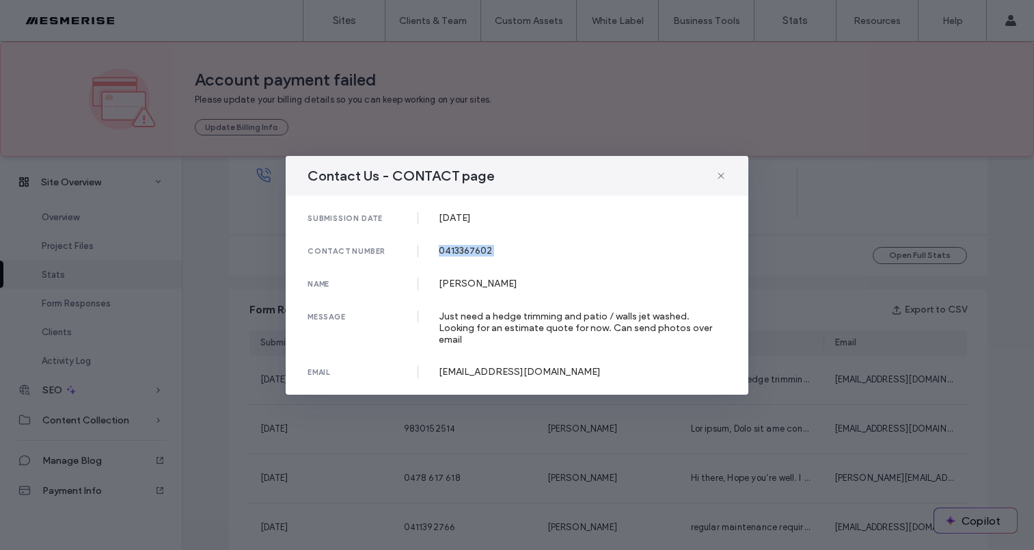
click at [458, 249] on div "submission date 03 Aug, 2025 contact number 0413367602 name Joseph Riccardi mes…" at bounding box center [517, 295] width 463 height 199
click at [466, 245] on div "submission date 03 Aug, 2025 contact number 0413367602 name Joseph Riccardi mes…" at bounding box center [517, 295] width 463 height 199
click at [728, 174] on div "Contact Us - CONTACT page" at bounding box center [517, 176] width 463 height 40
click at [721, 178] on icon at bounding box center [721, 175] width 11 height 11
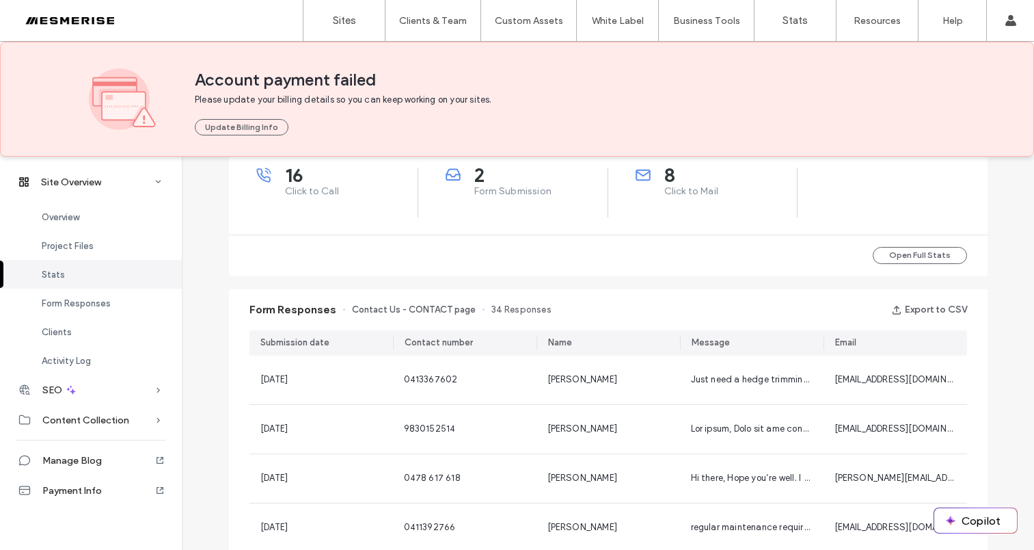
scroll to position [595, 0]
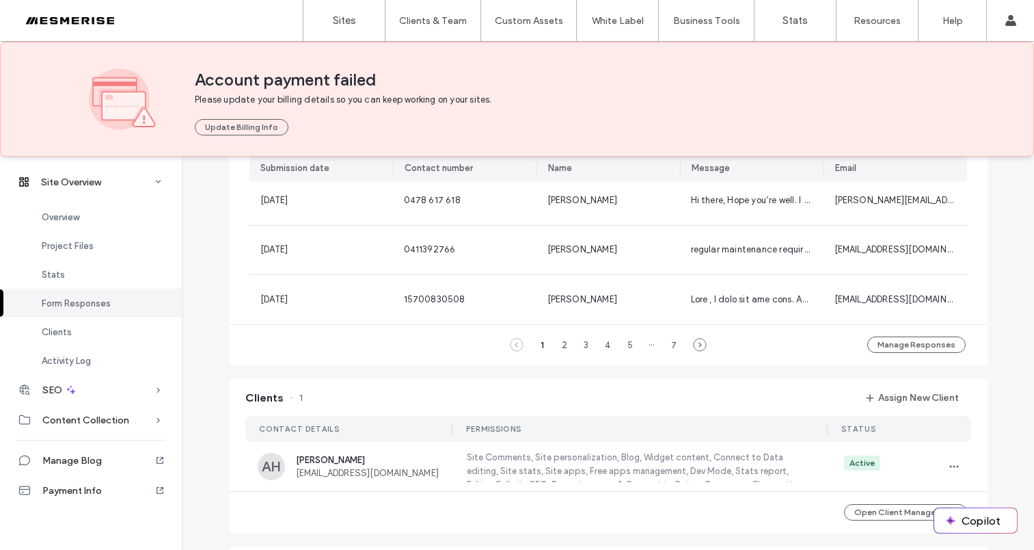
scroll to position [756, 0]
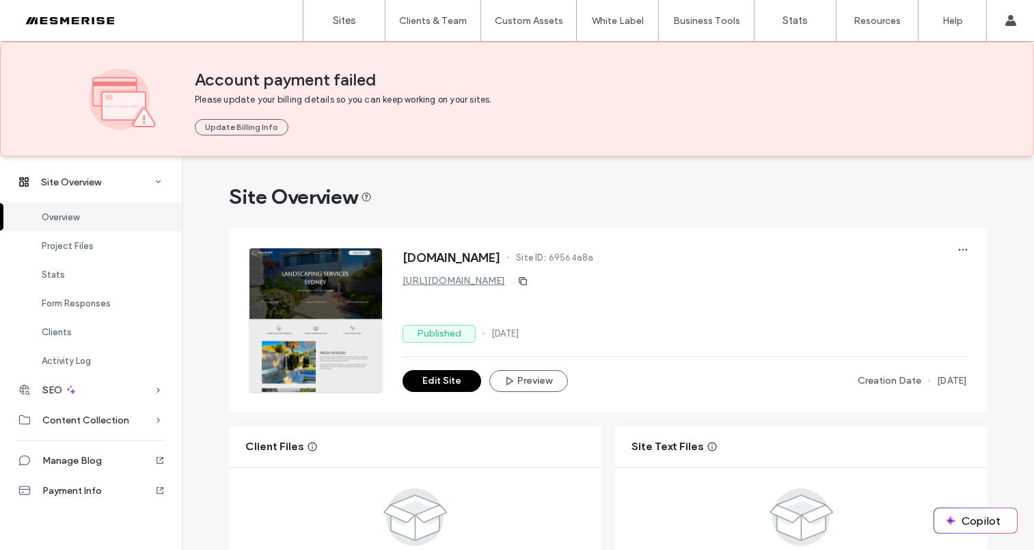
click at [77, 20] on div at bounding box center [87, 21] width 155 height 22
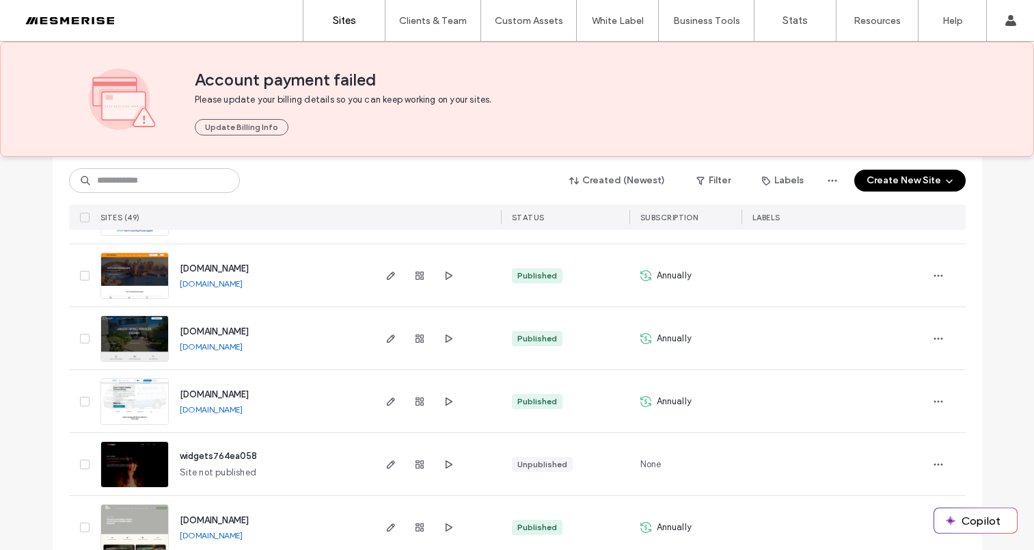
scroll to position [1246, 0]
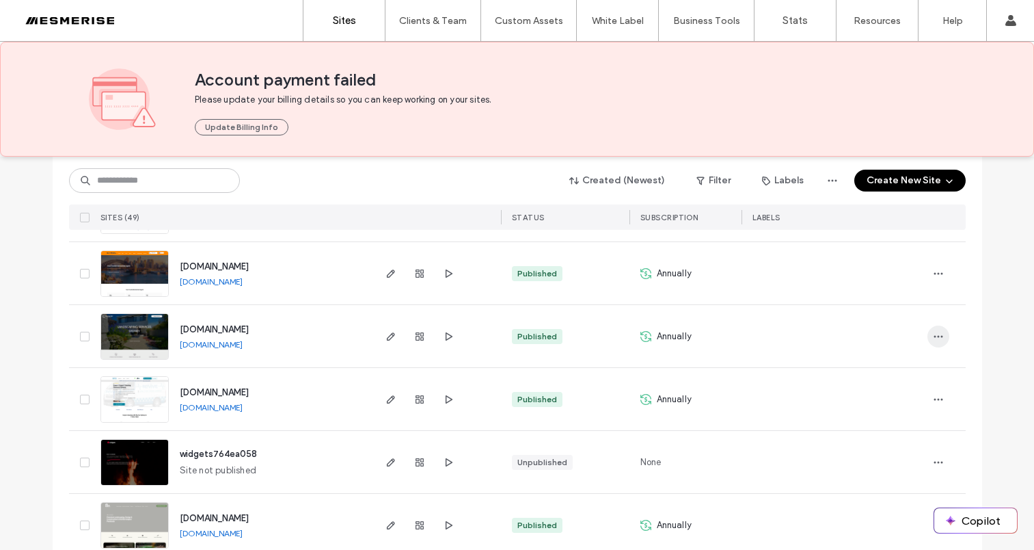
click at [933, 336] on icon "button" at bounding box center [938, 336] width 11 height 11
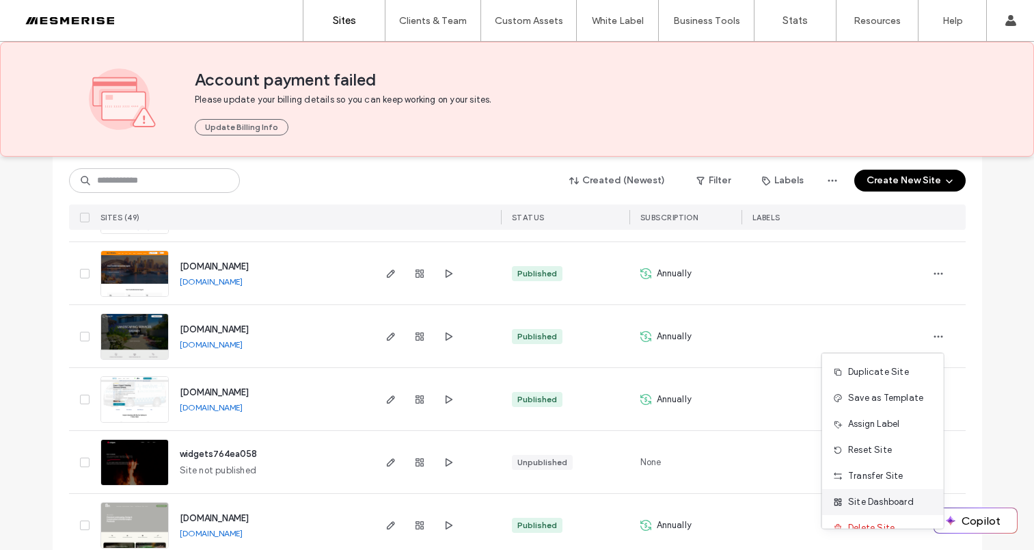
click at [868, 500] on span "Site Dashboard" at bounding box center [881, 502] width 66 height 14
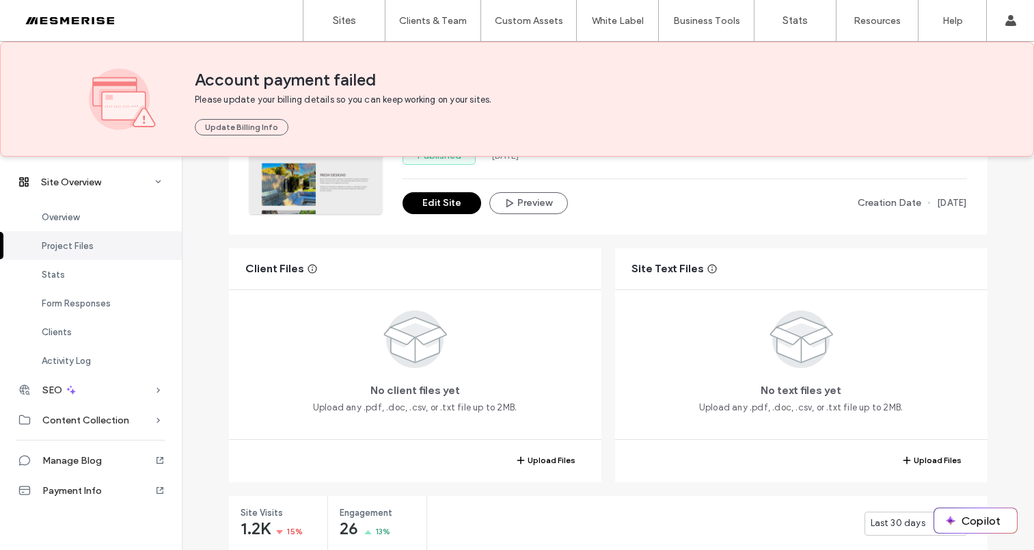
scroll to position [312, 0]
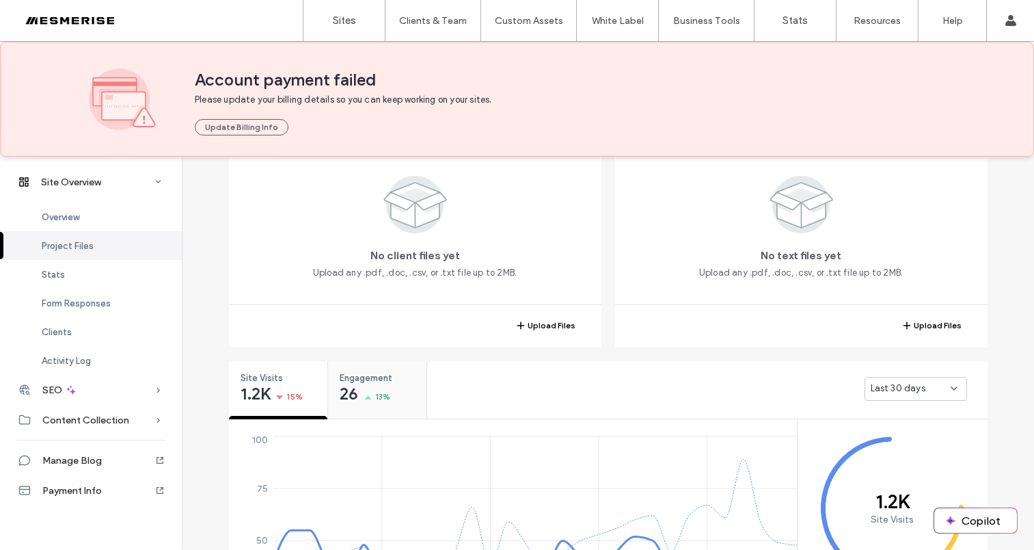
click at [399, 389] on div "Engagement 26 13%" at bounding box center [377, 386] width 98 height 51
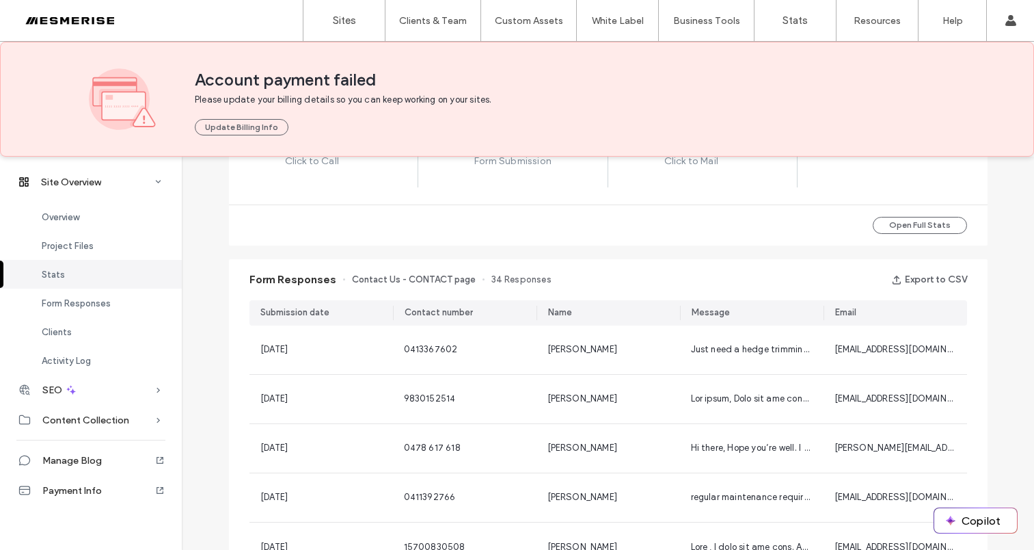
scroll to position [444, 0]
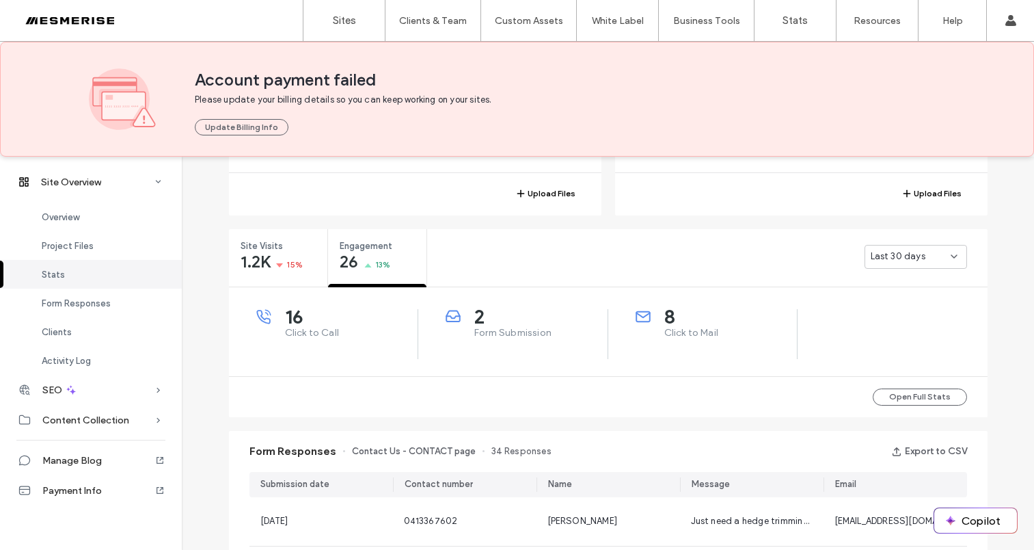
click at [461, 319] on div "2 Form Submission" at bounding box center [527, 324] width 162 height 31
click at [693, 336] on span "Click to Mail" at bounding box center [731, 333] width 133 height 14
click at [479, 337] on span "Form Submission" at bounding box center [540, 333] width 133 height 14
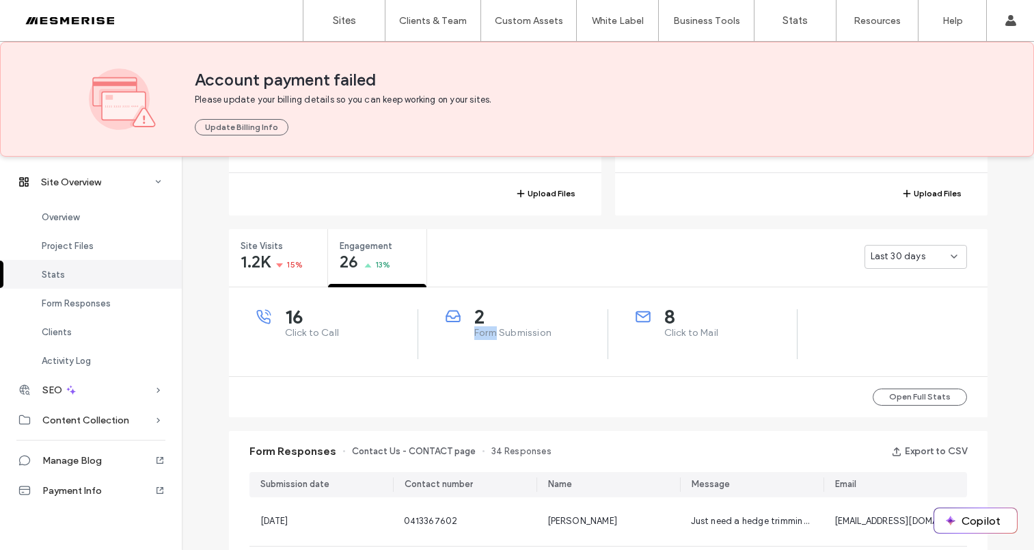
click at [479, 337] on span "Form Submission" at bounding box center [540, 333] width 133 height 14
drag, startPoint x: 479, startPoint y: 337, endPoint x: 453, endPoint y: 336, distance: 26.7
click at [479, 336] on span "Form Submission" at bounding box center [540, 333] width 133 height 14
click at [311, 336] on span "Click to Call" at bounding box center [351, 333] width 133 height 14
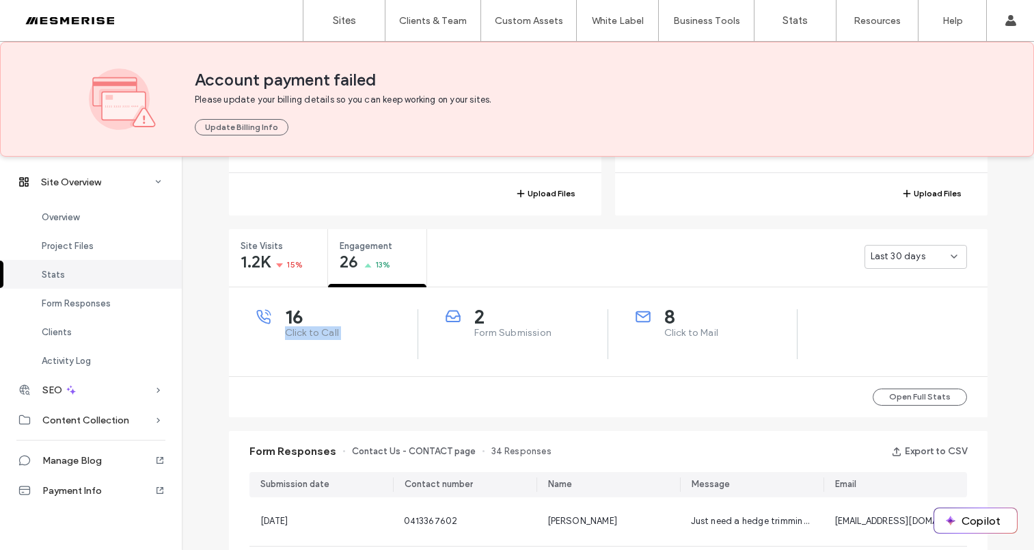
click at [311, 336] on span "Click to Call" at bounding box center [351, 333] width 133 height 14
click at [477, 338] on span "Form Submission" at bounding box center [540, 333] width 133 height 14
click at [477, 337] on span "Form Submission" at bounding box center [540, 333] width 133 height 14
click at [725, 341] on div "8 Click to Mail" at bounding box center [703, 334] width 190 height 50
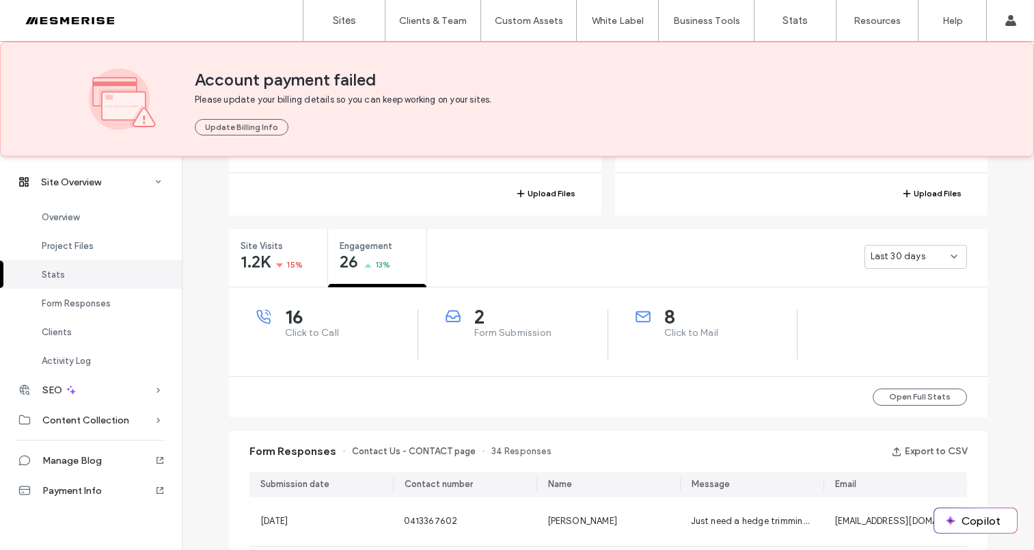
click at [687, 328] on span "Click to Mail" at bounding box center [731, 333] width 133 height 14
click at [479, 334] on span "Form Submission" at bounding box center [540, 333] width 133 height 14
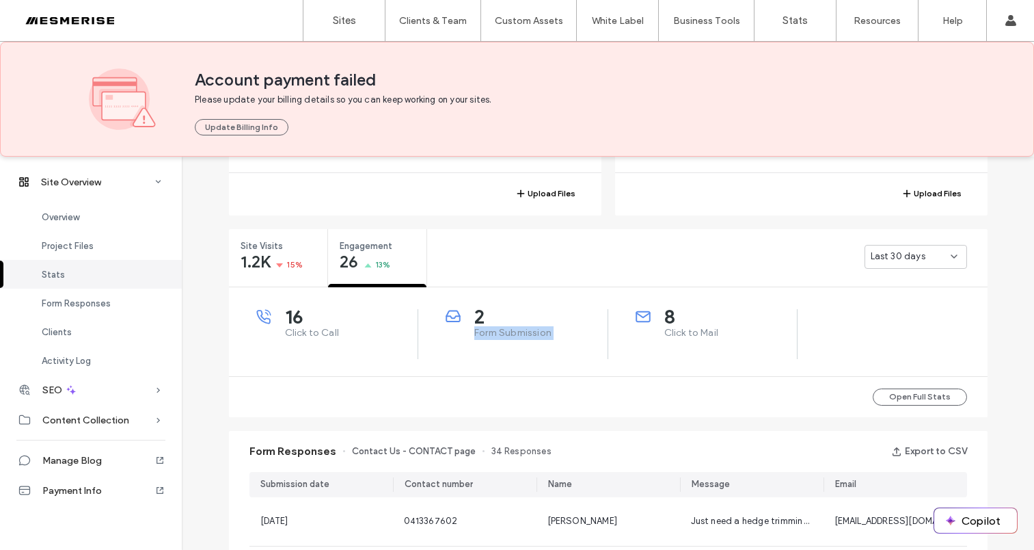
drag, startPoint x: 479, startPoint y: 334, endPoint x: 406, endPoint y: 334, distance: 72.5
click at [478, 334] on span "Form Submission" at bounding box center [540, 333] width 133 height 14
click at [288, 332] on span "Click to Call" at bounding box center [351, 333] width 133 height 14
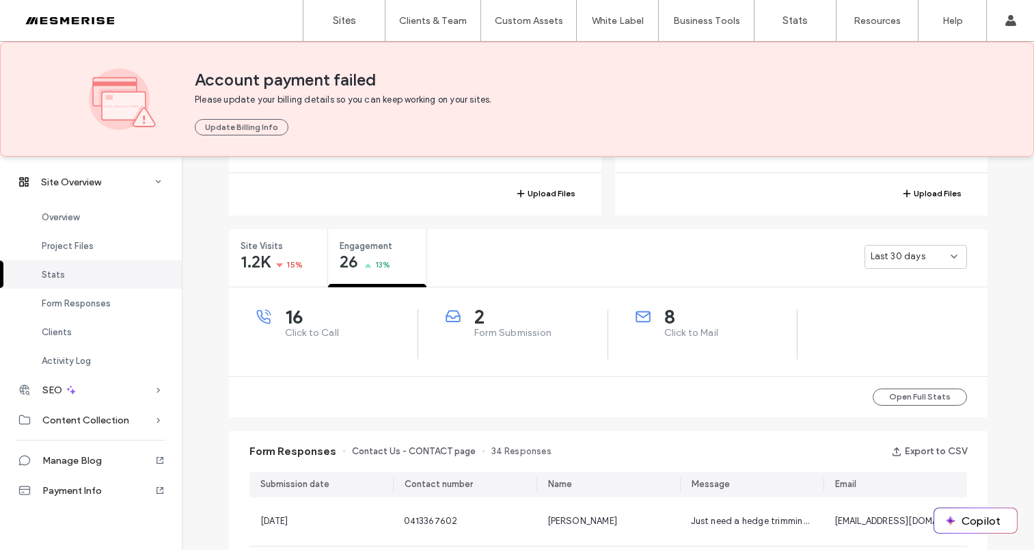
click at [496, 333] on span "Form Submission" at bounding box center [540, 333] width 133 height 14
click at [672, 331] on span "Click to Mail" at bounding box center [731, 333] width 133 height 14
click at [682, 331] on span "Click to Mail" at bounding box center [731, 333] width 133 height 14
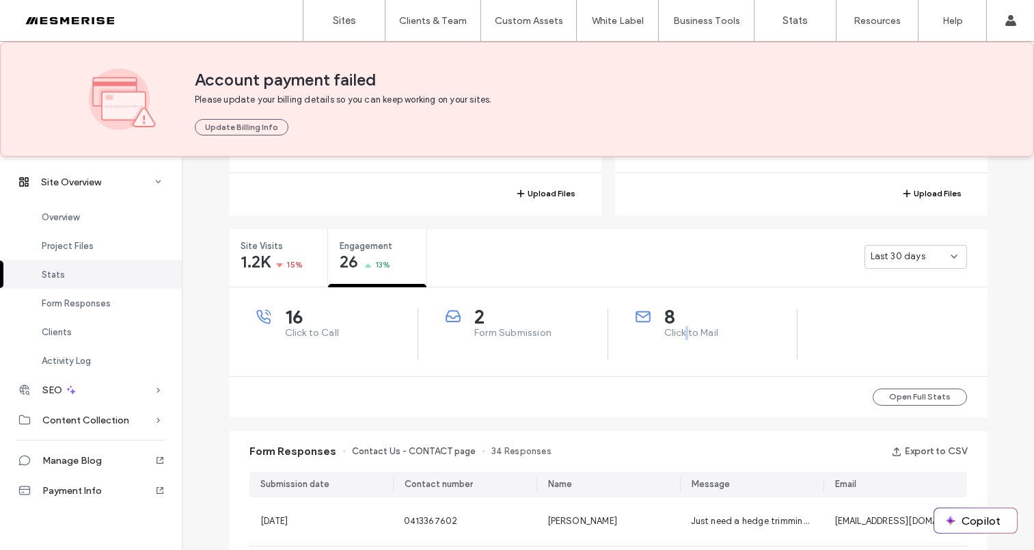
click at [682, 331] on span "Click to Mail" at bounding box center [731, 333] width 133 height 14
click at [519, 339] on span "Form Submission" at bounding box center [540, 333] width 133 height 14
click at [518, 337] on span "Form Submission" at bounding box center [540, 333] width 133 height 14
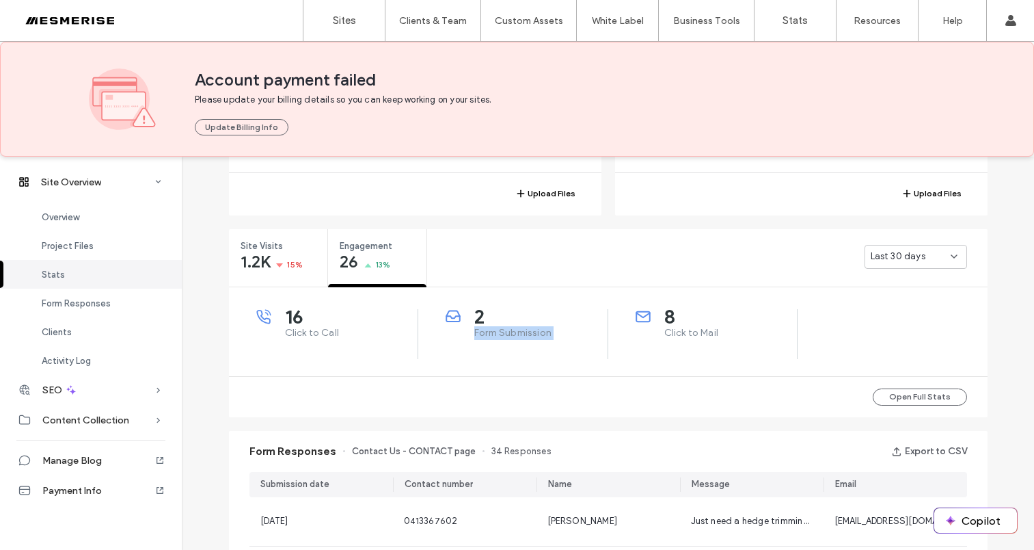
click at [518, 337] on span "Form Submission" at bounding box center [540, 333] width 133 height 14
click at [291, 337] on span "Click to Call" at bounding box center [351, 333] width 133 height 14
click at [291, 336] on span "Click to Call" at bounding box center [351, 333] width 133 height 14
click at [492, 334] on span "Form Submission" at bounding box center [540, 333] width 133 height 14
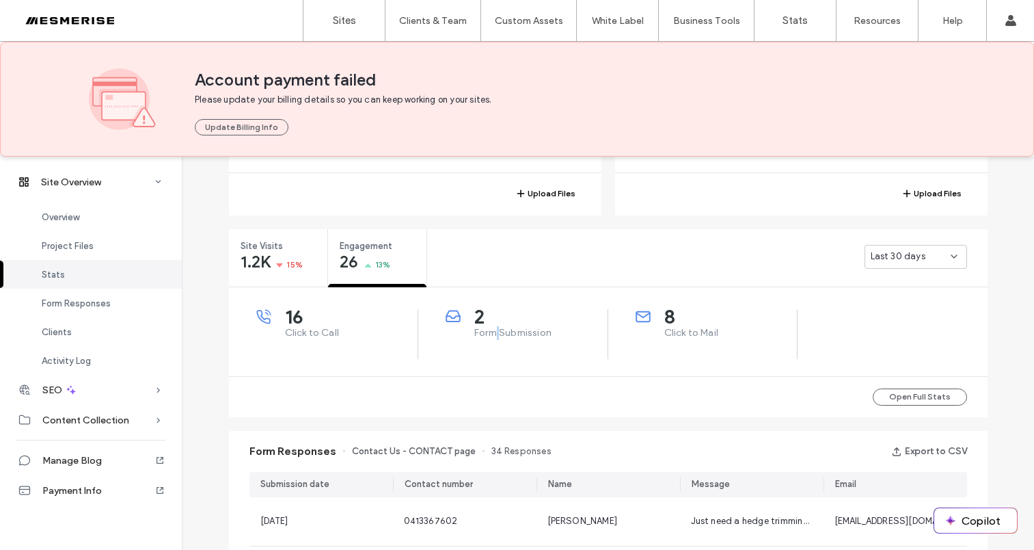
click at [492, 334] on span "Form Submission" at bounding box center [540, 333] width 133 height 14
click at [676, 334] on span "Click to Mail" at bounding box center [731, 333] width 133 height 14
drag, startPoint x: 676, startPoint y: 334, endPoint x: 541, endPoint y: 335, distance: 135.4
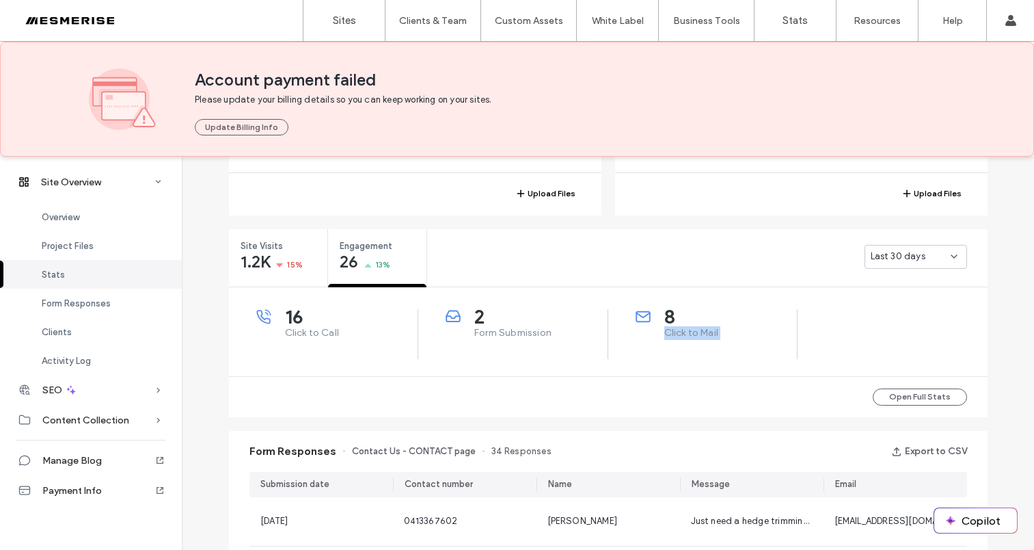
click at [676, 334] on span "Click to Mail" at bounding box center [731, 333] width 133 height 14
click at [506, 333] on span "Form Submission" at bounding box center [540, 333] width 133 height 14
click at [297, 332] on span "Click to Call" at bounding box center [351, 333] width 133 height 14
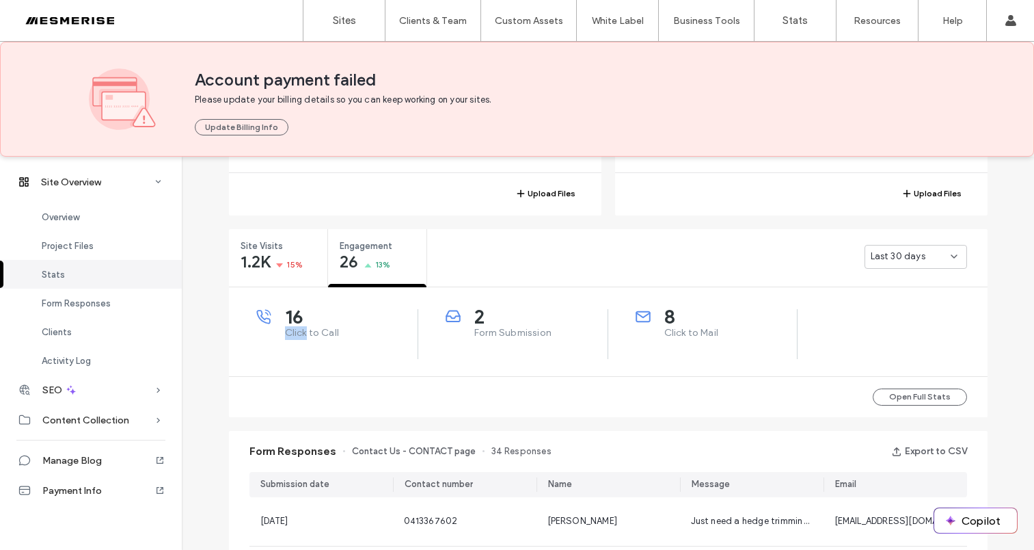
click at [297, 332] on span "Click to Call" at bounding box center [351, 333] width 133 height 14
click at [492, 336] on span "Form Submission" at bounding box center [540, 333] width 133 height 14
click at [727, 330] on span "Click to Mail" at bounding box center [731, 333] width 133 height 14
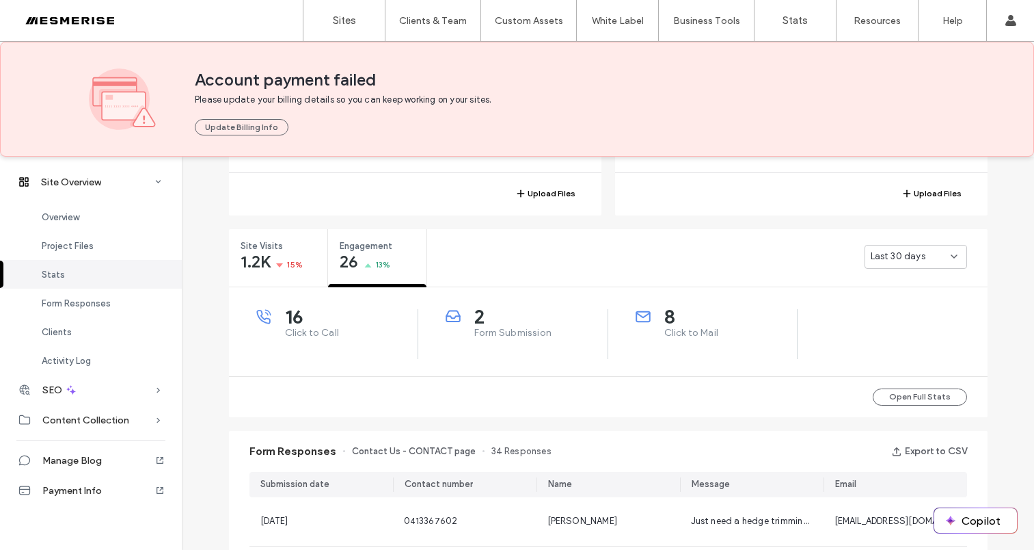
click at [684, 334] on span "Click to Mail" at bounding box center [731, 333] width 133 height 14
click at [700, 333] on span "Click to Mail" at bounding box center [731, 333] width 133 height 14
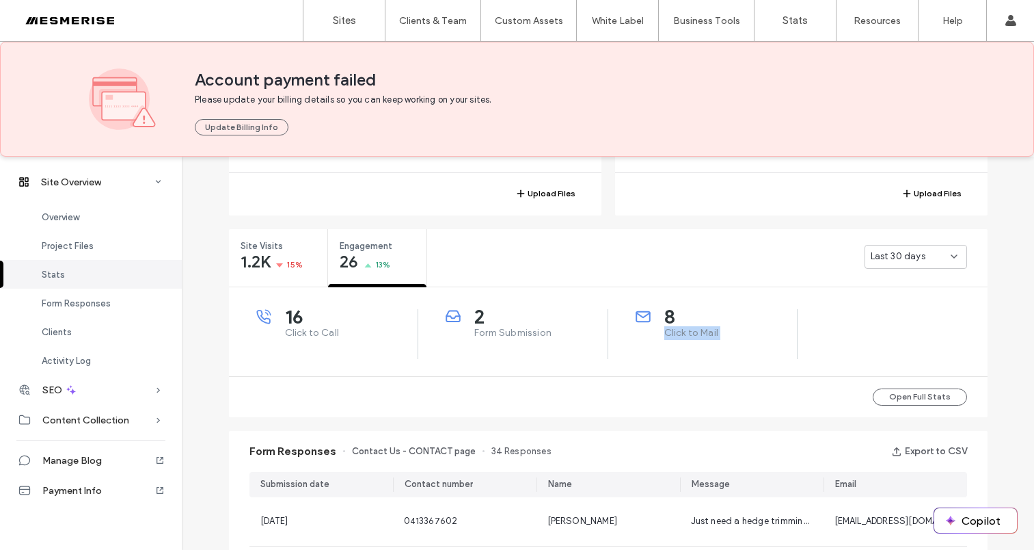
drag, startPoint x: 700, startPoint y: 333, endPoint x: 691, endPoint y: 333, distance: 8.9
click at [700, 333] on span "Click to Mail" at bounding box center [731, 333] width 133 height 14
click at [474, 323] on span "2" at bounding box center [540, 317] width 133 height 14
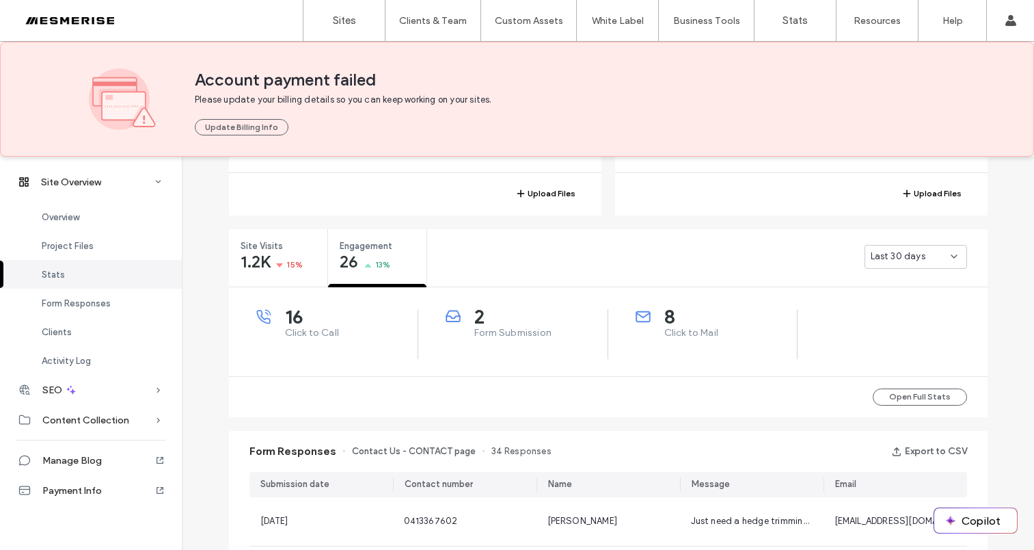
click at [535, 343] on div "2 Form Submission" at bounding box center [513, 334] width 190 height 50
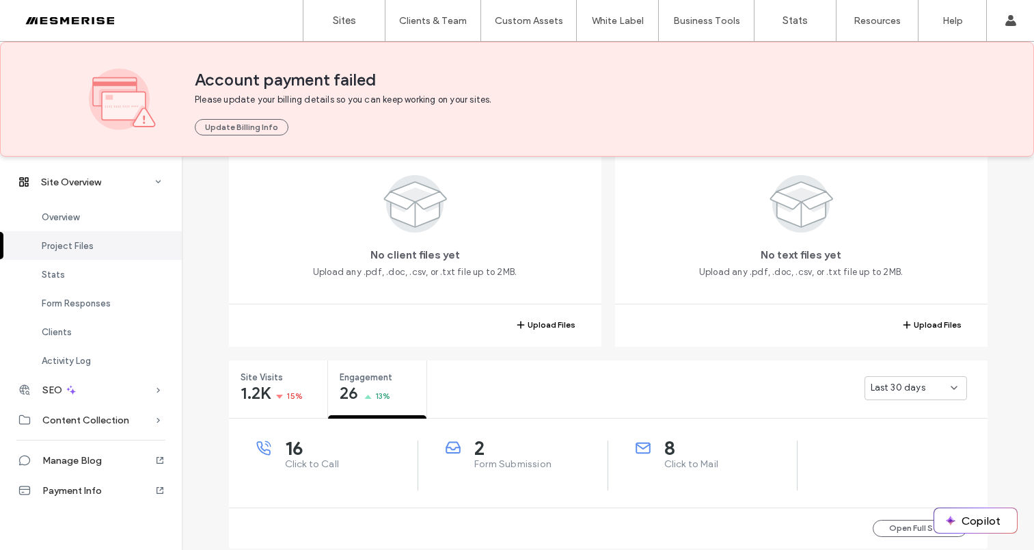
scroll to position [111, 0]
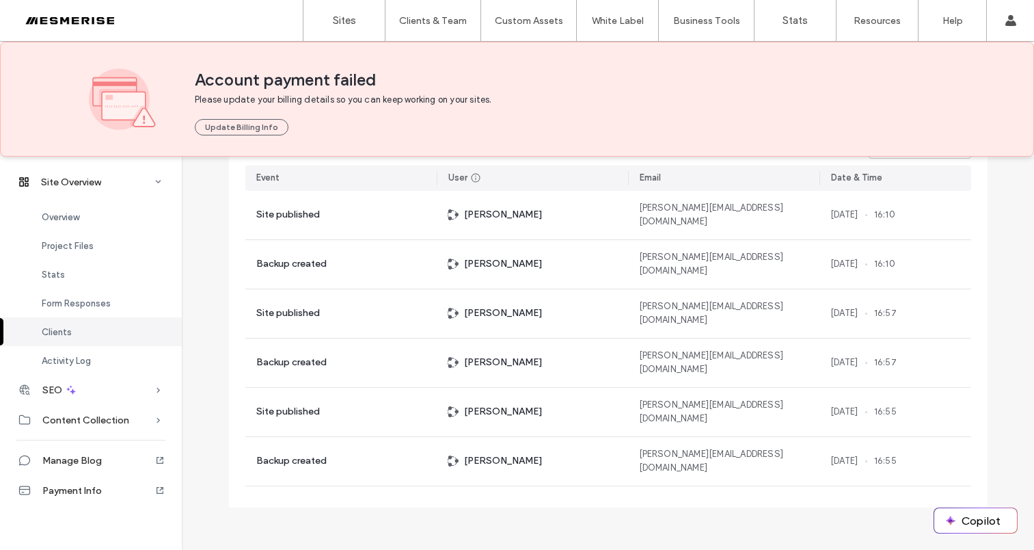
scroll to position [240, 0]
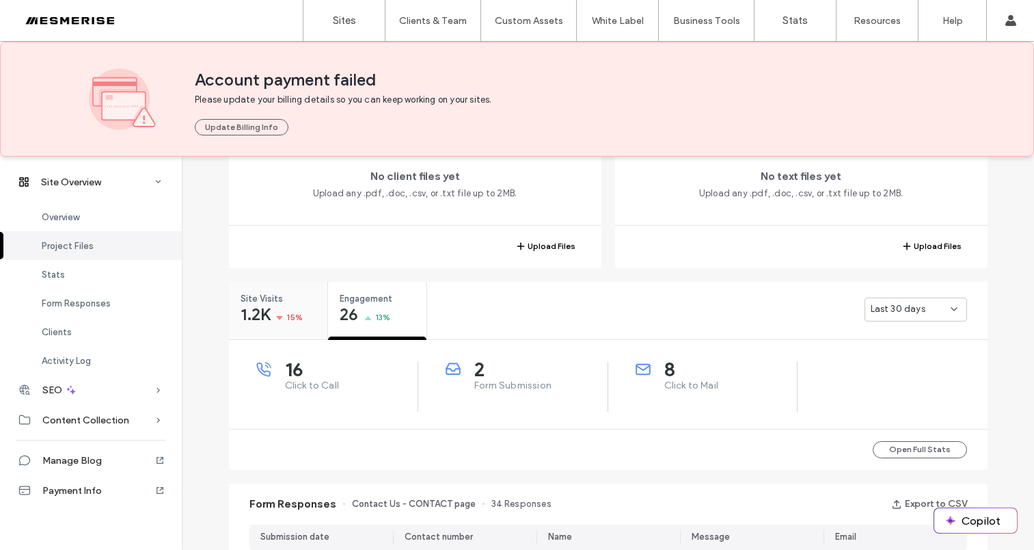
scroll to position [464, 0]
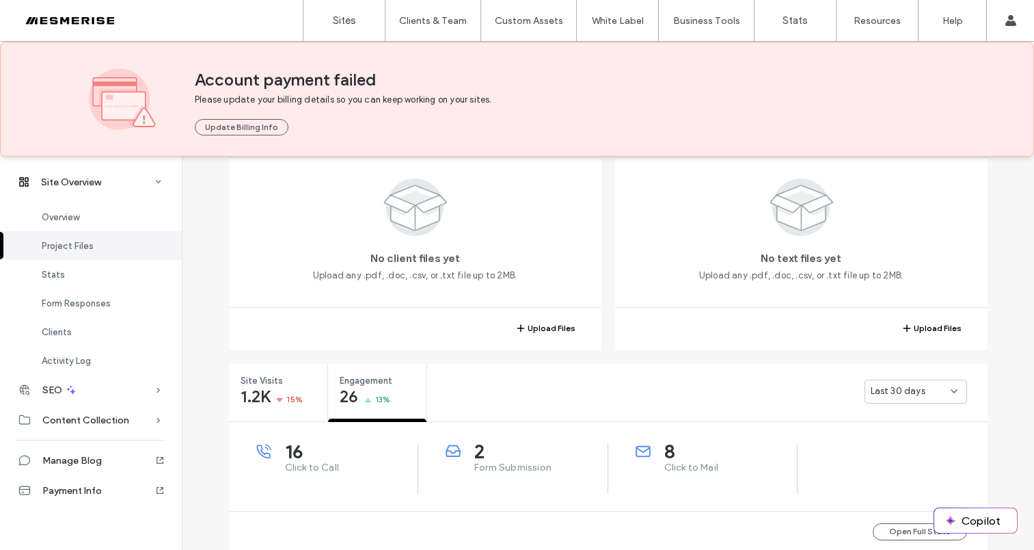
scroll to position [279, 0]
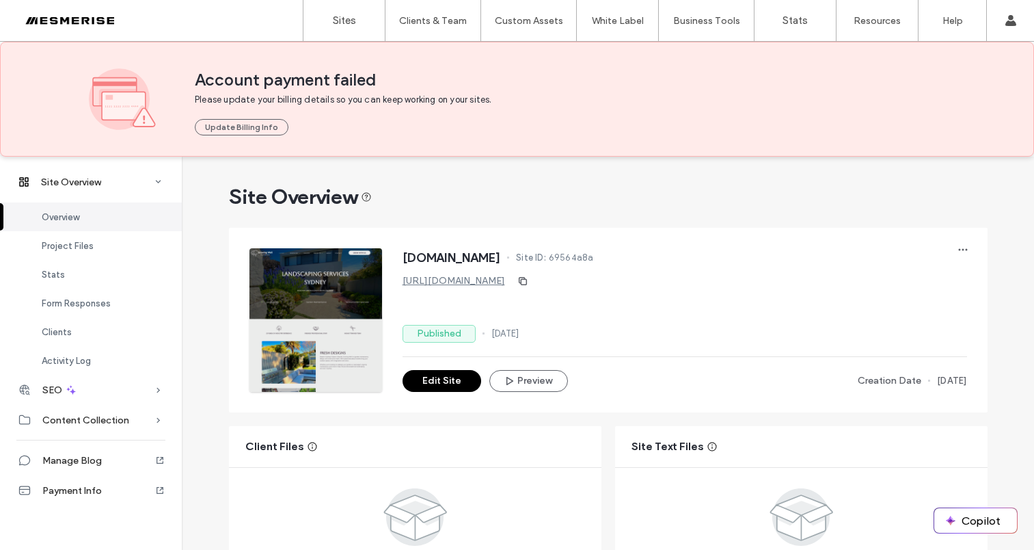
click at [501, 256] on span "[DOMAIN_NAME]" at bounding box center [452, 258] width 98 height 14
click at [461, 263] on span "[DOMAIN_NAME]" at bounding box center [452, 258] width 98 height 14
click at [409, 261] on span "[DOMAIN_NAME]" at bounding box center [452, 258] width 98 height 14
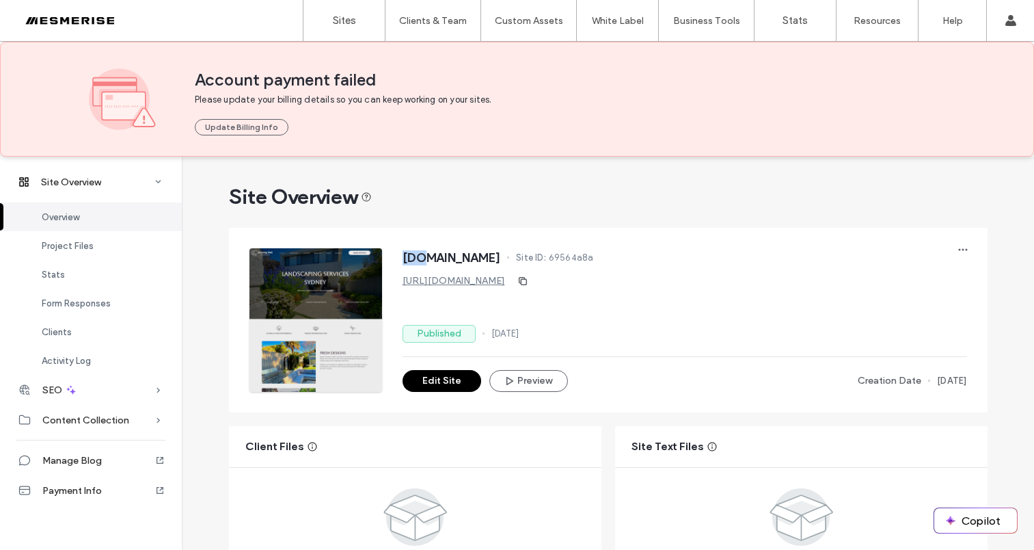
click at [409, 261] on span "[DOMAIN_NAME]" at bounding box center [452, 258] width 98 height 14
click at [445, 258] on span "[DOMAIN_NAME]" at bounding box center [452, 258] width 98 height 14
click at [501, 258] on span "[DOMAIN_NAME]" at bounding box center [452, 258] width 98 height 14
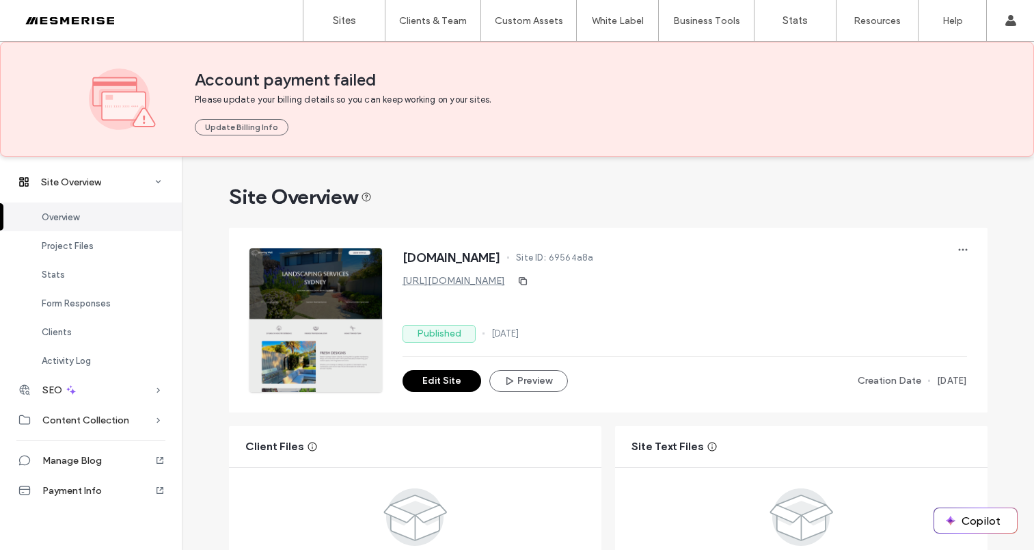
click at [501, 256] on span "[DOMAIN_NAME]" at bounding box center [452, 258] width 98 height 14
click at [501, 258] on span "[DOMAIN_NAME]" at bounding box center [452, 258] width 98 height 14
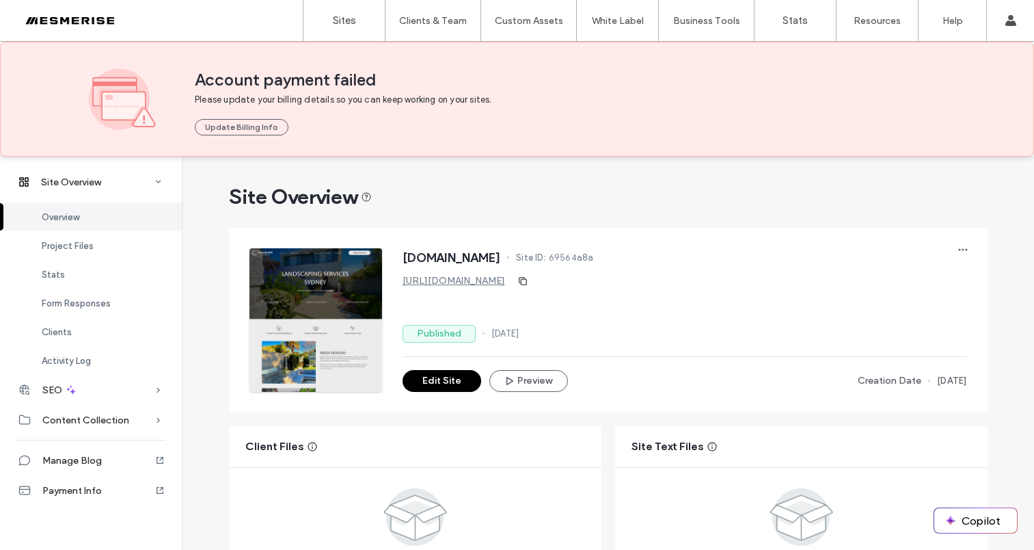
click at [481, 258] on span "[DOMAIN_NAME]" at bounding box center [452, 258] width 98 height 14
click at [421, 258] on span "[DOMAIN_NAME]" at bounding box center [452, 258] width 98 height 14
click at [443, 259] on span "[DOMAIN_NAME]" at bounding box center [452, 258] width 98 height 14
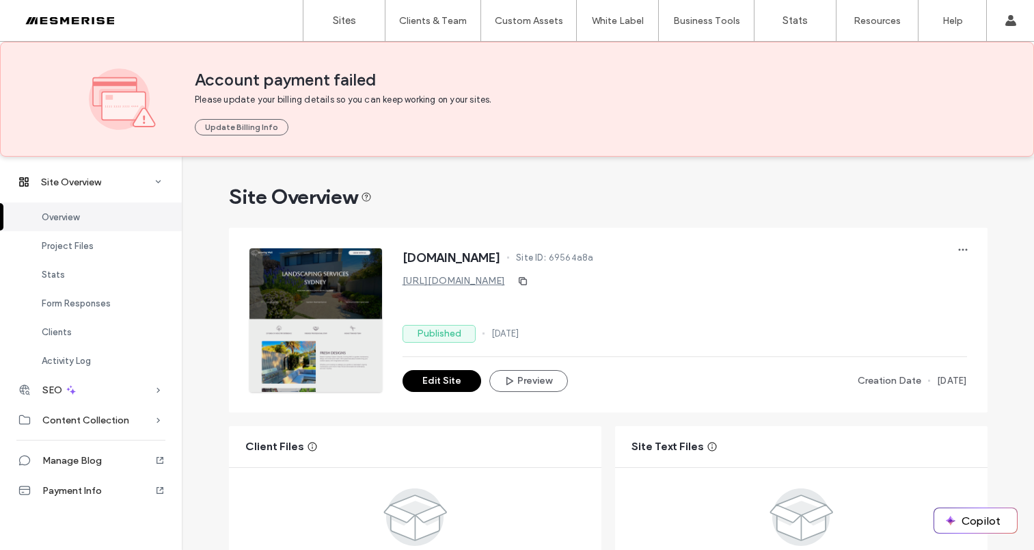
click at [443, 259] on span "[DOMAIN_NAME]" at bounding box center [452, 258] width 98 height 14
click at [501, 256] on span "[DOMAIN_NAME]" at bounding box center [452, 258] width 98 height 14
click at [501, 258] on span "[DOMAIN_NAME]" at bounding box center [452, 258] width 98 height 14
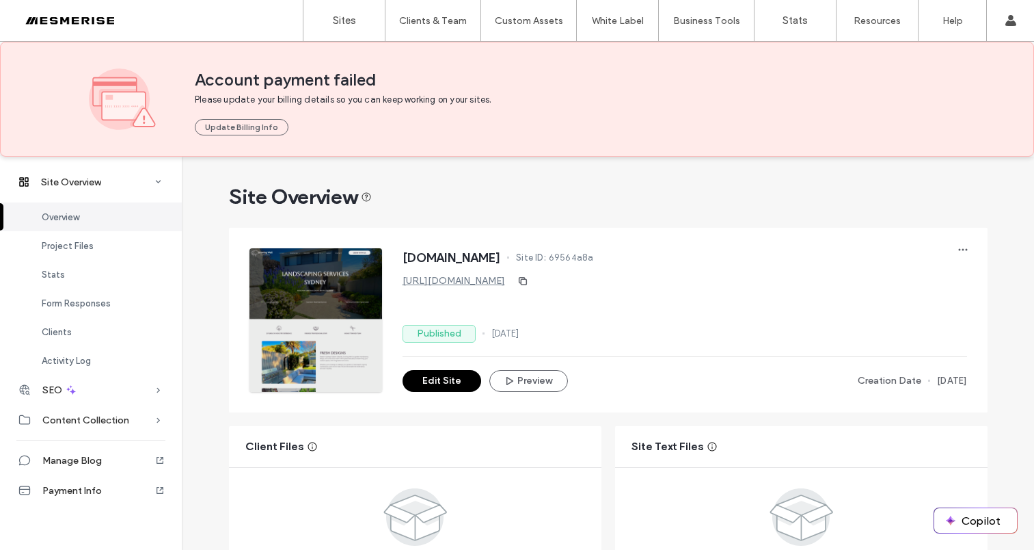
click at [501, 256] on span "[DOMAIN_NAME]" at bounding box center [452, 258] width 98 height 14
click at [468, 257] on span "[DOMAIN_NAME]" at bounding box center [452, 258] width 98 height 14
click at [420, 258] on span "[DOMAIN_NAME]" at bounding box center [452, 258] width 98 height 14
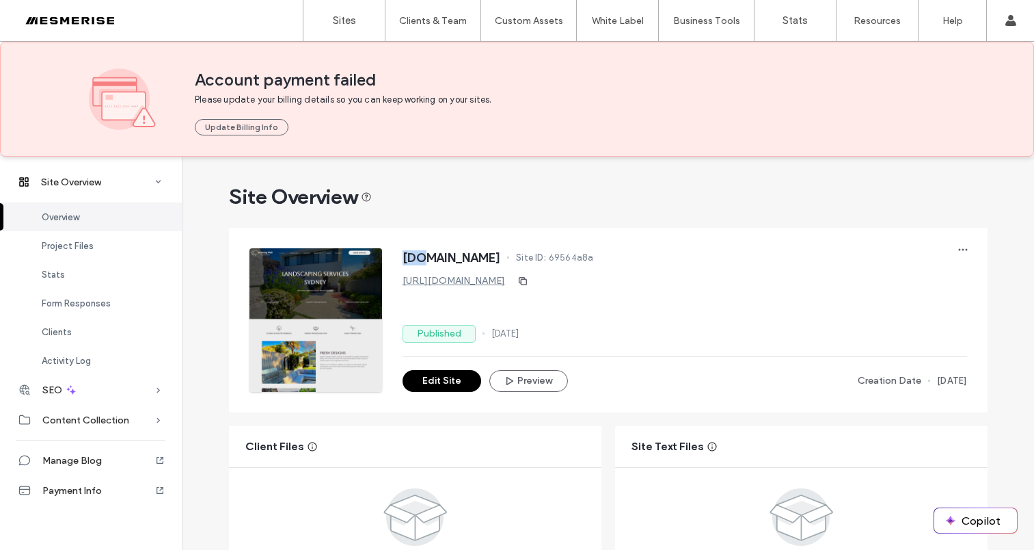
click at [420, 258] on span "[DOMAIN_NAME]" at bounding box center [452, 258] width 98 height 14
click at [447, 258] on span "[DOMAIN_NAME]" at bounding box center [452, 258] width 98 height 14
click at [501, 257] on span "[DOMAIN_NAME]" at bounding box center [452, 258] width 98 height 14
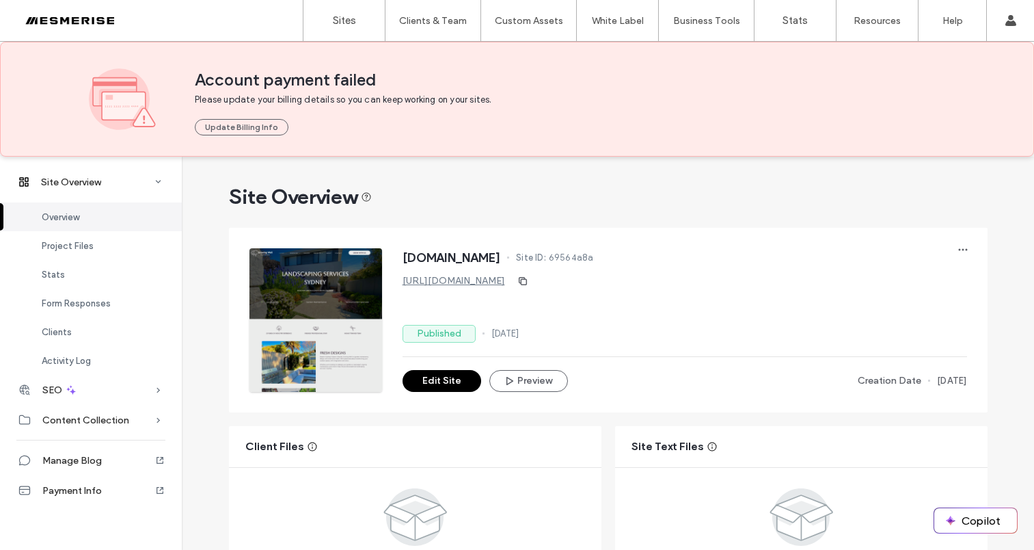
click at [501, 260] on span "[DOMAIN_NAME]" at bounding box center [452, 258] width 98 height 14
click at [501, 258] on span "[DOMAIN_NAME]" at bounding box center [452, 258] width 98 height 14
click at [457, 272] on div "https://www.growingwell.com.au" at bounding box center [685, 281] width 565 height 22
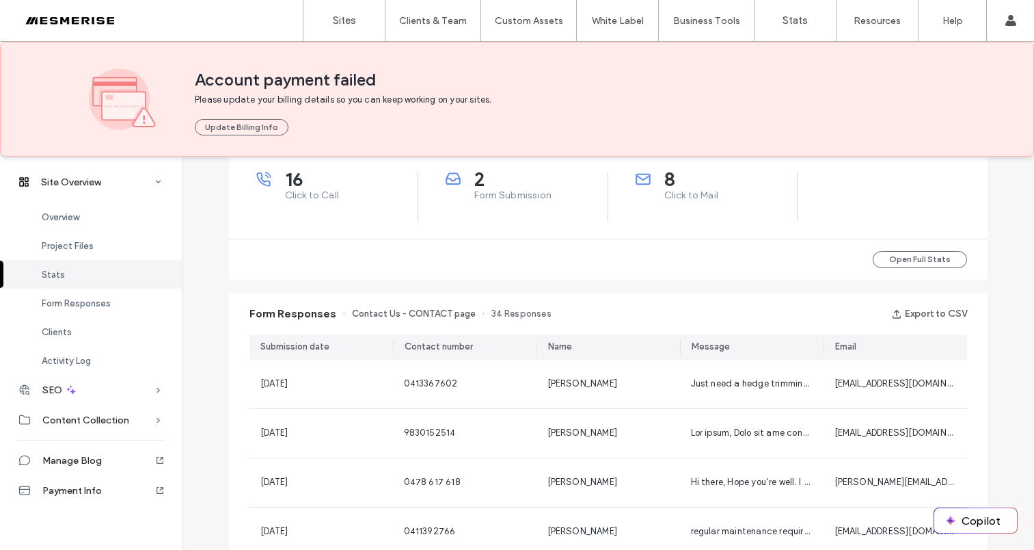
scroll to position [455, 0]
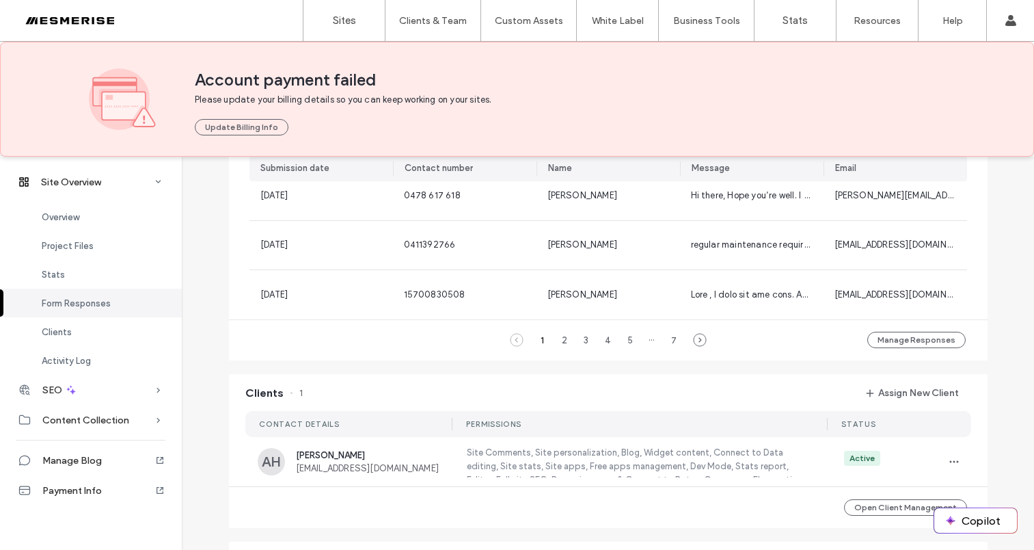
scroll to position [180, 0]
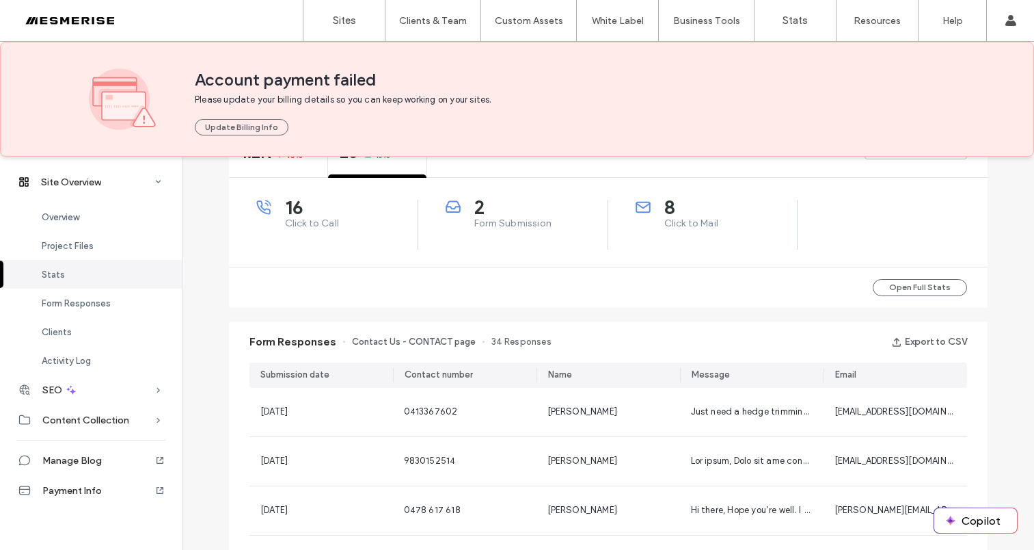
scroll to position [488, 0]
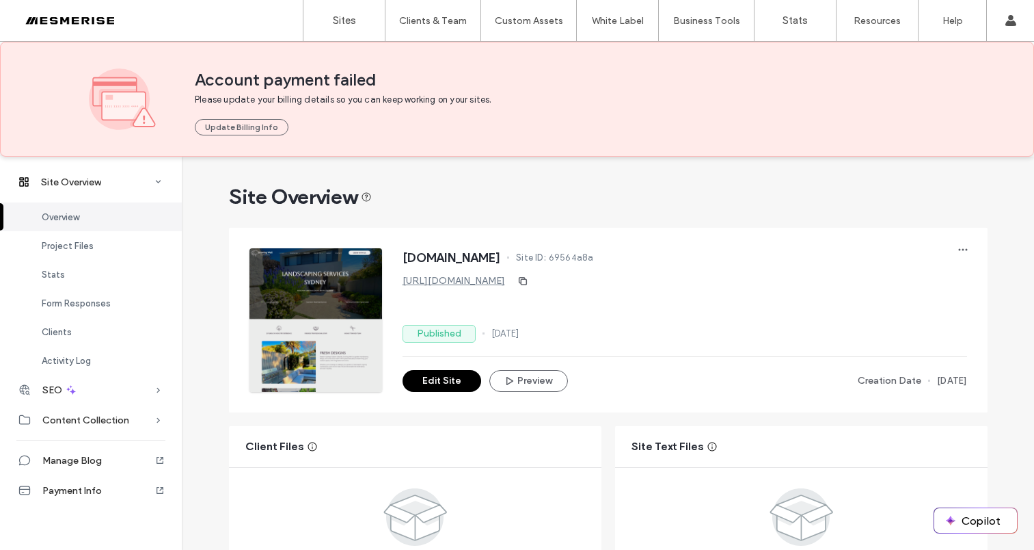
click at [82, 16] on div at bounding box center [87, 21] width 155 height 22
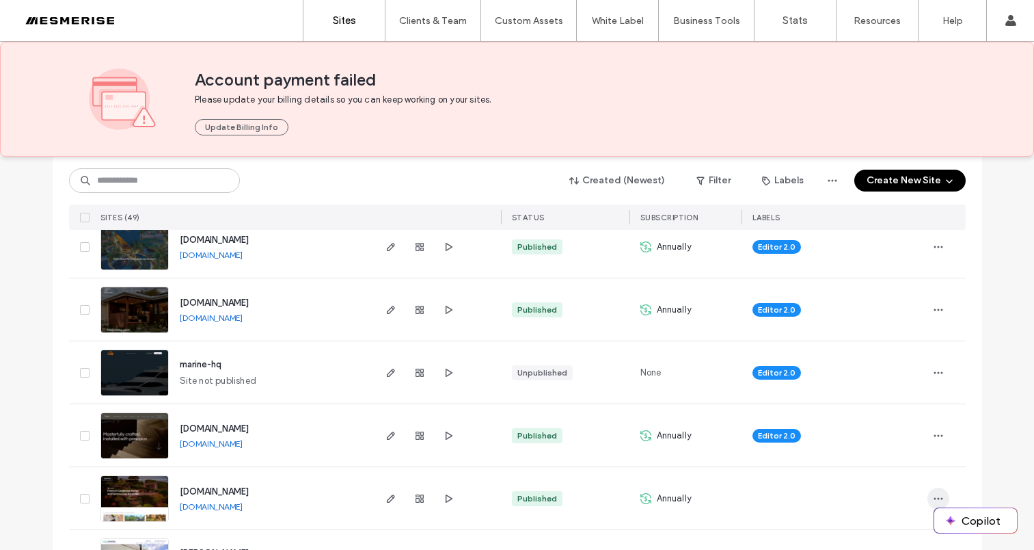
scroll to position [896, 0]
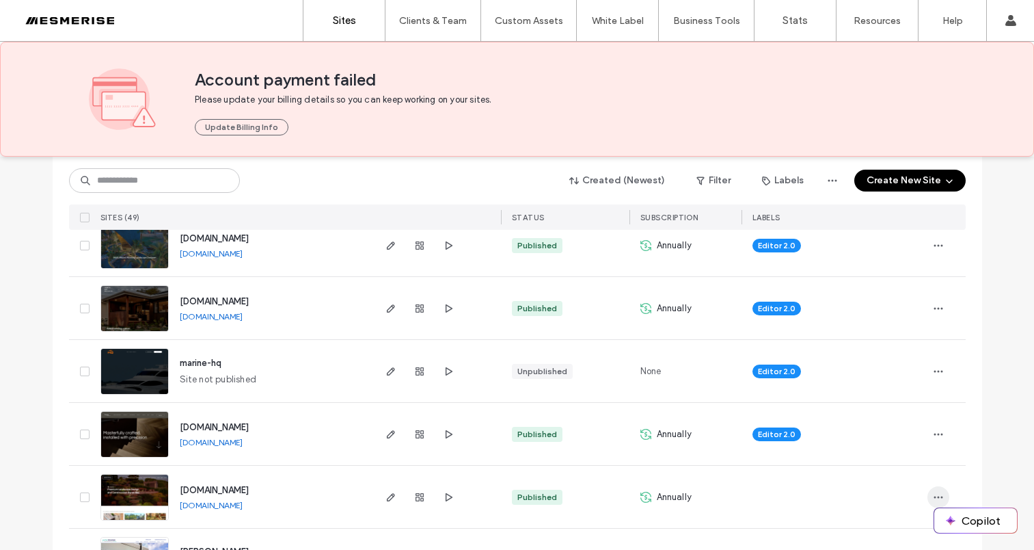
click at [933, 492] on icon "button" at bounding box center [938, 497] width 11 height 11
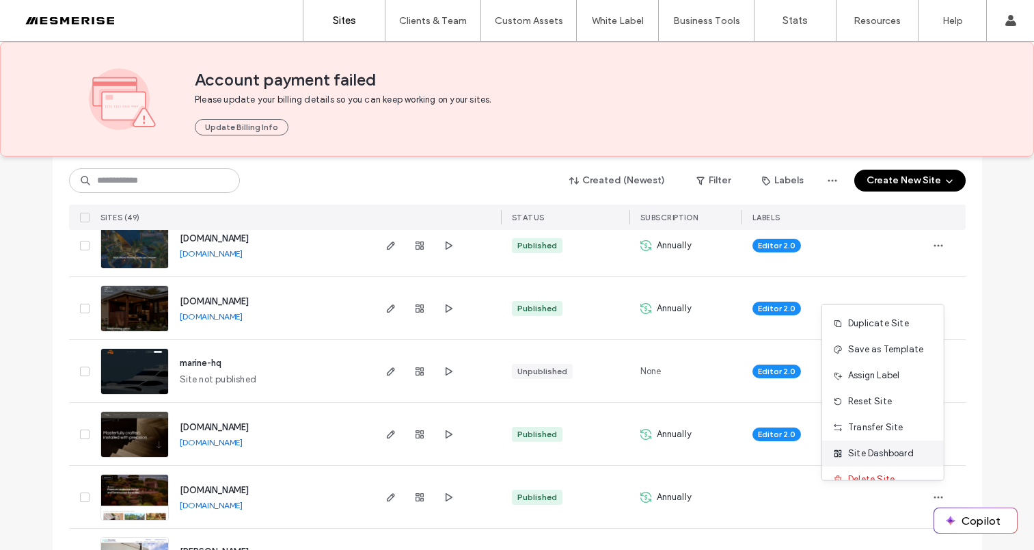
click at [901, 459] on span "Site Dashboard" at bounding box center [881, 453] width 66 height 14
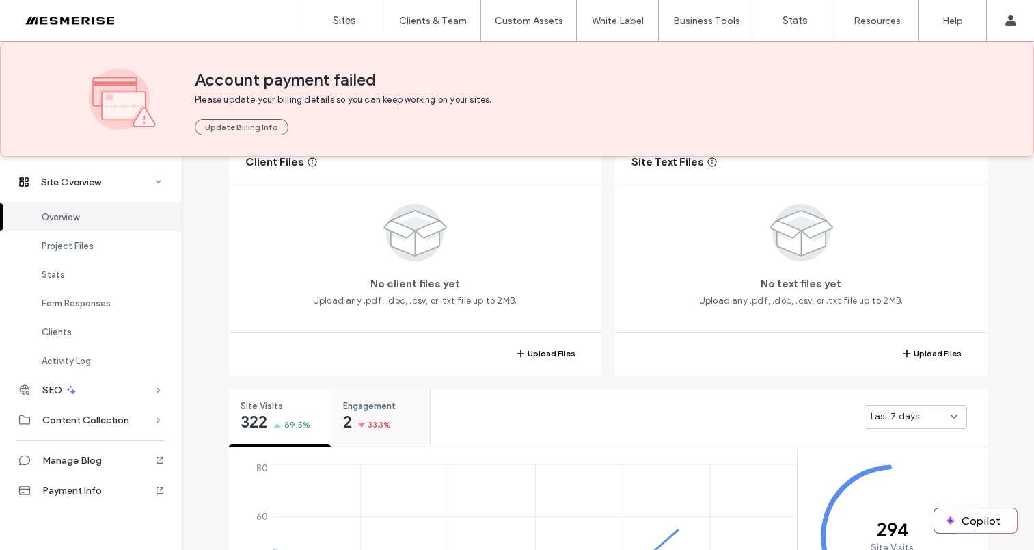
click at [374, 417] on div "2 33.3%" at bounding box center [367, 423] width 48 height 16
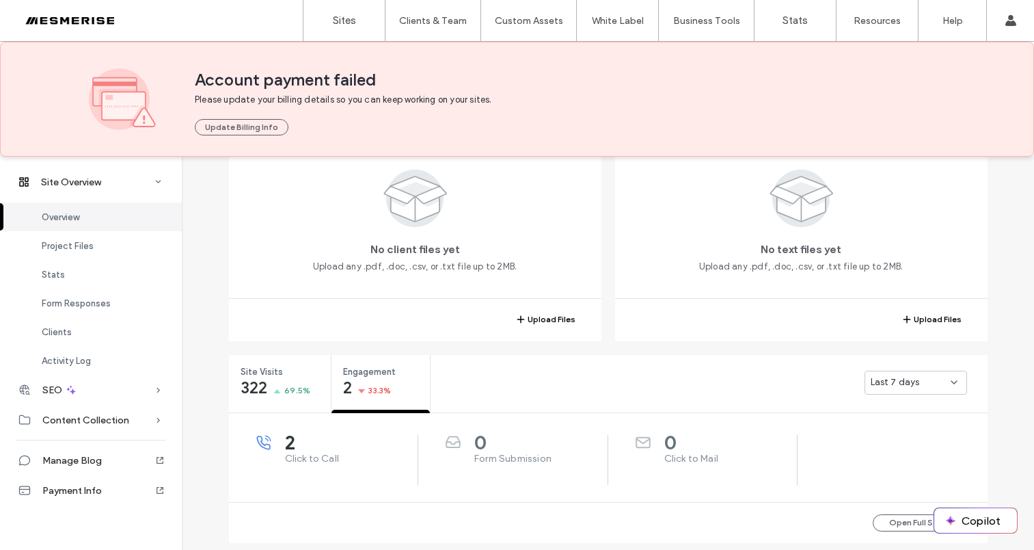
scroll to position [404, 0]
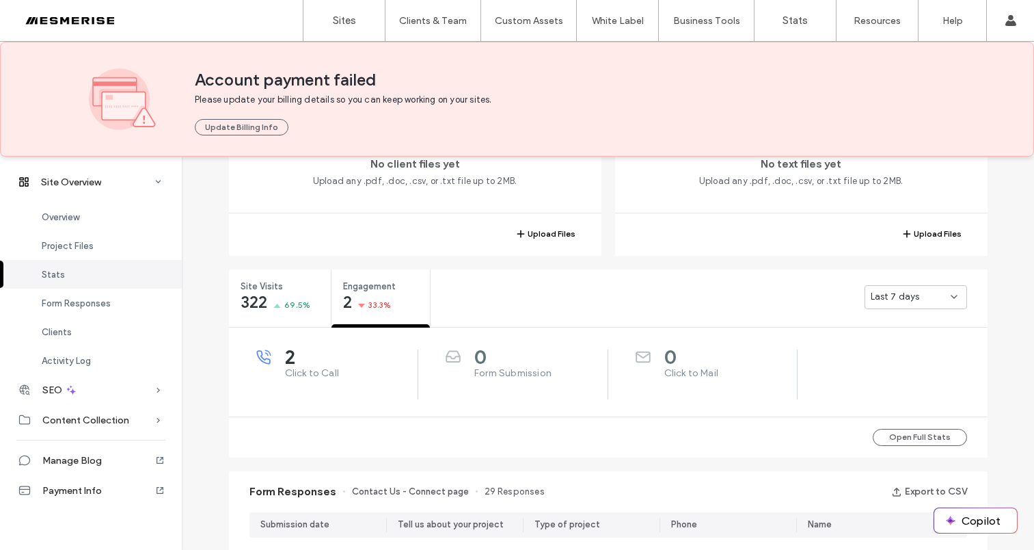
click at [507, 383] on div "0 Form Submission" at bounding box center [513, 374] width 190 height 50
click at [511, 377] on span "Form Submission" at bounding box center [540, 373] width 133 height 14
click at [546, 368] on span "Form Submission" at bounding box center [540, 373] width 133 height 14
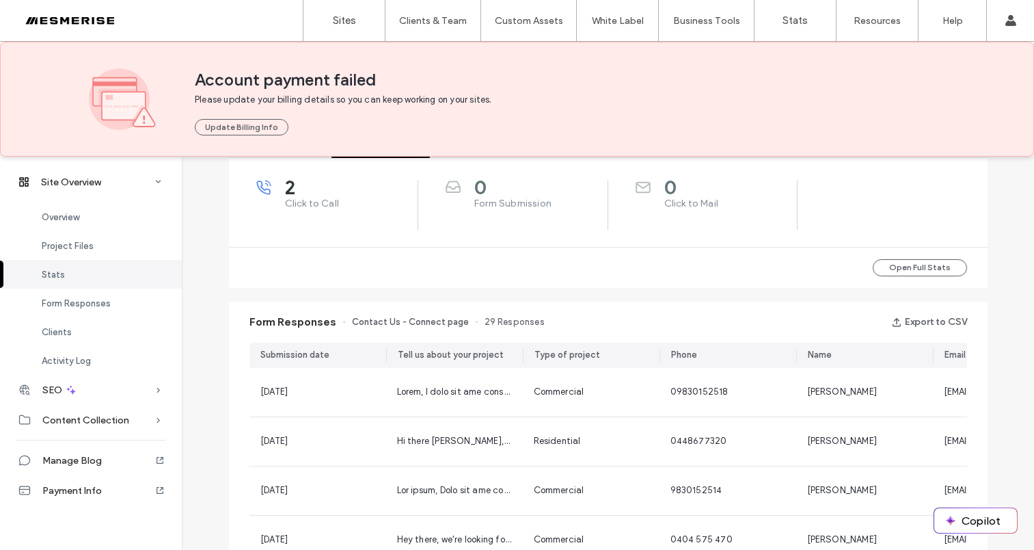
scroll to position [598, 0]
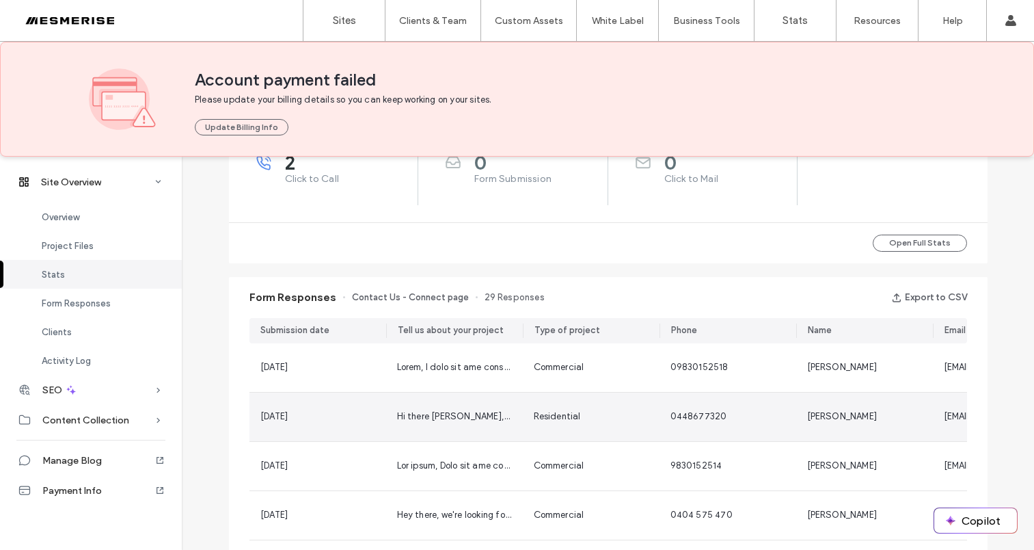
click at [459, 410] on div "Hi there [PERSON_NAME], My husband and I have lived in [GEOGRAPHIC_DATA] for ye…" at bounding box center [454, 417] width 115 height 14
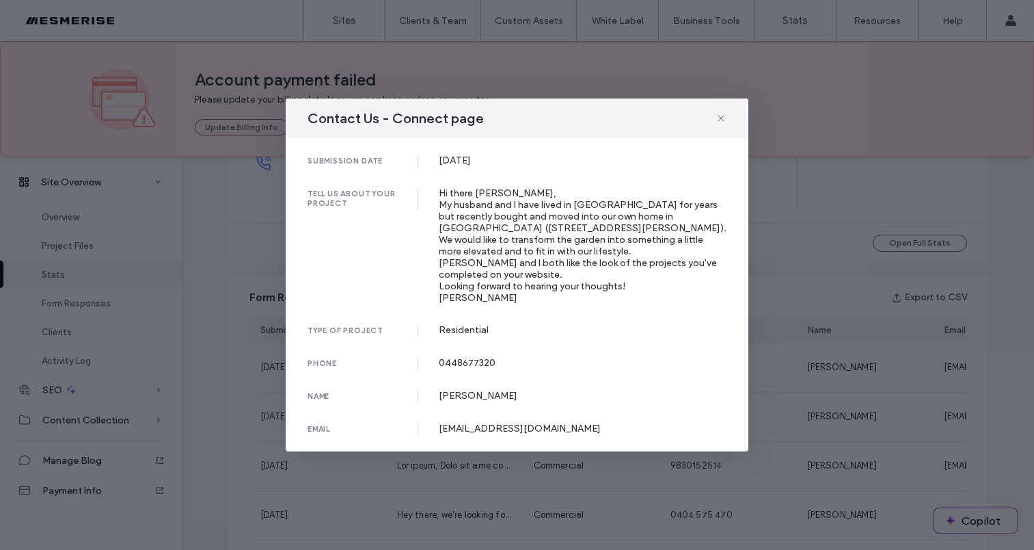
click at [473, 223] on div "Hi there [PERSON_NAME], My husband and I have lived in [GEOGRAPHIC_DATA] for ye…" at bounding box center [583, 245] width 289 height 116
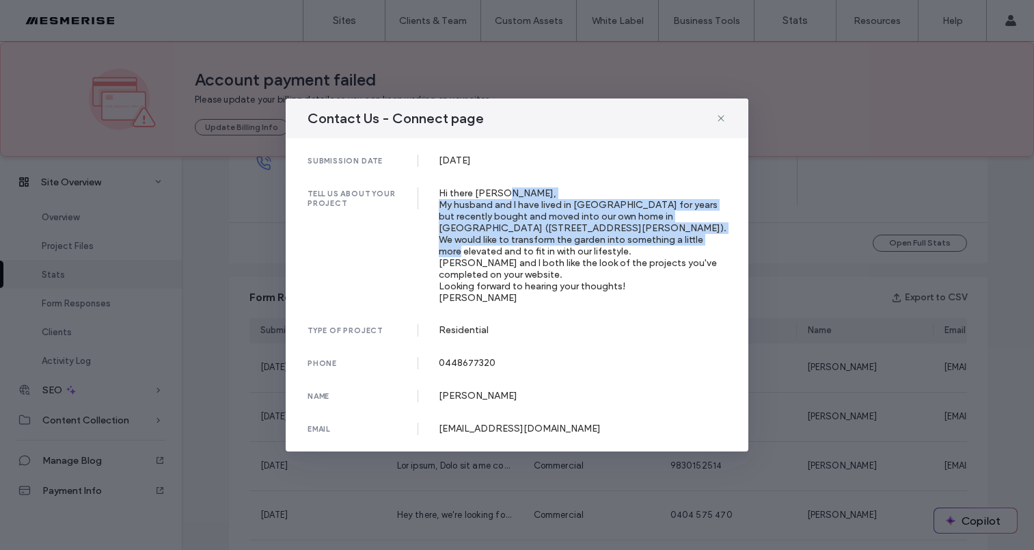
click at [473, 223] on div "Hi there [PERSON_NAME], My husband and I have lived in [GEOGRAPHIC_DATA] for ye…" at bounding box center [583, 245] width 289 height 116
click at [520, 225] on div "Hi there [PERSON_NAME], My husband and I have lived in [GEOGRAPHIC_DATA] for ye…" at bounding box center [583, 245] width 289 height 116
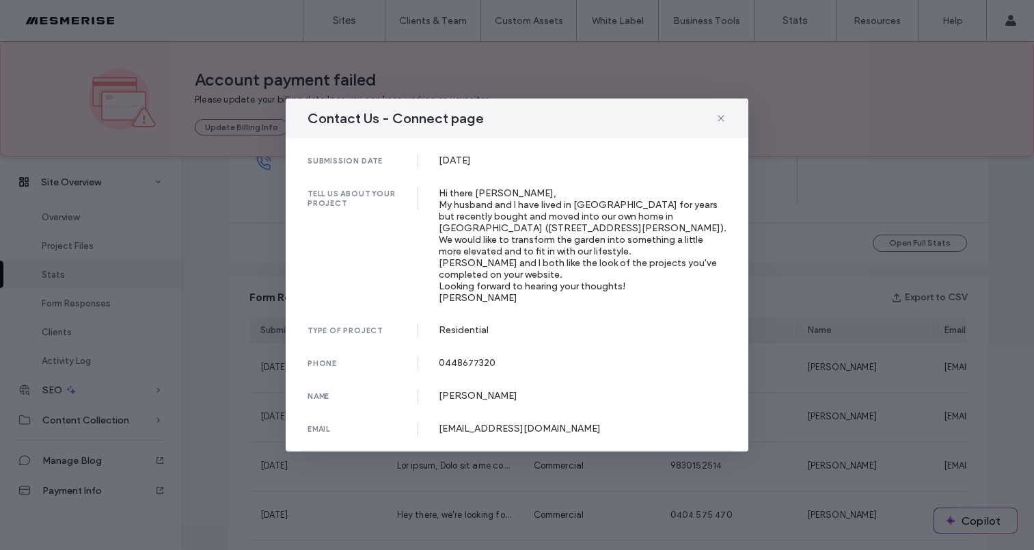
click at [591, 235] on div "Hi there [PERSON_NAME], My husband and I have lived in [GEOGRAPHIC_DATA] for ye…" at bounding box center [583, 245] width 289 height 116
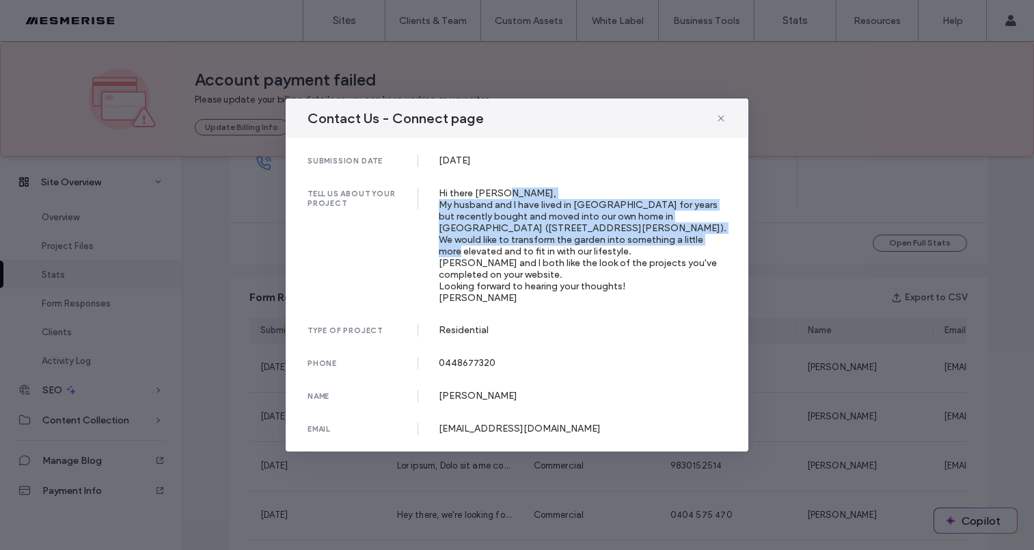
click at [591, 235] on div "Hi there [PERSON_NAME], My husband and I have lived in [GEOGRAPHIC_DATA] for ye…" at bounding box center [583, 245] width 289 height 116
click at [593, 226] on div "Hi there [PERSON_NAME], My husband and I have lived in [GEOGRAPHIC_DATA] for ye…" at bounding box center [583, 245] width 289 height 116
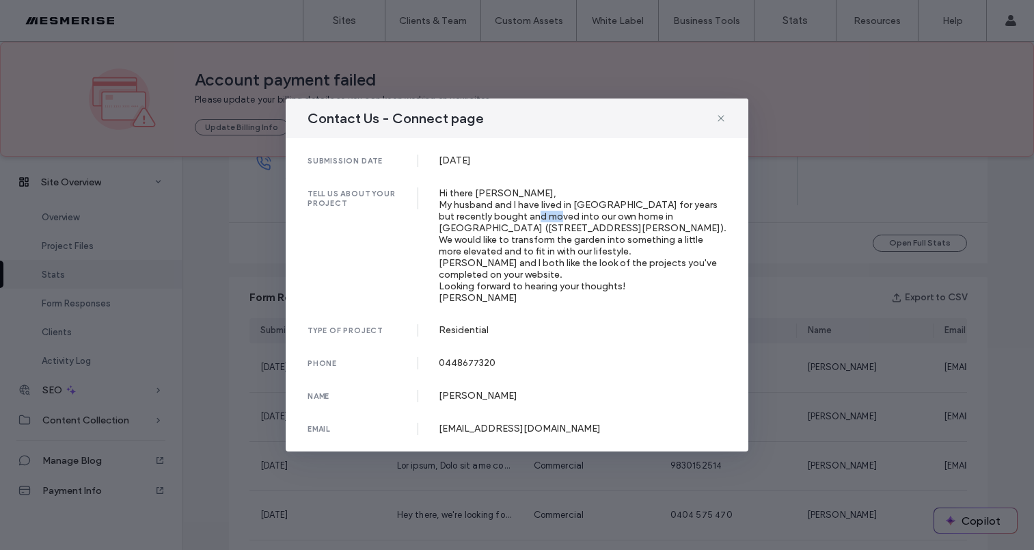
click at [593, 226] on div "Hi there [PERSON_NAME], My husband and I have lived in [GEOGRAPHIC_DATA] for ye…" at bounding box center [583, 245] width 289 height 116
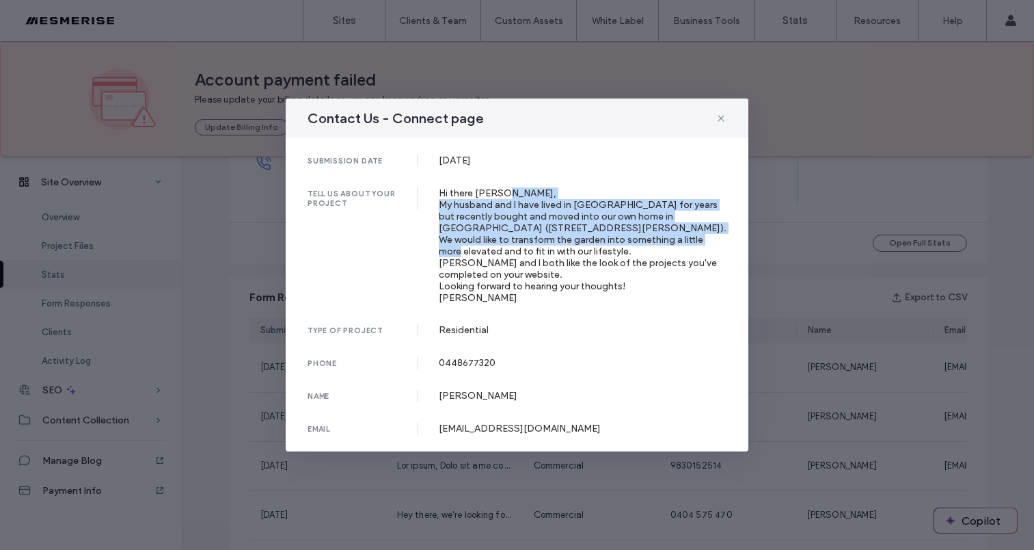
click at [593, 226] on div "Hi there [PERSON_NAME], My husband and I have lived in [GEOGRAPHIC_DATA] for ye…" at bounding box center [583, 245] width 289 height 116
click at [645, 225] on div "Hi there [PERSON_NAME], My husband and I have lived in [GEOGRAPHIC_DATA] for ye…" at bounding box center [583, 245] width 289 height 116
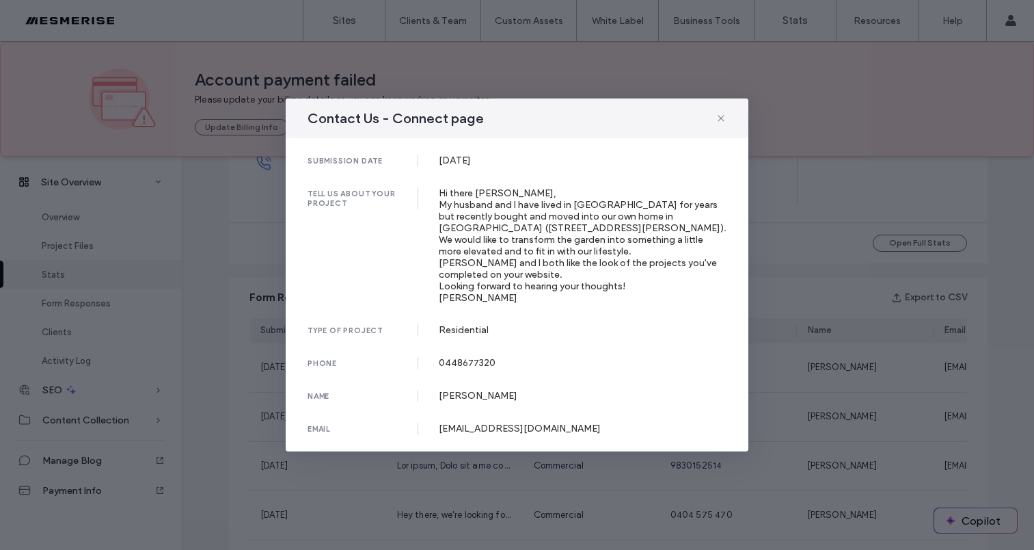
click at [630, 221] on div "Hi there [PERSON_NAME], My husband and I have lived in [GEOGRAPHIC_DATA] for ye…" at bounding box center [583, 245] width 289 height 116
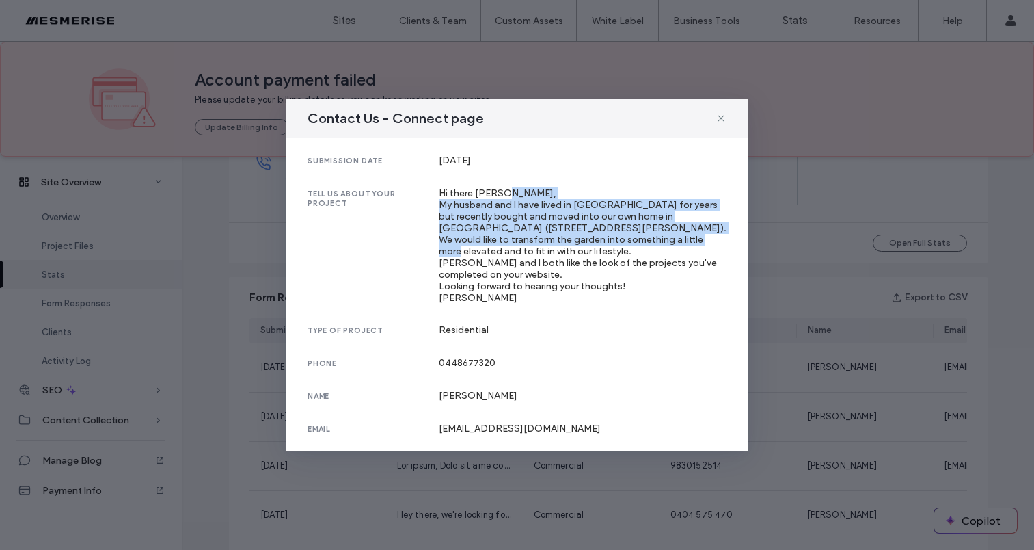
click at [630, 221] on div "Hi there [PERSON_NAME], My husband and I have lived in [GEOGRAPHIC_DATA] for ye…" at bounding box center [583, 245] width 289 height 116
click at [630, 216] on div "Hi there [PERSON_NAME], My husband and I have lived in [GEOGRAPHIC_DATA] for ye…" at bounding box center [583, 245] width 289 height 116
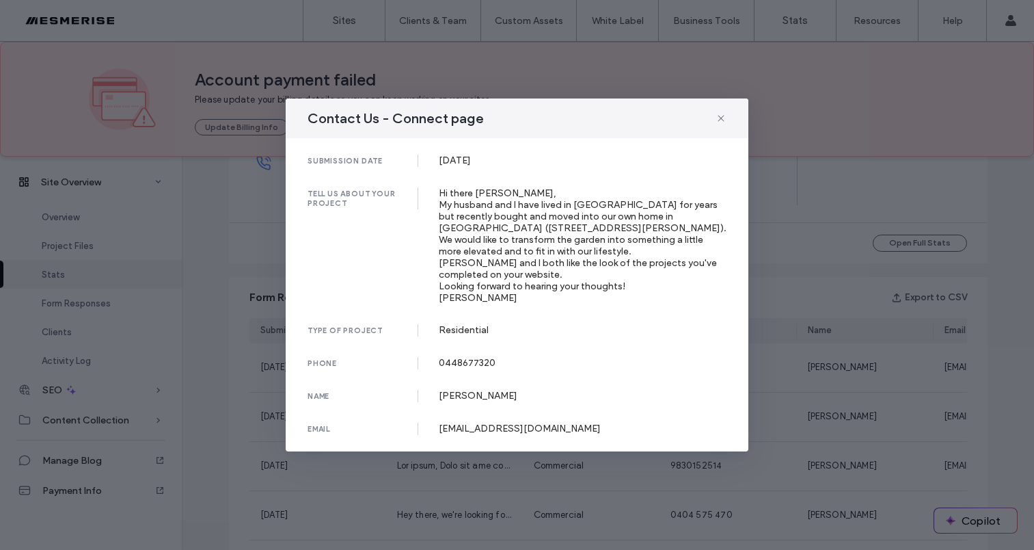
click at [684, 224] on div "Hi there [PERSON_NAME], My husband and I have lived in [GEOGRAPHIC_DATA] for ye…" at bounding box center [583, 245] width 289 height 116
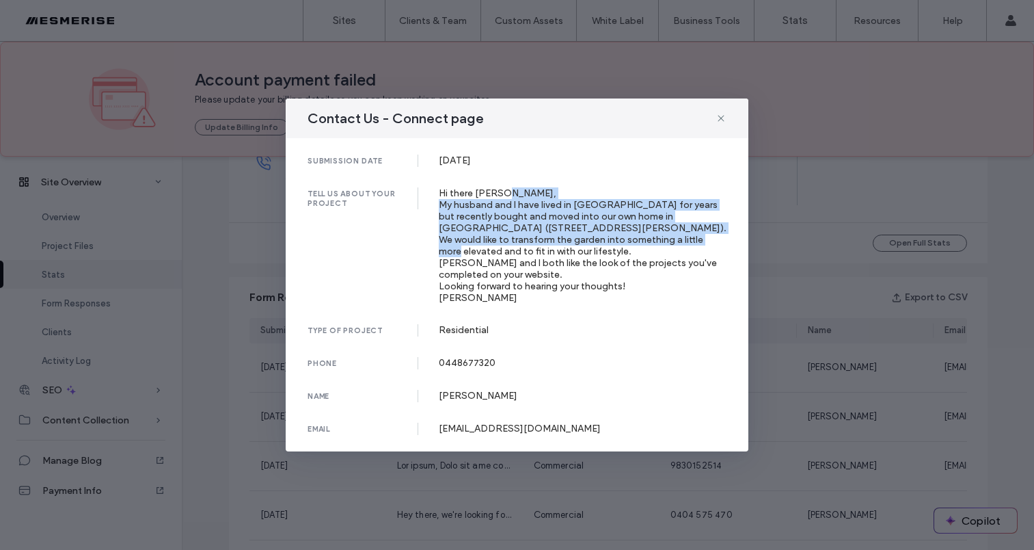
click at [684, 224] on div "Hi there [PERSON_NAME], My husband and I have lived in [GEOGRAPHIC_DATA] for ye…" at bounding box center [583, 245] width 289 height 116
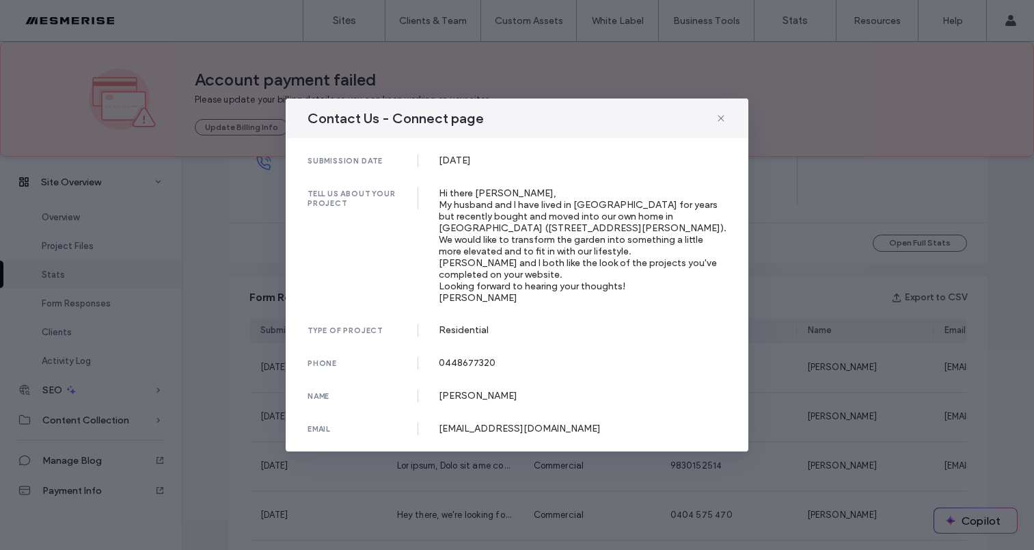
click at [654, 226] on div "Hi there [PERSON_NAME], My husband and I have lived in [GEOGRAPHIC_DATA] for ye…" at bounding box center [583, 245] width 289 height 116
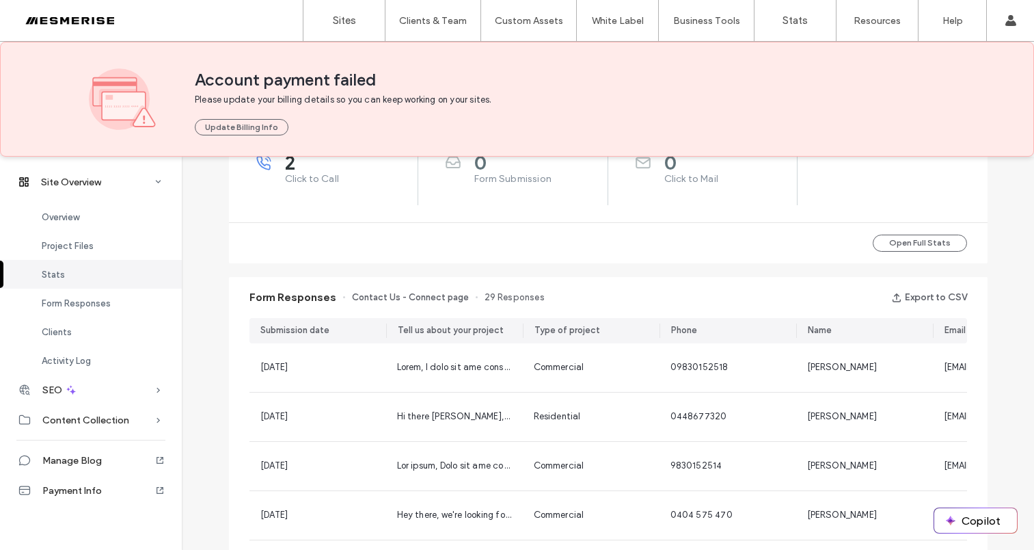
scroll to position [418, 0]
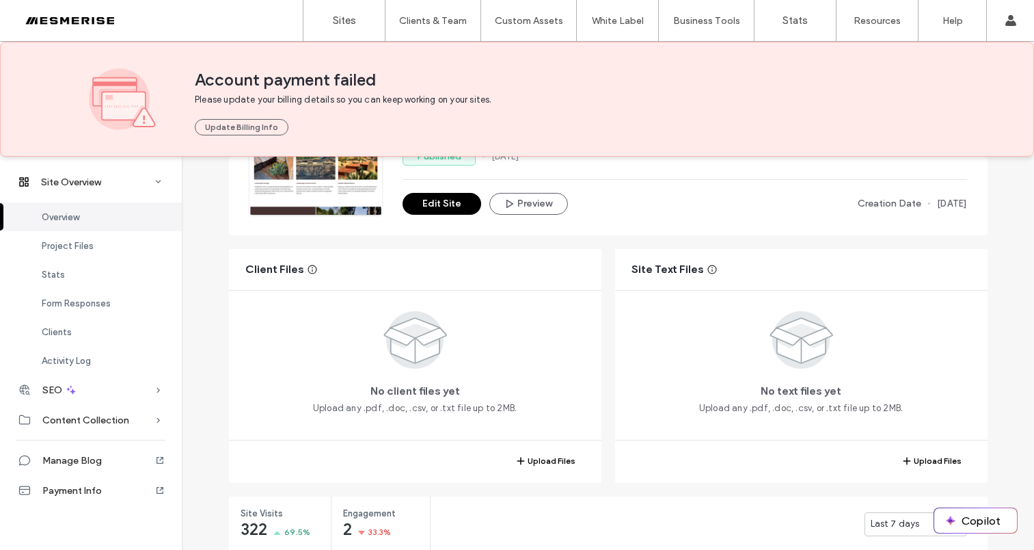
scroll to position [277, 0]
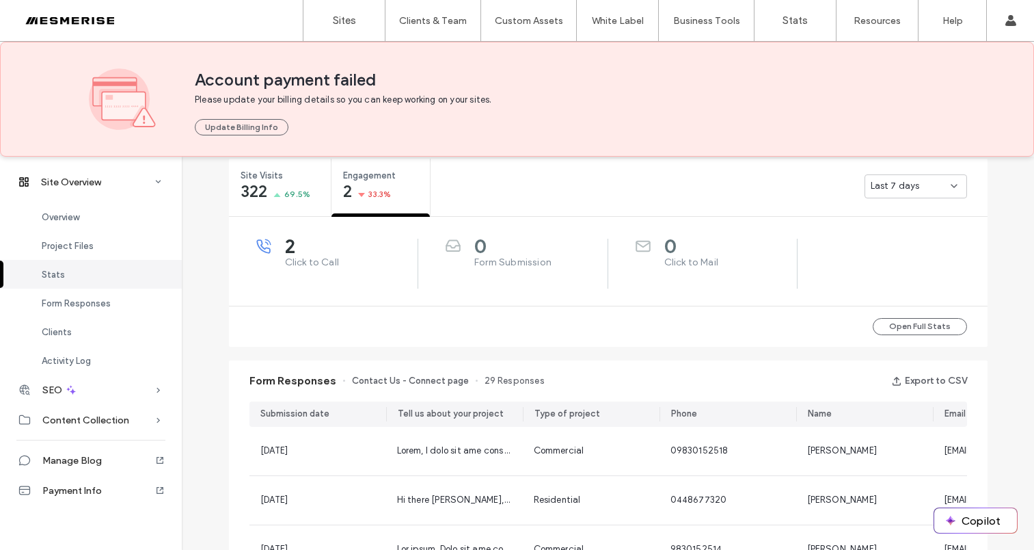
scroll to position [449, 0]
